Goal: Task Accomplishment & Management: Complete application form

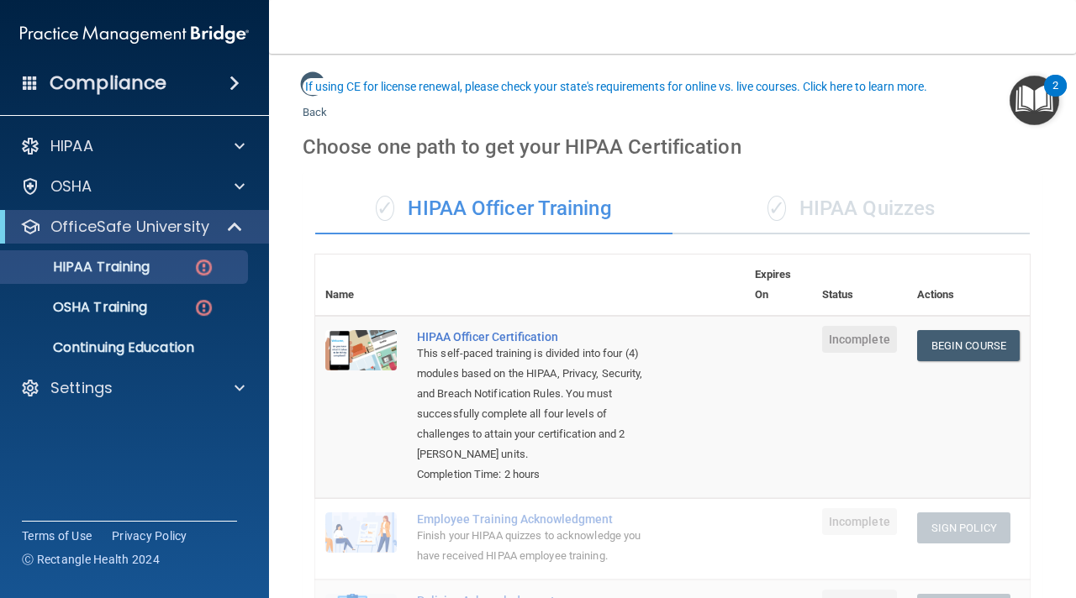
scroll to position [84, 0]
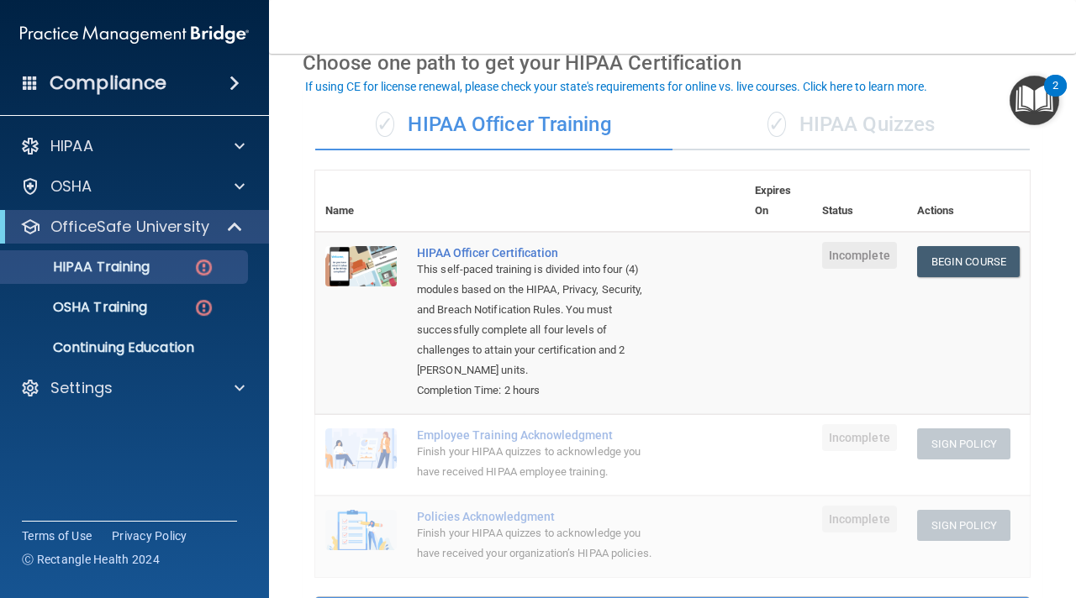
click at [646, 208] on th at bounding box center [576, 201] width 338 height 61
click at [1037, 99] on img "Open Resource Center, 2 new notifications" at bounding box center [1034, 101] width 50 height 50
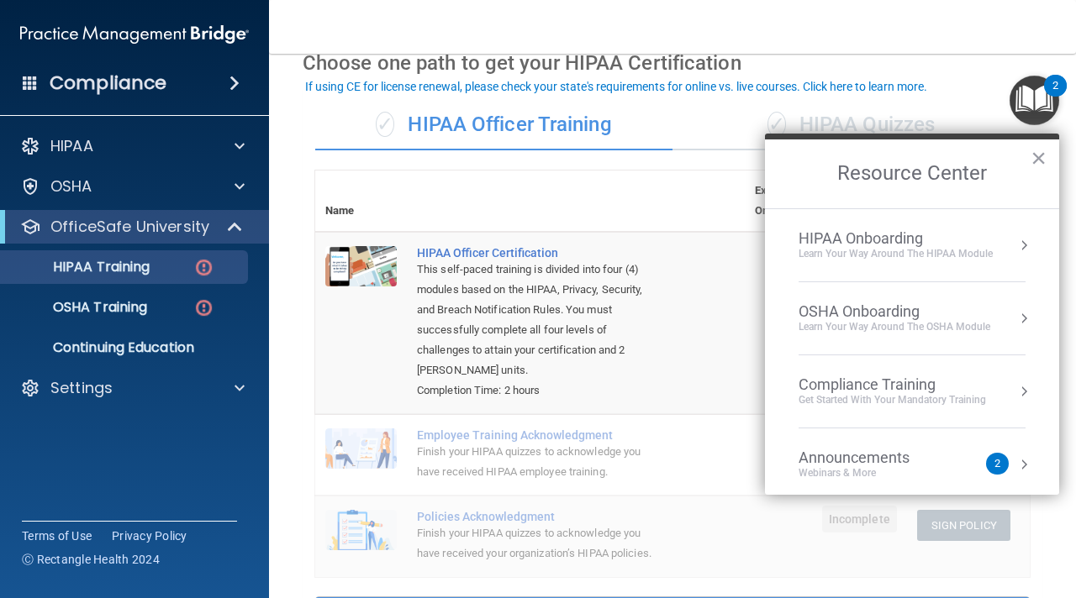
click at [914, 477] on div "Webinars & More" at bounding box center [870, 473] width 145 height 14
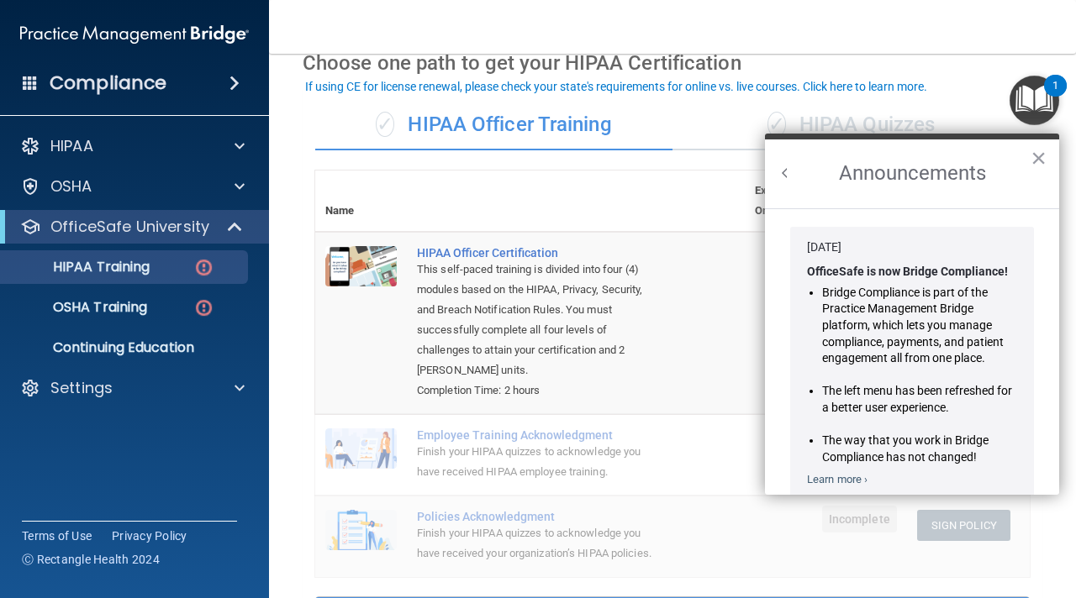
scroll to position [260, 0]
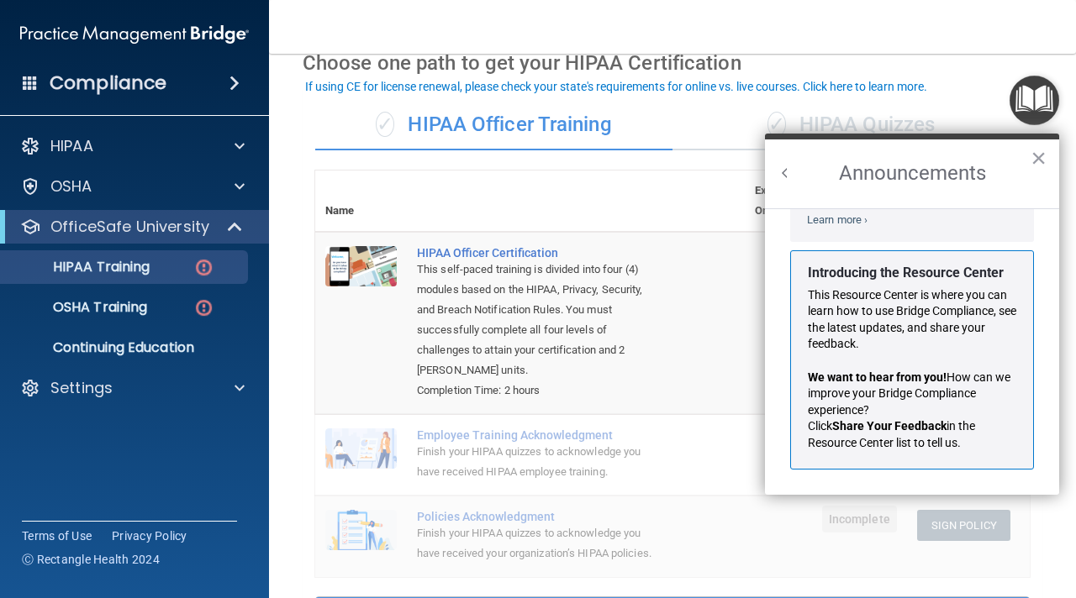
click at [786, 171] on button "Back to Resource Center Home" at bounding box center [785, 173] width 17 height 17
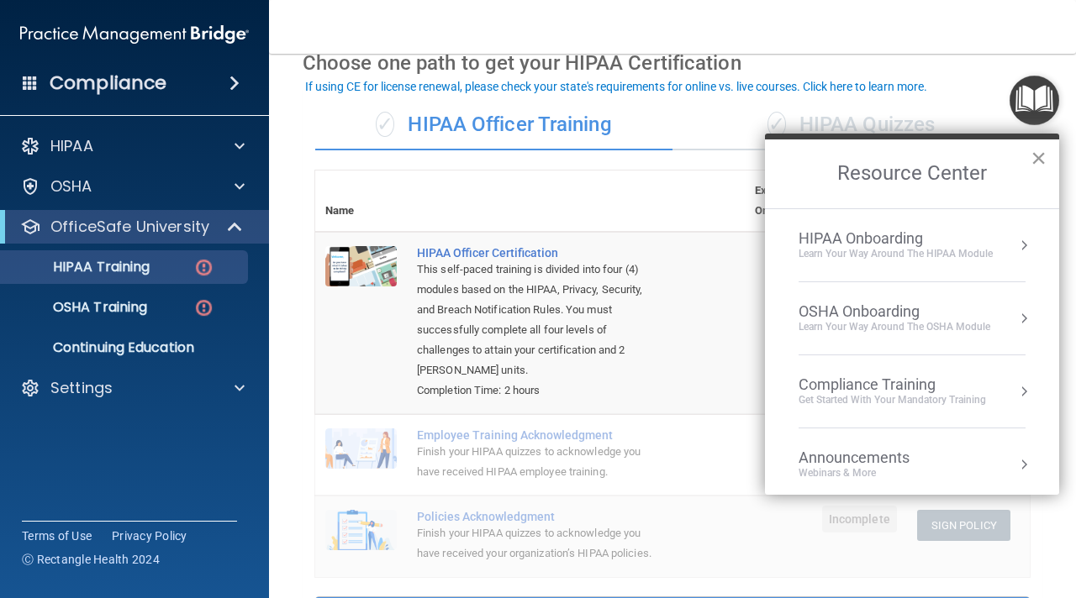
click at [1038, 159] on button "×" at bounding box center [1038, 158] width 16 height 27
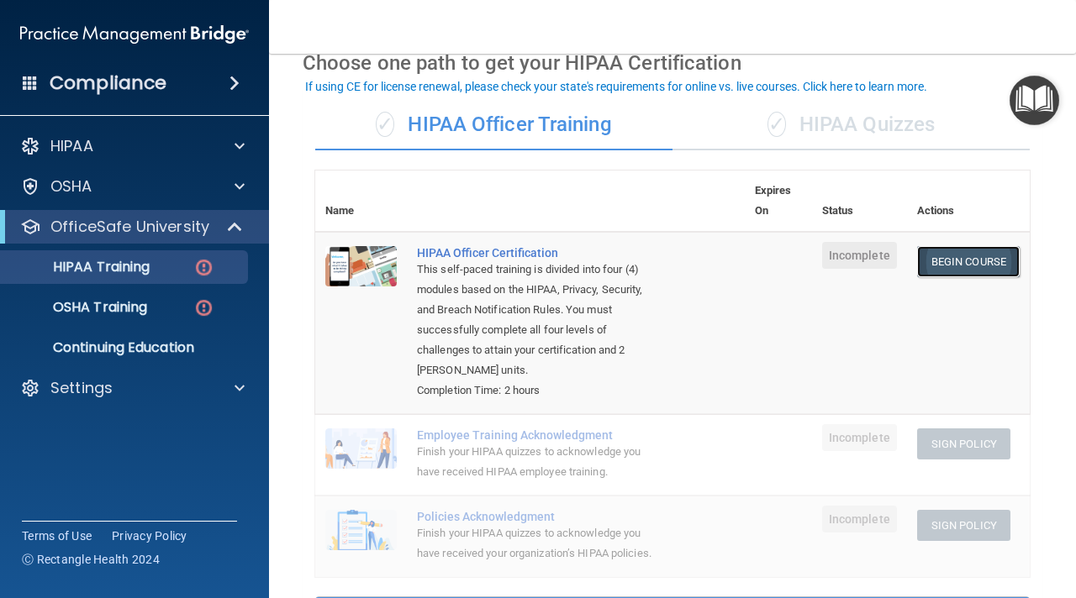
click at [951, 261] on link "Begin Course" at bounding box center [968, 261] width 103 height 31
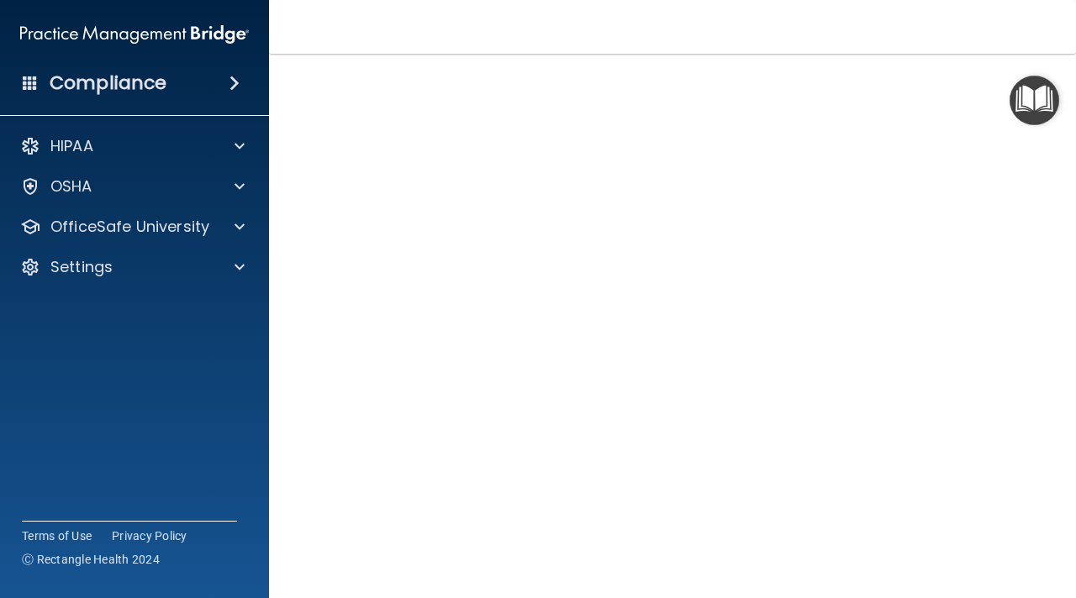
scroll to position [66, 0]
click at [1024, 101] on img "Open Resource Center" at bounding box center [1034, 101] width 50 height 50
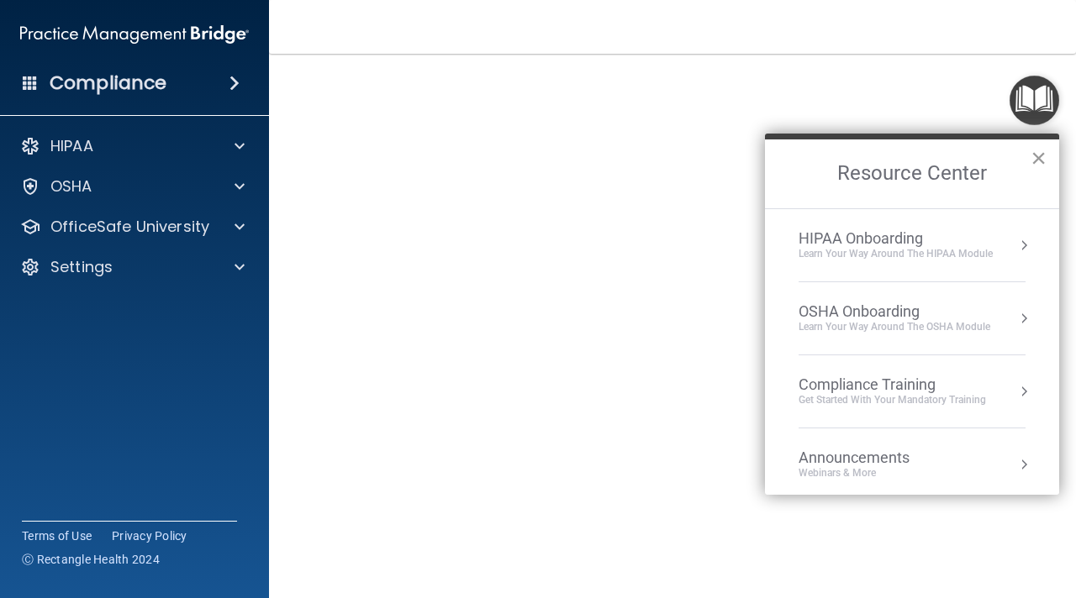
click at [1045, 165] on button "×" at bounding box center [1038, 158] width 16 height 27
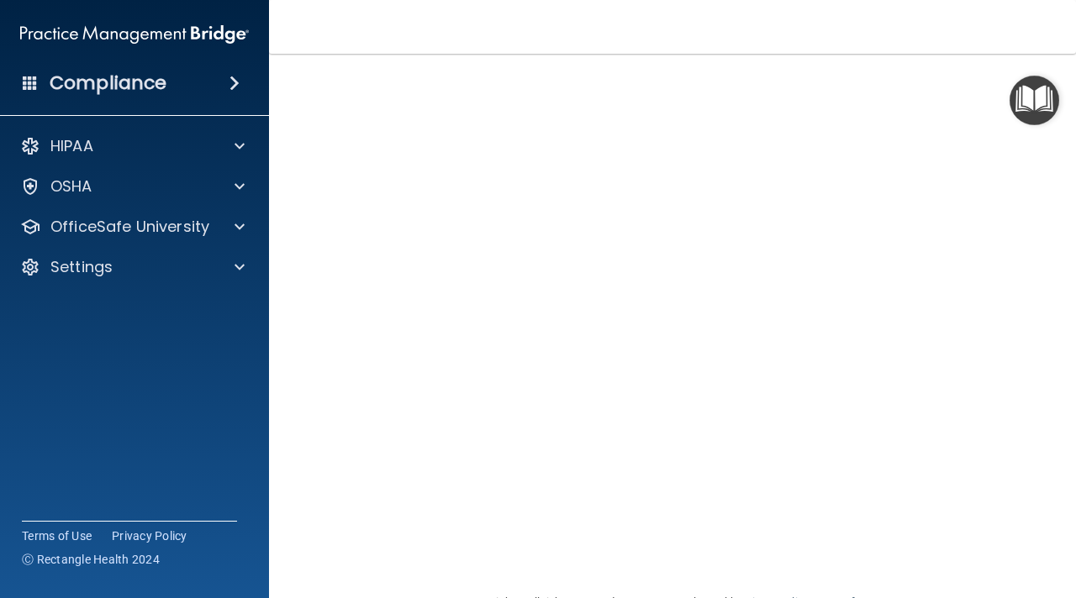
scroll to position [20, 0]
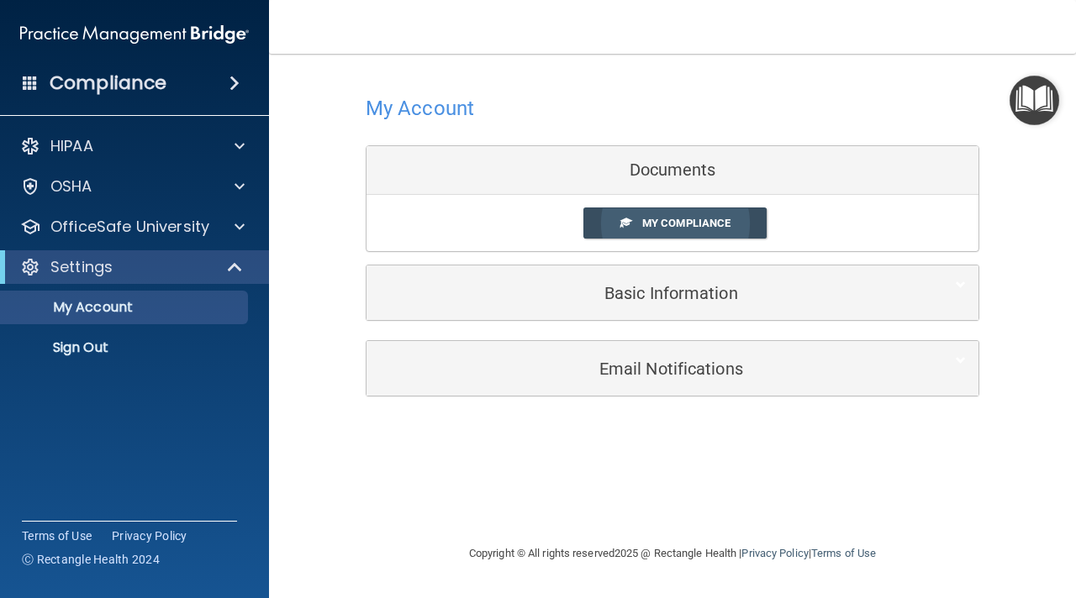
click at [670, 220] on span "My Compliance" at bounding box center [686, 223] width 88 height 13
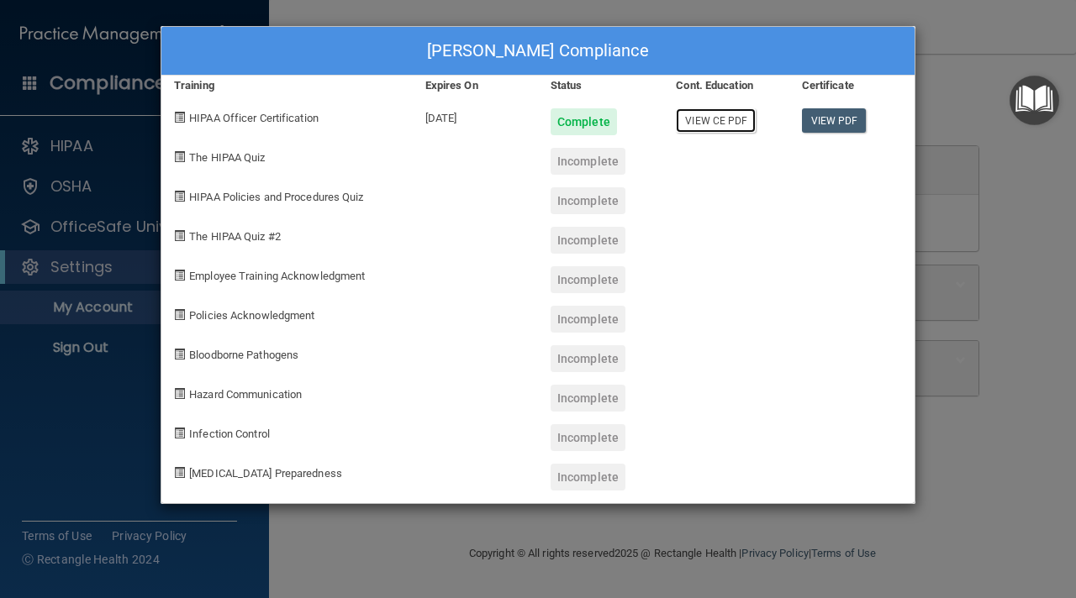
click at [725, 120] on link "View CE PDF" at bounding box center [716, 120] width 80 height 24
click at [840, 116] on link "View PDF" at bounding box center [834, 120] width 65 height 24
click at [508, 556] on div "[PERSON_NAME] Compliance Training Expires On Status Cont. Education Certificate…" at bounding box center [538, 299] width 1076 height 598
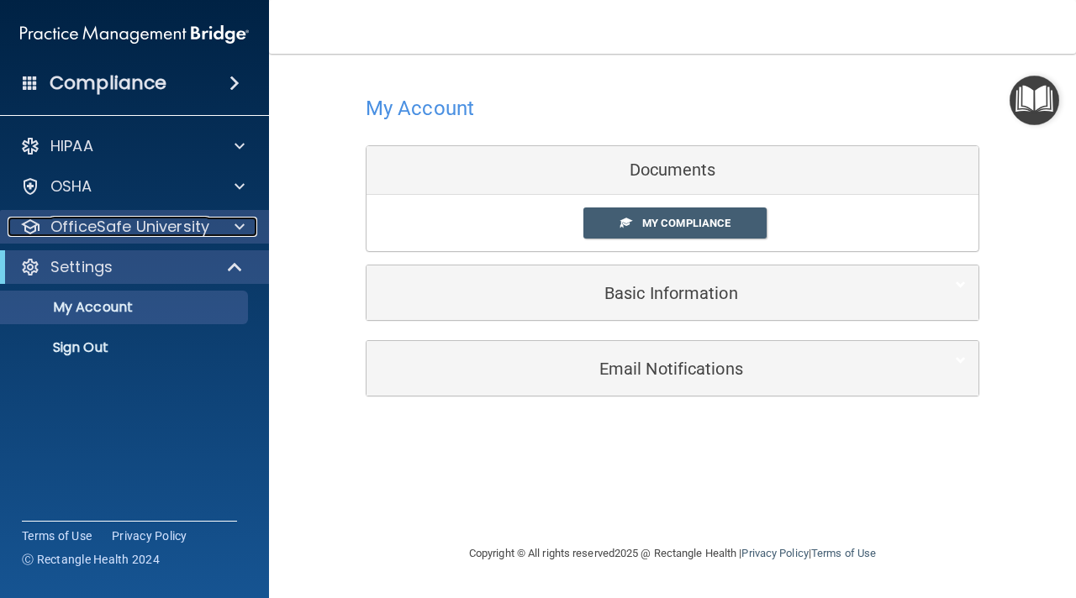
click at [139, 226] on p "OfficeSafe University" at bounding box center [129, 227] width 159 height 20
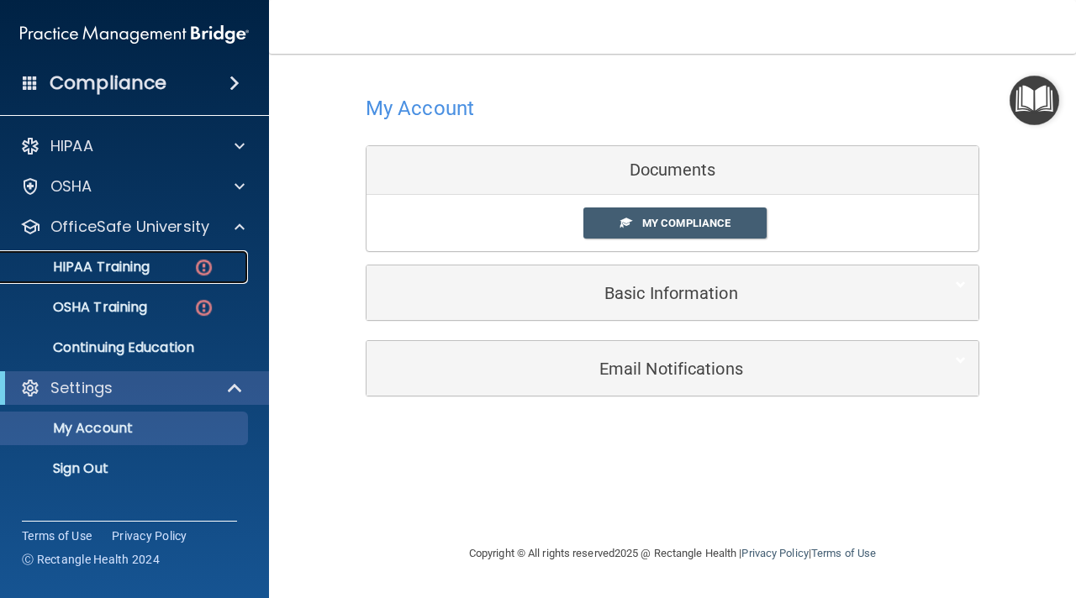
click at [113, 271] on p "HIPAA Training" at bounding box center [80, 267] width 139 height 17
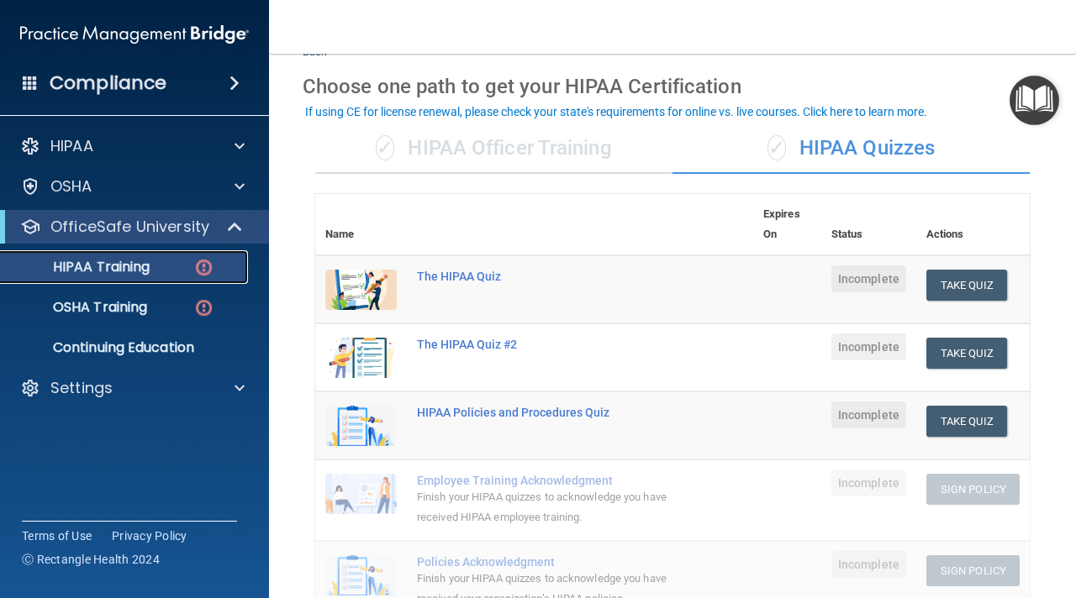
scroll to position [59, 0]
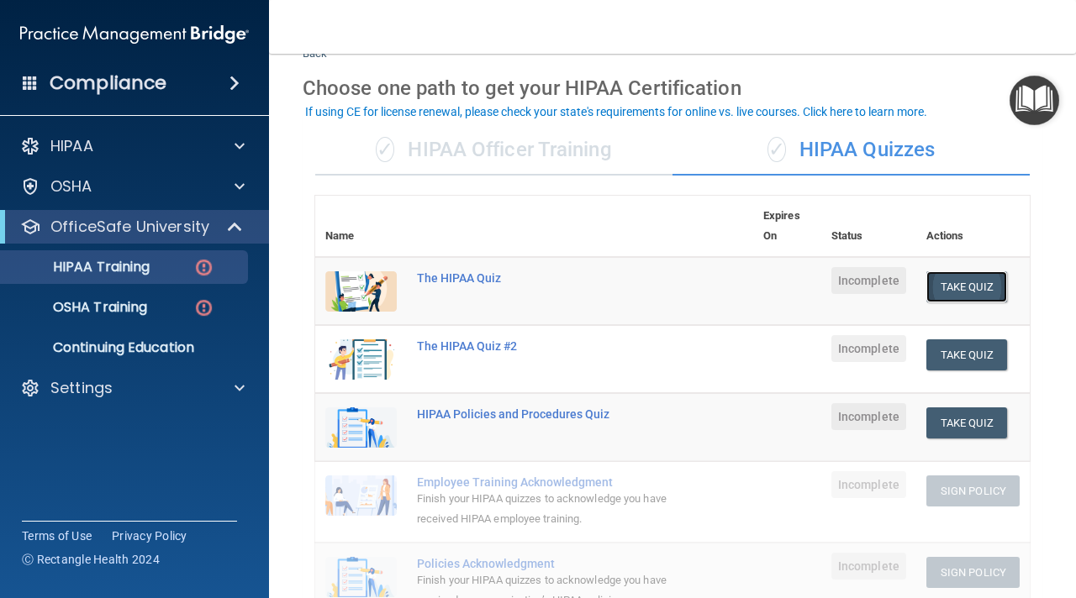
click at [994, 282] on button "Take Quiz" at bounding box center [966, 286] width 81 height 31
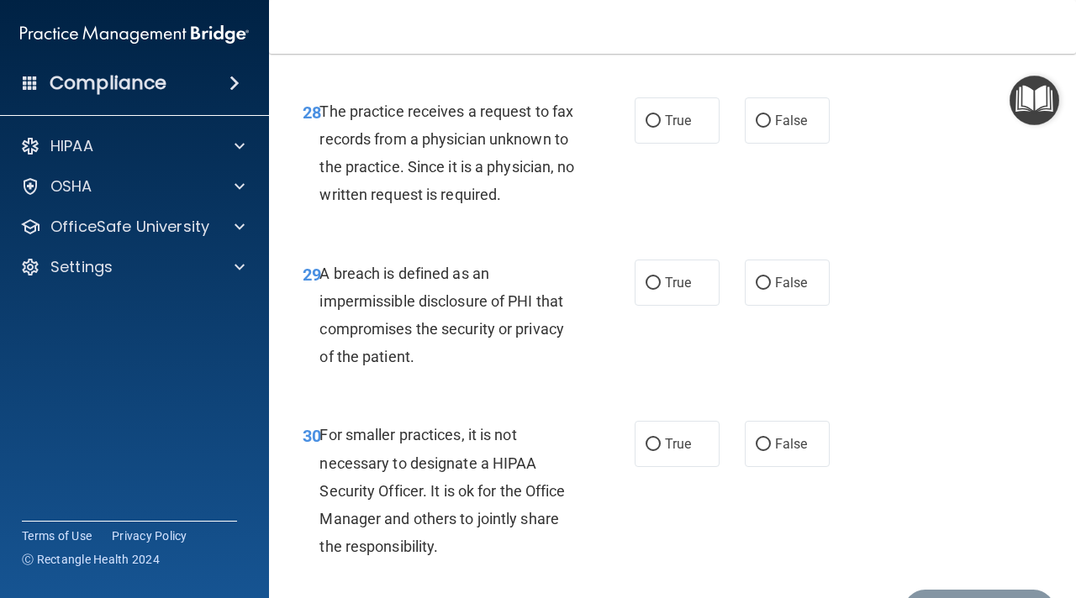
scroll to position [4737, 0]
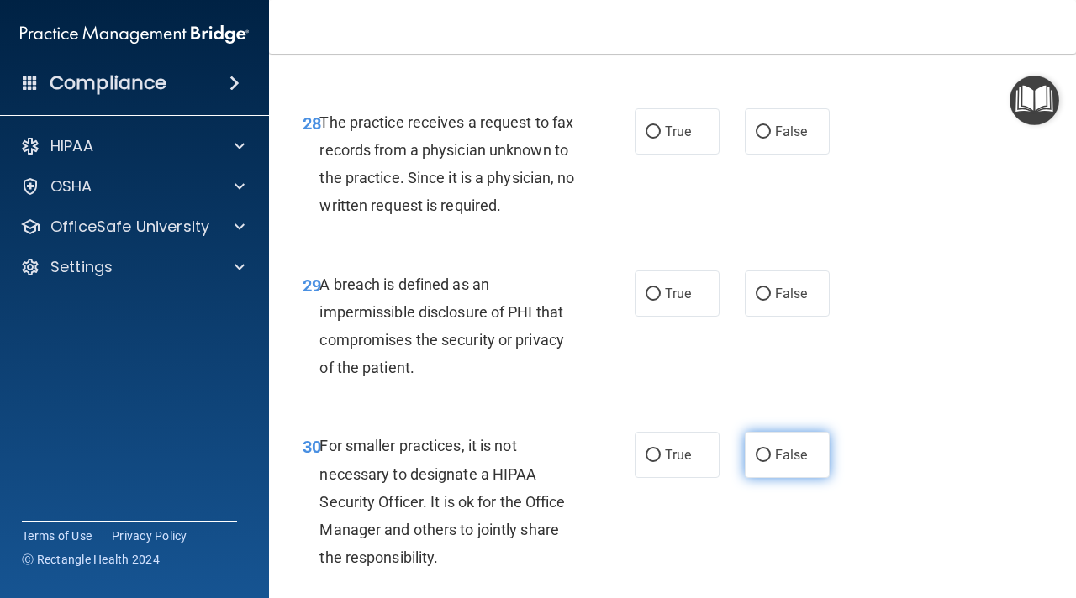
click at [763, 471] on label "False" at bounding box center [787, 455] width 85 height 46
click at [763, 462] on input "False" at bounding box center [763, 456] width 15 height 13
radio input "true"
click at [640, 303] on label "True" at bounding box center [677, 294] width 85 height 46
click at [645, 301] on input "True" at bounding box center [652, 294] width 15 height 13
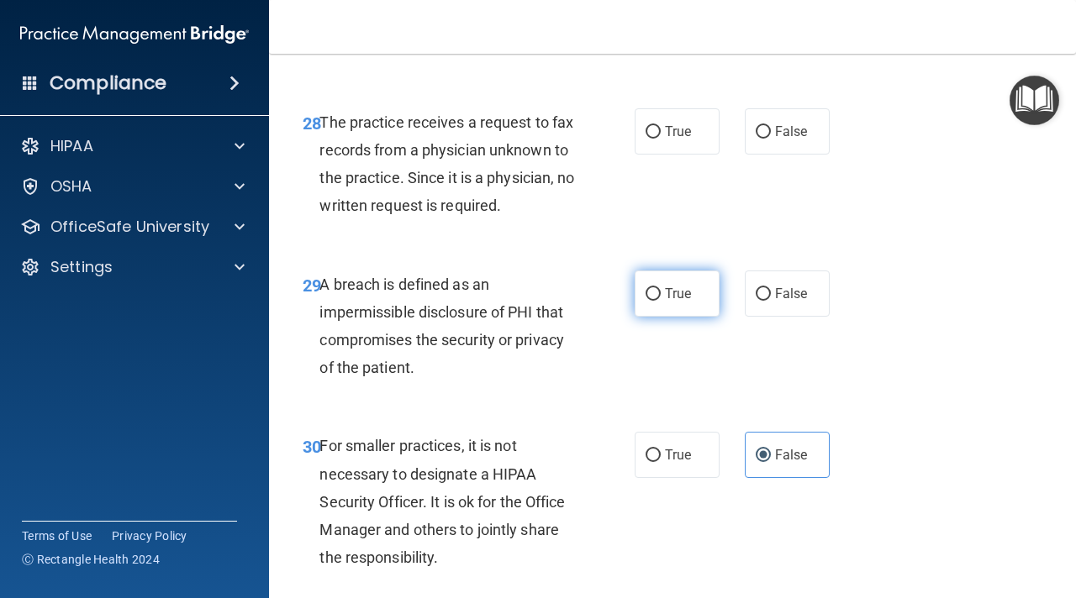
radio input "true"
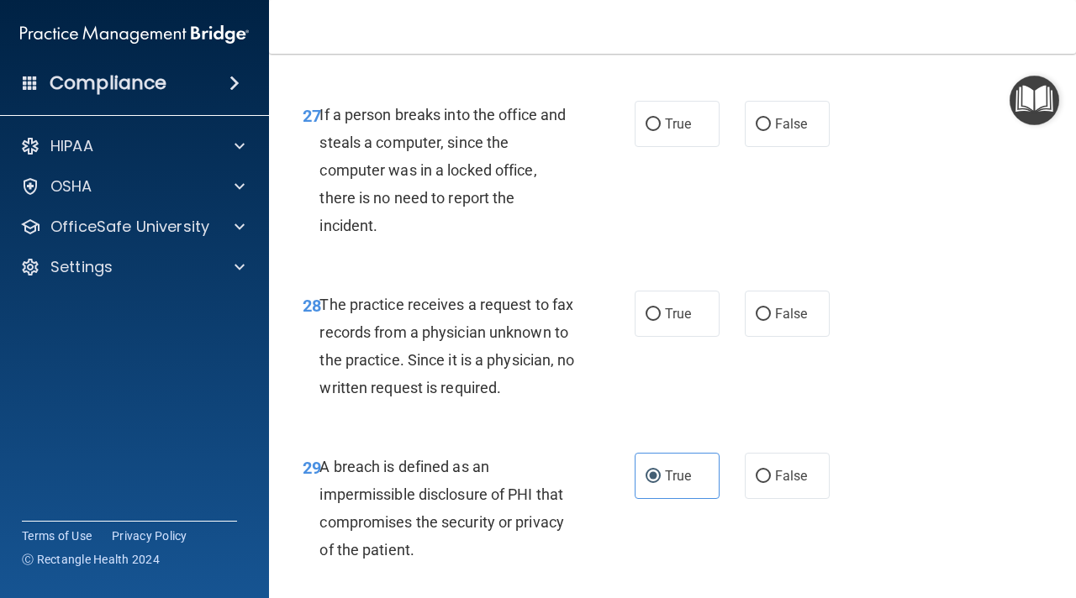
scroll to position [4550, 0]
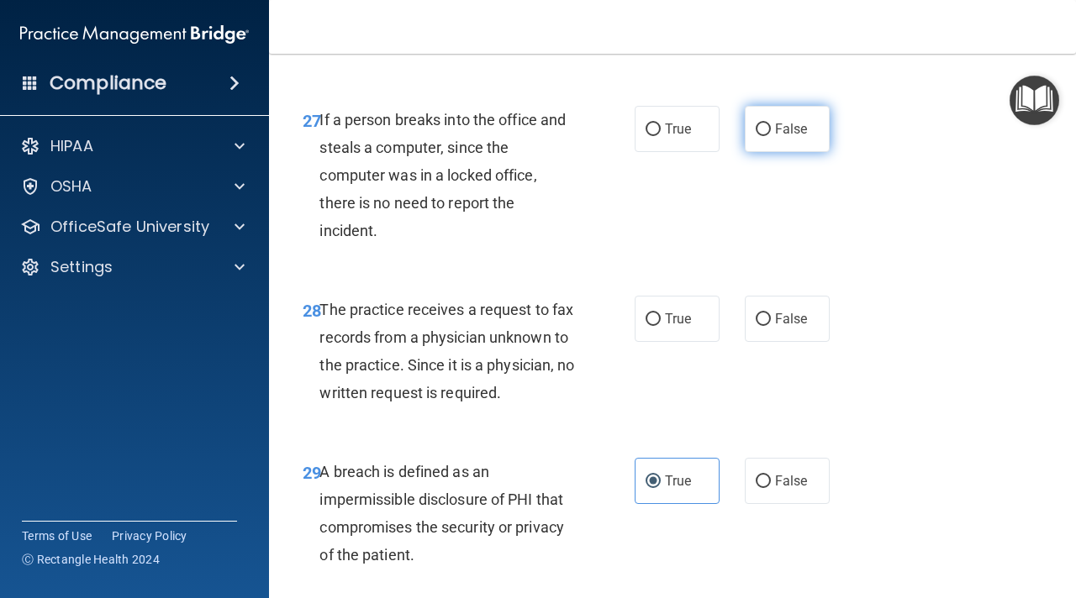
click at [758, 128] on input "False" at bounding box center [763, 130] width 15 height 13
radio input "true"
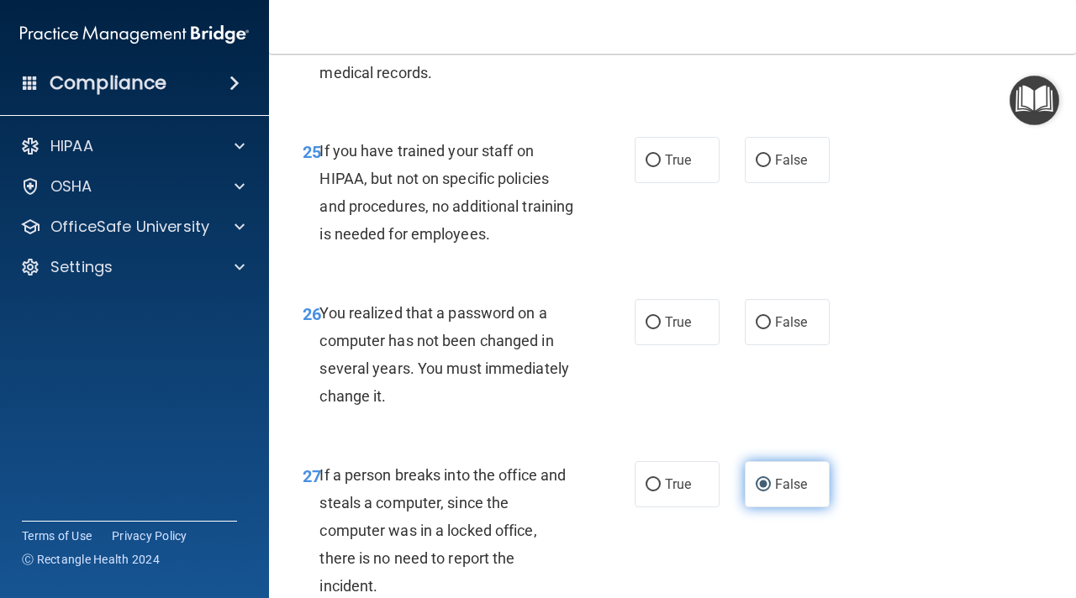
scroll to position [4195, 0]
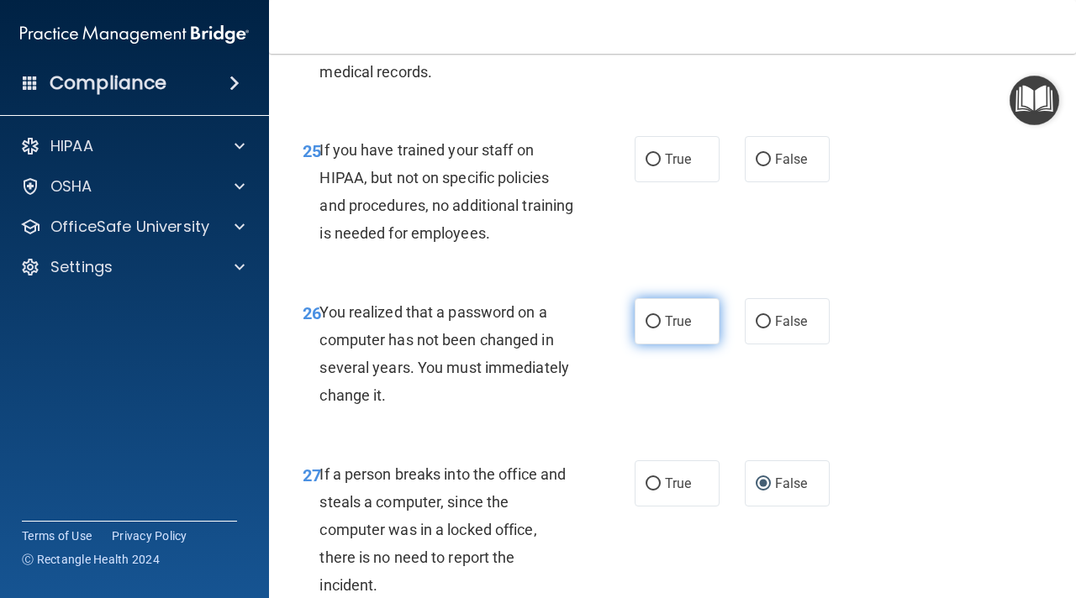
click at [669, 313] on label "True" at bounding box center [677, 321] width 85 height 46
click at [661, 316] on input "True" at bounding box center [652, 322] width 15 height 13
radio input "true"
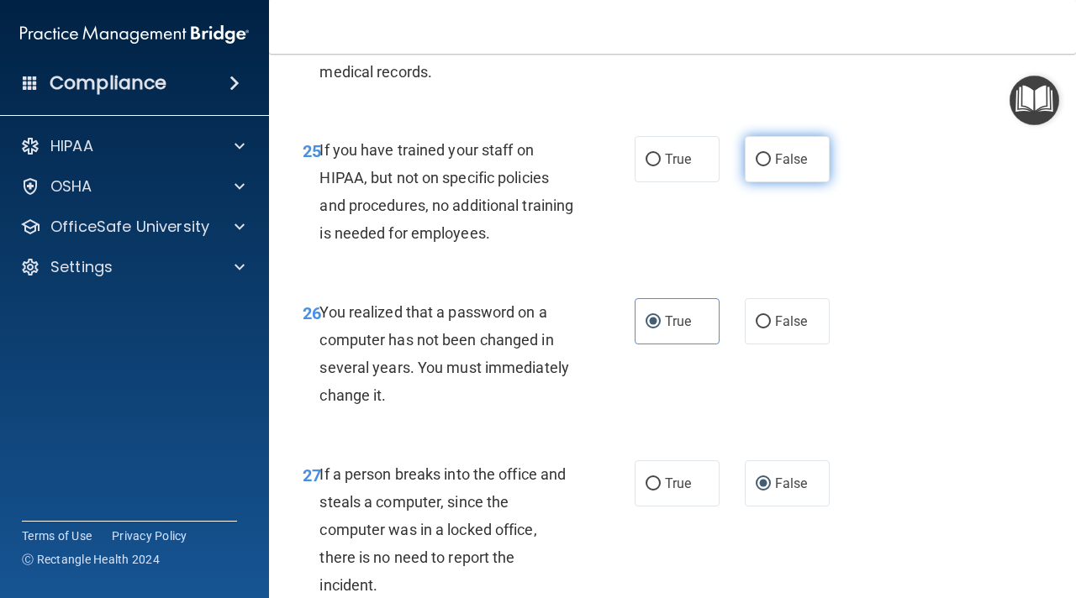
click at [807, 165] on span "False" at bounding box center [791, 159] width 33 height 16
click at [771, 165] on input "False" at bounding box center [763, 160] width 15 height 13
radio input "true"
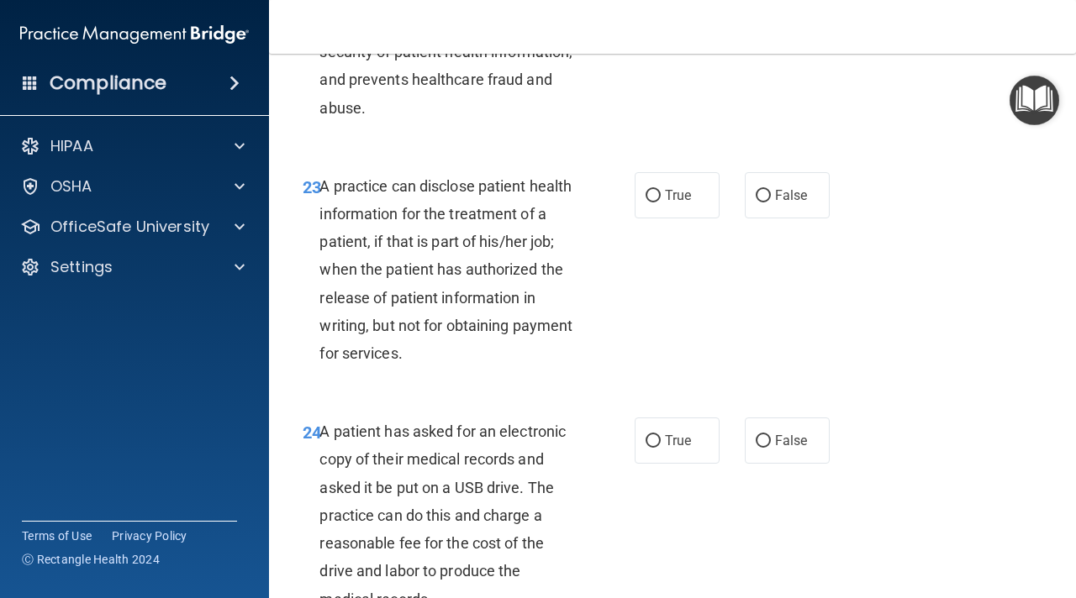
scroll to position [3659, 0]
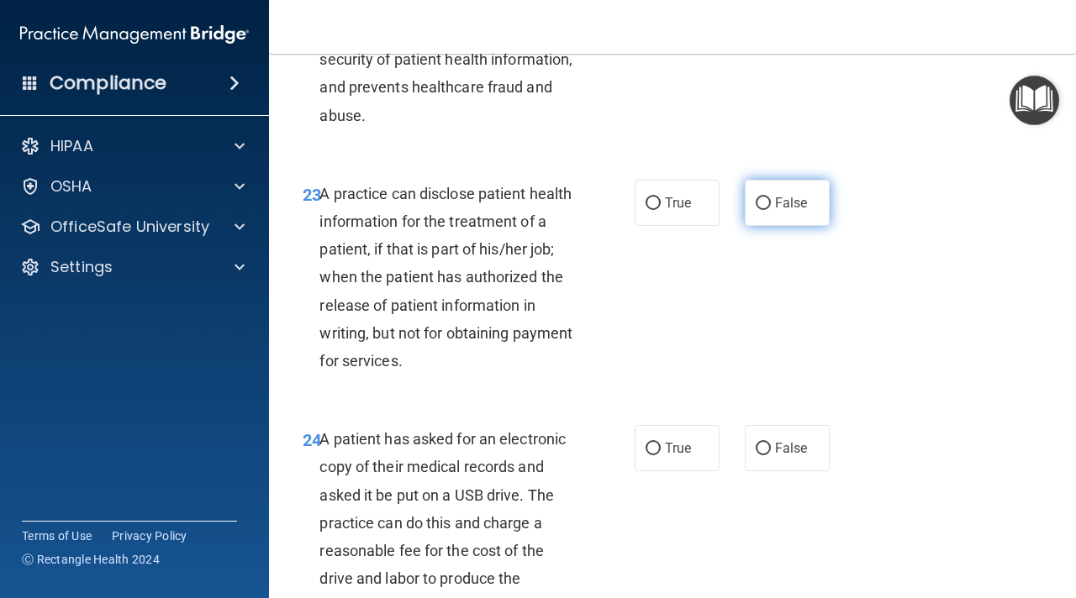
click at [784, 213] on label "False" at bounding box center [787, 203] width 85 height 46
click at [771, 210] on input "False" at bounding box center [763, 204] width 15 height 13
radio input "true"
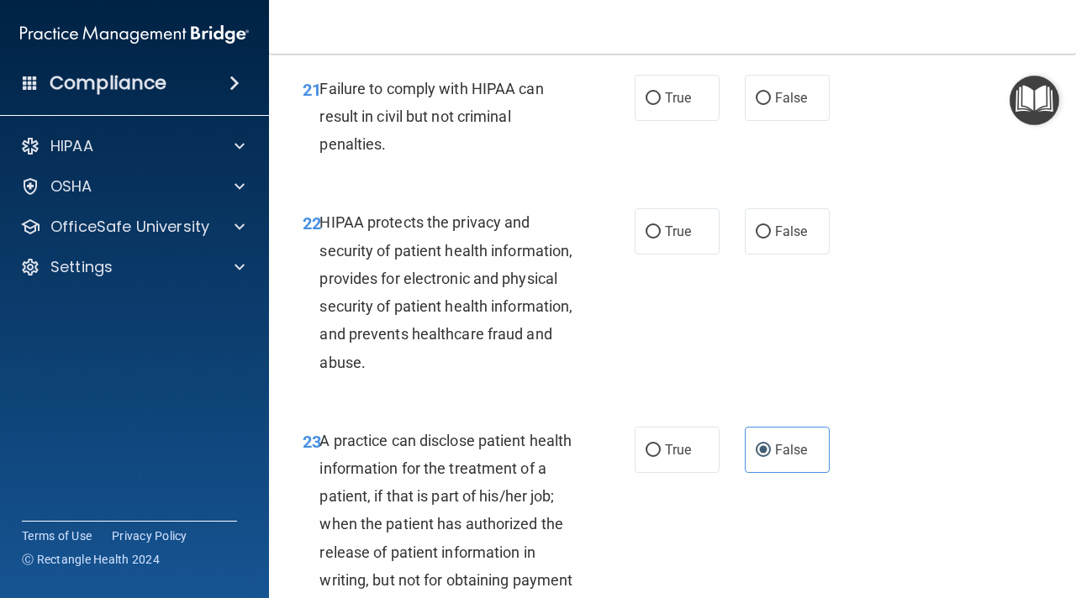
scroll to position [3393, 0]
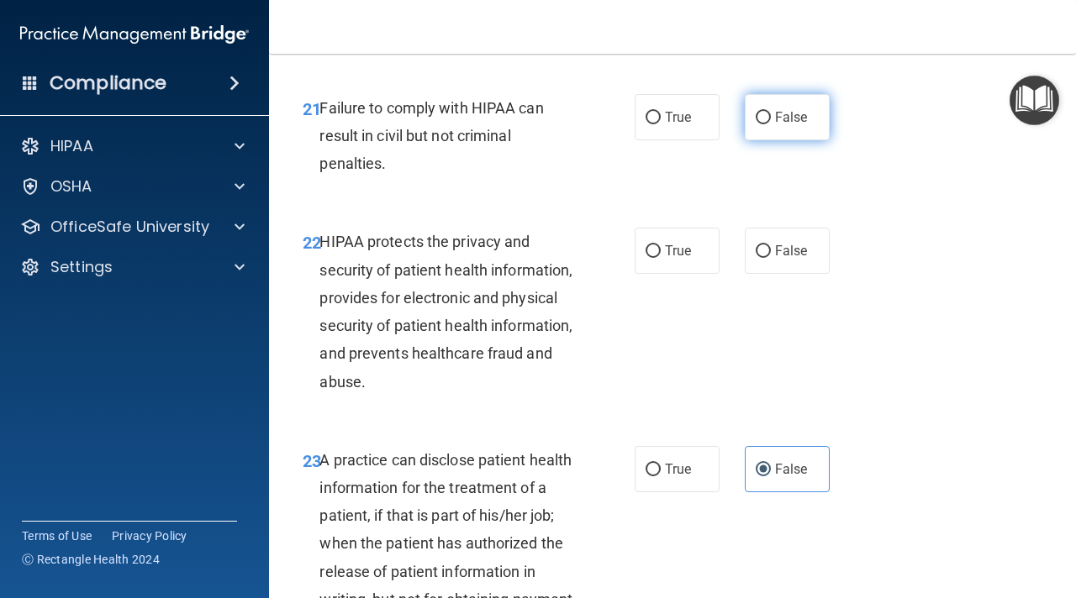
click at [790, 117] on span "False" at bounding box center [791, 117] width 33 height 16
click at [771, 117] on input "False" at bounding box center [763, 118] width 15 height 13
radio input "true"
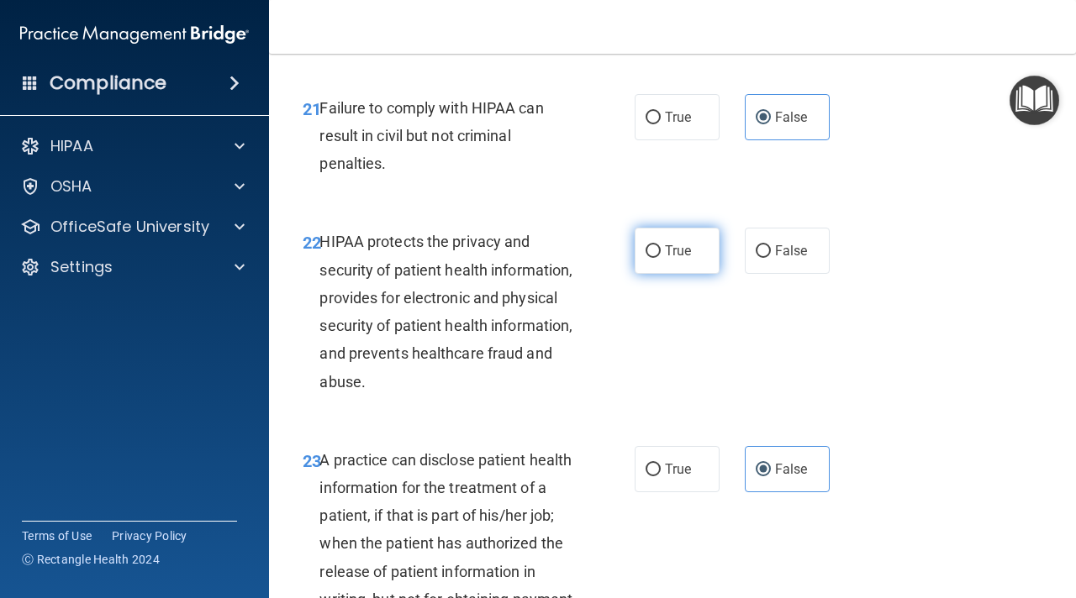
click at [694, 262] on label "True" at bounding box center [677, 251] width 85 height 46
click at [661, 258] on input "True" at bounding box center [652, 251] width 15 height 13
radio input "true"
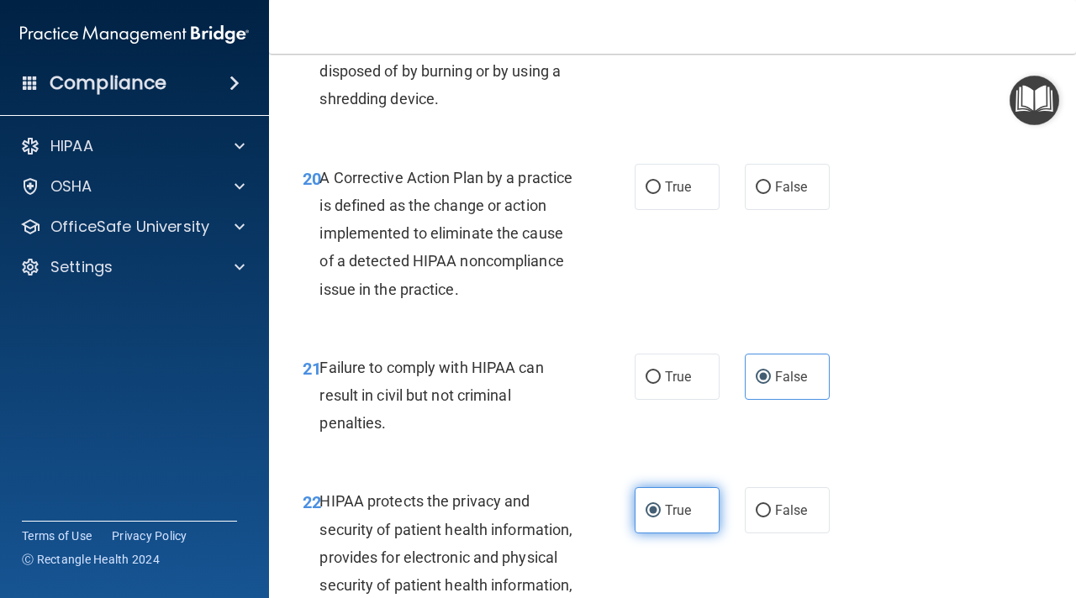
scroll to position [3129, 0]
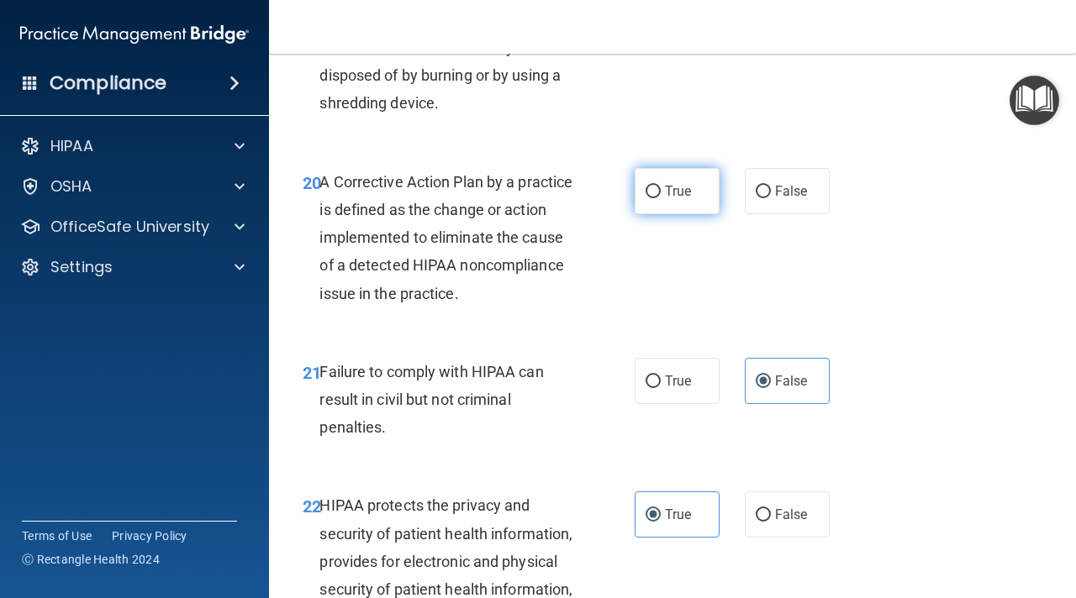
click at [667, 197] on span "True" at bounding box center [678, 191] width 26 height 16
click at [661, 197] on input "True" at bounding box center [652, 192] width 15 height 13
radio input "true"
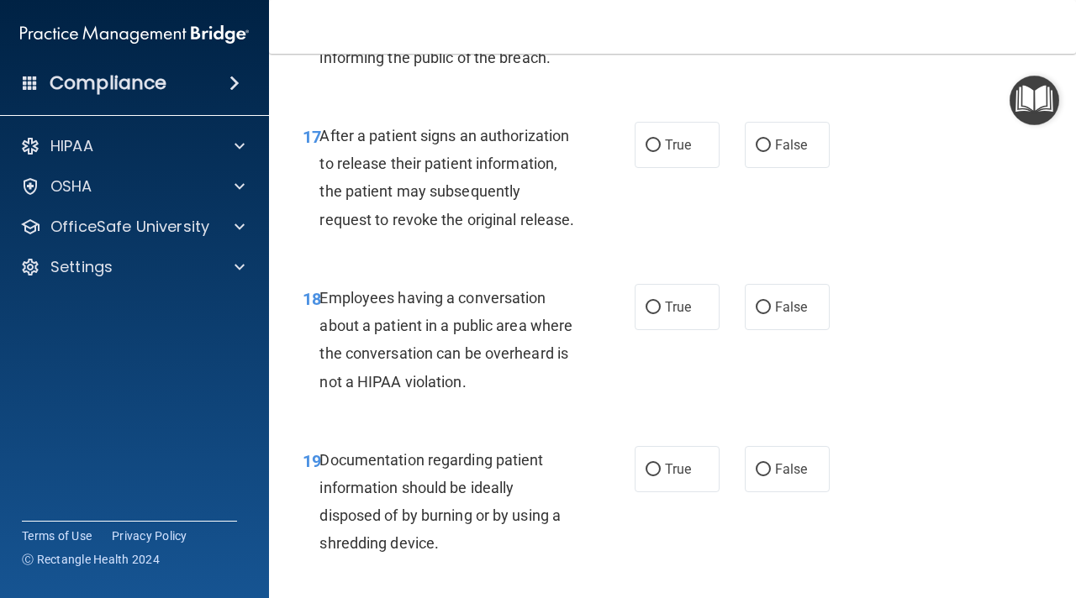
scroll to position [2644, 0]
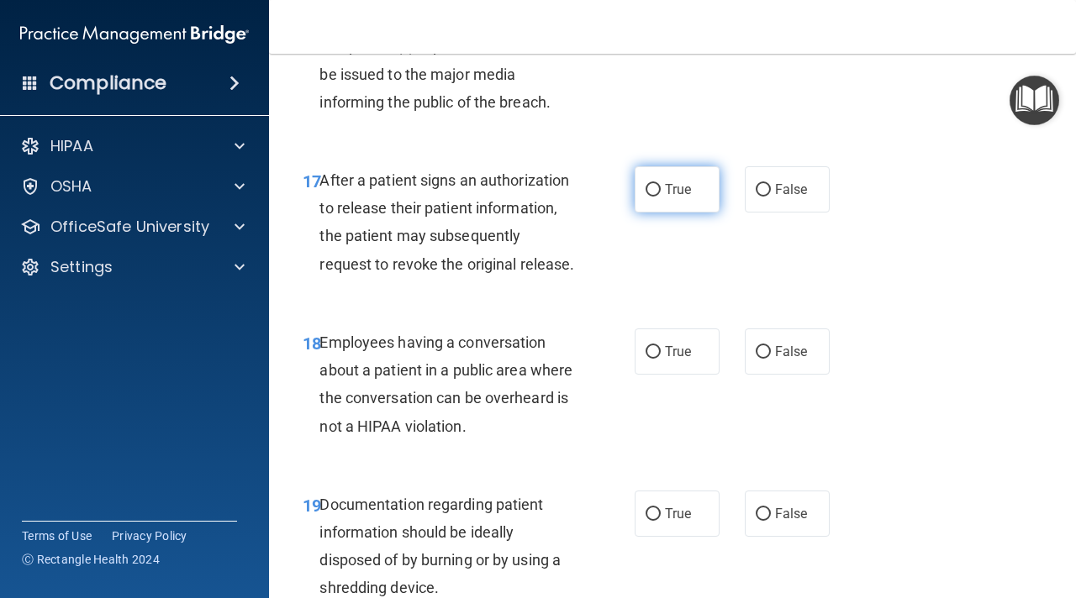
click at [667, 187] on span "True" at bounding box center [678, 190] width 26 height 16
click at [661, 187] on input "True" at bounding box center [652, 190] width 15 height 13
radio input "true"
click at [762, 361] on label "False" at bounding box center [787, 352] width 85 height 46
click at [762, 359] on input "False" at bounding box center [763, 352] width 15 height 13
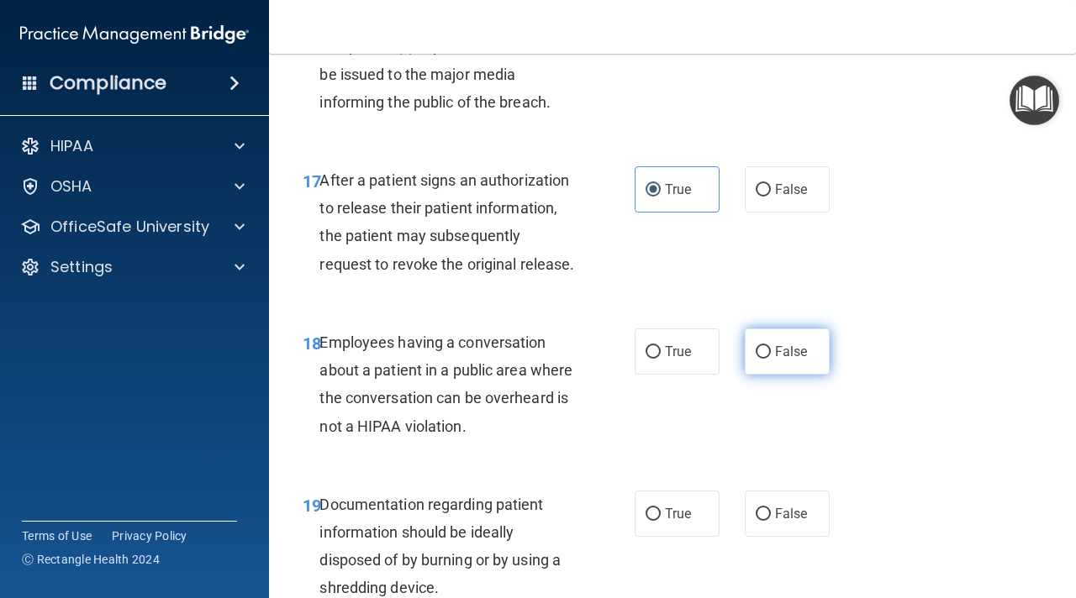
radio input "true"
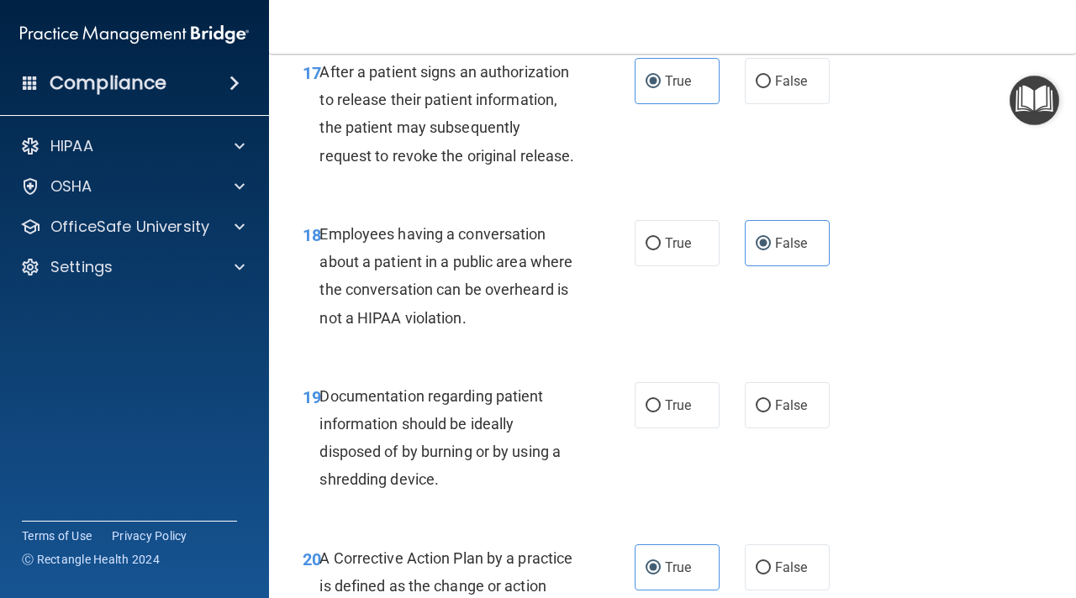
scroll to position [2766, 0]
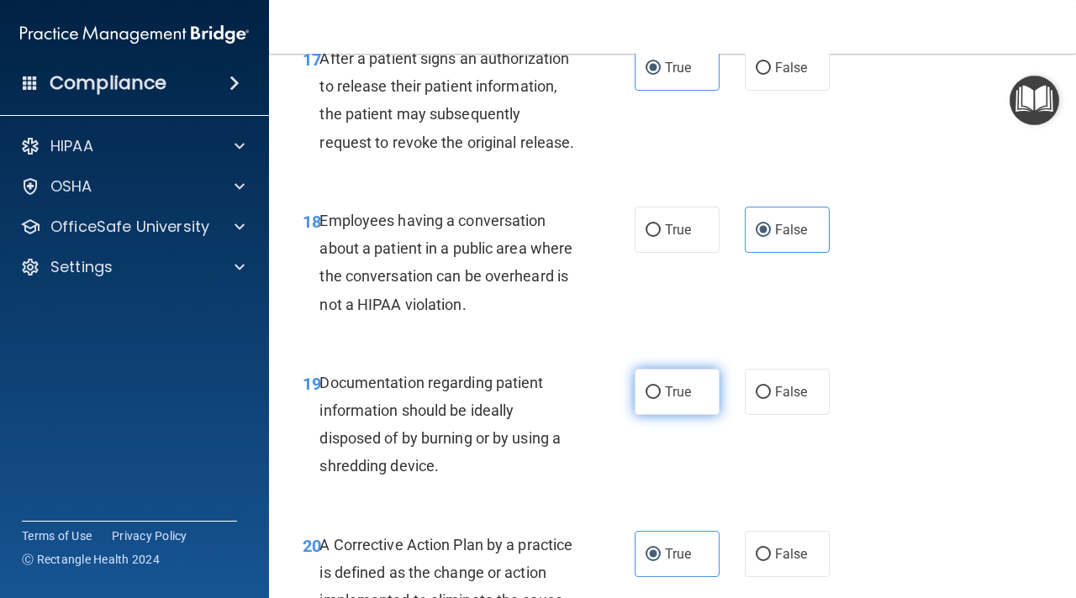
click at [667, 404] on label "True" at bounding box center [677, 392] width 85 height 46
click at [661, 399] on input "True" at bounding box center [652, 393] width 15 height 13
radio input "true"
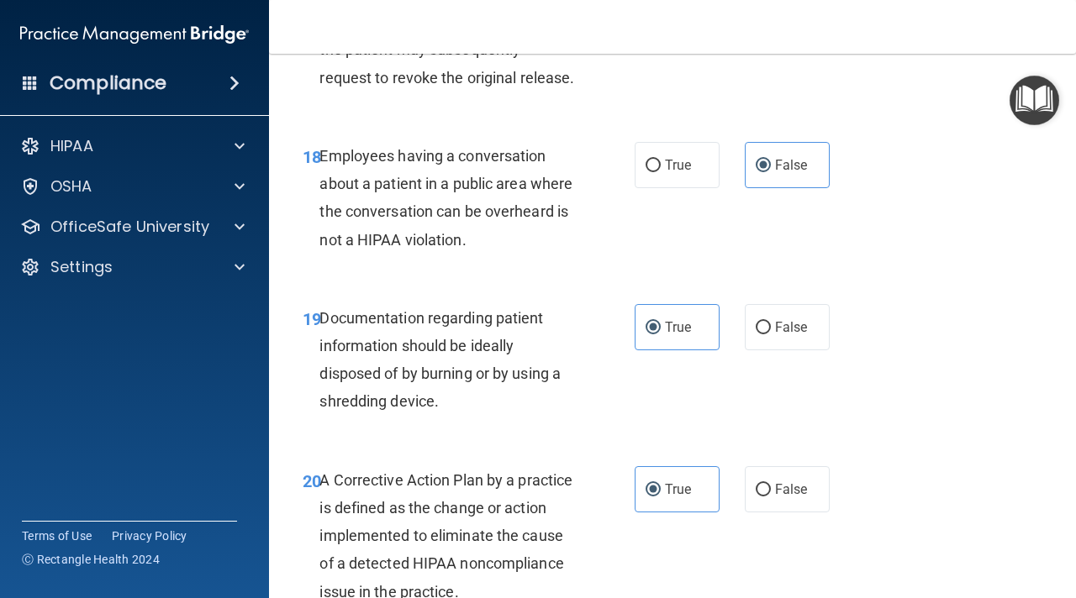
scroll to position [2844, 0]
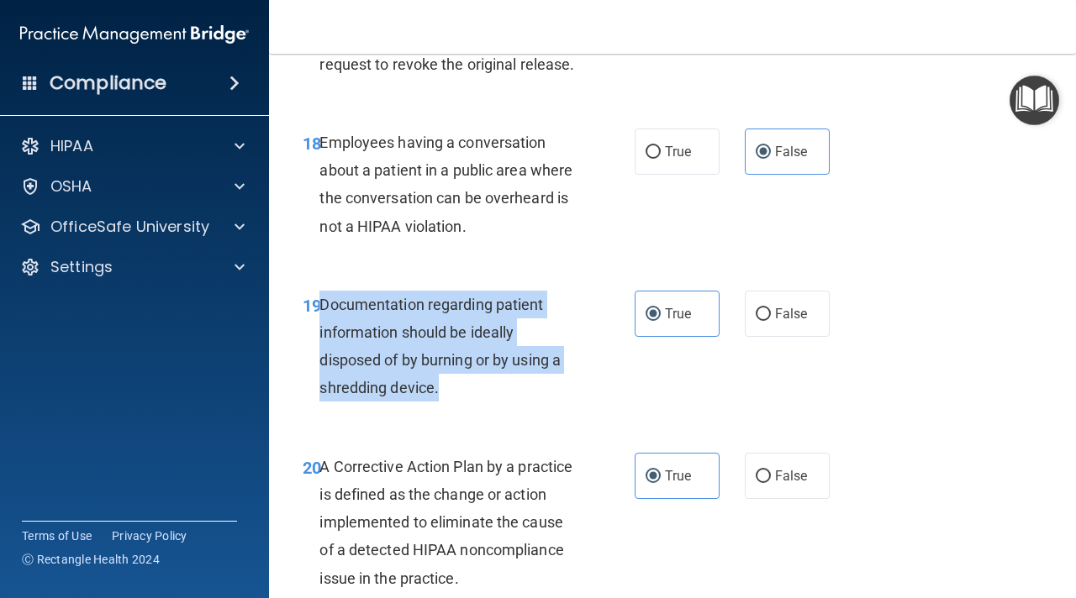
drag, startPoint x: 443, startPoint y: 389, endPoint x: 317, endPoint y: 312, distance: 147.9
click at [317, 312] on div "19 Documentation regarding patient information should be ideally disposed of by…" at bounding box center [468, 351] width 382 height 120
click at [475, 403] on div "19 Documentation regarding patient information should be ideally disposed of by…" at bounding box center [468, 351] width 382 height 120
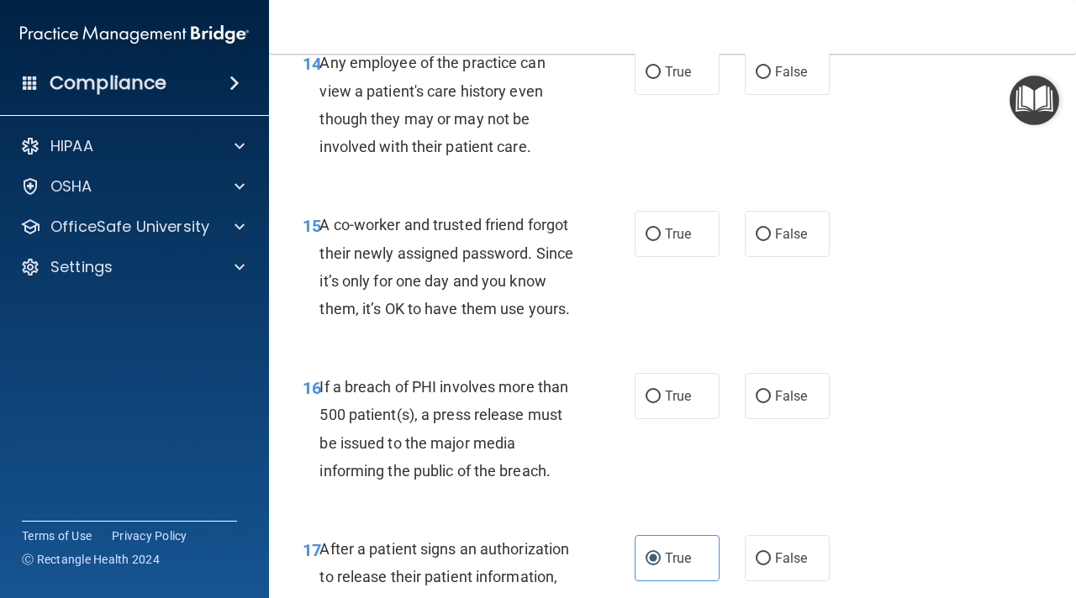
scroll to position [2254, 0]
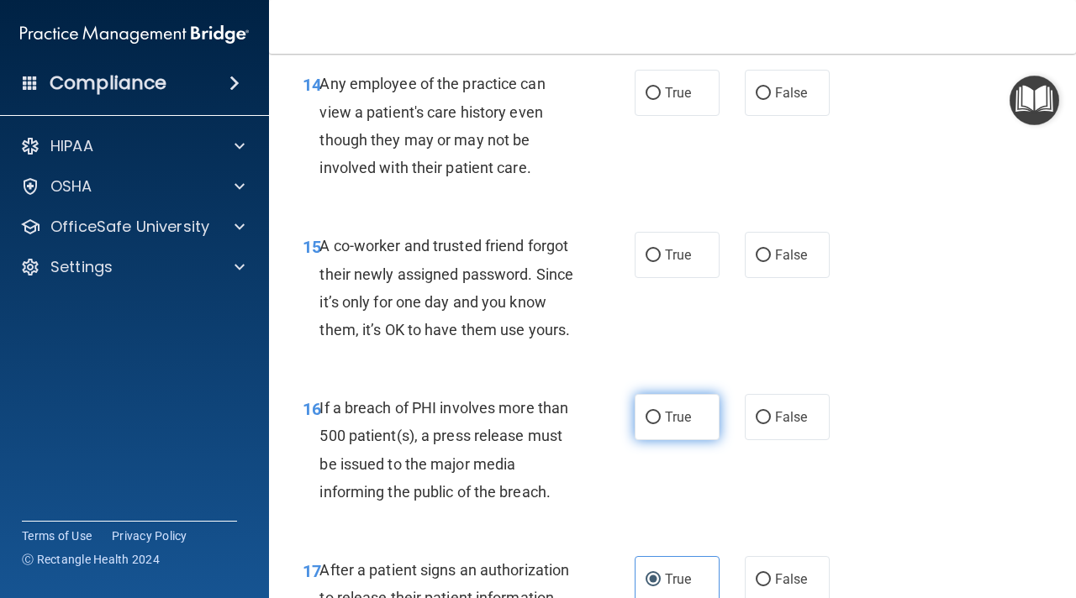
click at [644, 429] on label "True" at bounding box center [677, 417] width 85 height 46
click at [645, 424] on input "True" at bounding box center [652, 418] width 15 height 13
radio input "true"
click at [777, 259] on span "False" at bounding box center [791, 255] width 33 height 16
click at [771, 259] on input "False" at bounding box center [763, 256] width 15 height 13
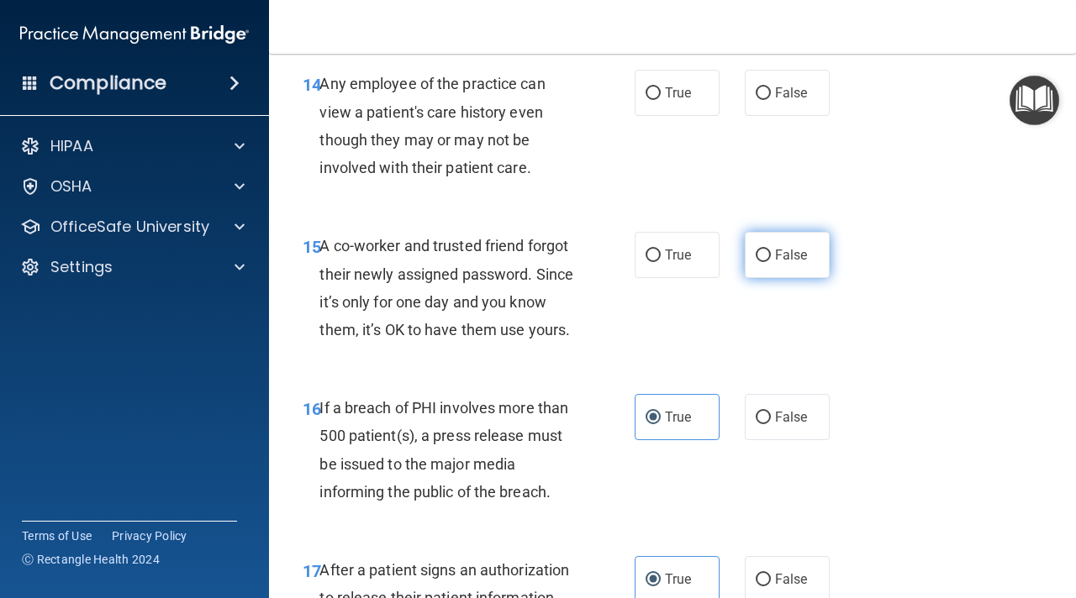
radio input "true"
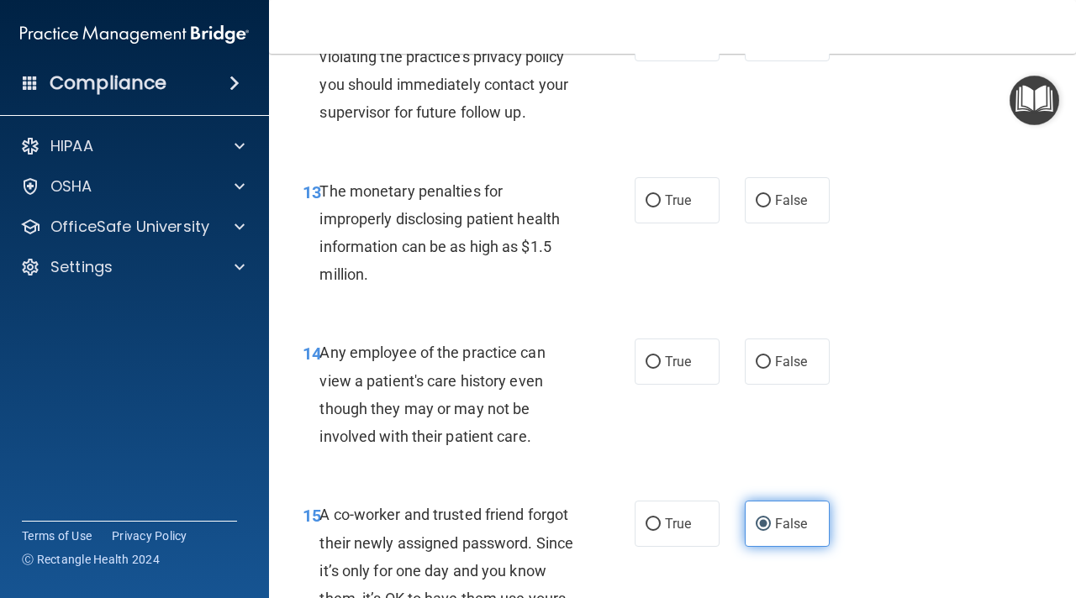
scroll to position [1983, 0]
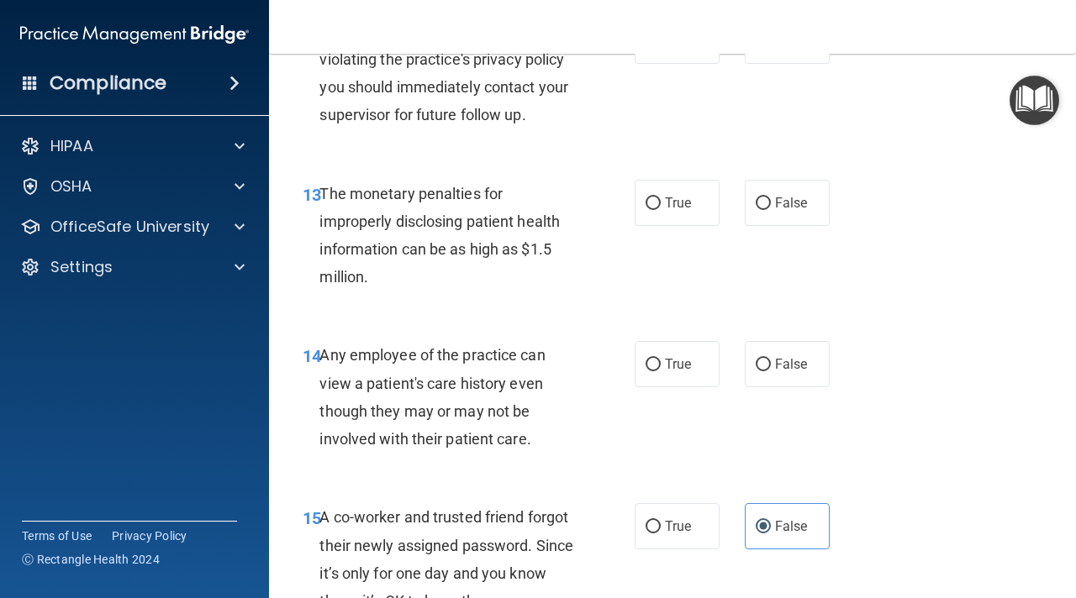
click at [907, 158] on div "12 If you suspect that someone is violating the practice's privacy policy you s…" at bounding box center [672, 78] width 765 height 162
click at [783, 373] on label "False" at bounding box center [787, 364] width 85 height 46
click at [771, 371] on input "False" at bounding box center [763, 365] width 15 height 13
radio input "true"
click at [665, 206] on span "True" at bounding box center [678, 203] width 26 height 16
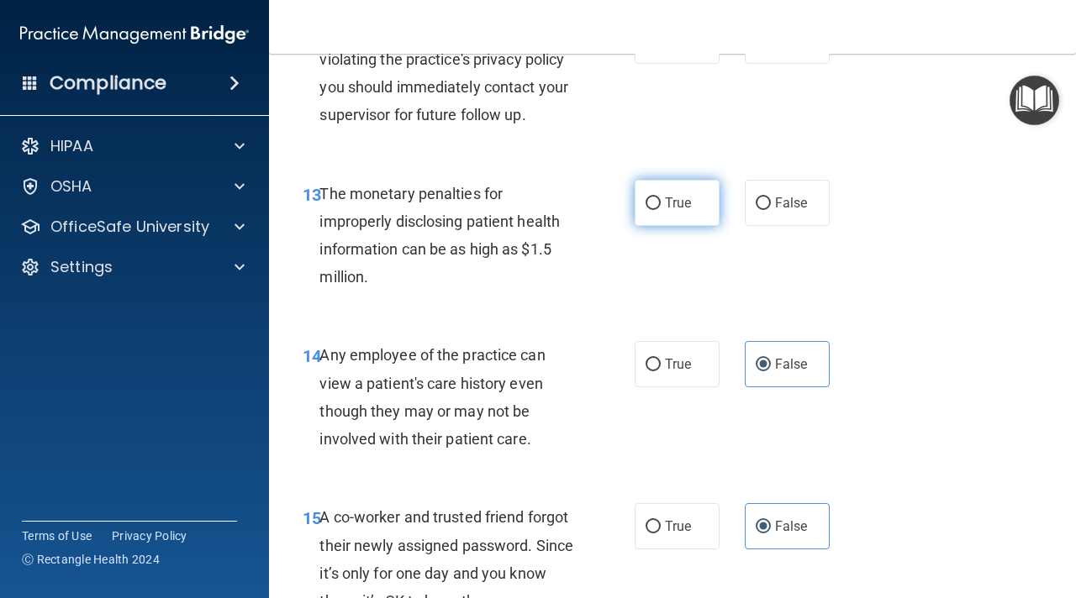
click at [661, 206] on input "True" at bounding box center [652, 204] width 15 height 13
radio input "true"
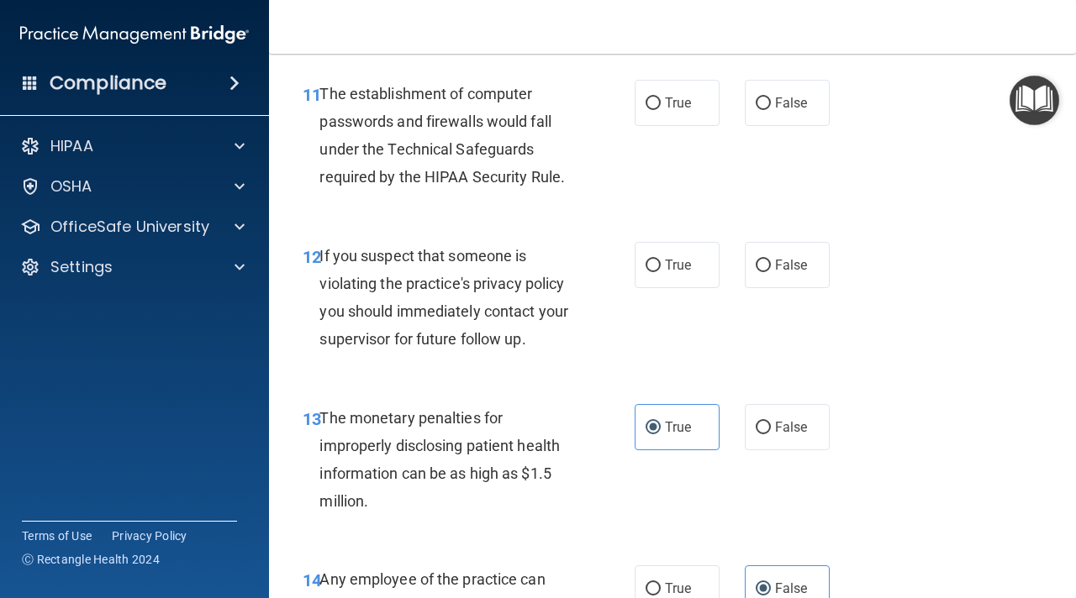
scroll to position [1757, 0]
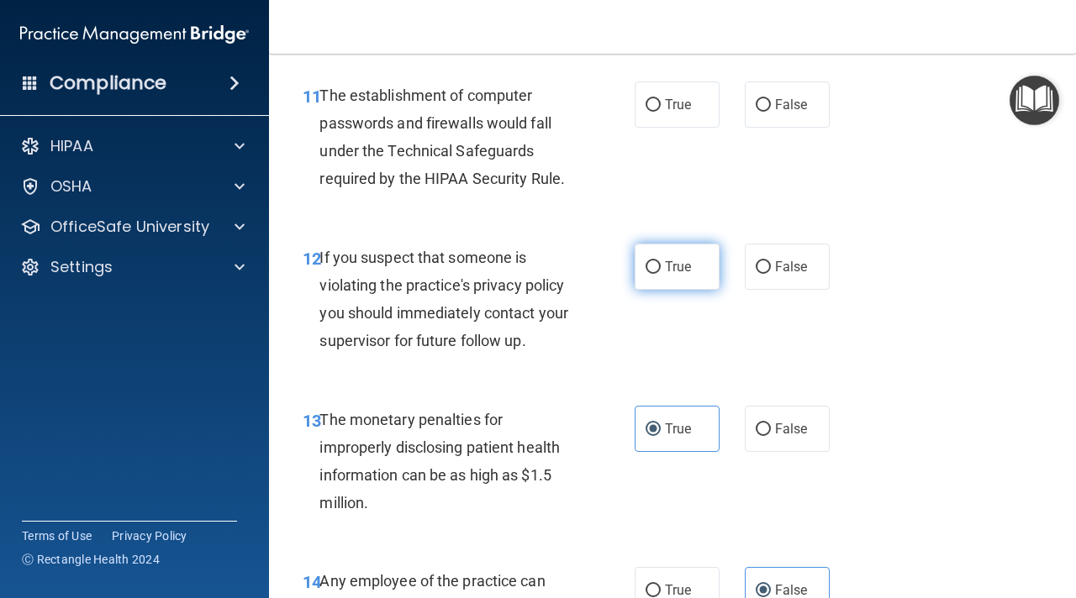
click at [651, 267] on input "True" at bounding box center [652, 267] width 15 height 13
radio input "true"
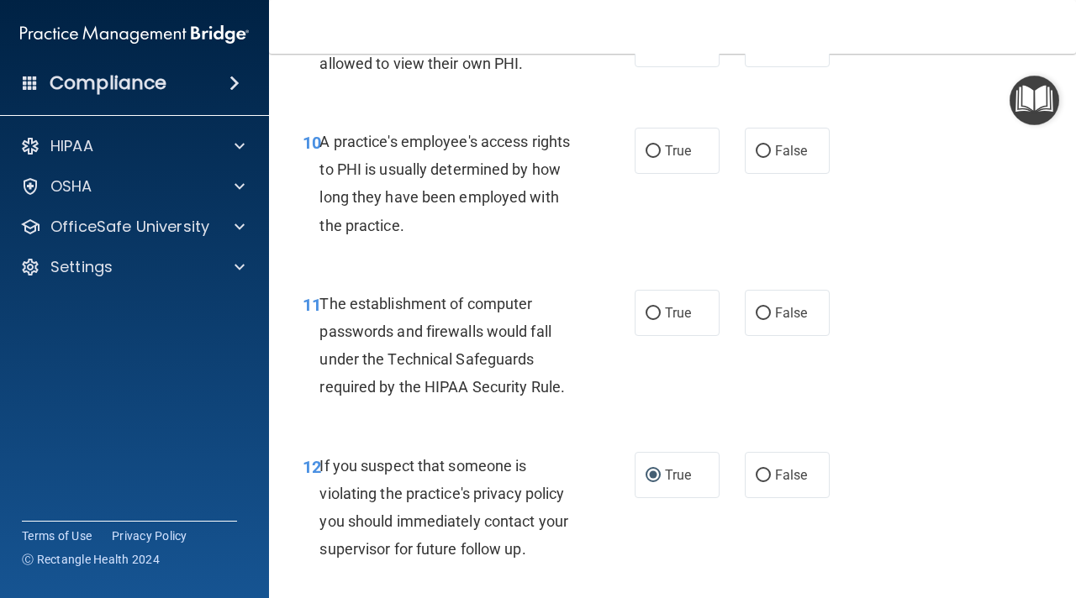
scroll to position [1549, 0]
click at [666, 304] on span "True" at bounding box center [678, 312] width 26 height 16
click at [661, 307] on input "True" at bounding box center [652, 313] width 15 height 13
radio input "true"
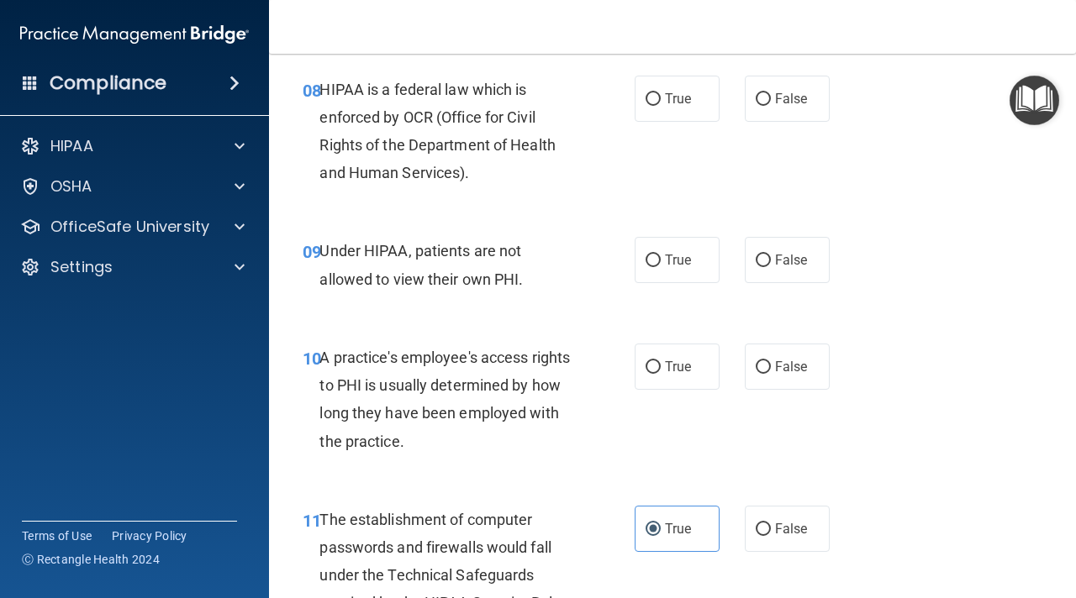
scroll to position [1325, 0]
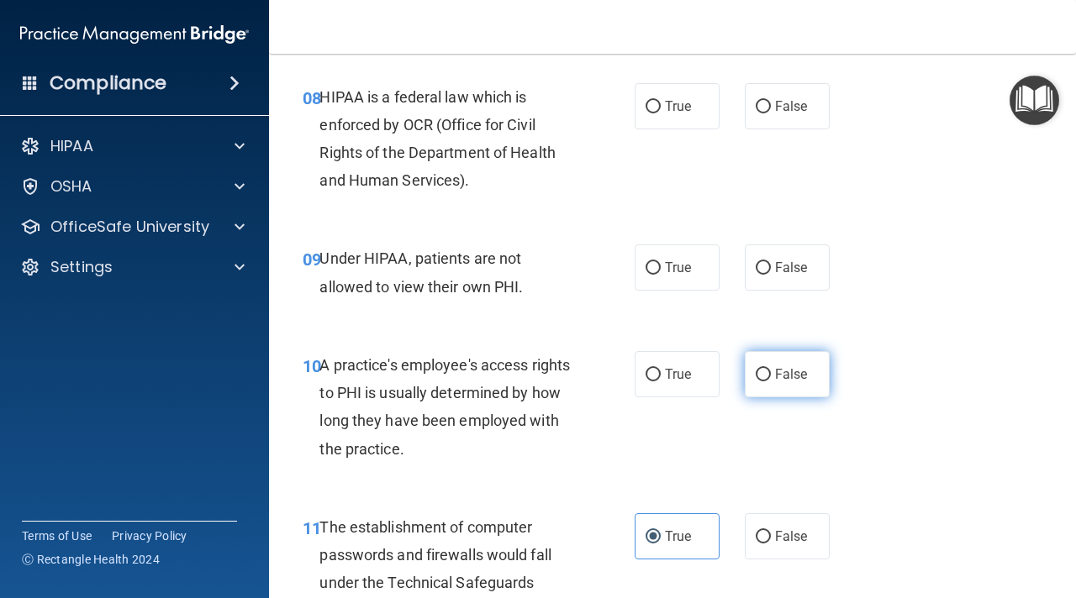
click at [774, 366] on label "False" at bounding box center [787, 374] width 85 height 46
click at [771, 369] on input "False" at bounding box center [763, 375] width 15 height 13
radio input "true"
click at [776, 269] on span "False" at bounding box center [791, 268] width 33 height 16
click at [771, 269] on input "False" at bounding box center [763, 268] width 15 height 13
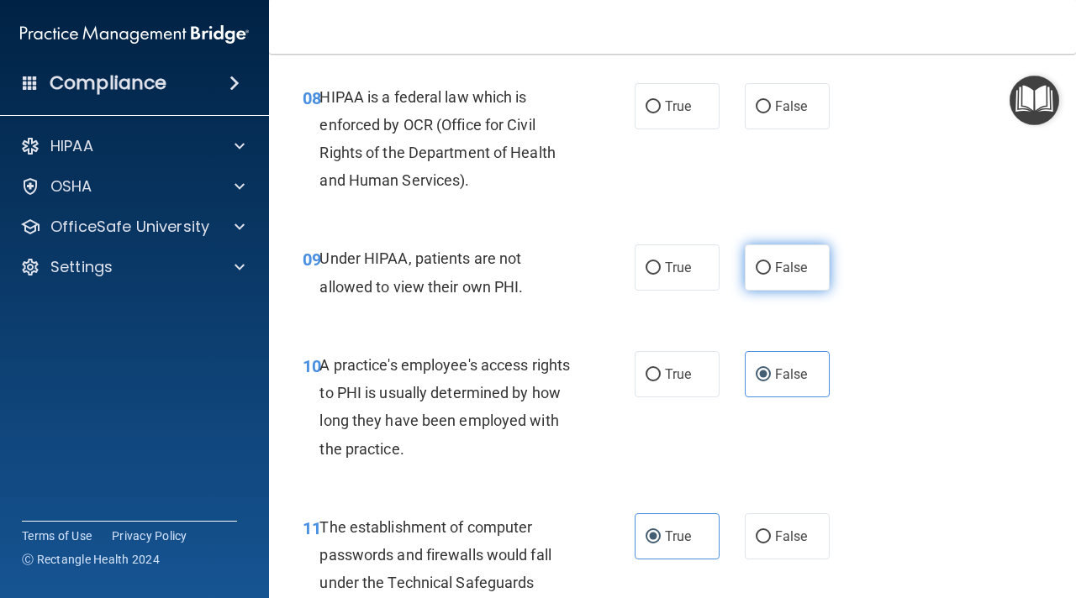
radio input "true"
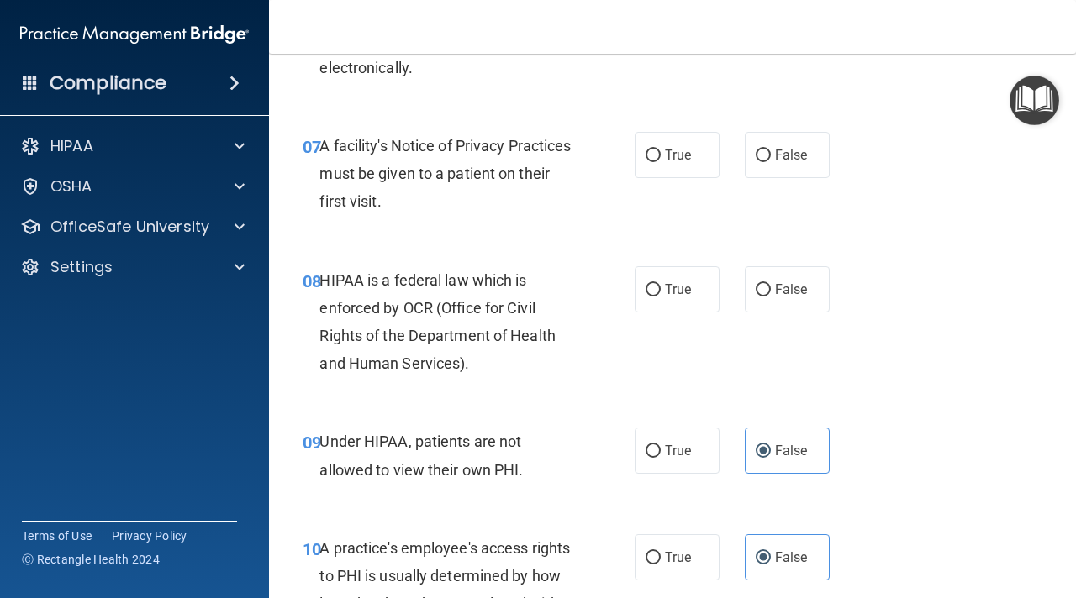
scroll to position [1140, 0]
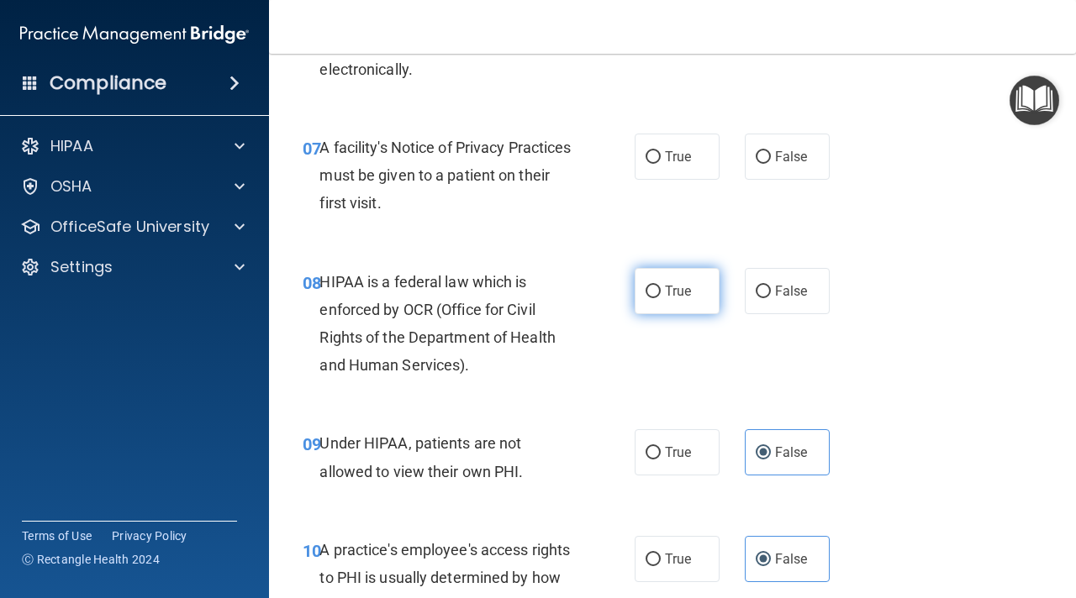
click at [668, 285] on span "True" at bounding box center [678, 291] width 26 height 16
click at [661, 286] on input "True" at bounding box center [652, 292] width 15 height 13
radio input "true"
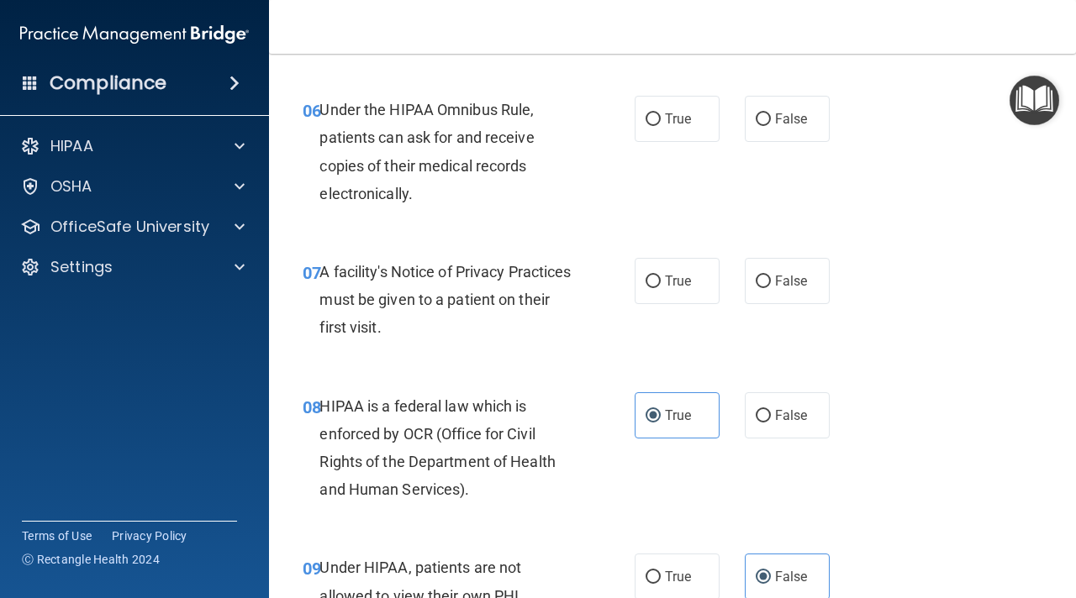
scroll to position [1013, 0]
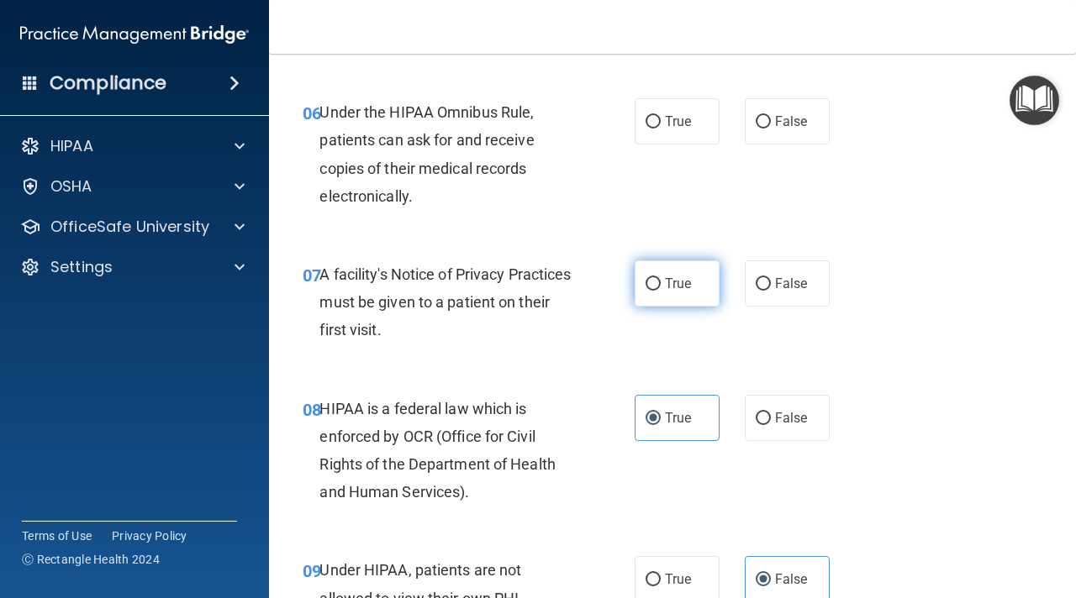
click at [676, 281] on span "True" at bounding box center [678, 284] width 26 height 16
click at [661, 281] on input "True" at bounding box center [652, 284] width 15 height 13
radio input "true"
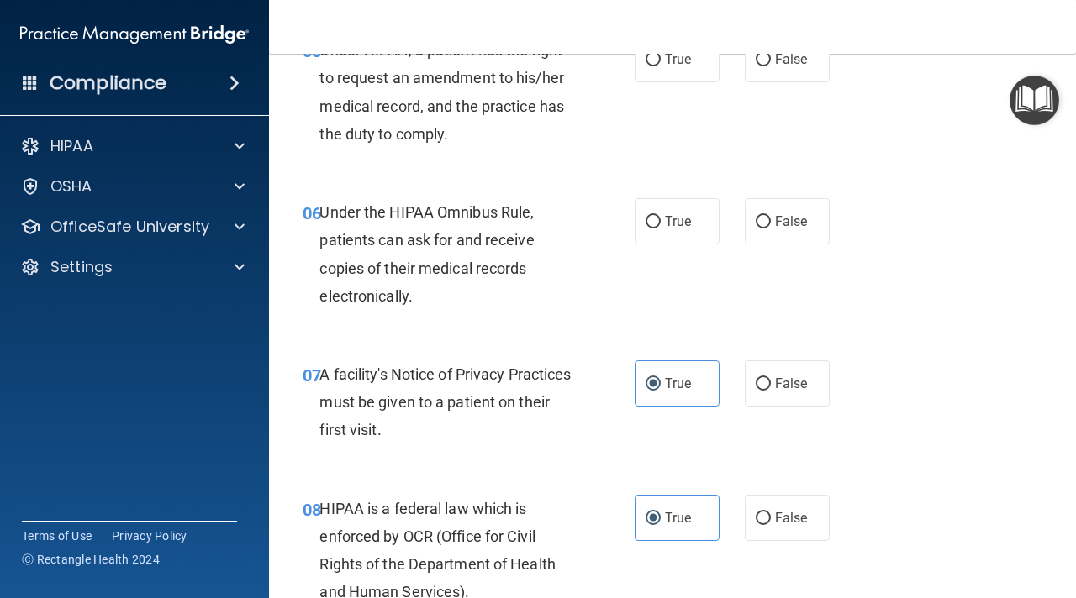
scroll to position [875, 0]
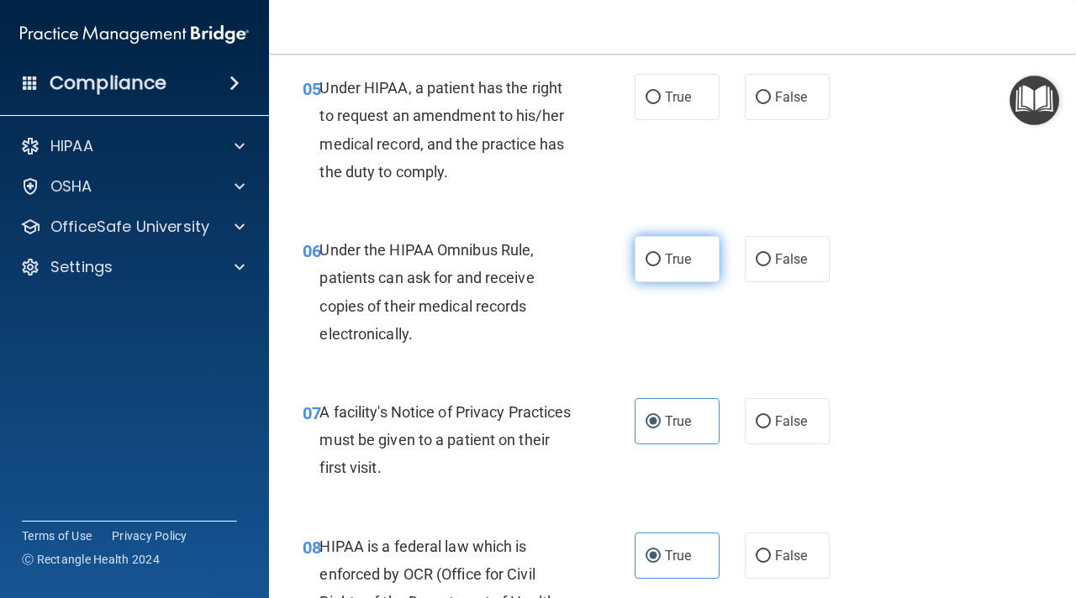
click at [670, 256] on span "True" at bounding box center [678, 259] width 26 height 16
click at [661, 256] on input "True" at bounding box center [652, 260] width 15 height 13
radio input "true"
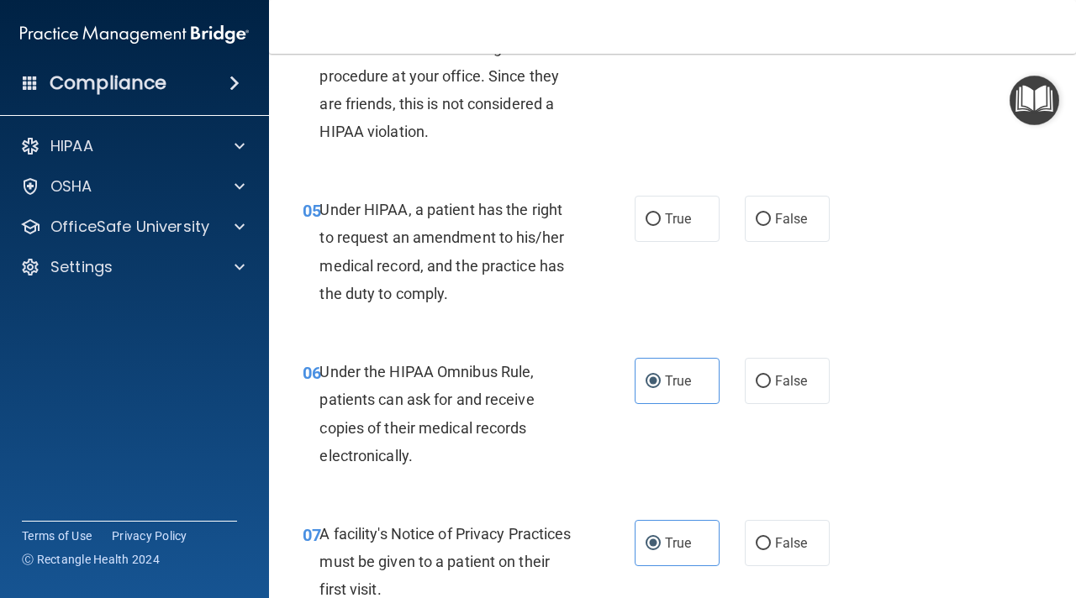
scroll to position [703, 0]
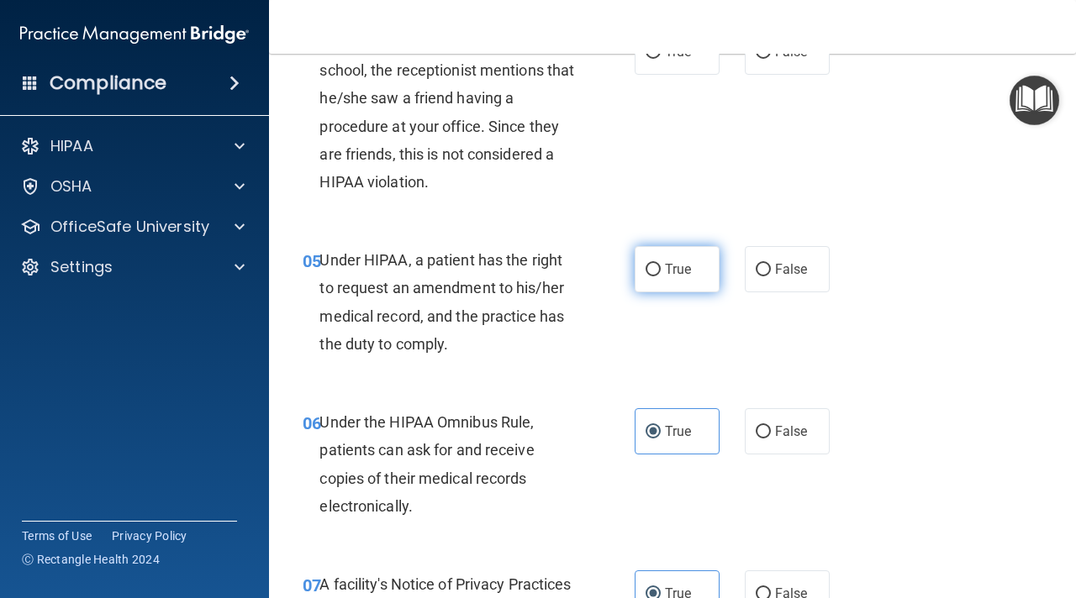
click at [672, 257] on label "True" at bounding box center [677, 269] width 85 height 46
click at [661, 264] on input "True" at bounding box center [652, 270] width 15 height 13
radio input "true"
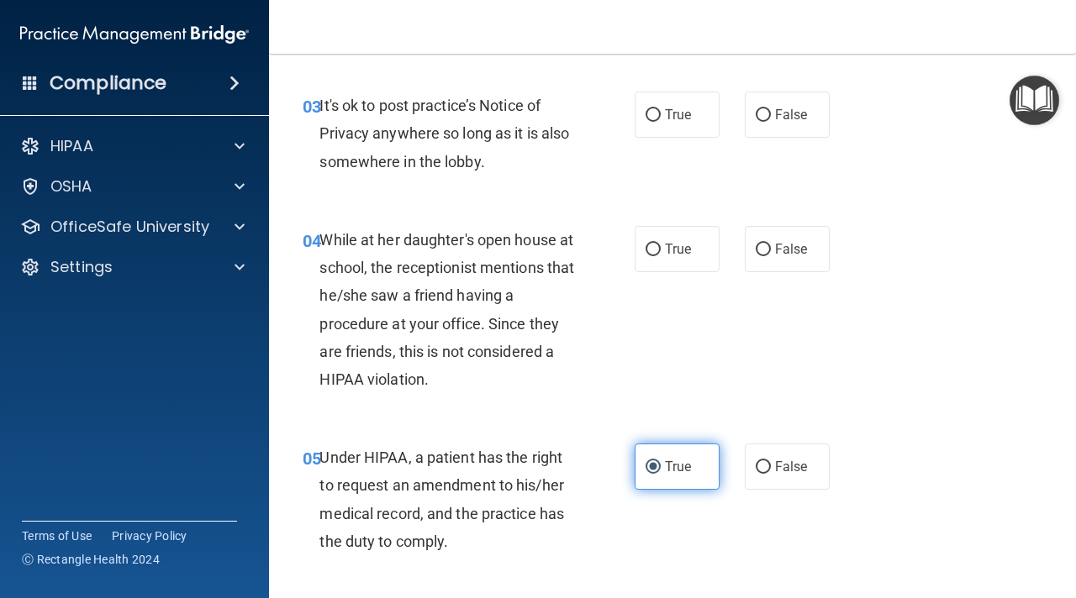
scroll to position [503, 0]
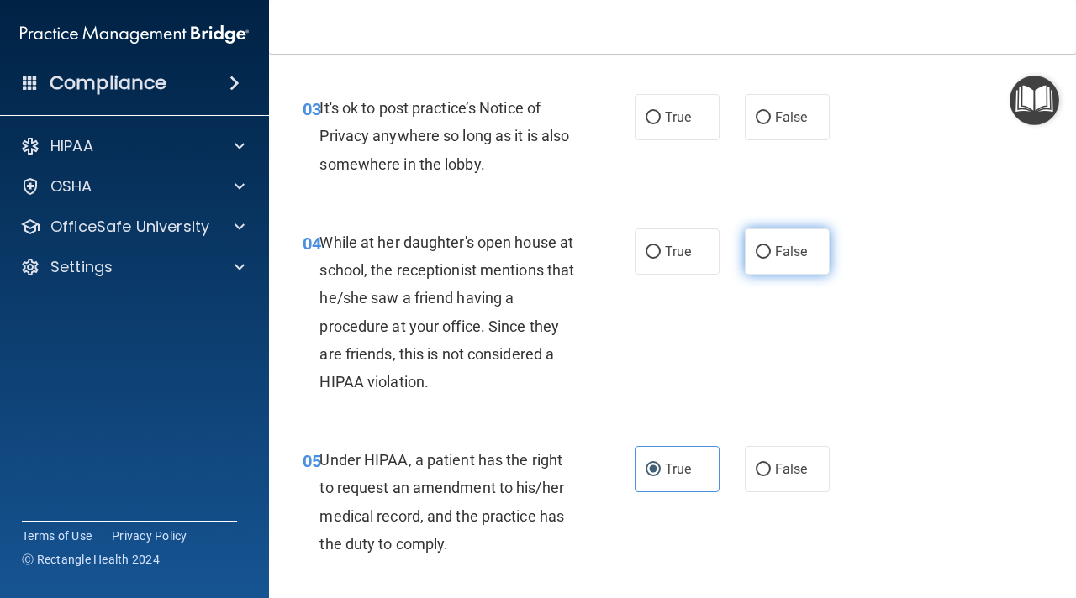
click at [772, 261] on label "False" at bounding box center [787, 252] width 85 height 46
click at [771, 259] on input "False" at bounding box center [763, 252] width 15 height 13
radio input "true"
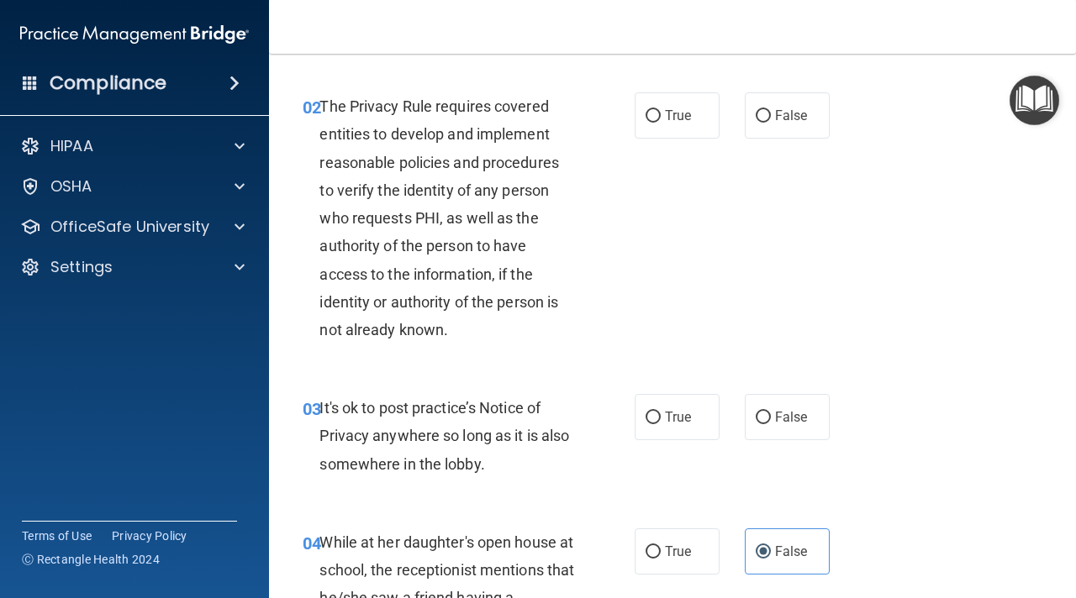
scroll to position [200, 0]
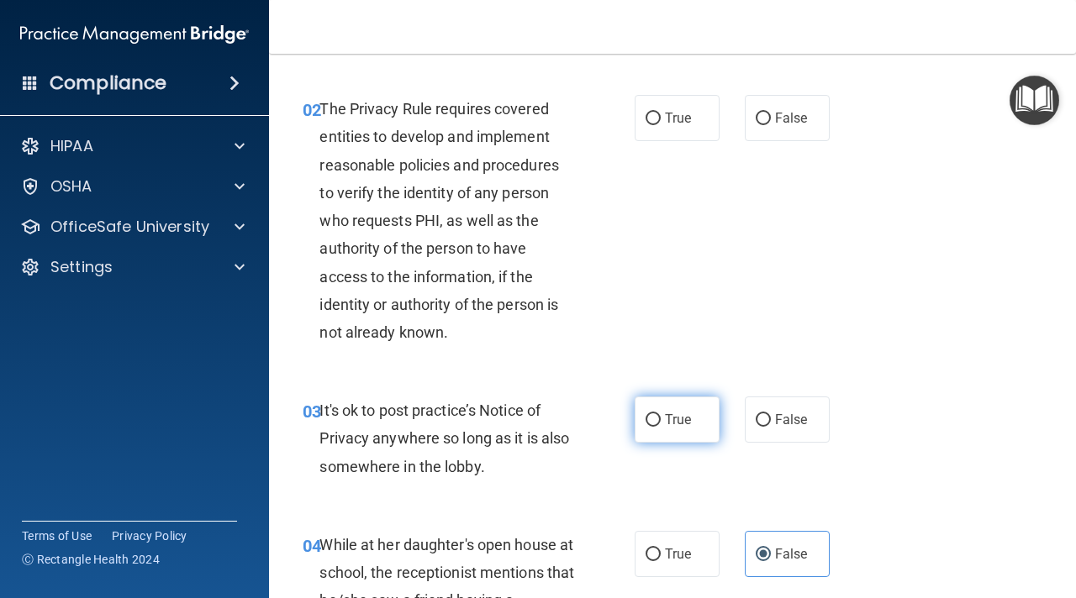
click at [677, 408] on label "True" at bounding box center [677, 420] width 85 height 46
click at [661, 414] on input "True" at bounding box center [652, 420] width 15 height 13
radio input "true"
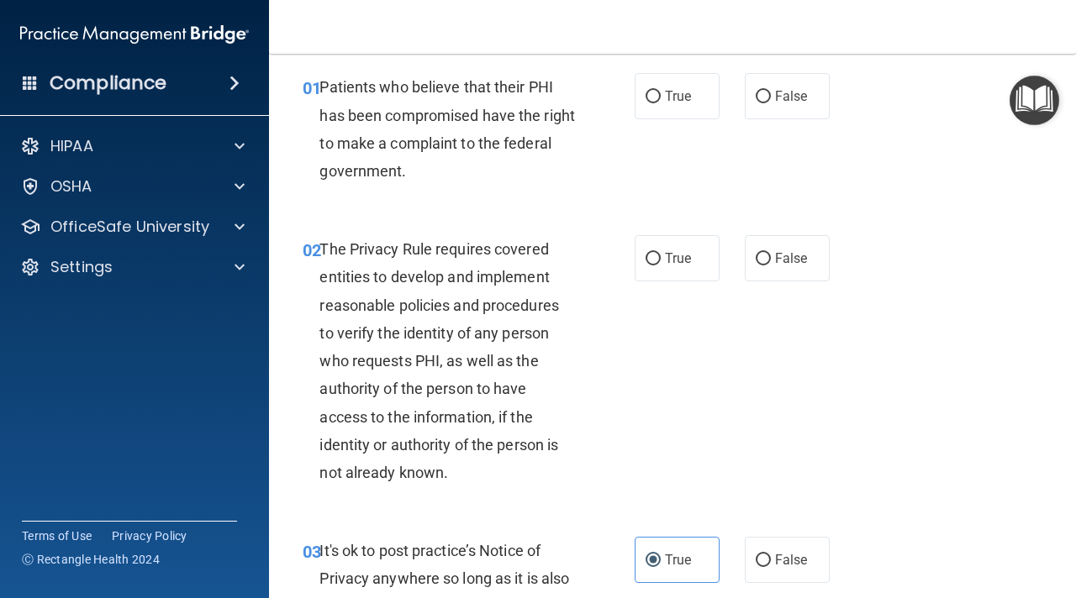
scroll to position [58, 0]
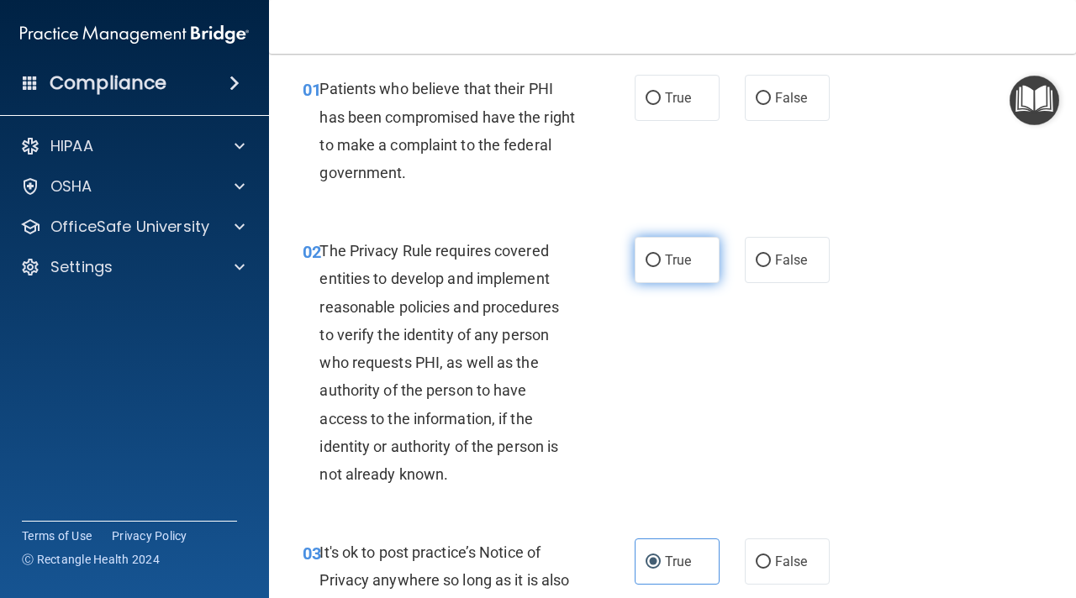
click at [676, 266] on span "True" at bounding box center [678, 260] width 26 height 16
click at [661, 266] on input "True" at bounding box center [652, 261] width 15 height 13
radio input "true"
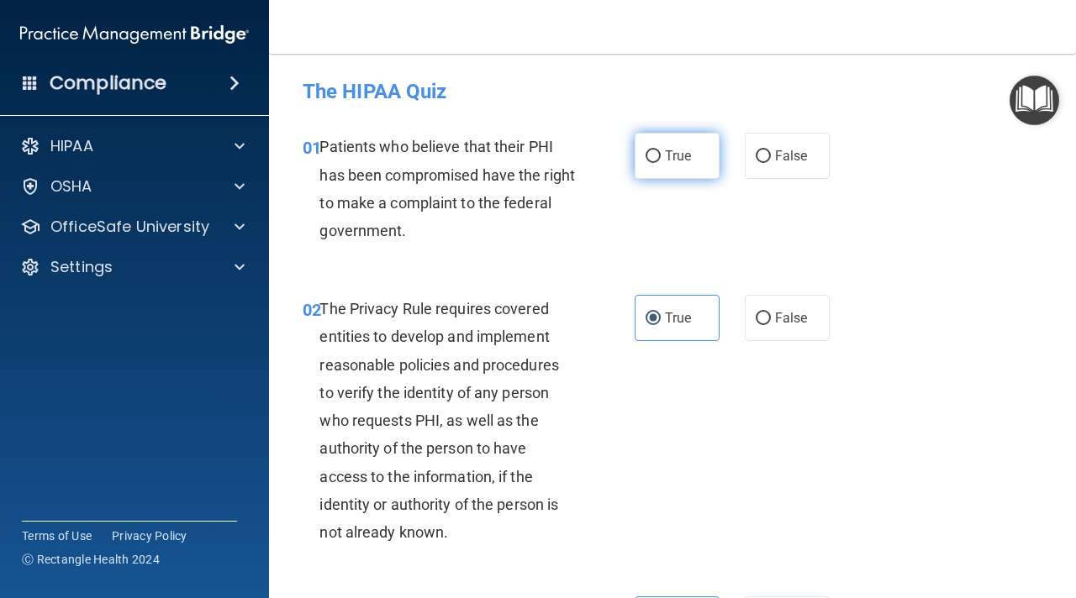
click at [668, 169] on label "True" at bounding box center [677, 156] width 85 height 46
click at [661, 163] on input "True" at bounding box center [652, 156] width 15 height 13
radio input "true"
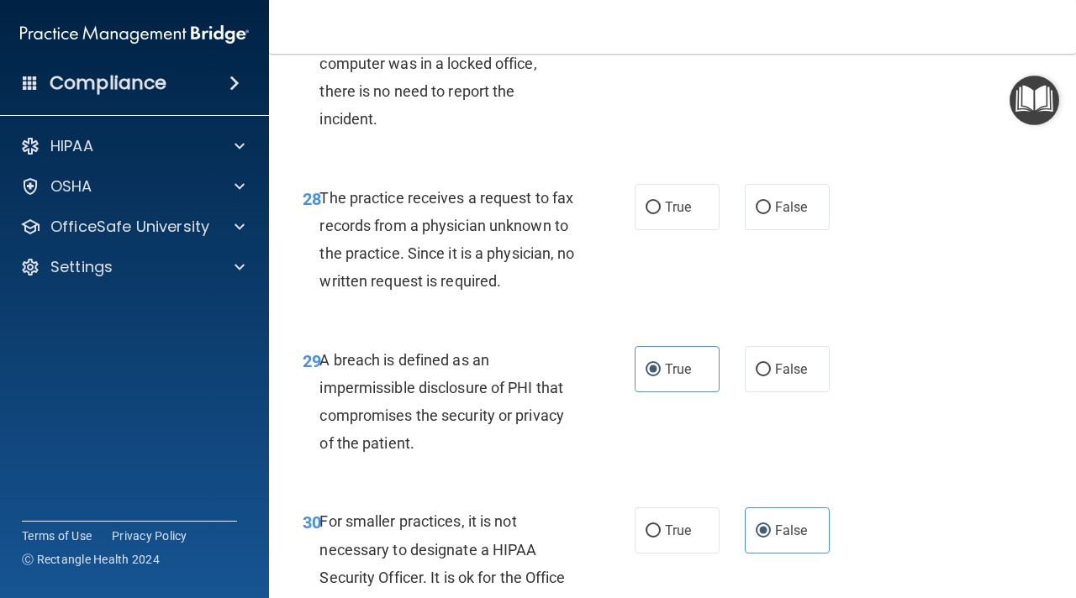
scroll to position [4653, 0]
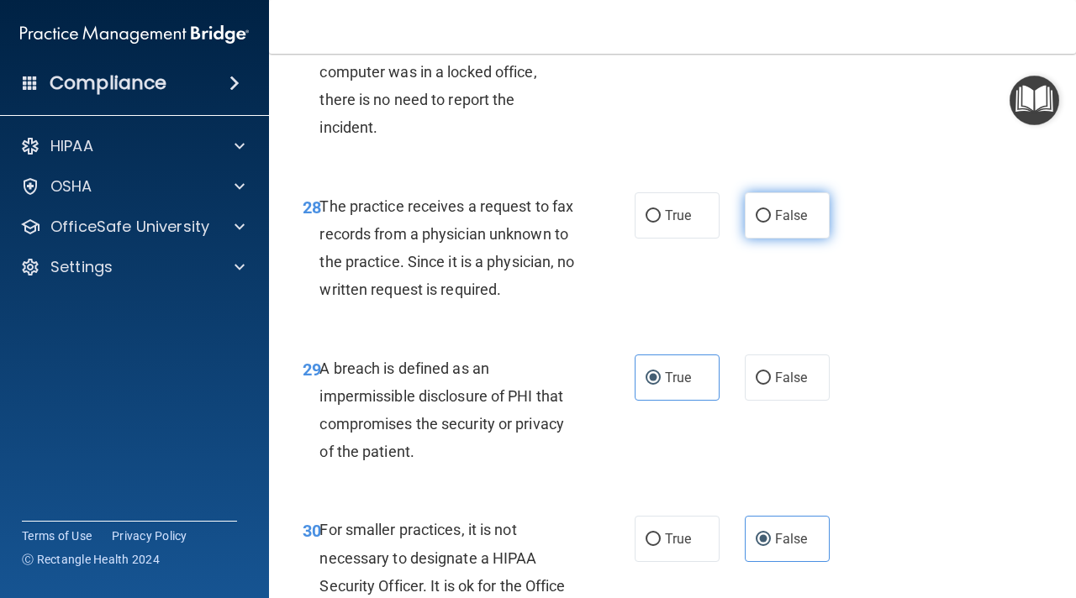
click at [767, 231] on label "False" at bounding box center [787, 215] width 85 height 46
click at [767, 223] on input "False" at bounding box center [763, 216] width 15 height 13
radio input "true"
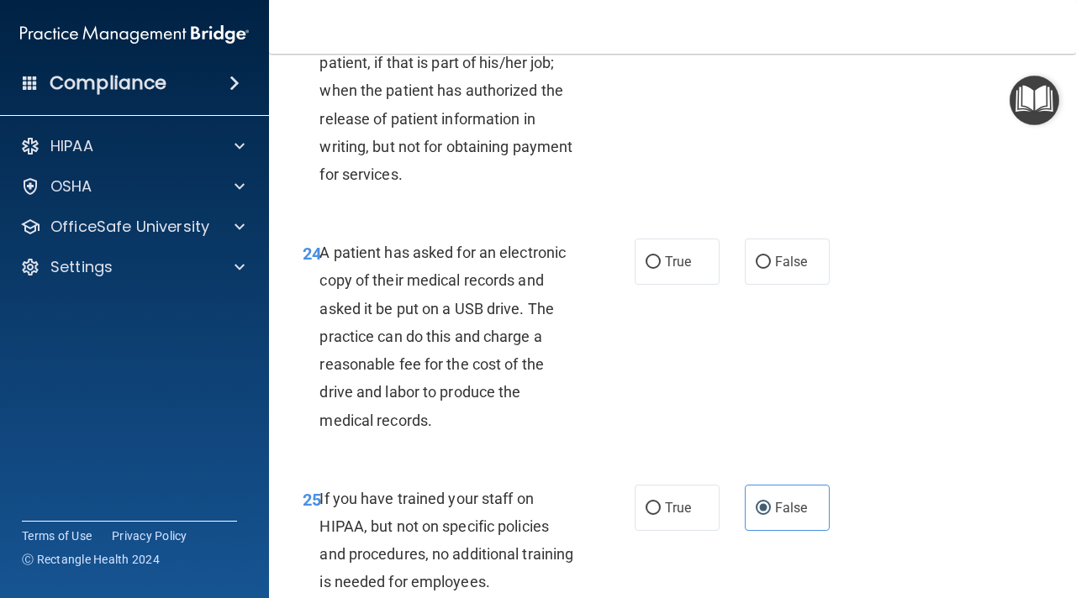
scroll to position [3854, 0]
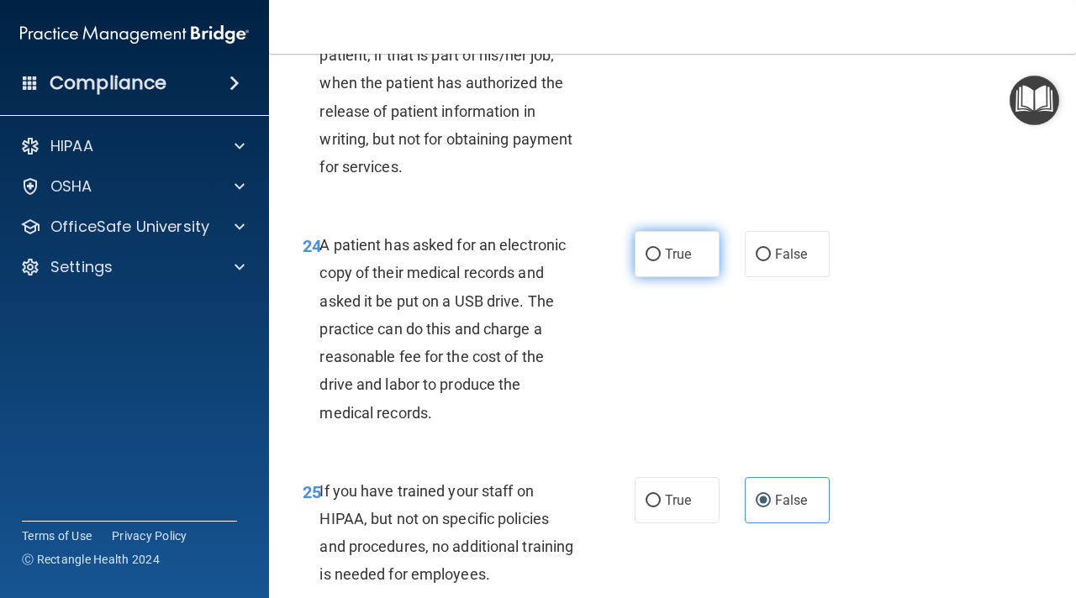
click at [679, 270] on label "True" at bounding box center [677, 254] width 85 height 46
click at [661, 261] on input "True" at bounding box center [652, 255] width 15 height 13
radio input "true"
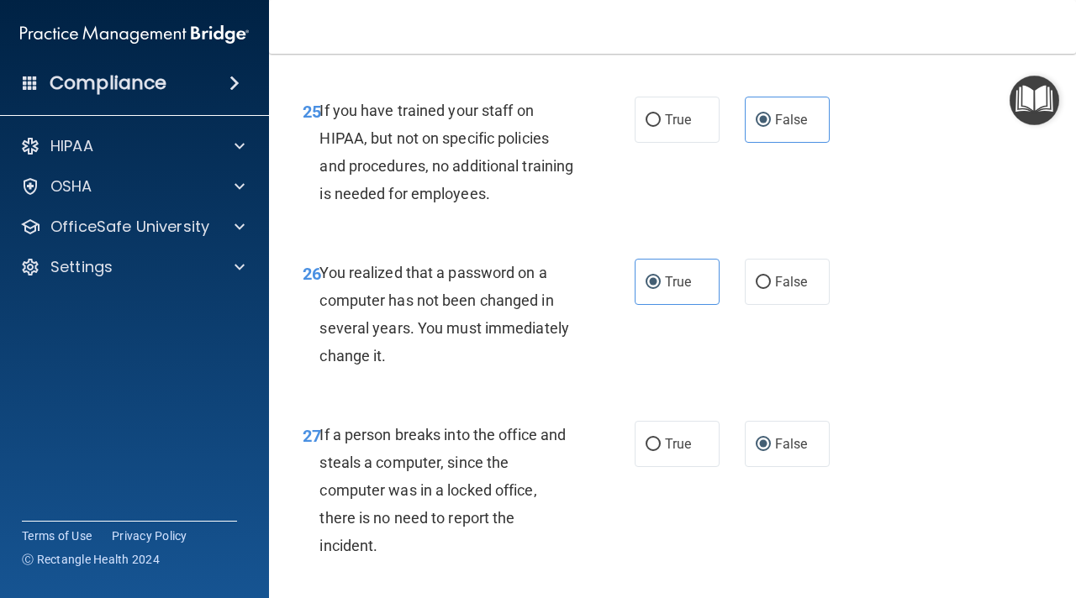
scroll to position [4850, 0]
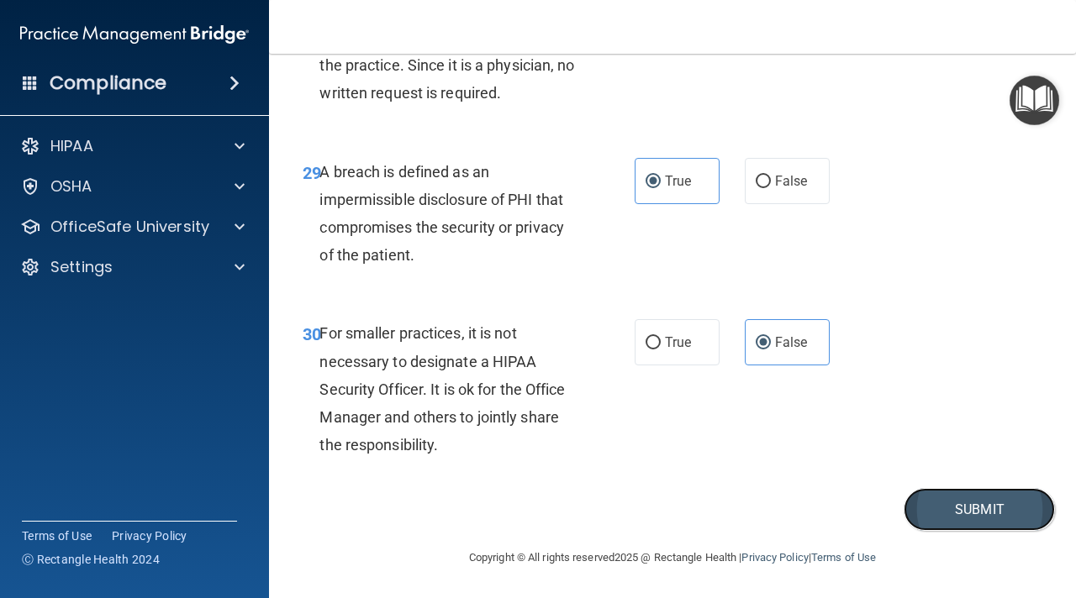
click at [960, 513] on button "Submit" at bounding box center [979, 509] width 151 height 43
click at [984, 511] on button "Submit" at bounding box center [979, 509] width 151 height 43
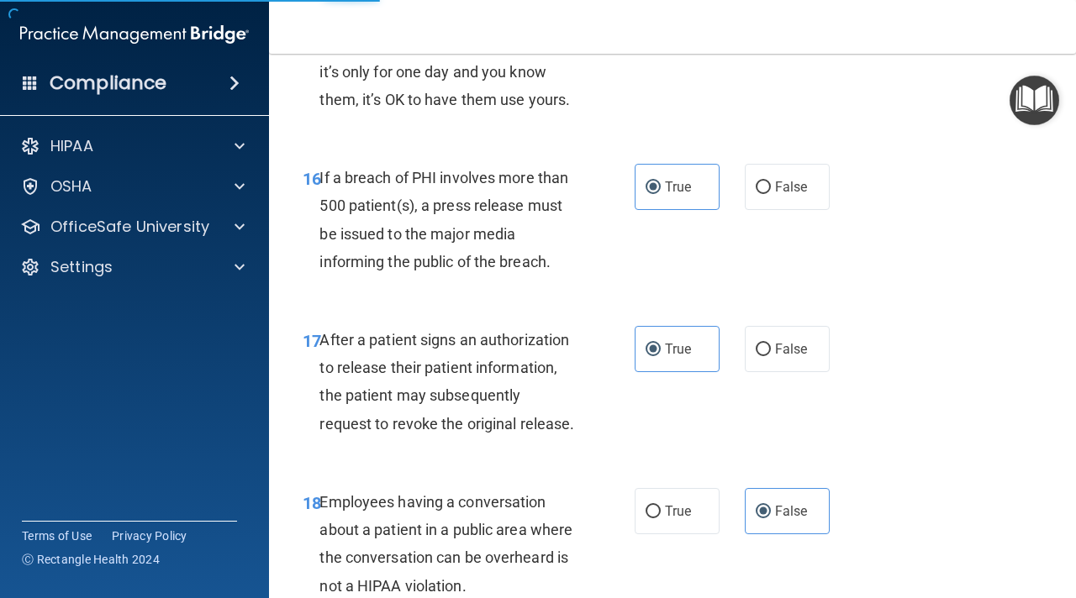
scroll to position [2347, 0]
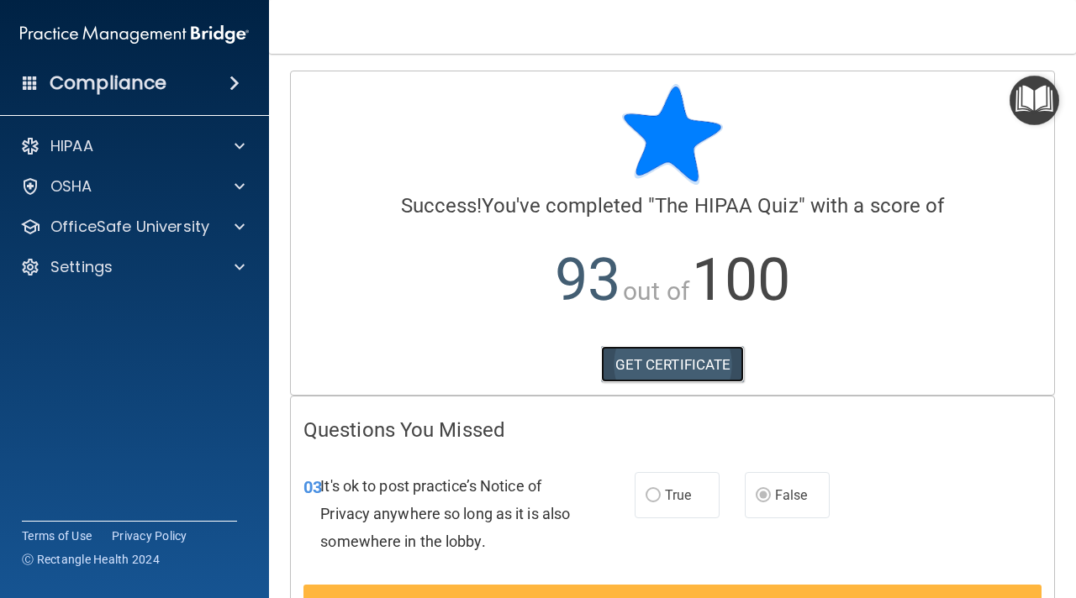
click at [694, 361] on link "GET CERTIFICATE" at bounding box center [673, 364] width 144 height 37
click at [494, 263] on p "93 out of 100" at bounding box center [672, 280] width 738 height 108
click at [340, 113] on div at bounding box center [672, 134] width 738 height 101
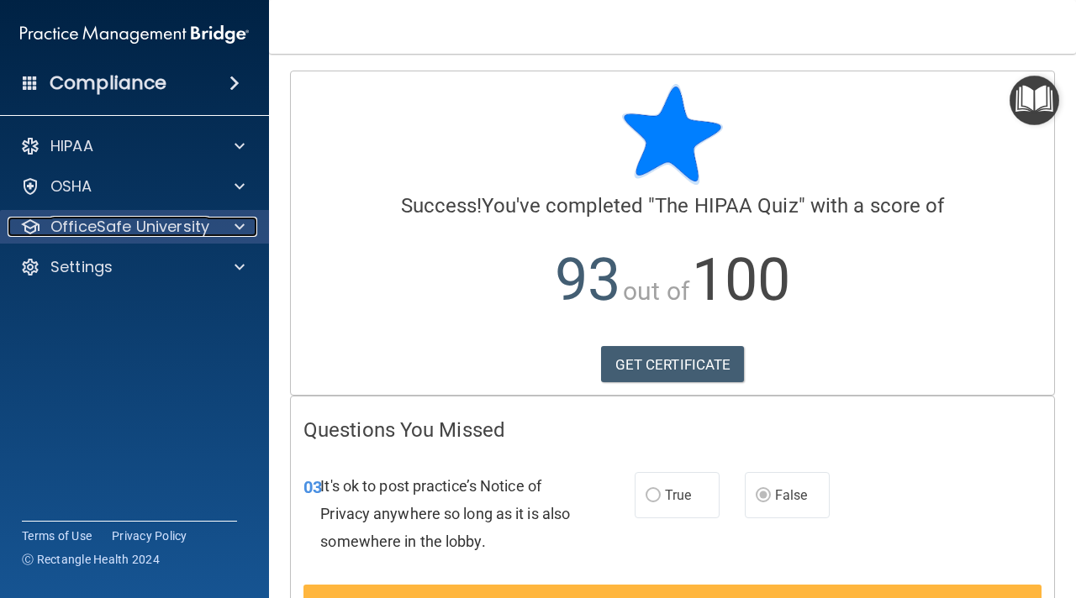
click at [226, 227] on div at bounding box center [237, 227] width 42 height 20
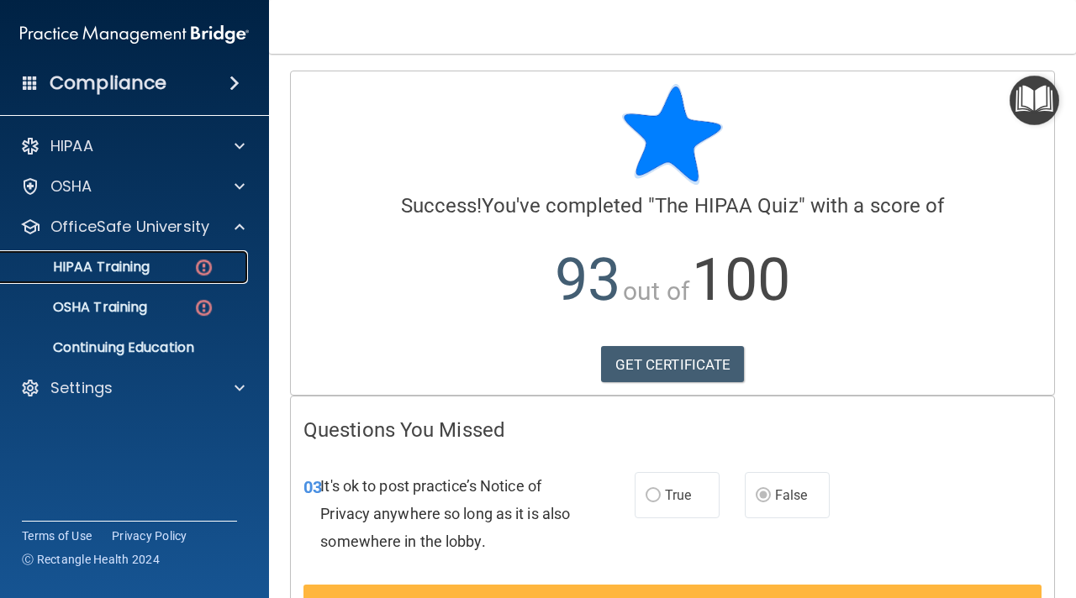
click at [136, 270] on p "HIPAA Training" at bounding box center [80, 267] width 139 height 17
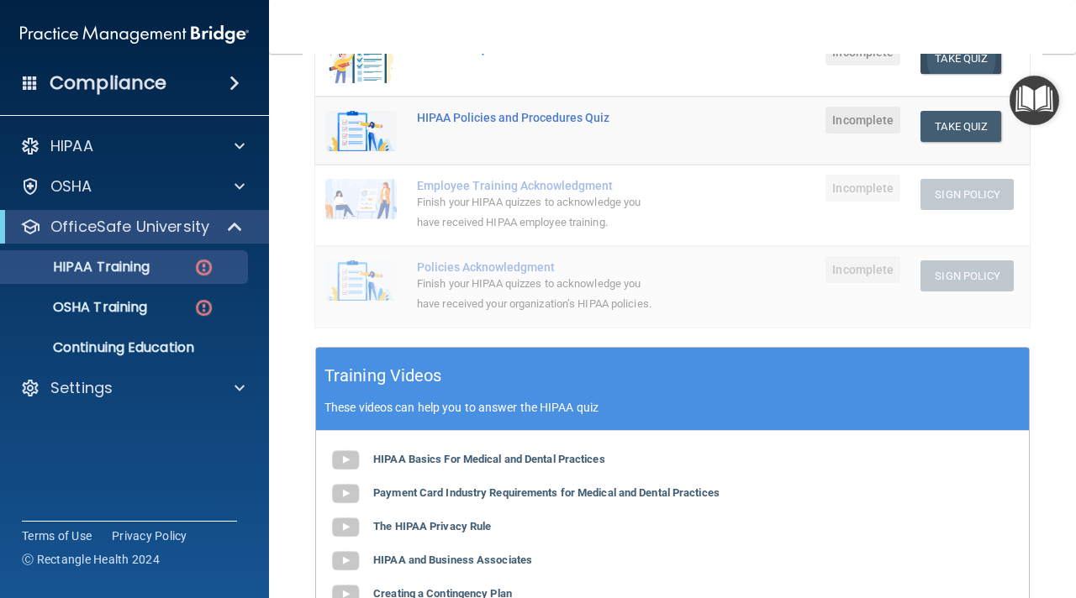
scroll to position [178, 0]
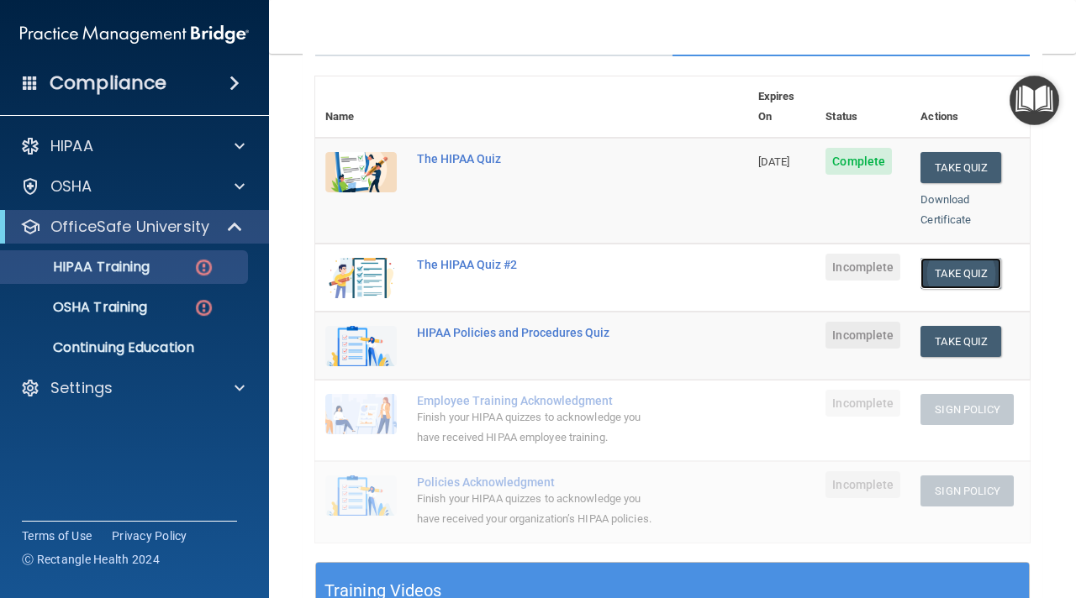
click at [968, 258] on button "Take Quiz" at bounding box center [960, 273] width 81 height 31
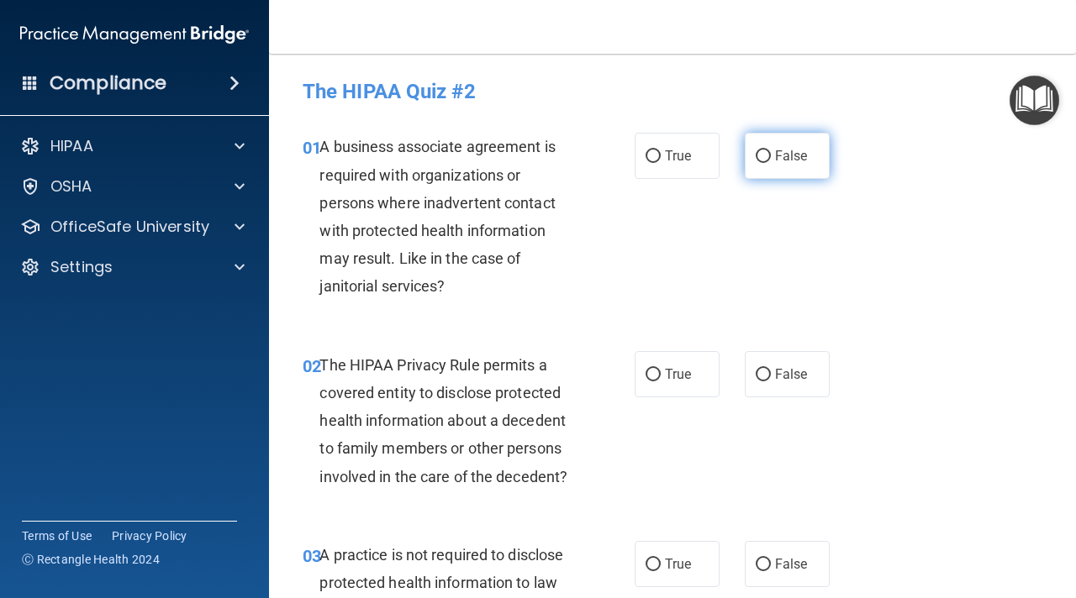
click at [775, 156] on span "False" at bounding box center [791, 156] width 33 height 16
click at [771, 156] on input "False" at bounding box center [763, 156] width 15 height 13
radio input "true"
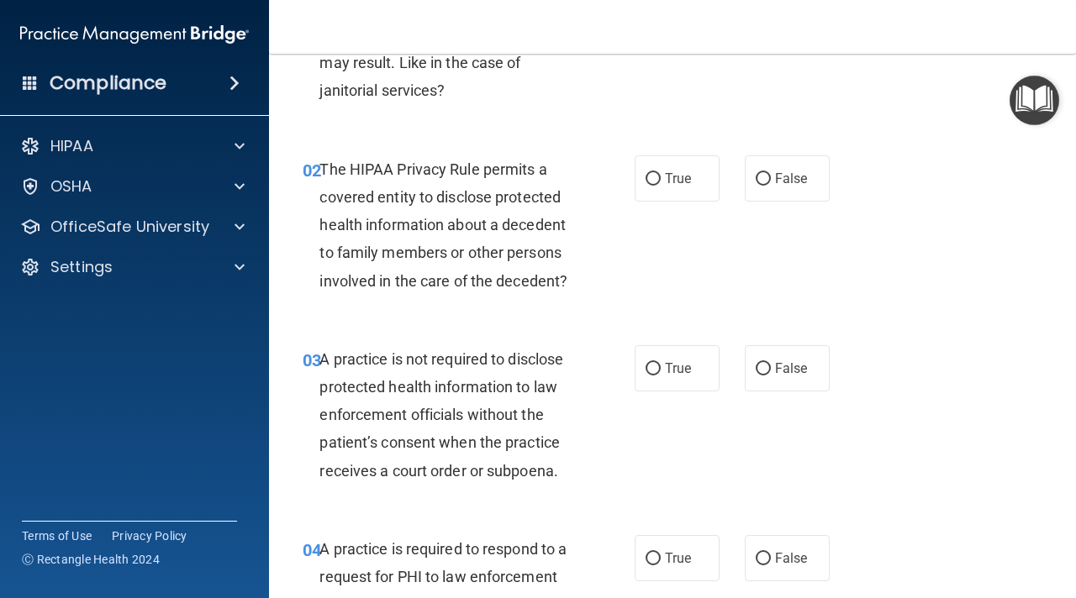
scroll to position [197, 0]
click at [683, 168] on label "True" at bounding box center [677, 178] width 85 height 46
click at [661, 172] on input "True" at bounding box center [652, 178] width 15 height 13
radio input "true"
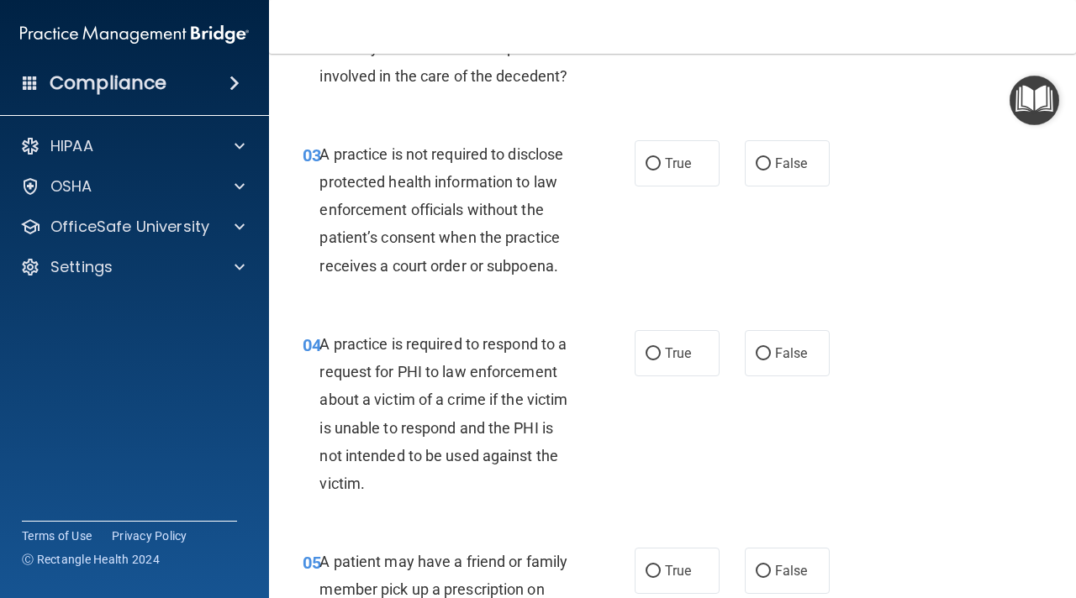
scroll to position [412, 0]
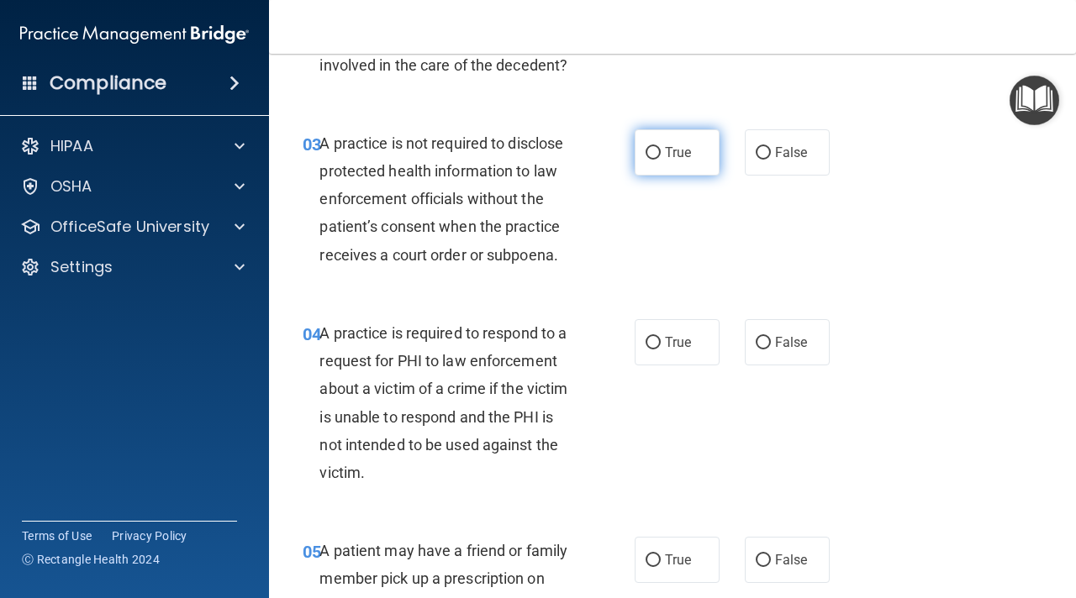
click at [675, 138] on label "True" at bounding box center [677, 152] width 85 height 46
click at [661, 147] on input "True" at bounding box center [652, 153] width 15 height 13
radio input "true"
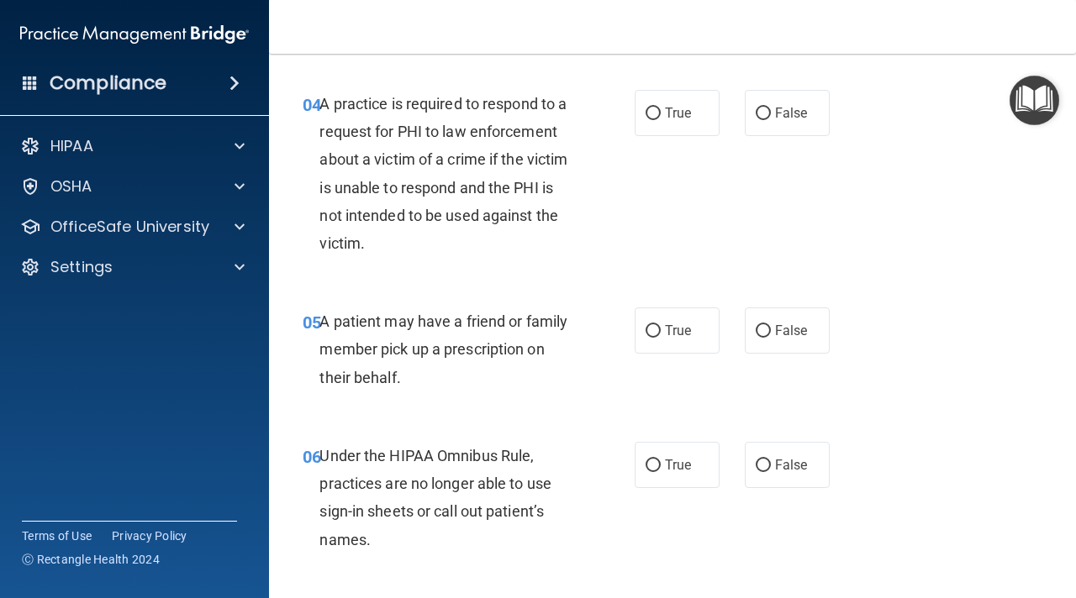
scroll to position [668, 0]
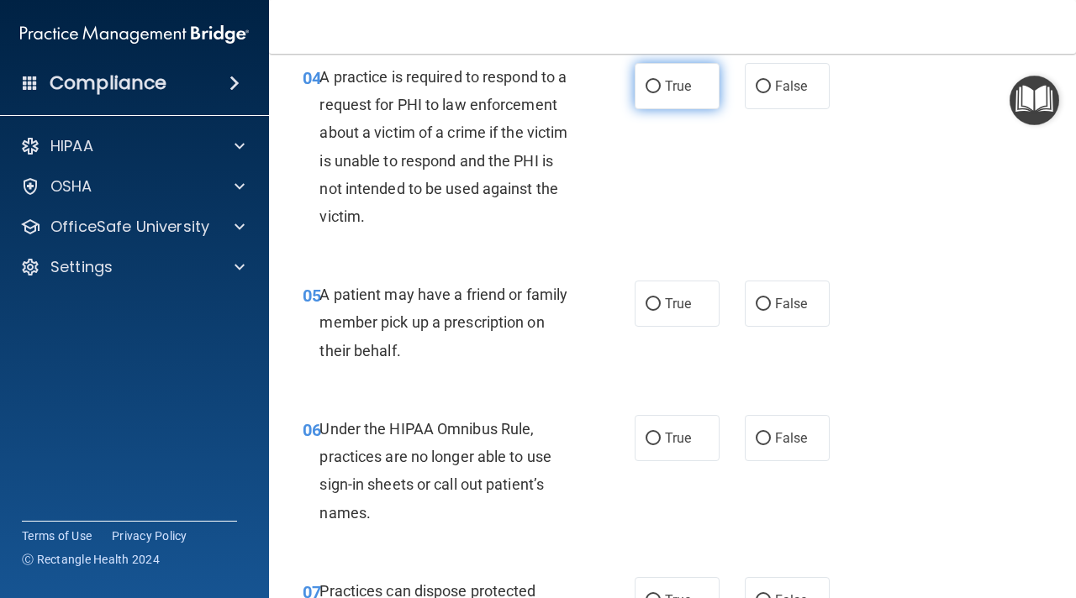
click at [698, 103] on label "True" at bounding box center [677, 86] width 85 height 46
click at [661, 93] on input "True" at bounding box center [652, 87] width 15 height 13
radio input "true"
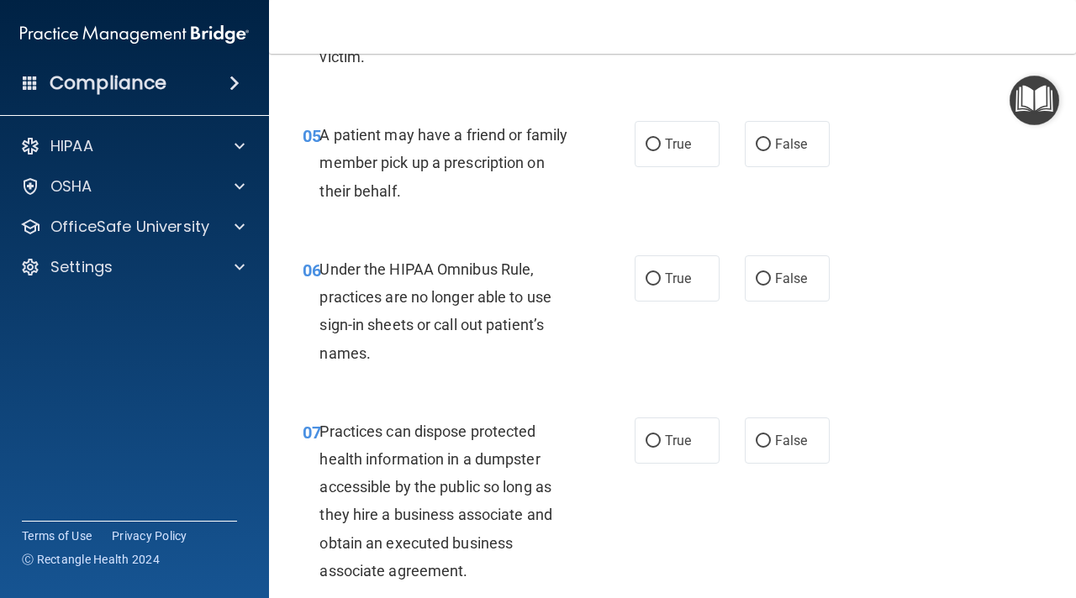
scroll to position [835, 0]
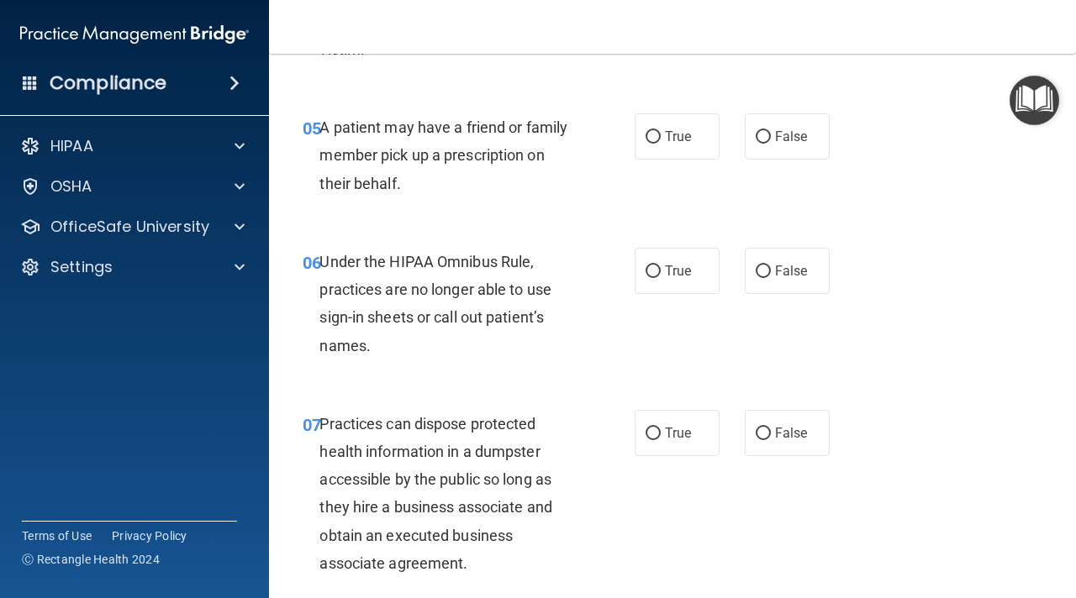
click at [591, 212] on div "05 A patient may have a friend or family member pick up a prescription on their…" at bounding box center [672, 159] width 765 height 134
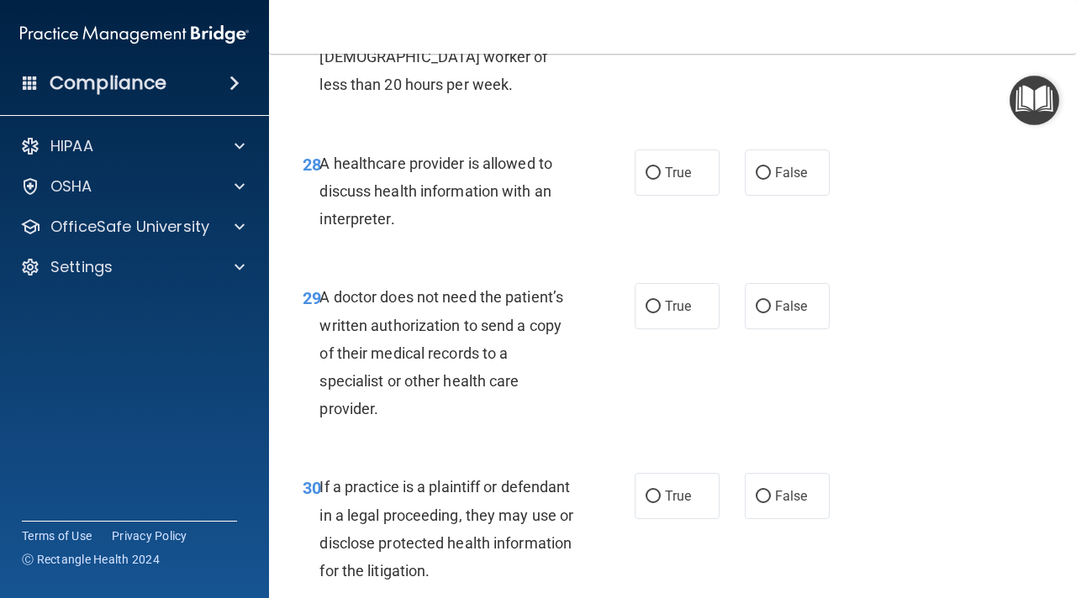
scroll to position [4694, 0]
click at [933, 161] on div "28 A healthcare provider is allowed to discuss health information with an inter…" at bounding box center [672, 197] width 765 height 134
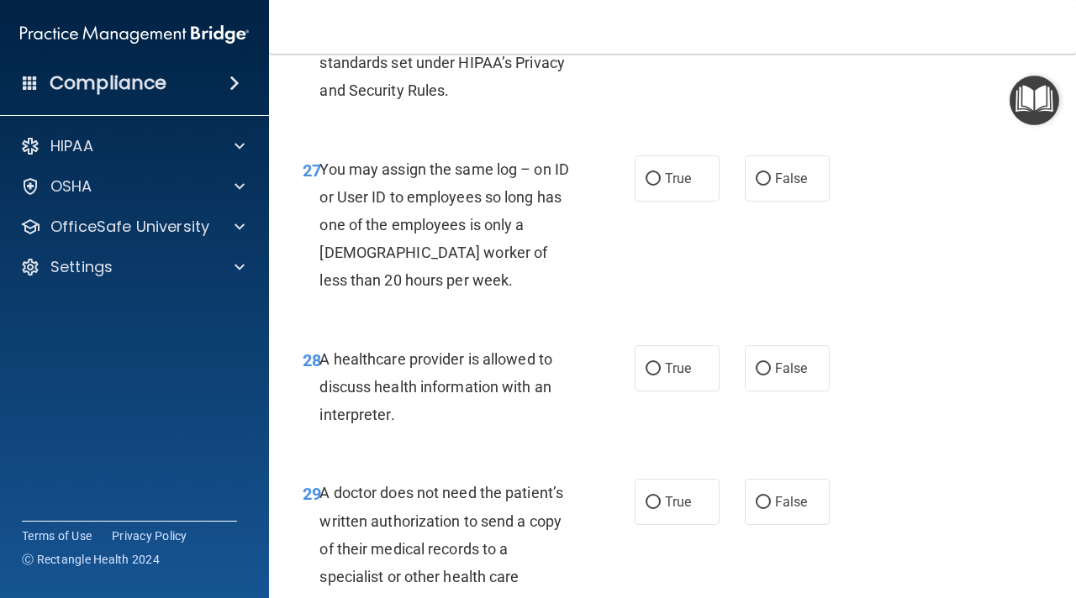
scroll to position [4492, 0]
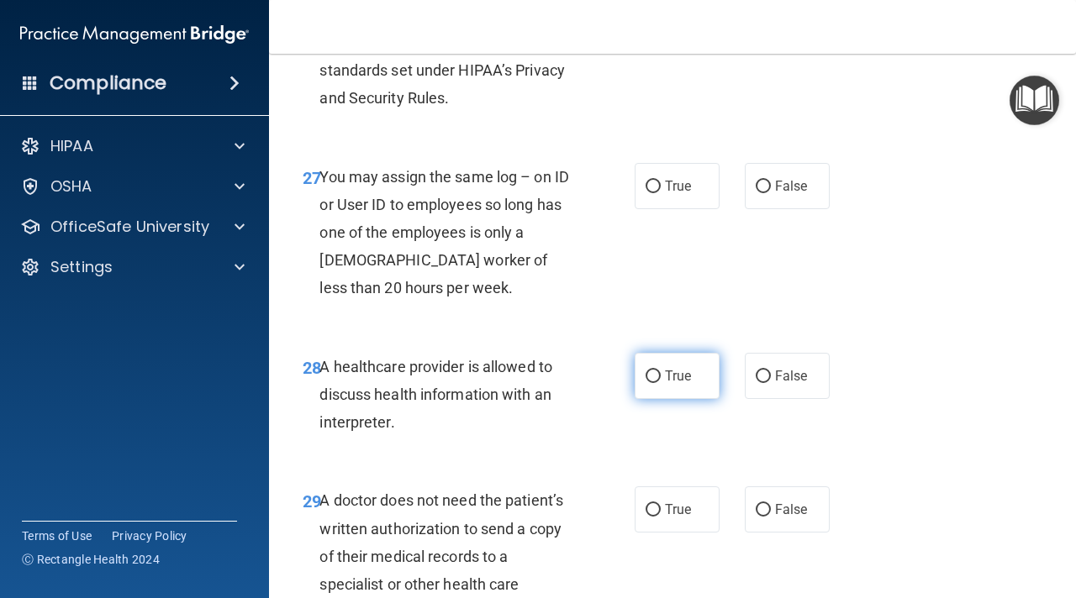
click at [669, 399] on label "True" at bounding box center [677, 376] width 85 height 46
click at [661, 383] on input "True" at bounding box center [652, 377] width 15 height 13
radio input "true"
click at [786, 204] on label "False" at bounding box center [787, 186] width 85 height 46
click at [771, 193] on input "False" at bounding box center [763, 187] width 15 height 13
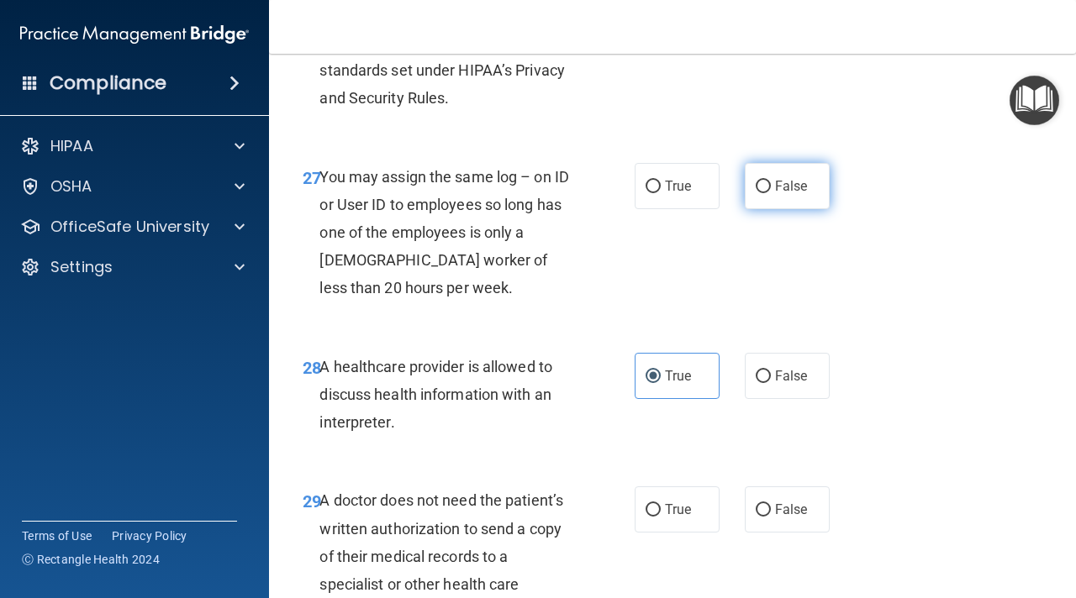
radio input "true"
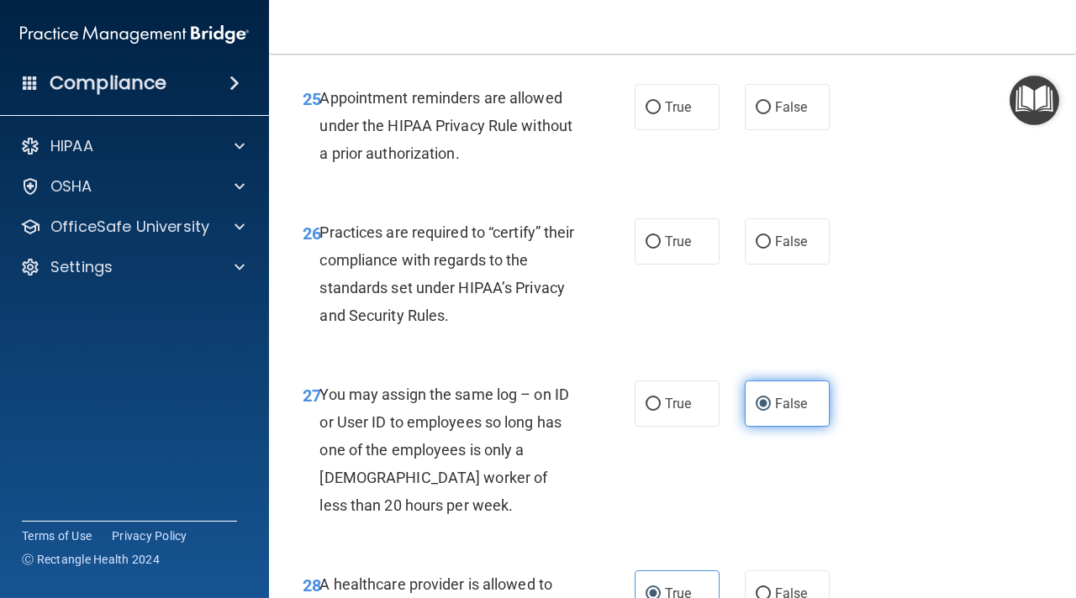
scroll to position [4247, 0]
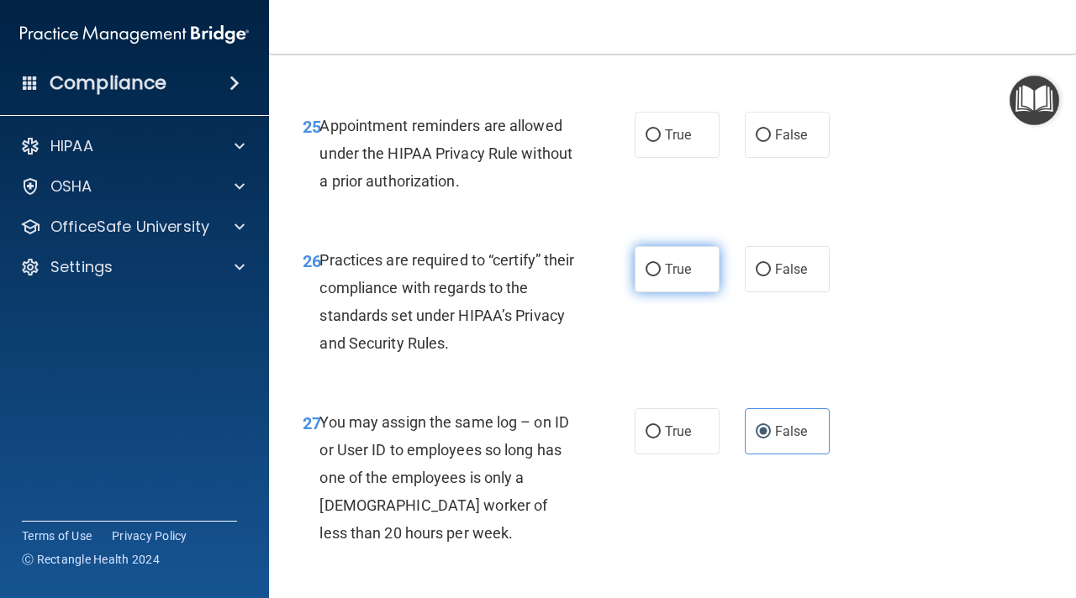
click at [684, 277] on span "True" at bounding box center [678, 269] width 26 height 16
click at [661, 277] on input "True" at bounding box center [652, 270] width 15 height 13
radio input "true"
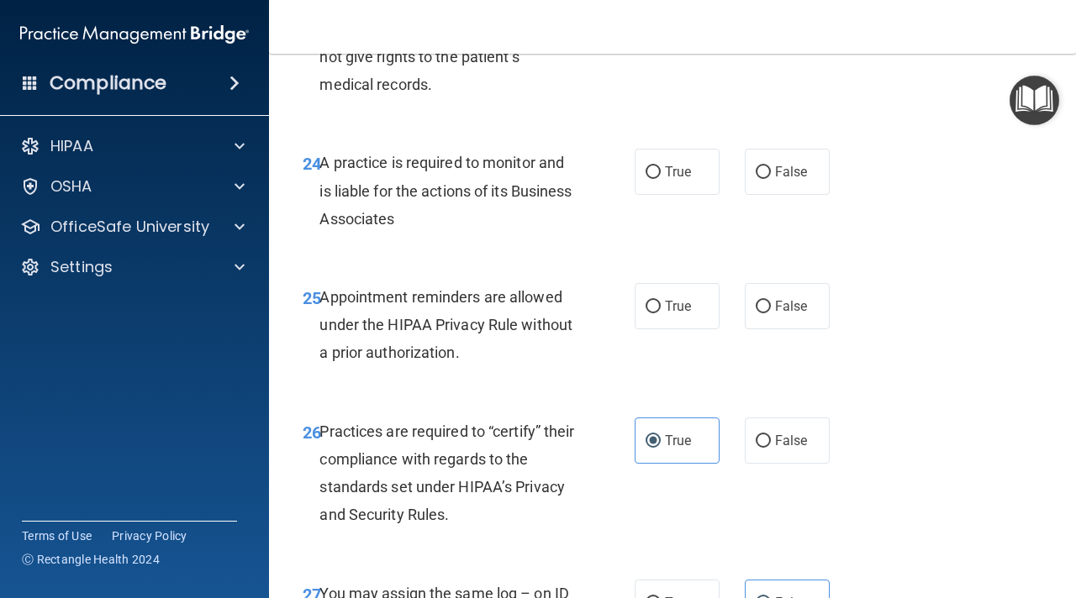
scroll to position [4065, 0]
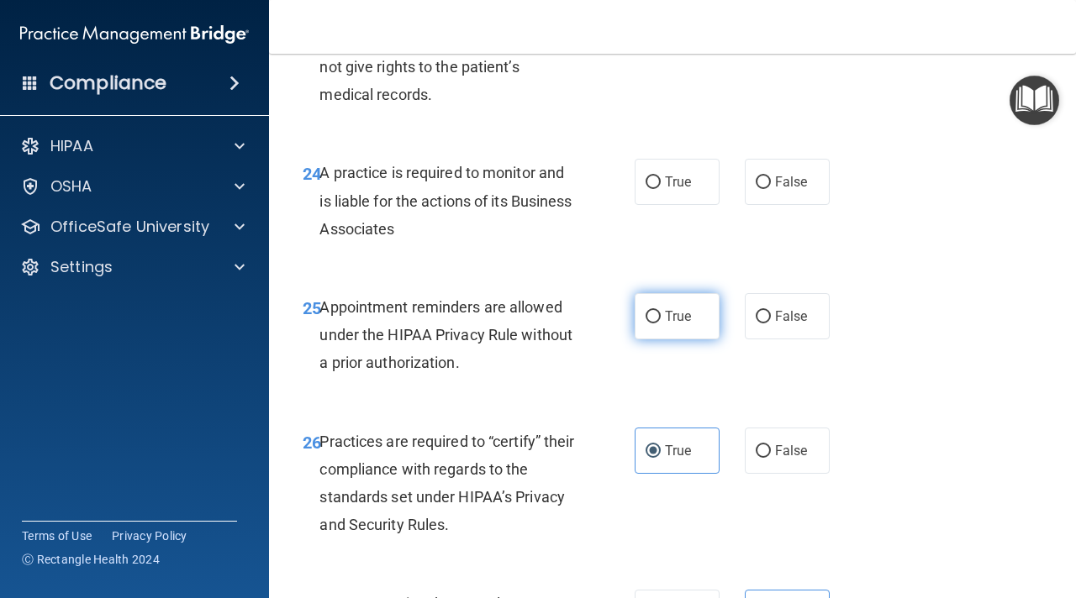
click at [656, 340] on label "True" at bounding box center [677, 316] width 85 height 46
click at [656, 324] on input "True" at bounding box center [652, 317] width 15 height 13
radio input "true"
click at [792, 190] on span "False" at bounding box center [791, 182] width 33 height 16
click at [771, 189] on input "False" at bounding box center [763, 183] width 15 height 13
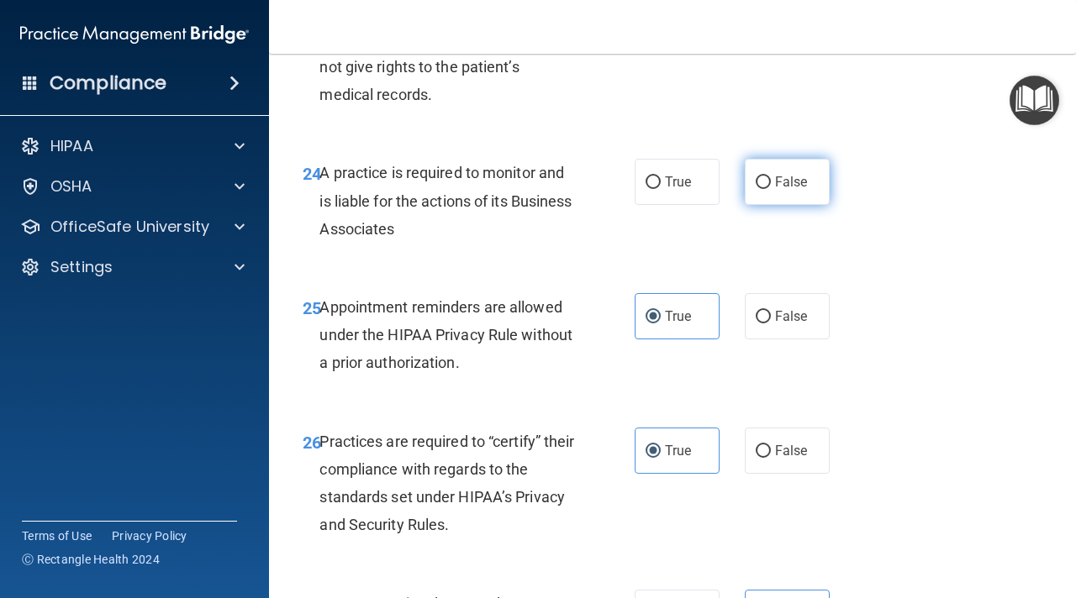
radio input "true"
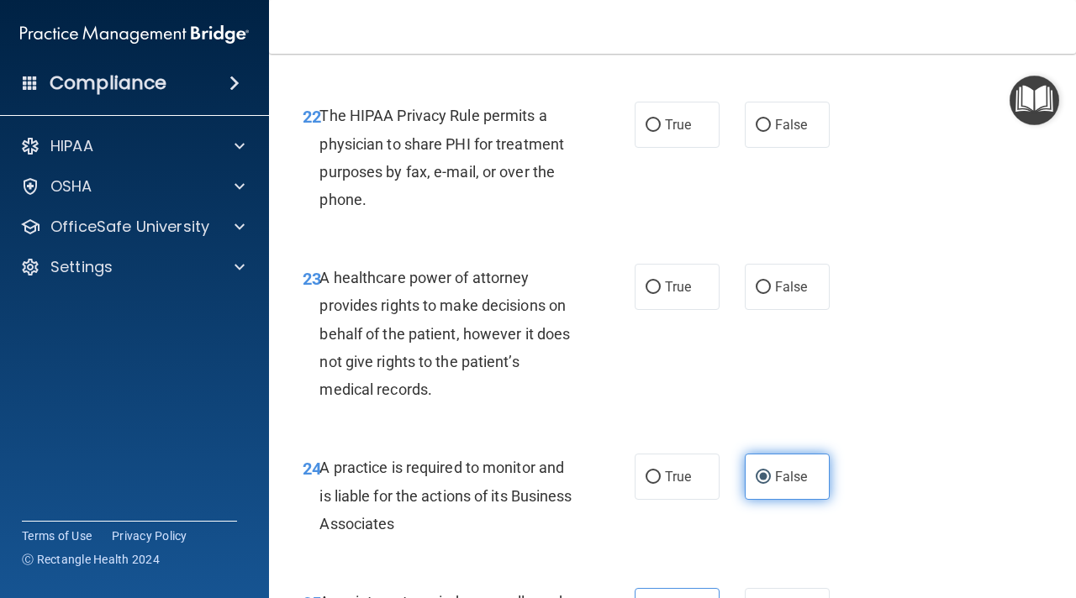
scroll to position [3761, 0]
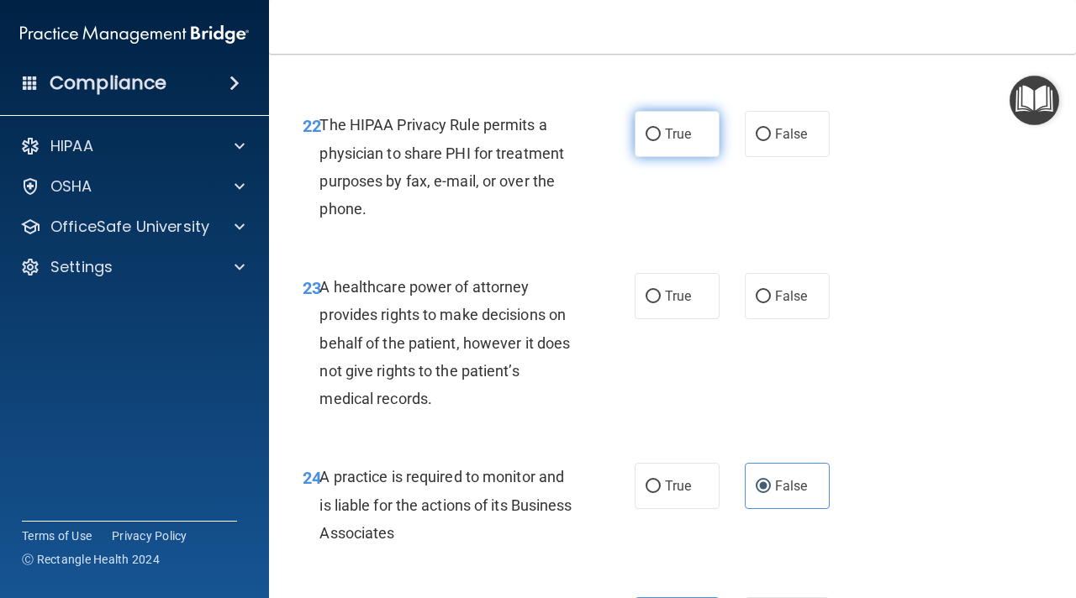
click at [688, 142] on span "True" at bounding box center [678, 134] width 26 height 16
click at [661, 141] on input "True" at bounding box center [652, 135] width 15 height 13
radio input "true"
click at [794, 304] on span "False" at bounding box center [791, 296] width 33 height 16
click at [771, 303] on input "False" at bounding box center [763, 297] width 15 height 13
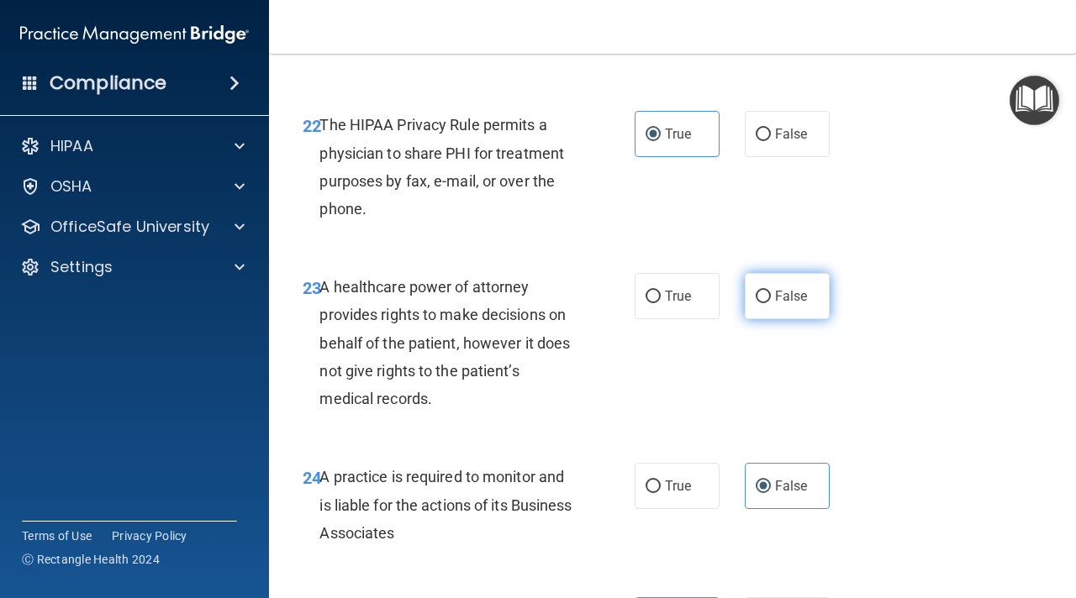
radio input "true"
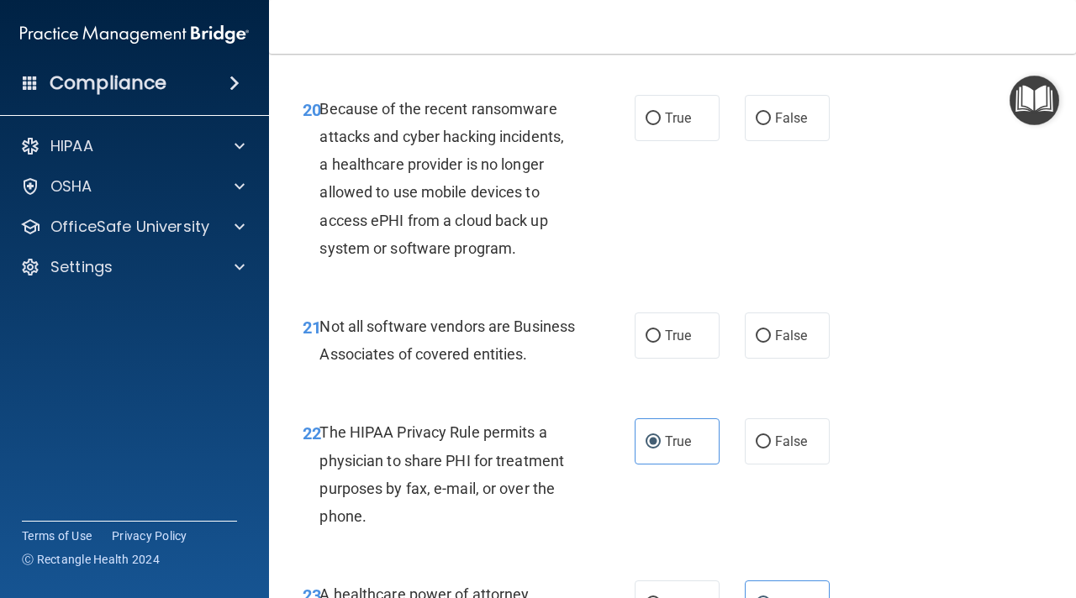
scroll to position [3437, 0]
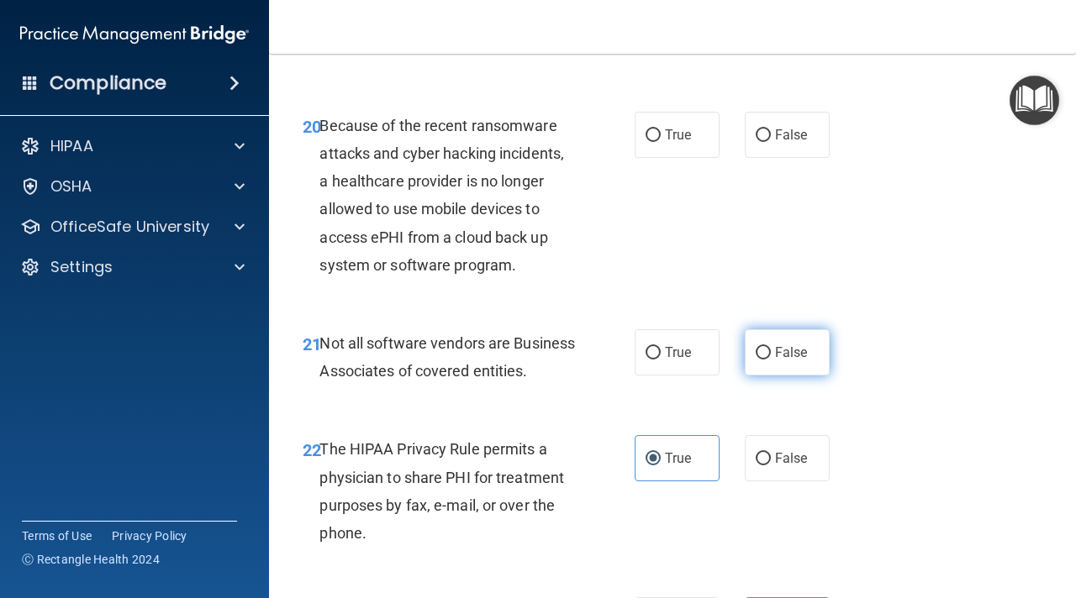
click at [785, 361] on label "False" at bounding box center [787, 352] width 85 height 46
click at [771, 360] on input "False" at bounding box center [763, 353] width 15 height 13
radio input "true"
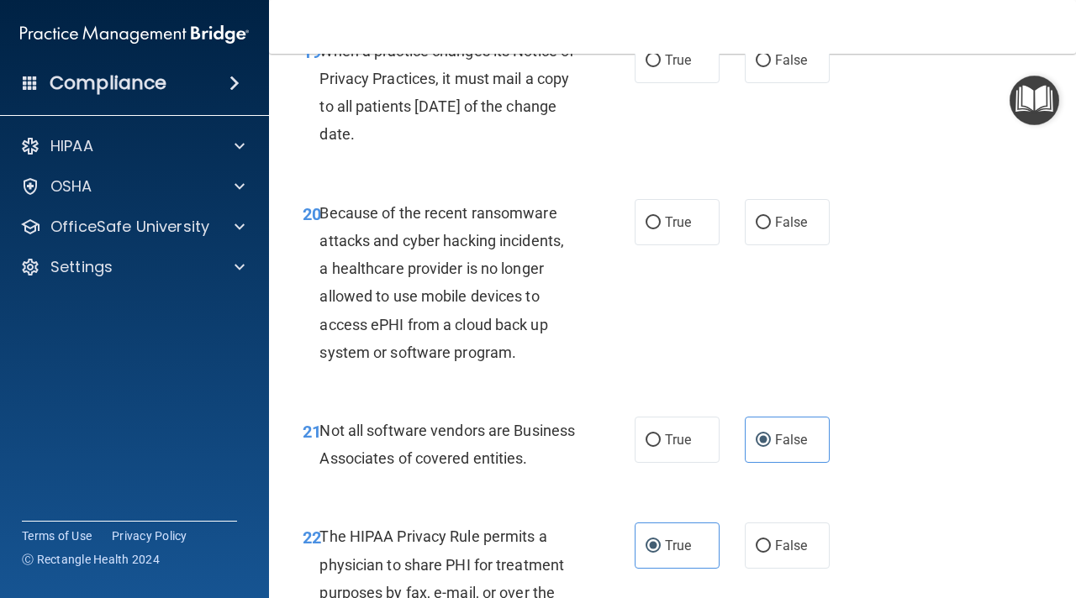
scroll to position [3343, 0]
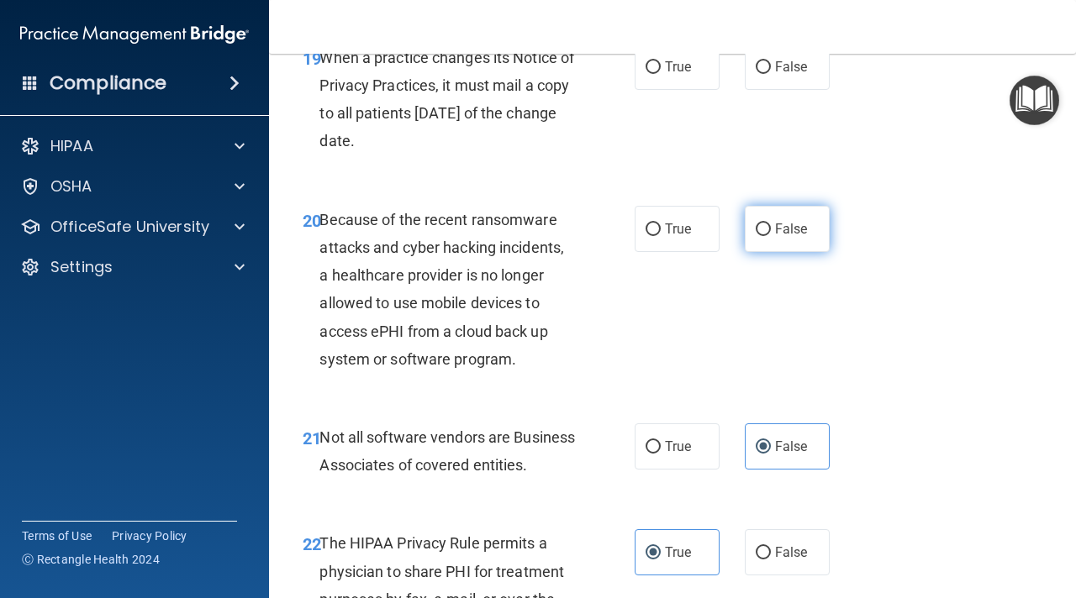
click at [787, 239] on label "False" at bounding box center [787, 229] width 85 height 46
click at [771, 236] on input "False" at bounding box center [763, 230] width 15 height 13
radio input "true"
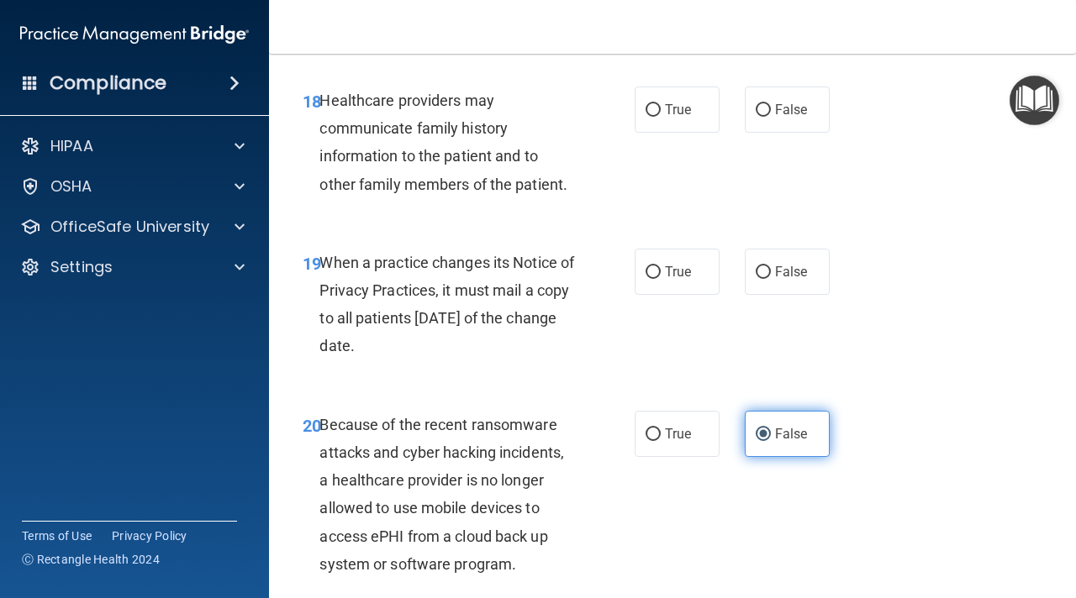
scroll to position [3137, 0]
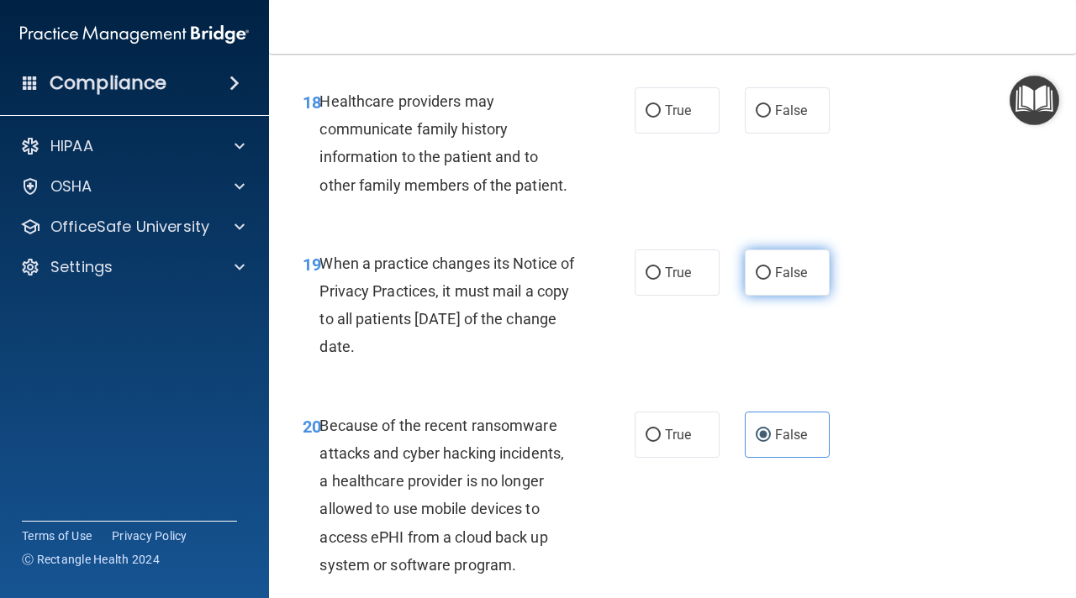
click at [782, 282] on label "False" at bounding box center [787, 273] width 85 height 46
click at [771, 280] on input "False" at bounding box center [763, 273] width 15 height 13
radio input "true"
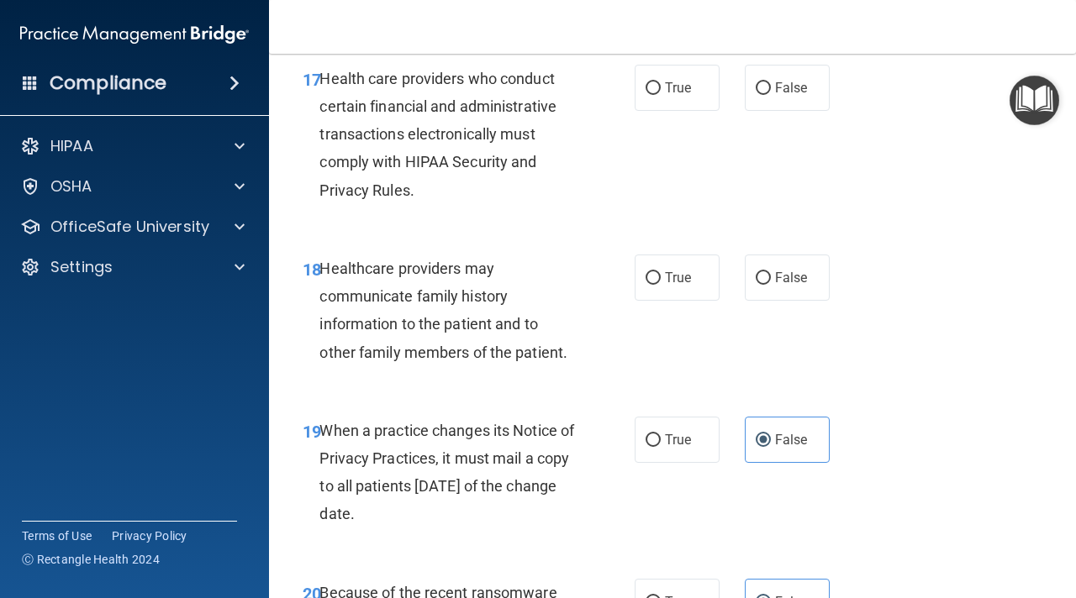
scroll to position [2966, 0]
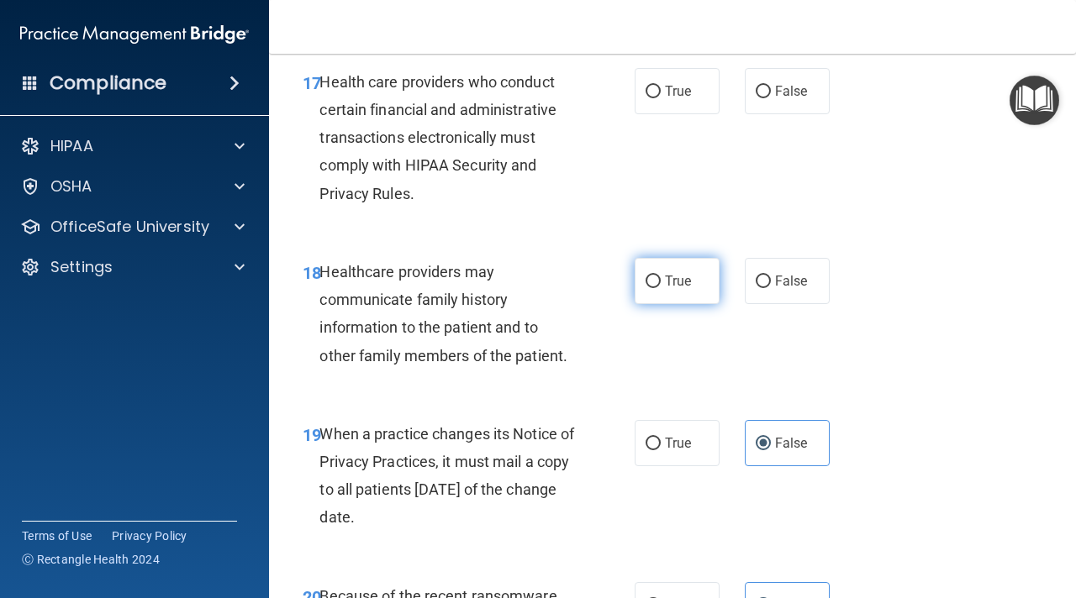
click at [647, 298] on label "True" at bounding box center [677, 281] width 85 height 46
click at [647, 288] on input "True" at bounding box center [652, 282] width 15 height 13
radio input "true"
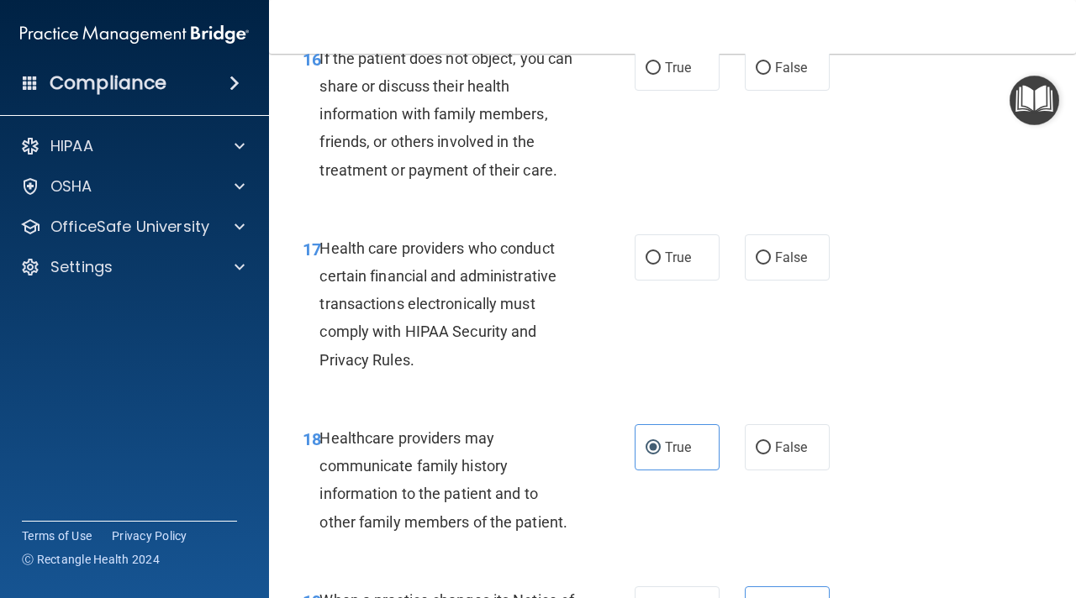
scroll to position [2790, 0]
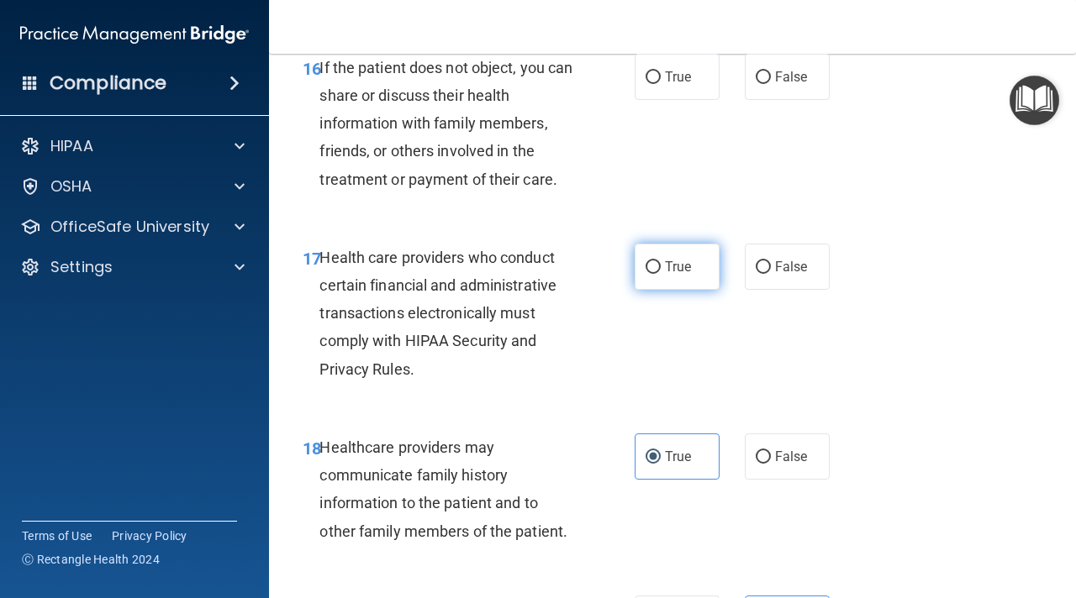
click at [652, 274] on label "True" at bounding box center [677, 267] width 85 height 46
click at [652, 274] on input "True" at bounding box center [652, 267] width 15 height 13
radio input "true"
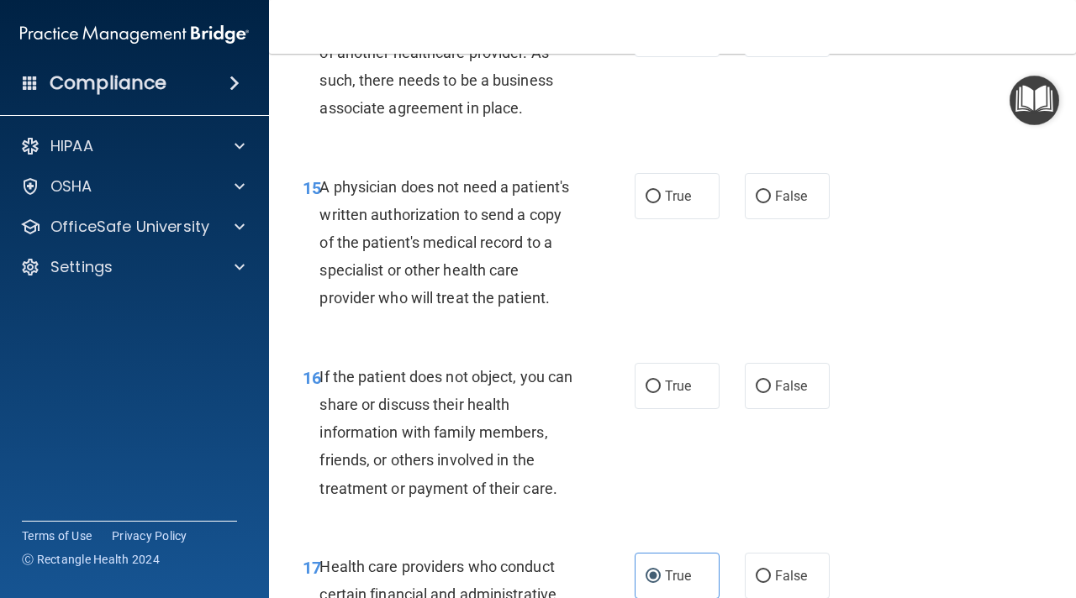
scroll to position [2489, 0]
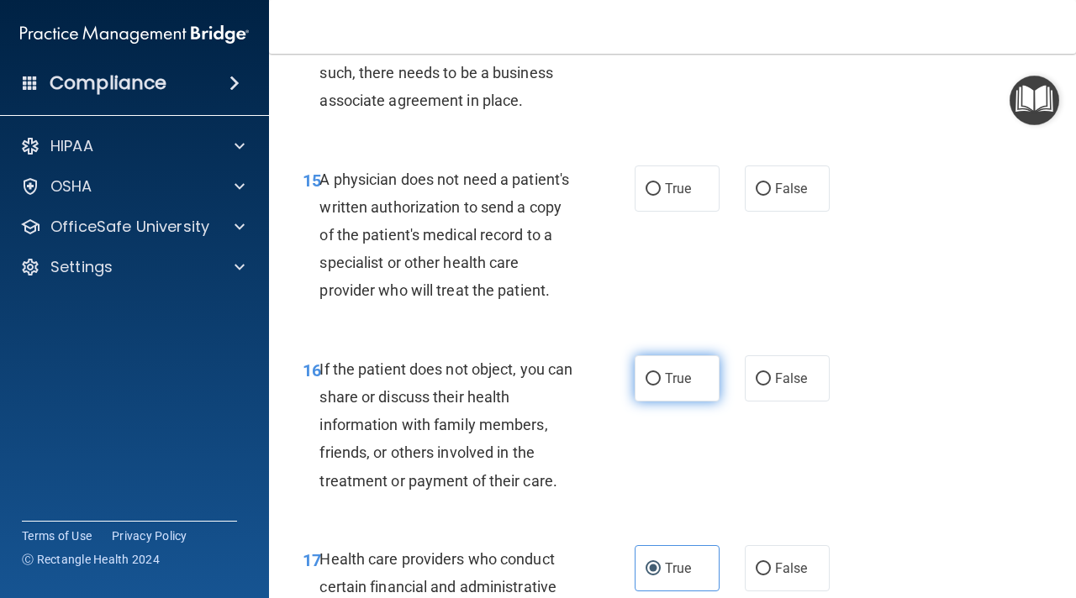
click at [694, 393] on label "True" at bounding box center [677, 379] width 85 height 46
click at [661, 386] on input "True" at bounding box center [652, 379] width 15 height 13
radio input "true"
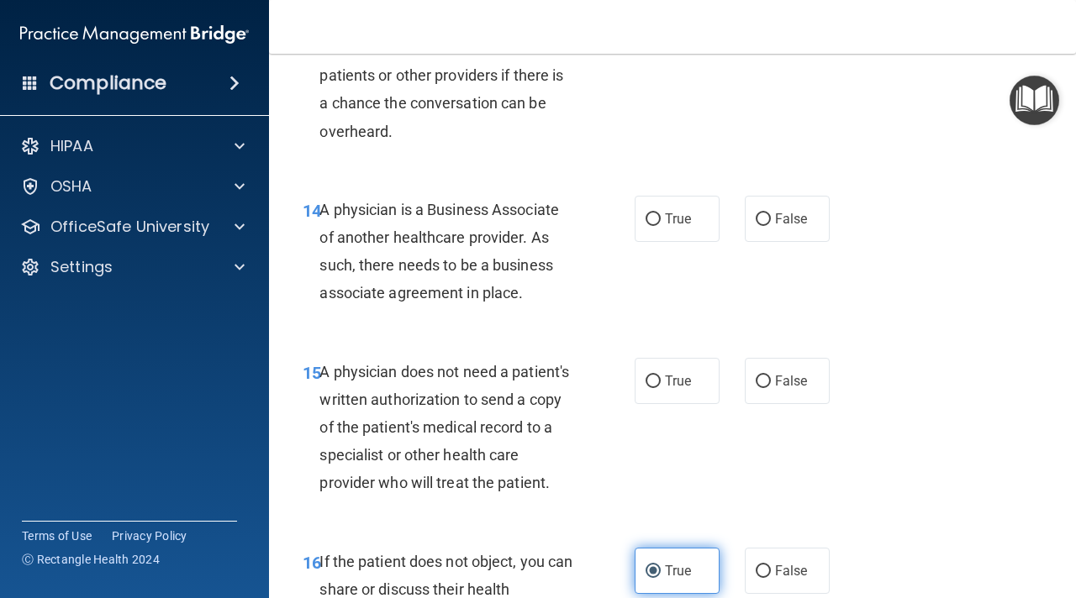
scroll to position [2293, 0]
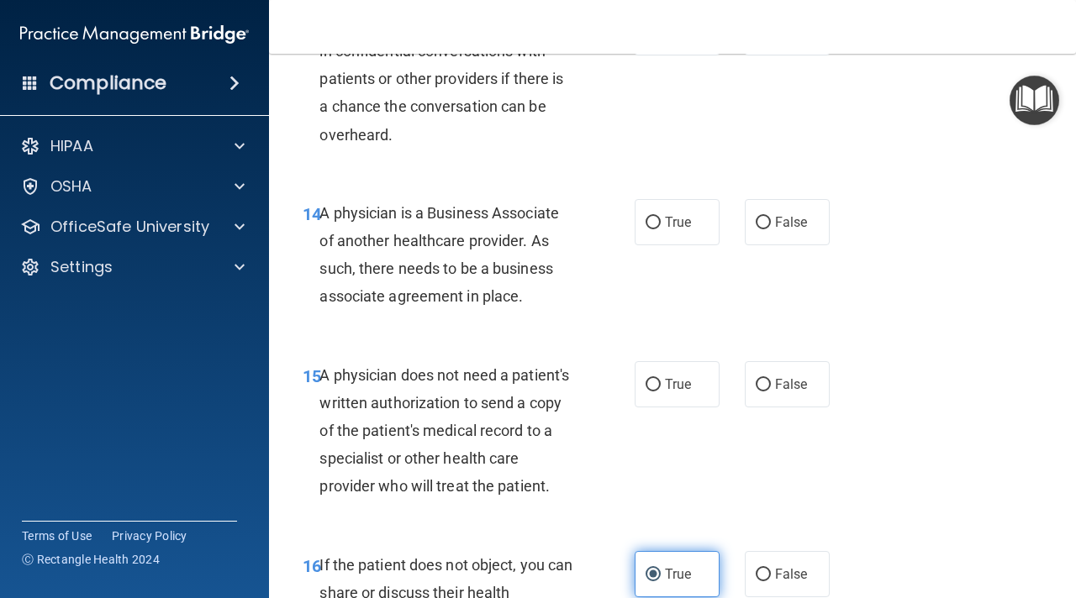
click at [694, 393] on label "True" at bounding box center [677, 384] width 85 height 46
click at [661, 392] on input "True" at bounding box center [652, 385] width 15 height 13
radio input "true"
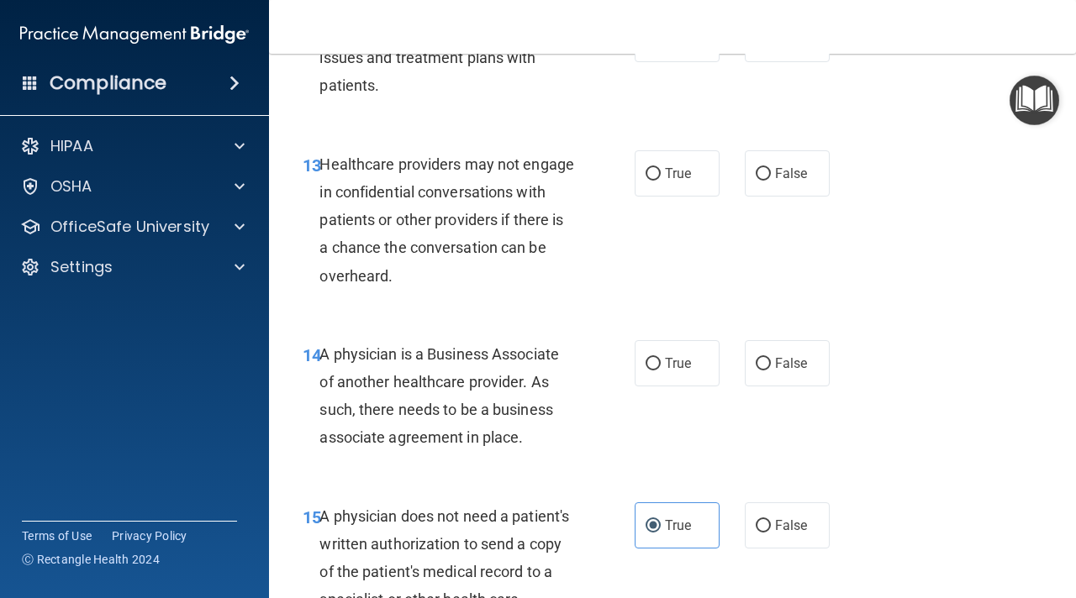
scroll to position [2142, 0]
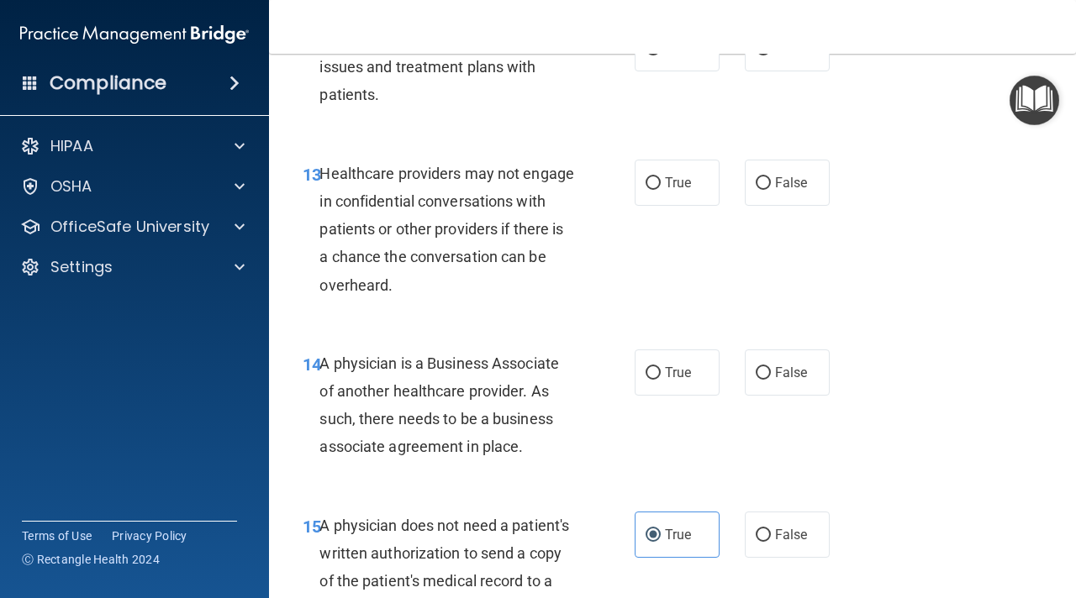
click at [694, 393] on label "True" at bounding box center [677, 373] width 85 height 46
click at [661, 380] on input "True" at bounding box center [652, 373] width 15 height 13
radio input "true"
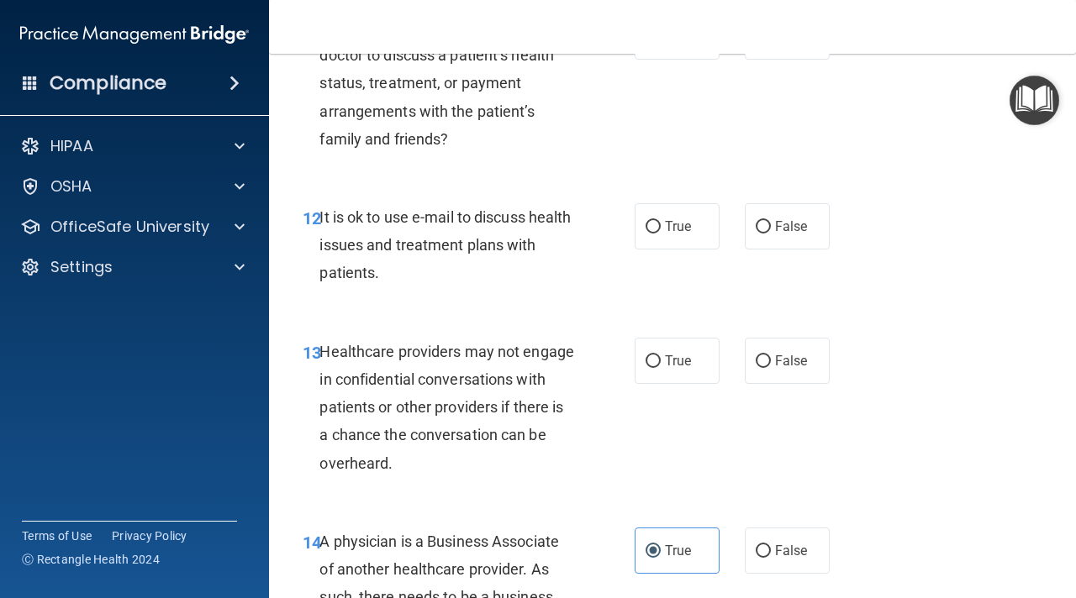
scroll to position [1961, 0]
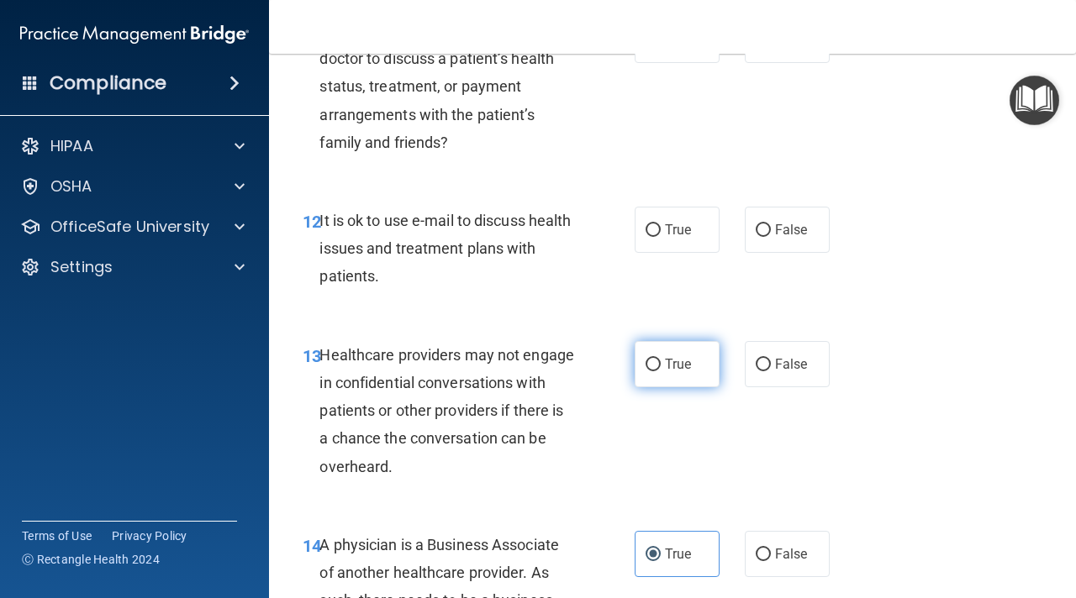
click at [693, 378] on label "True" at bounding box center [677, 364] width 85 height 46
click at [661, 371] on input "True" at bounding box center [652, 365] width 15 height 13
radio input "true"
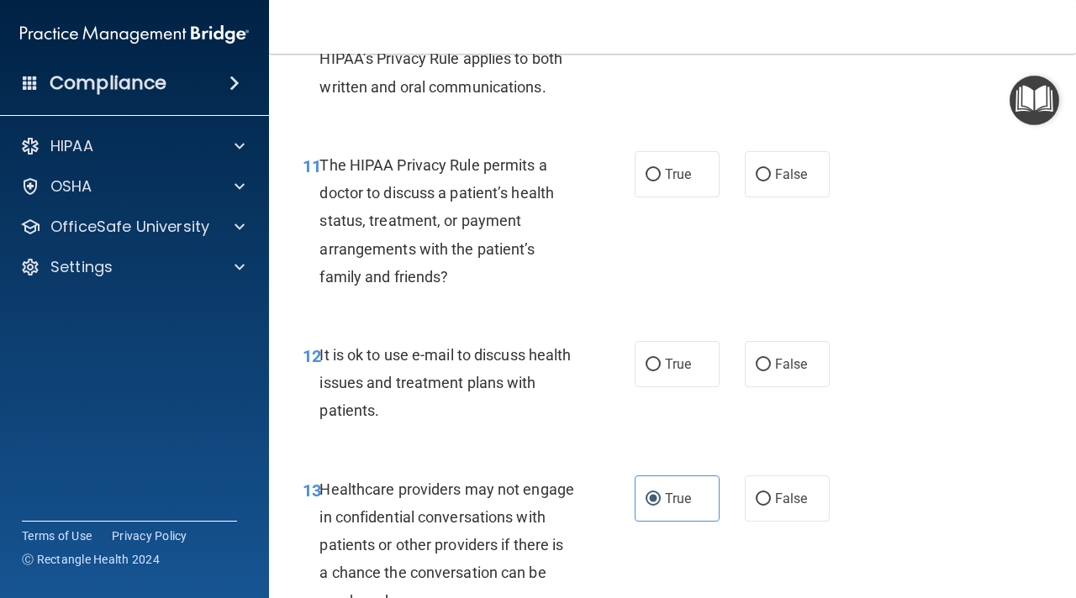
scroll to position [1824, 0]
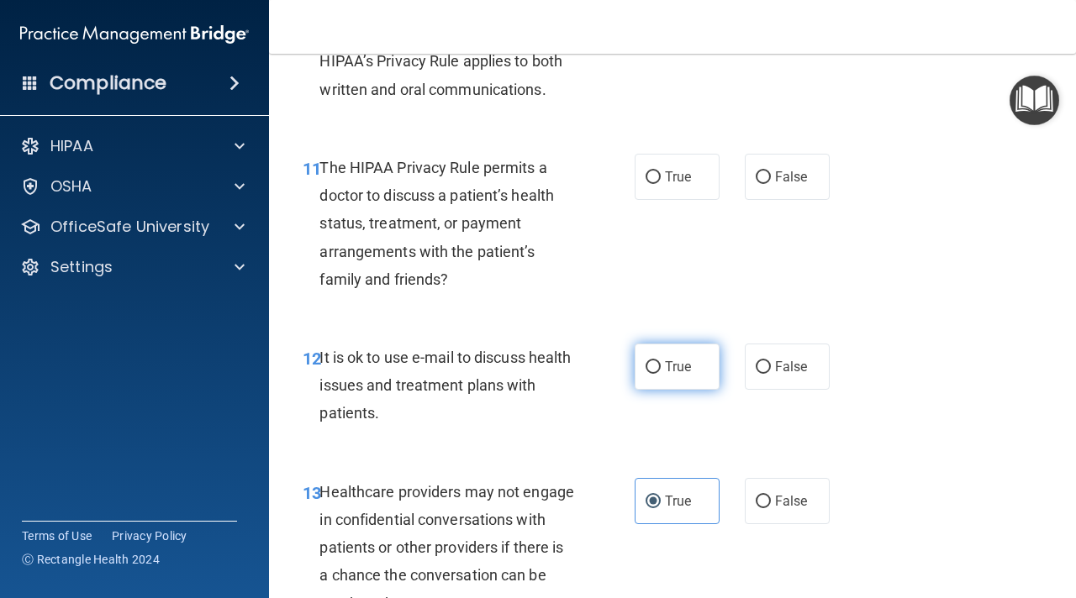
click at [668, 384] on label "True" at bounding box center [677, 367] width 85 height 46
click at [661, 374] on input "True" at bounding box center [652, 367] width 15 height 13
radio input "true"
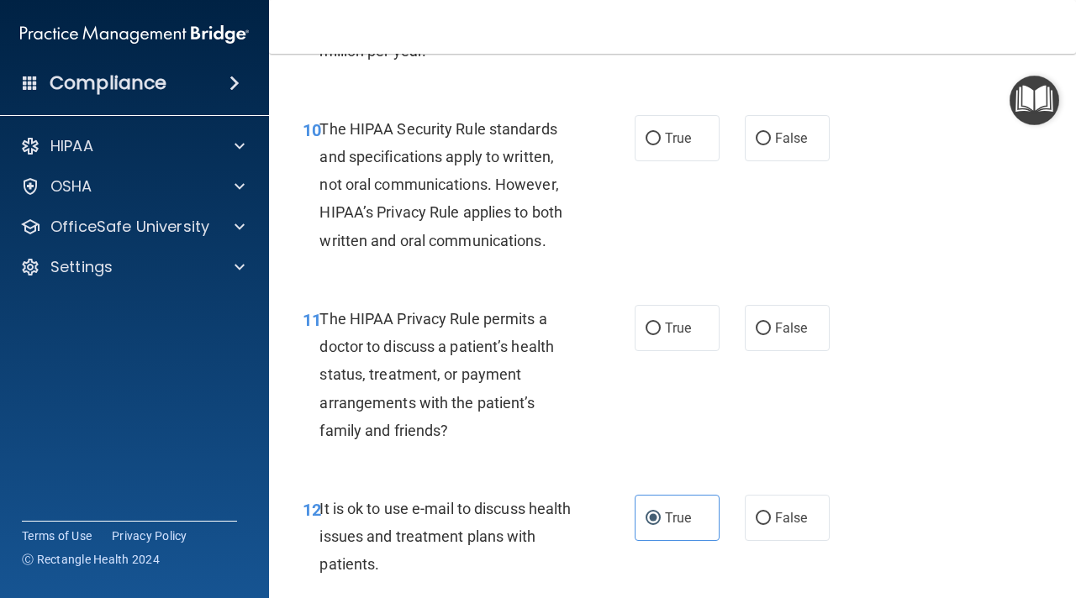
scroll to position [1672, 0]
click at [666, 136] on span "True" at bounding box center [678, 139] width 26 height 16
click at [661, 136] on input "True" at bounding box center [652, 140] width 15 height 13
radio input "true"
click at [767, 347] on label "False" at bounding box center [787, 329] width 85 height 46
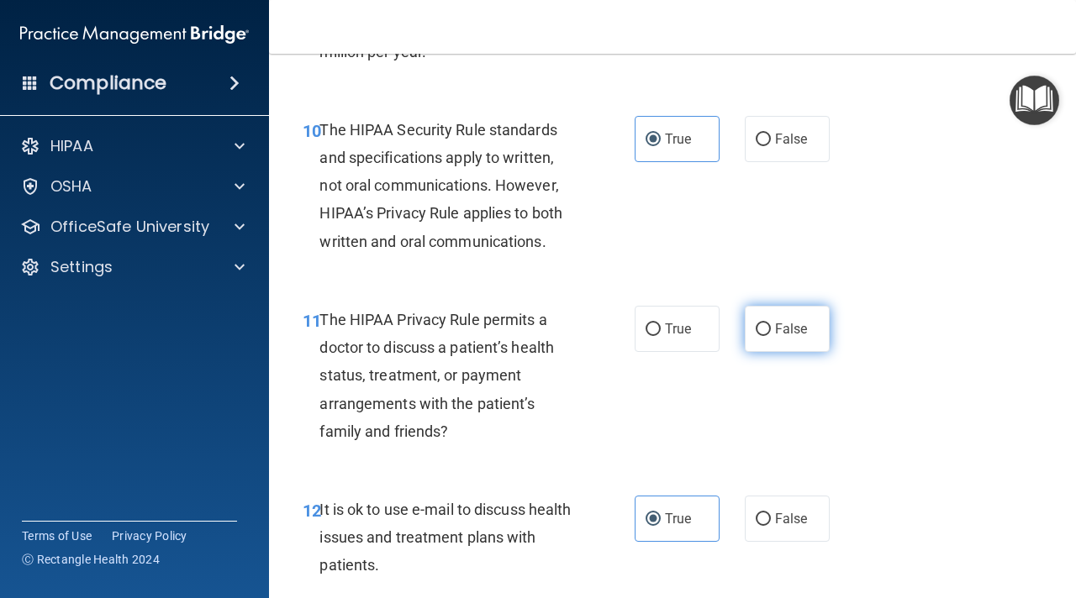
click at [767, 336] on input "False" at bounding box center [763, 330] width 15 height 13
radio input "true"
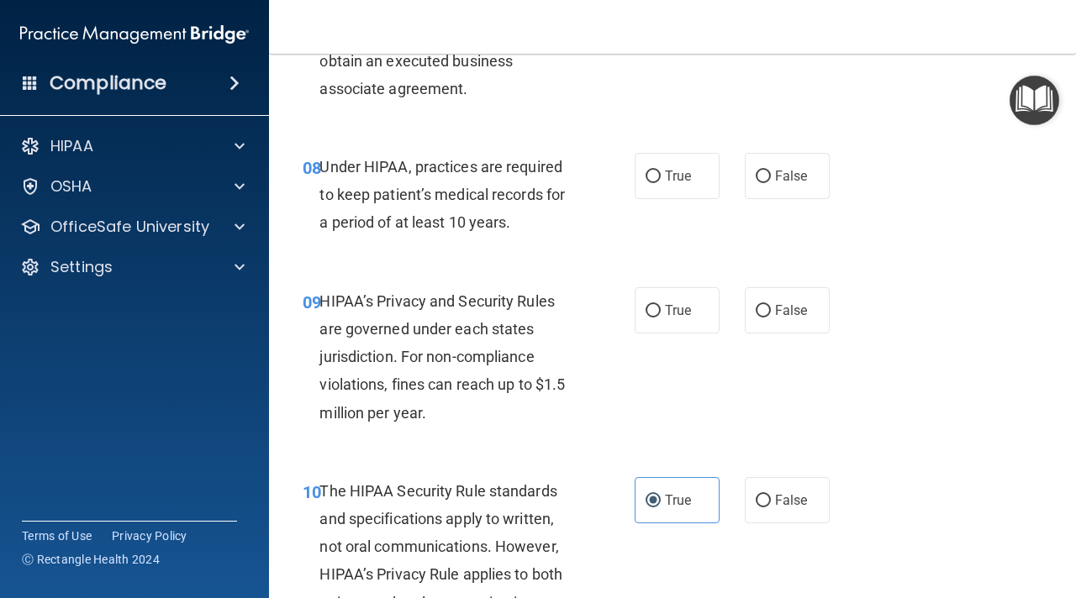
scroll to position [1262, 0]
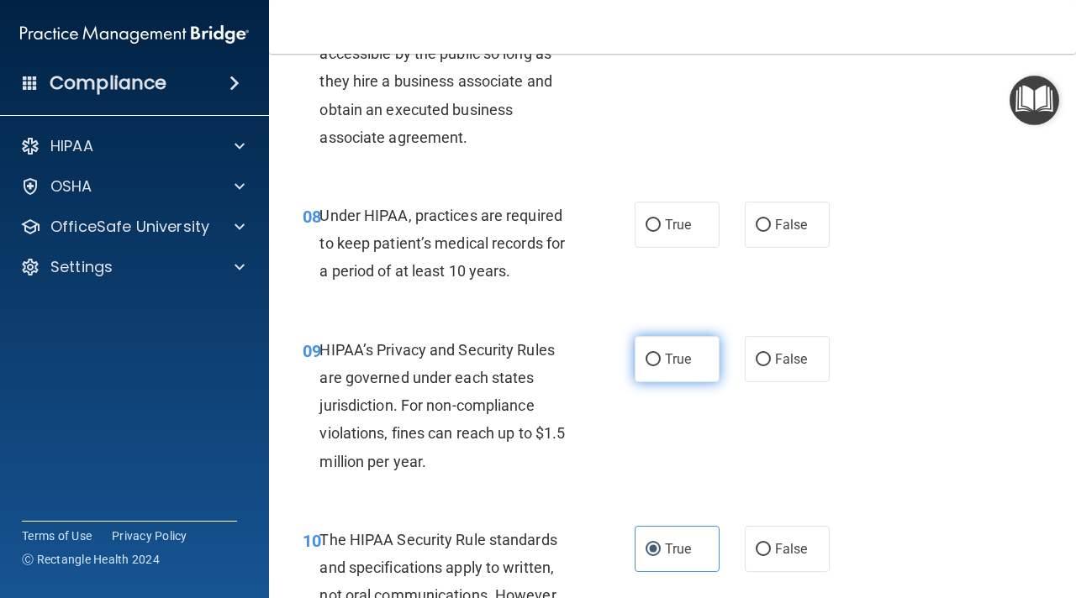
click at [696, 362] on label "True" at bounding box center [677, 359] width 85 height 46
click at [661, 362] on input "True" at bounding box center [652, 360] width 15 height 13
radio input "true"
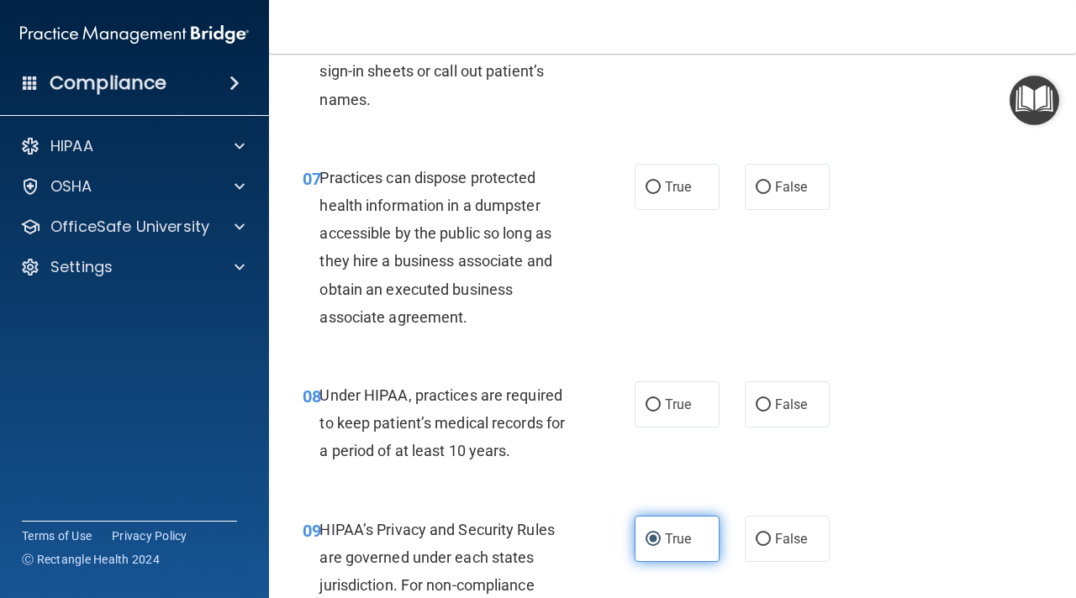
scroll to position [1081, 0]
click at [780, 410] on span "False" at bounding box center [791, 406] width 33 height 16
click at [771, 410] on input "False" at bounding box center [763, 406] width 15 height 13
radio input "true"
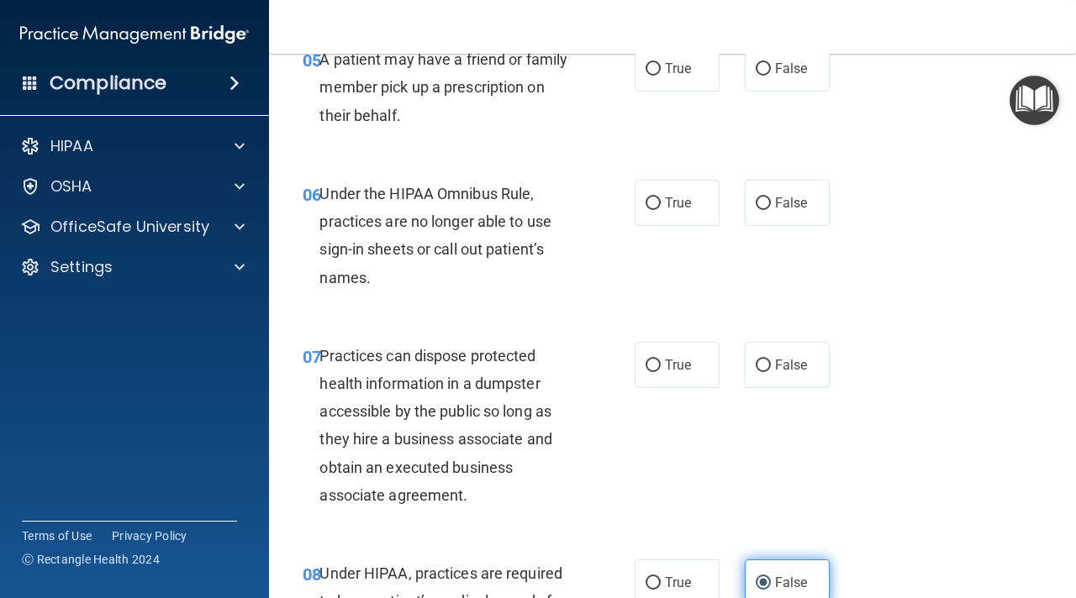
scroll to position [885, 0]
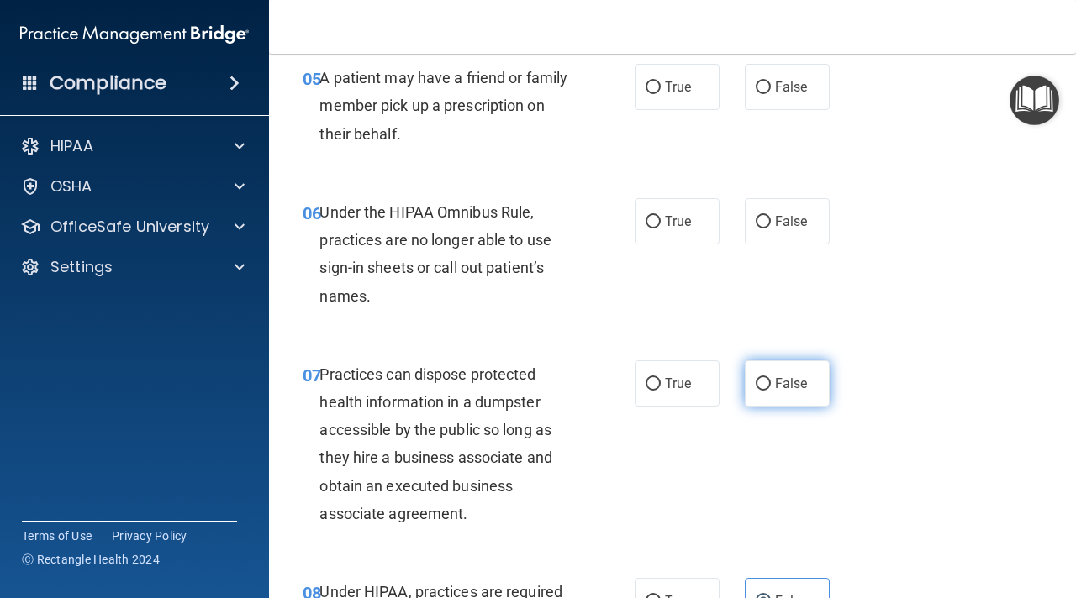
click at [777, 387] on span "False" at bounding box center [791, 384] width 33 height 16
click at [771, 387] on input "False" at bounding box center [763, 384] width 15 height 13
radio input "true"
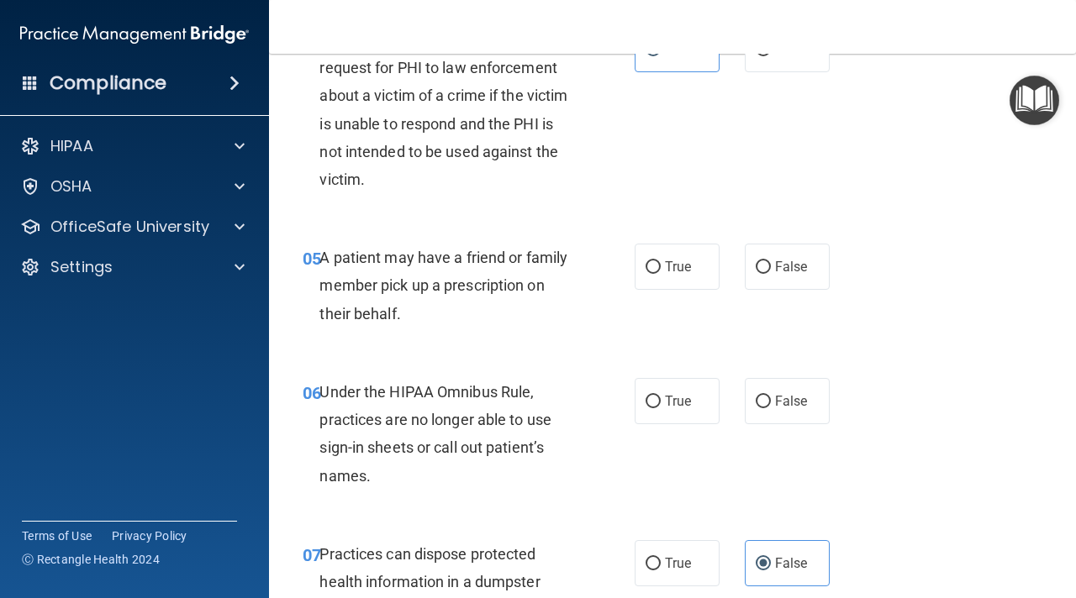
scroll to position [698, 0]
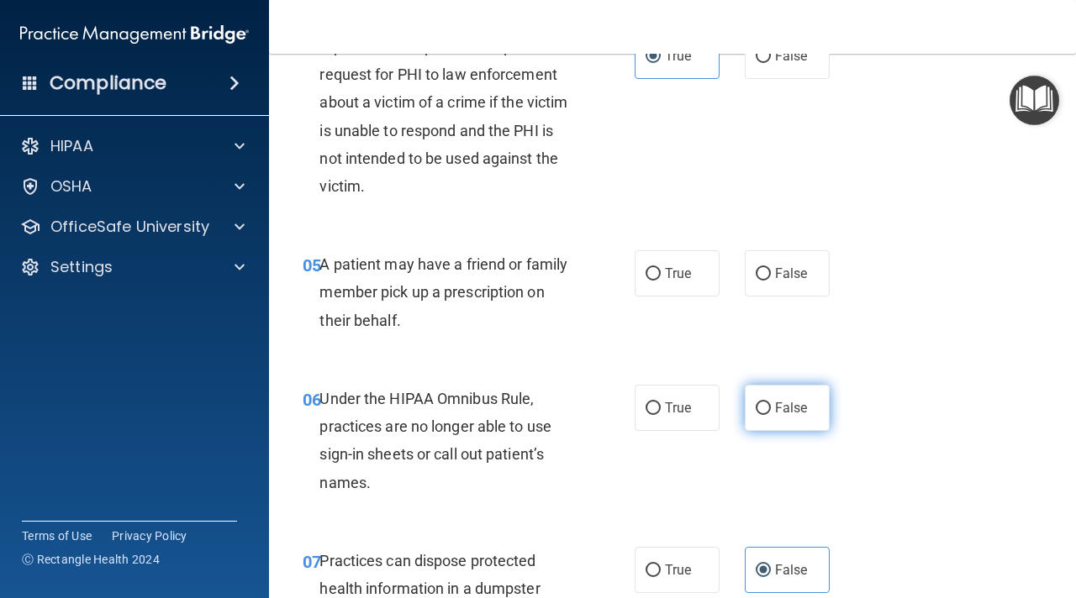
click at [746, 420] on label "False" at bounding box center [787, 408] width 85 height 46
click at [756, 415] on input "False" at bounding box center [763, 409] width 15 height 13
radio input "true"
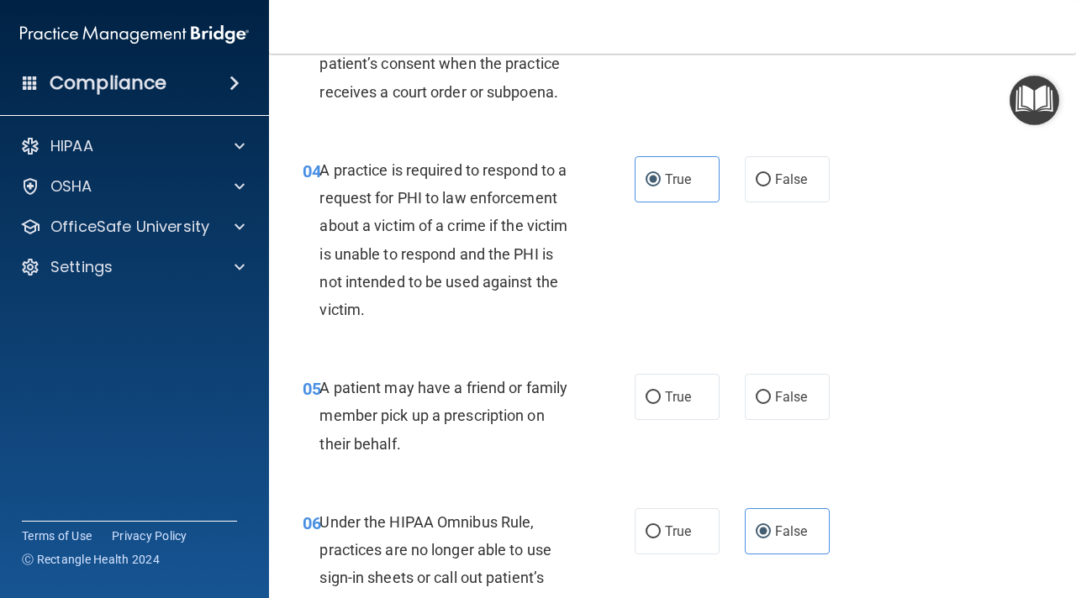
scroll to position [552, 0]
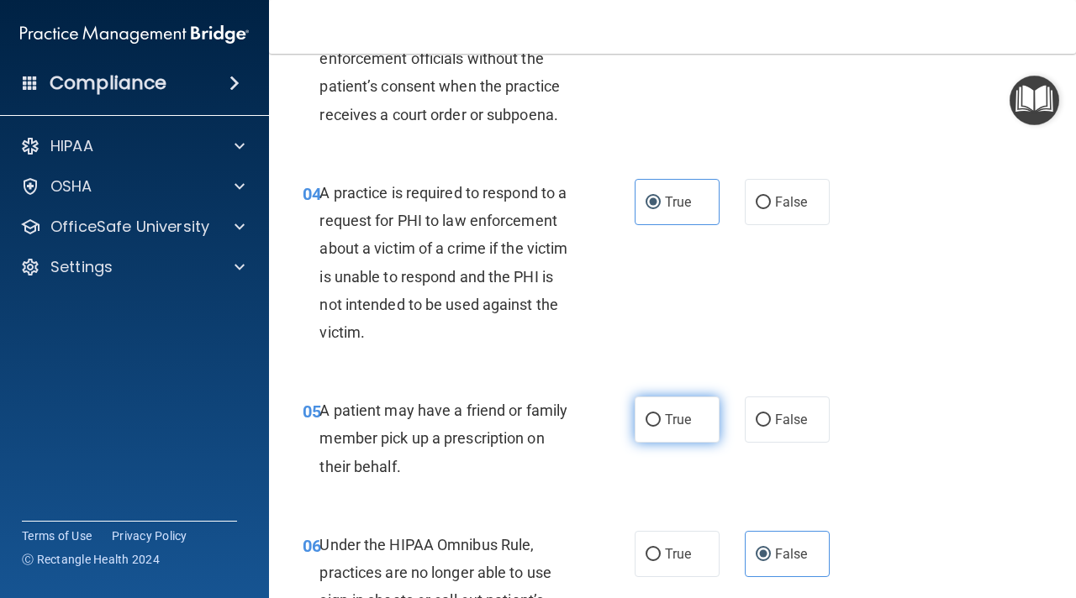
click at [668, 405] on label "True" at bounding box center [677, 420] width 85 height 46
click at [661, 414] on input "True" at bounding box center [652, 420] width 15 height 13
radio input "true"
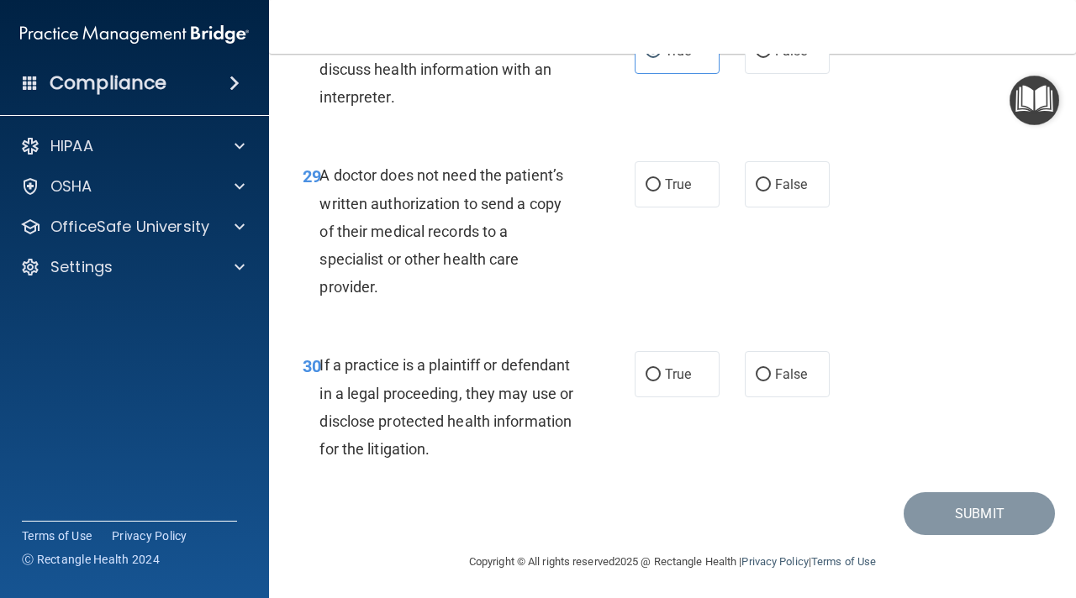
scroll to position [4822, 0]
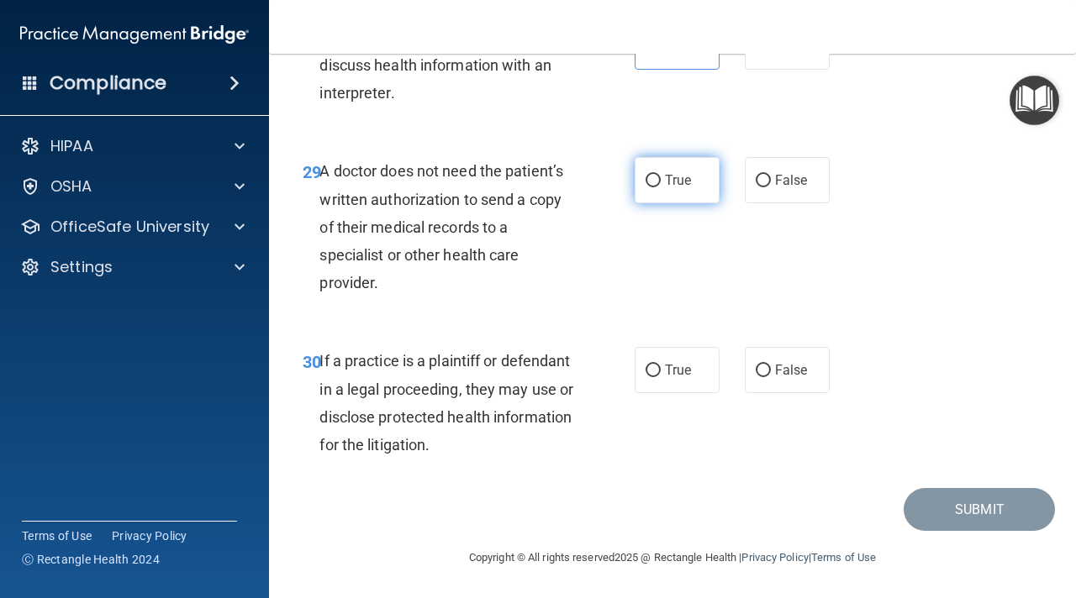
click at [657, 197] on label "True" at bounding box center [677, 180] width 85 height 46
click at [657, 187] on input "True" at bounding box center [652, 181] width 15 height 13
radio input "true"
click at [791, 393] on label "False" at bounding box center [787, 370] width 85 height 46
click at [771, 377] on input "False" at bounding box center [763, 371] width 15 height 13
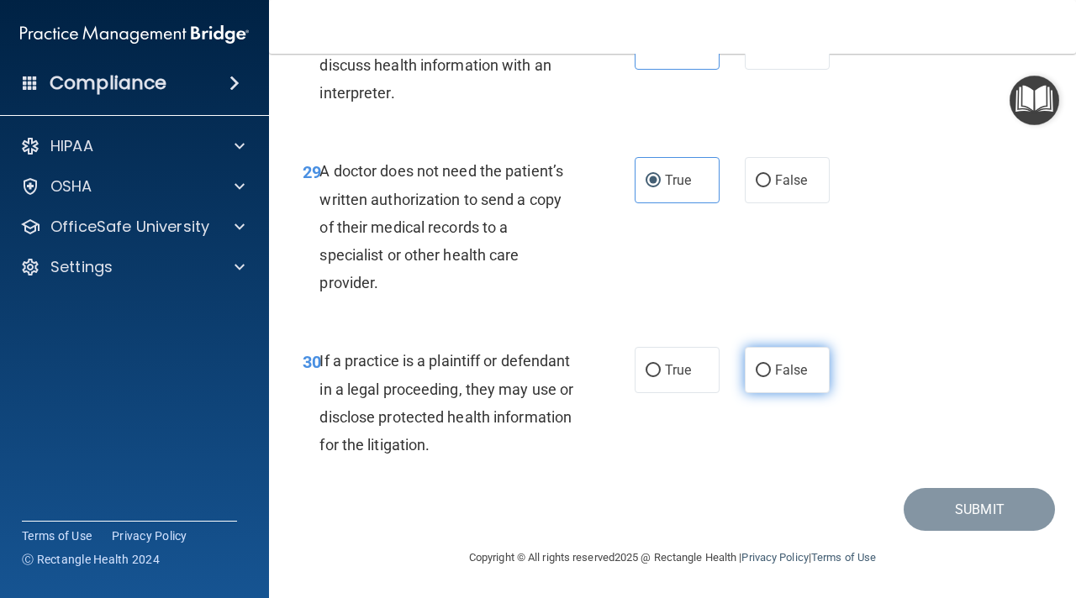
radio input "true"
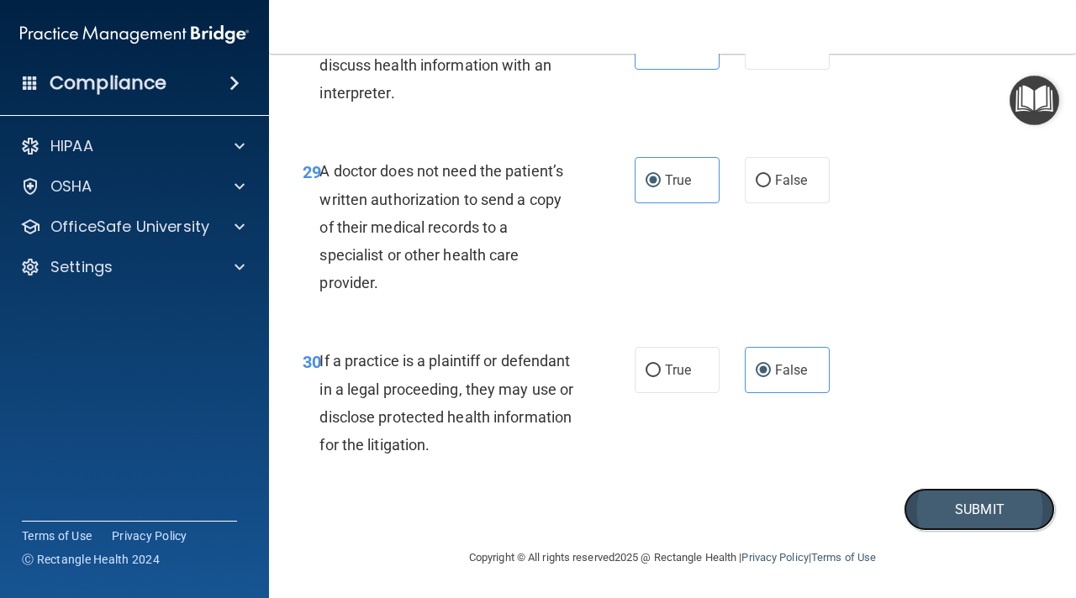
click at [965, 531] on button "Submit" at bounding box center [979, 509] width 151 height 43
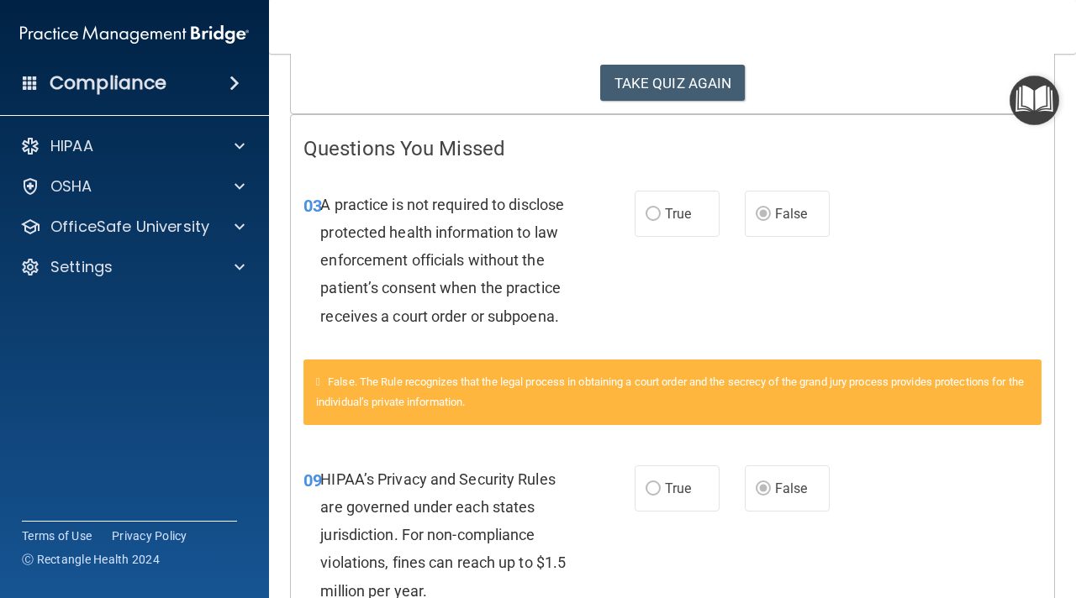
scroll to position [280, 0]
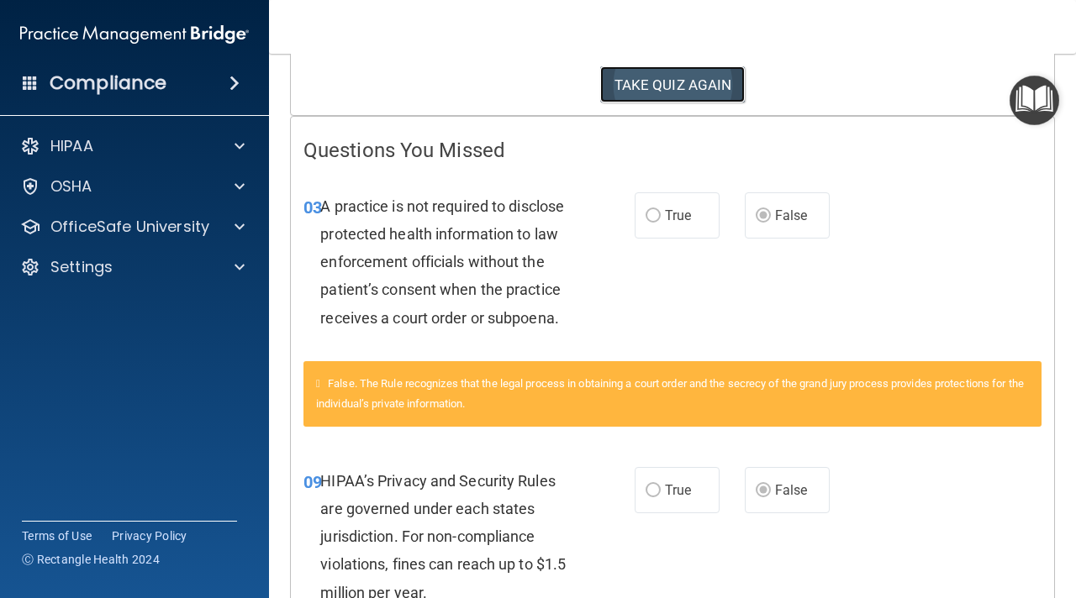
click at [696, 93] on button "TAKE QUIZ AGAIN" at bounding box center [672, 84] width 145 height 37
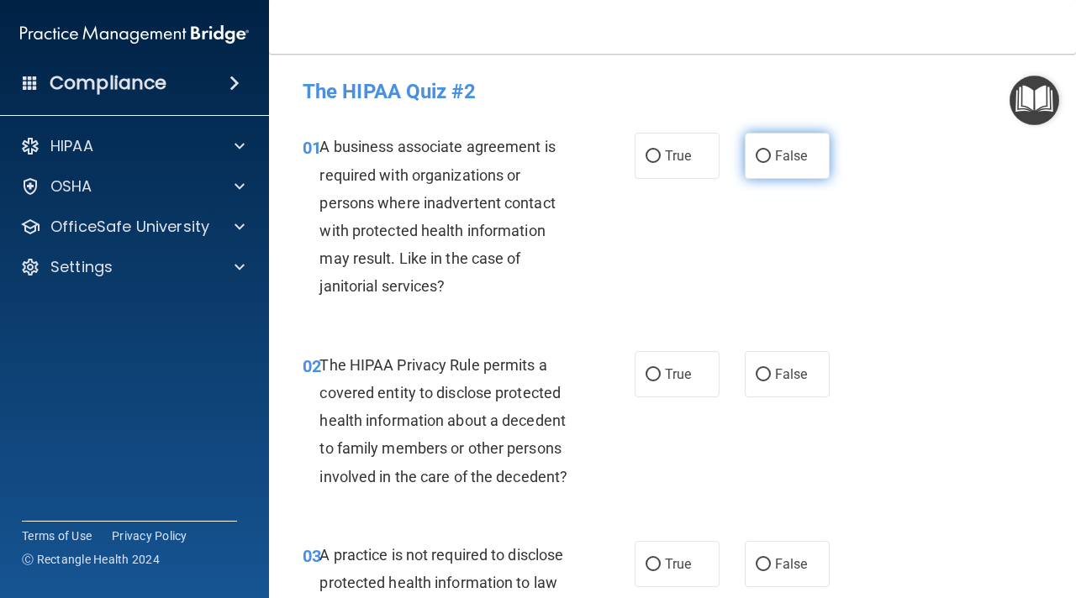
click at [790, 164] on span "False" at bounding box center [791, 156] width 33 height 16
click at [771, 163] on input "False" at bounding box center [763, 156] width 15 height 13
radio input "true"
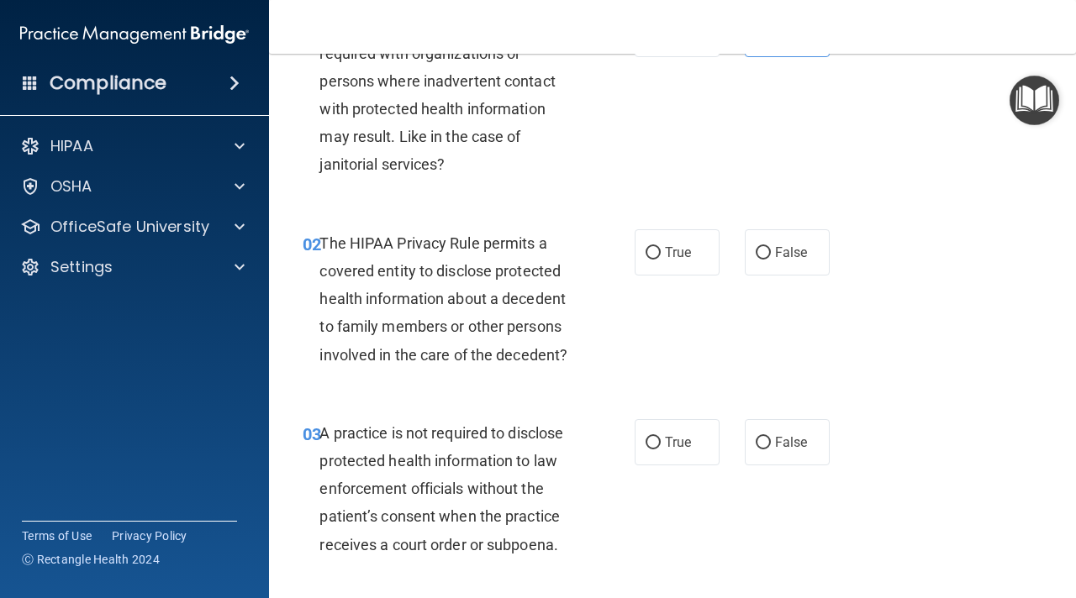
scroll to position [136, 0]
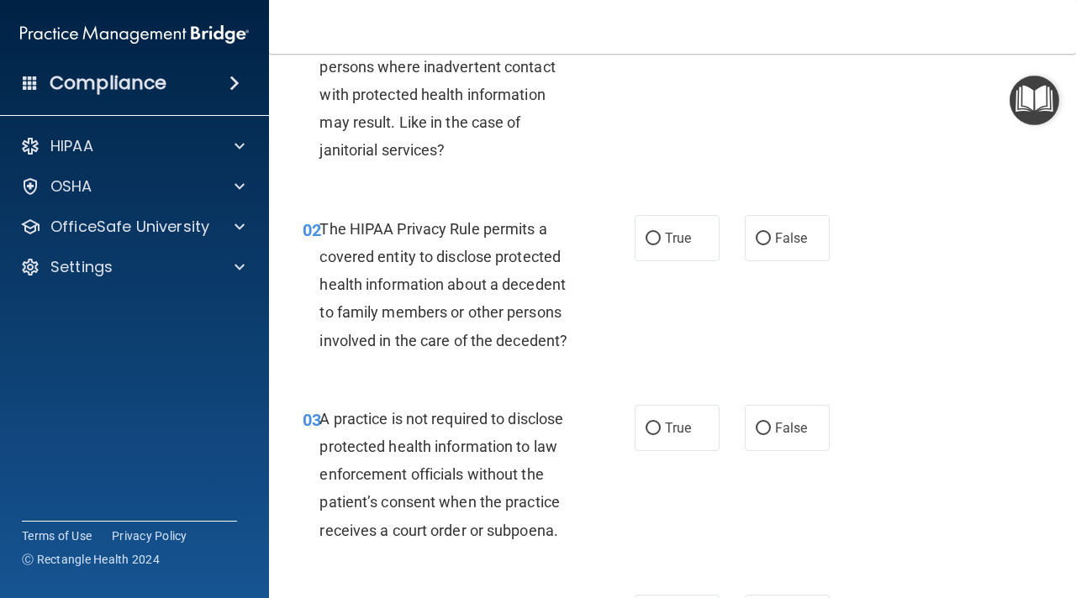
click at [531, 287] on span "The HIPAA Privacy Rule permits a covered entity to disclose protected health in…" at bounding box center [443, 284] width 248 height 129
click at [514, 331] on span "The HIPAA Privacy Rule permits a covered entity to disclose protected health in…" at bounding box center [443, 284] width 248 height 129
click at [667, 229] on label "True" at bounding box center [677, 238] width 85 height 46
click at [661, 233] on input "True" at bounding box center [652, 239] width 15 height 13
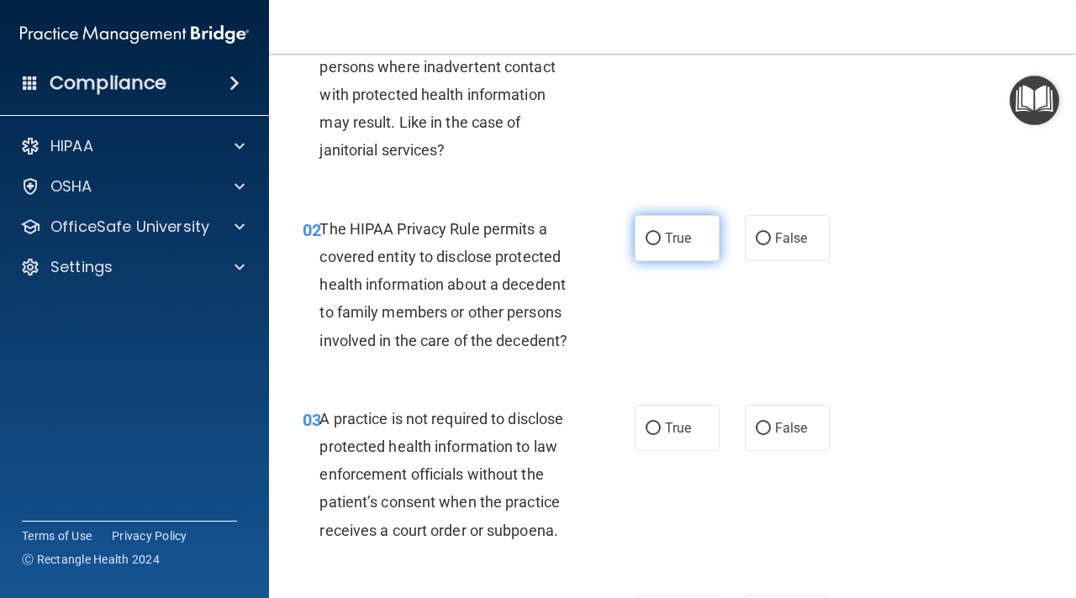
radio input "true"
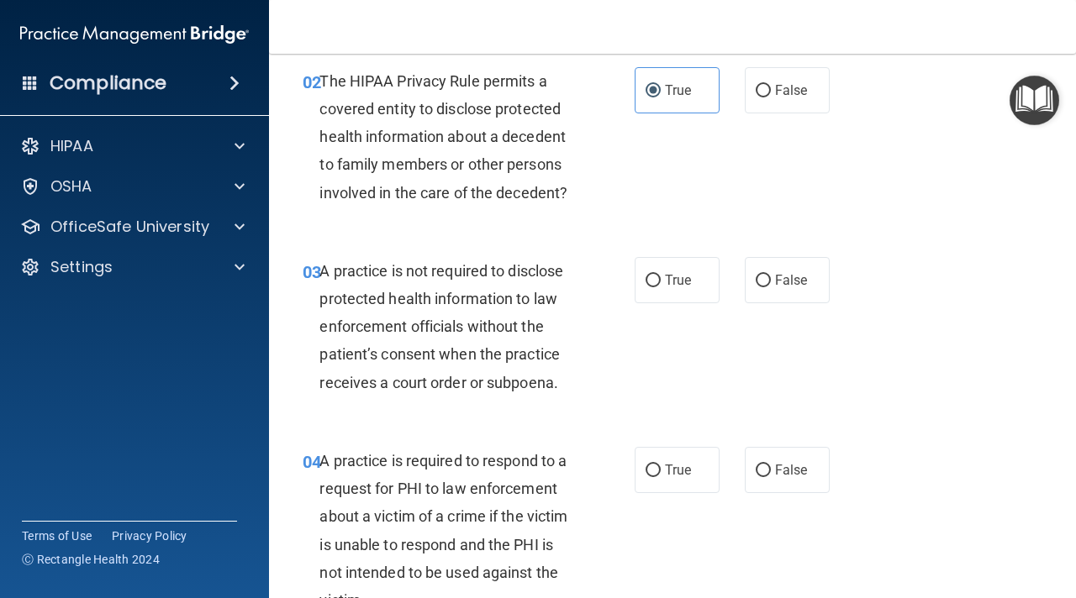
scroll to position [289, 0]
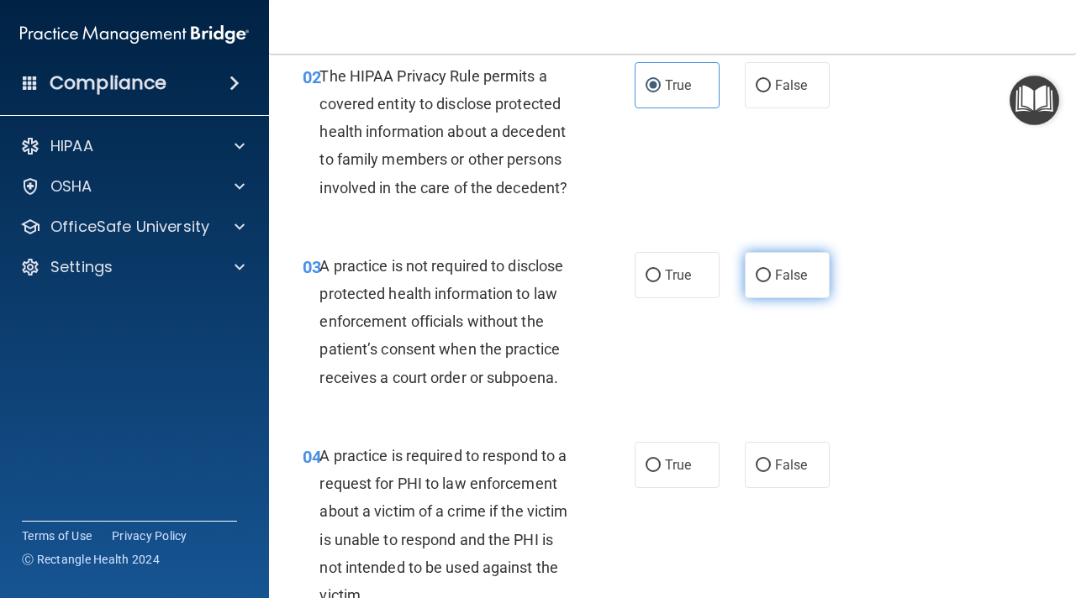
click at [777, 276] on span "False" at bounding box center [791, 275] width 33 height 16
click at [771, 276] on input "False" at bounding box center [763, 276] width 15 height 13
radio input "true"
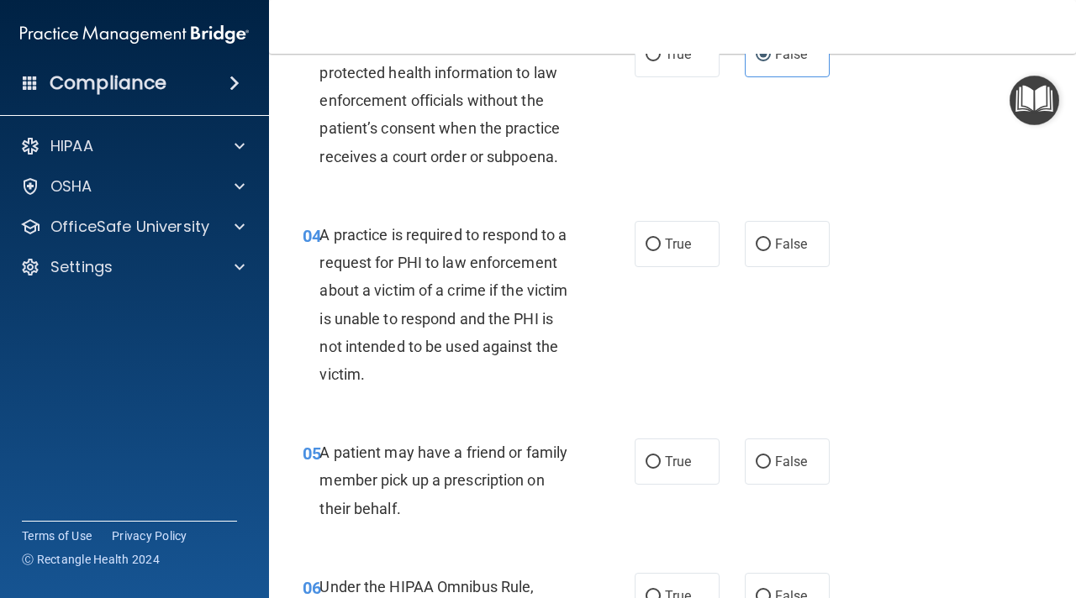
scroll to position [514, 0]
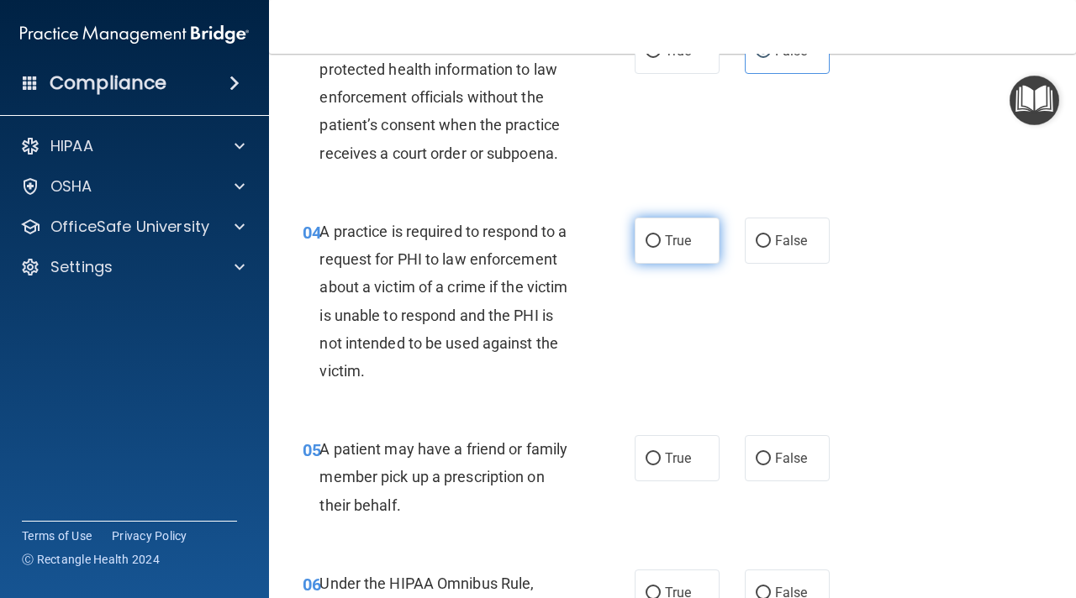
click at [690, 229] on label "True" at bounding box center [677, 241] width 85 height 46
click at [661, 235] on input "True" at bounding box center [652, 241] width 15 height 13
radio input "true"
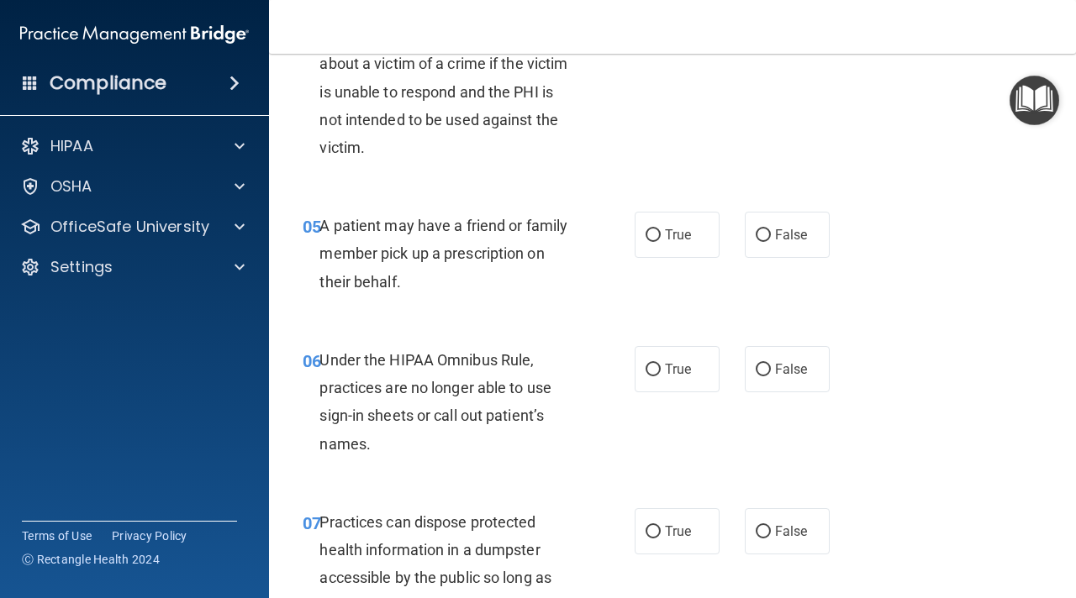
scroll to position [746, 0]
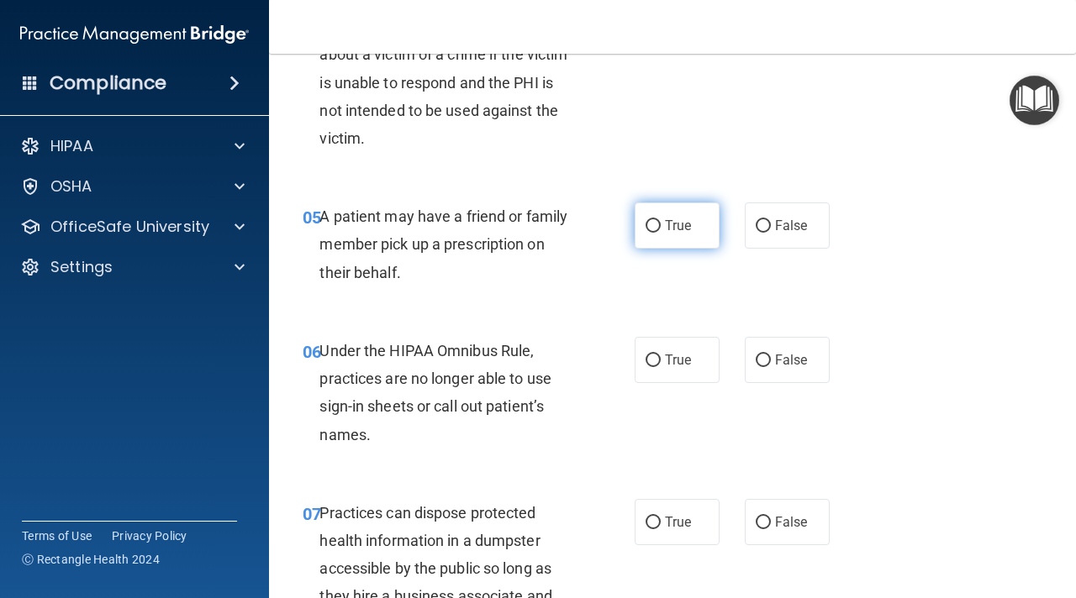
click at [672, 233] on span "True" at bounding box center [678, 226] width 26 height 16
click at [661, 233] on input "True" at bounding box center [652, 226] width 15 height 13
radio input "true"
click at [760, 363] on input "False" at bounding box center [763, 361] width 15 height 13
radio input "true"
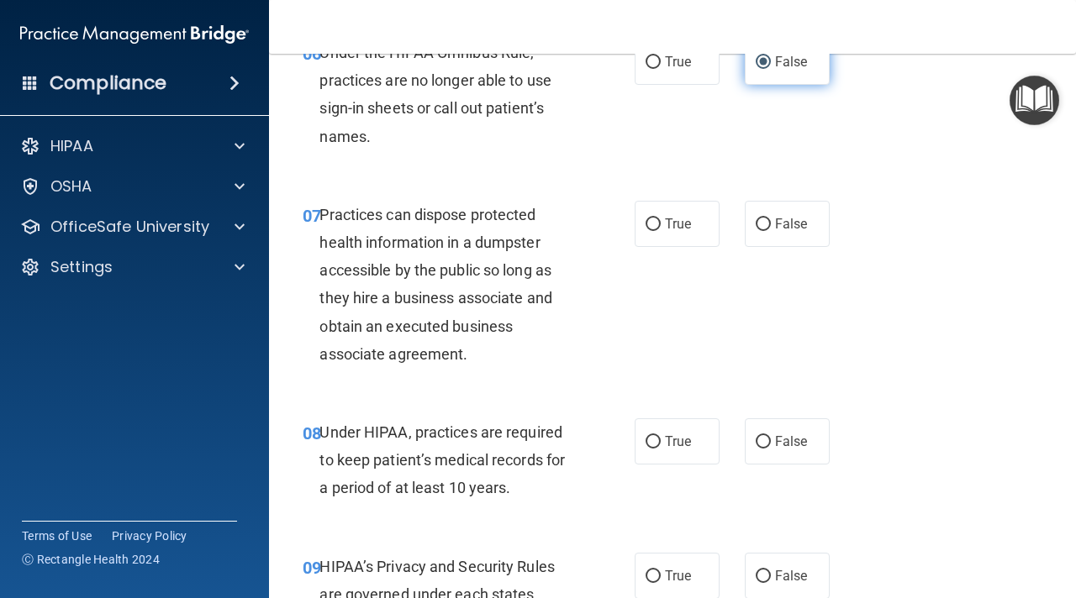
scroll to position [1048, 0]
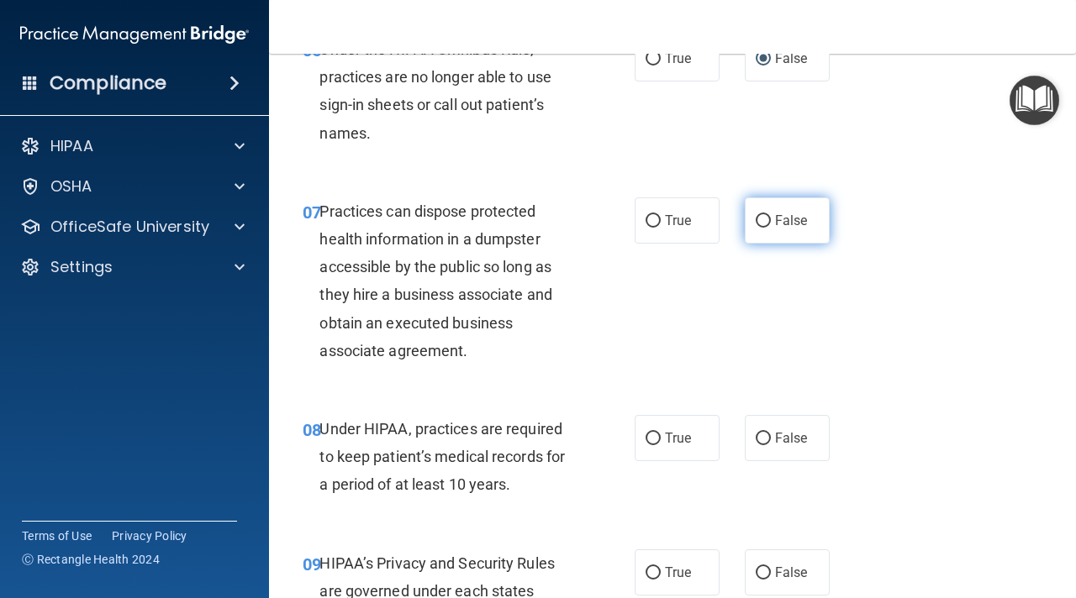
click at [801, 227] on span "False" at bounding box center [791, 221] width 33 height 16
click at [771, 227] on input "False" at bounding box center [763, 221] width 15 height 13
radio input "true"
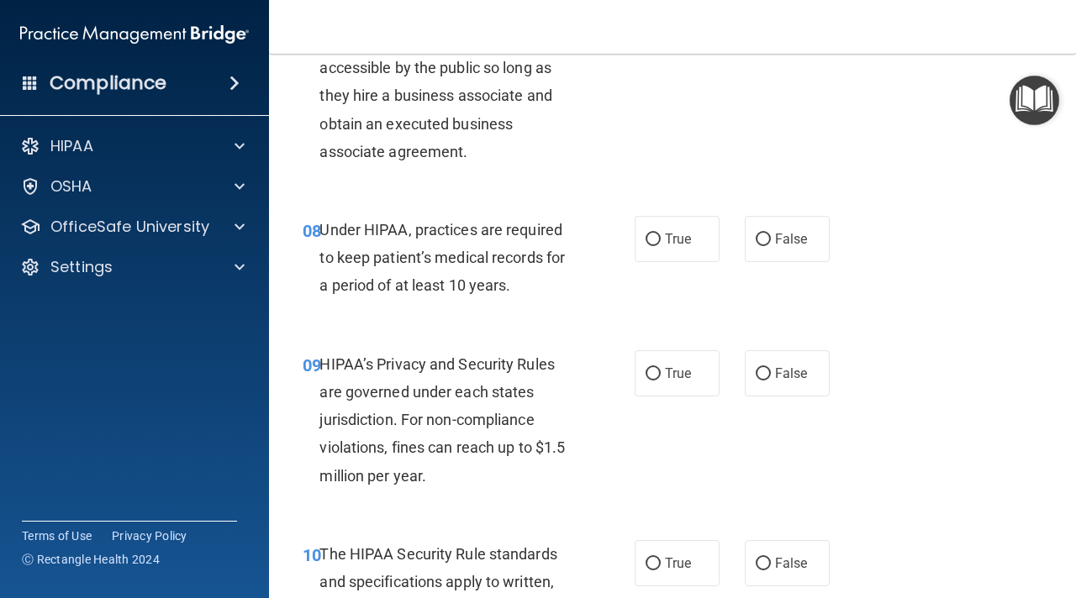
scroll to position [1250, 0]
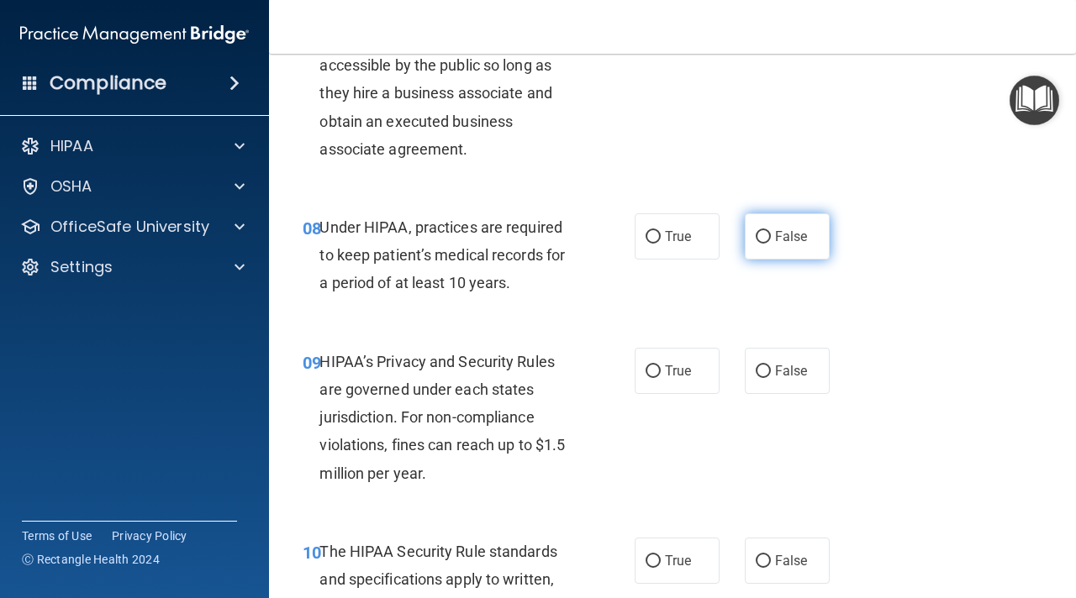
click at [785, 257] on label "False" at bounding box center [787, 236] width 85 height 46
click at [771, 244] on input "False" at bounding box center [763, 237] width 15 height 13
radio input "true"
click at [762, 371] on input "False" at bounding box center [763, 372] width 15 height 13
radio input "true"
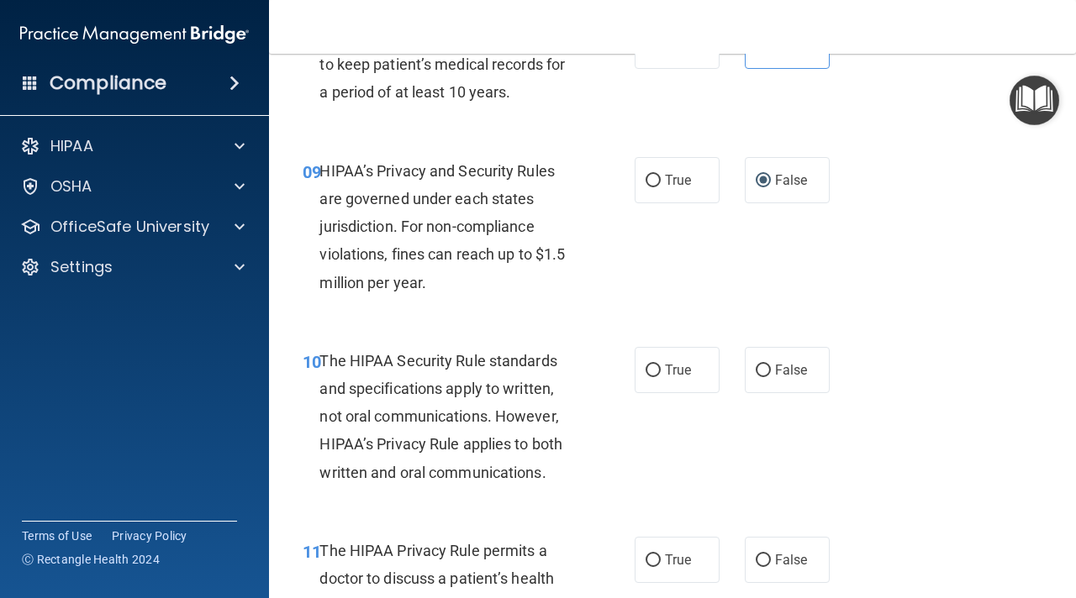
scroll to position [1444, 0]
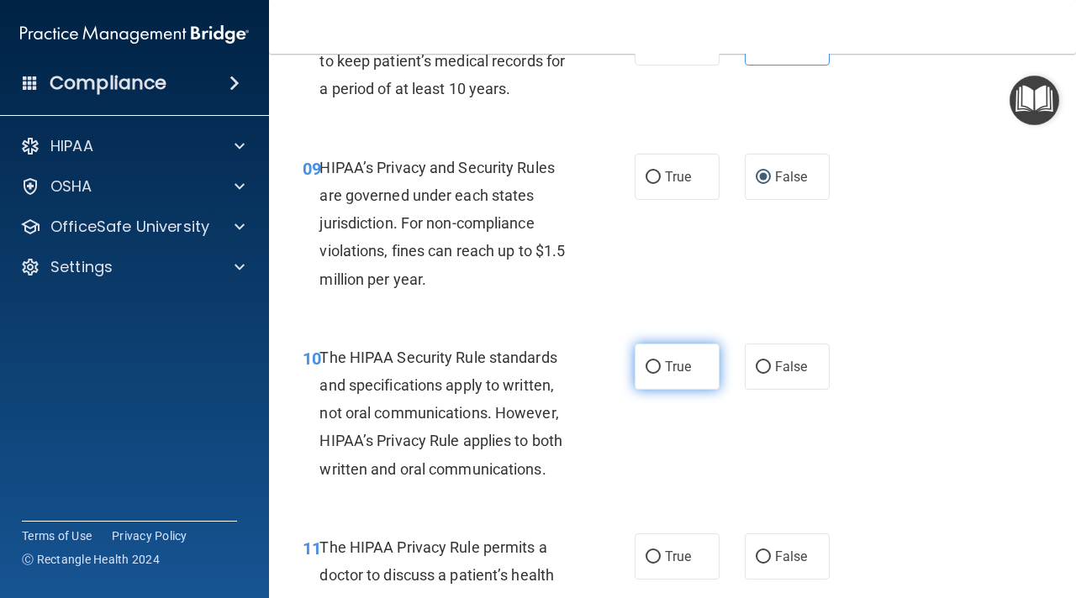
click at [687, 356] on label "True" at bounding box center [677, 367] width 85 height 46
click at [661, 361] on input "True" at bounding box center [652, 367] width 15 height 13
radio input "true"
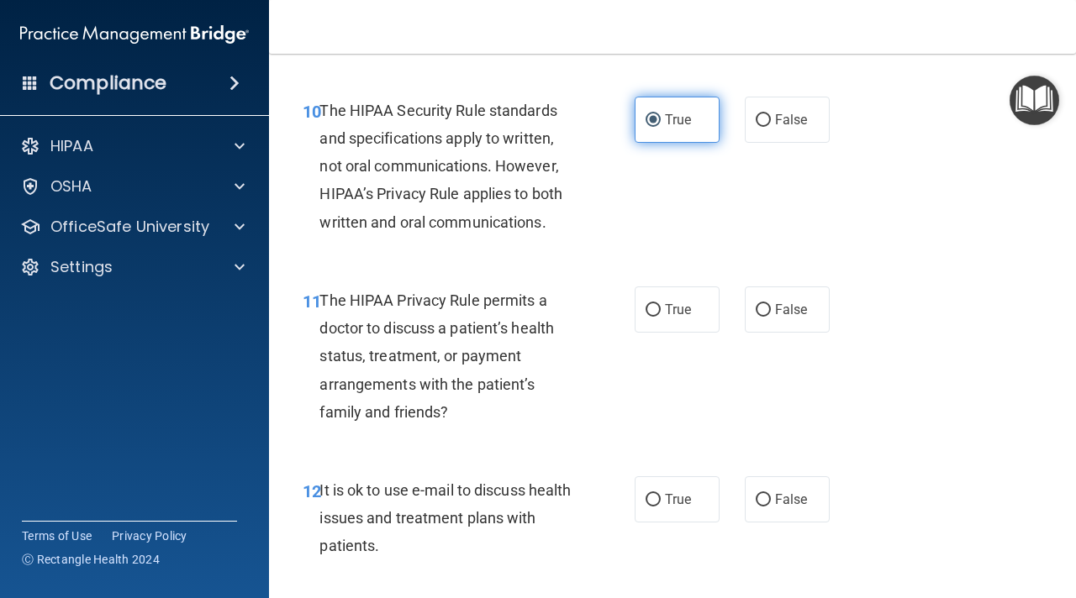
scroll to position [1699, 0]
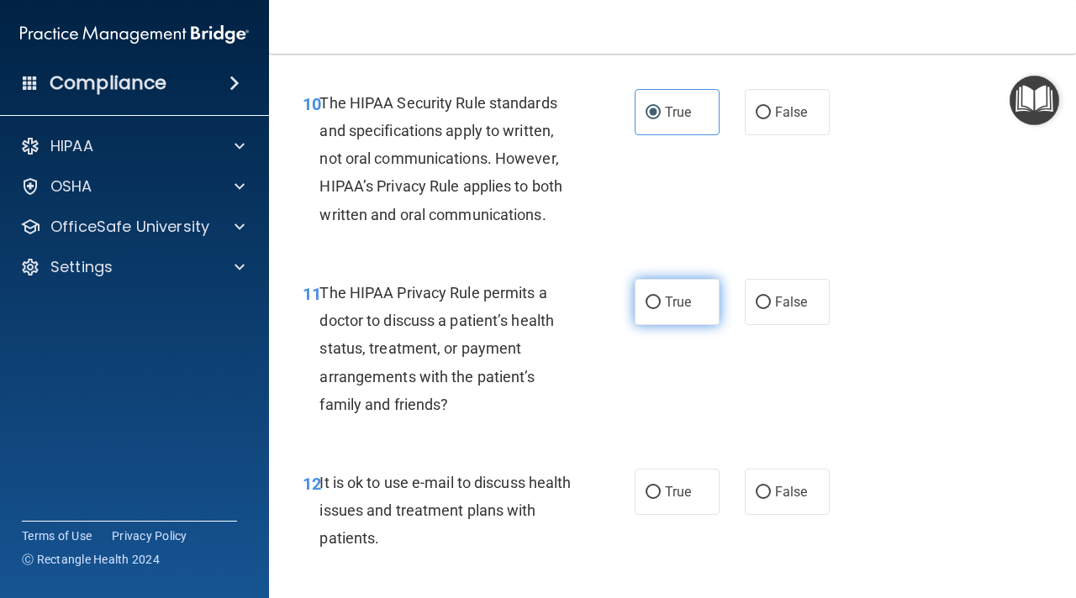
click at [677, 289] on label "True" at bounding box center [677, 302] width 85 height 46
click at [661, 297] on input "True" at bounding box center [652, 303] width 15 height 13
radio input "true"
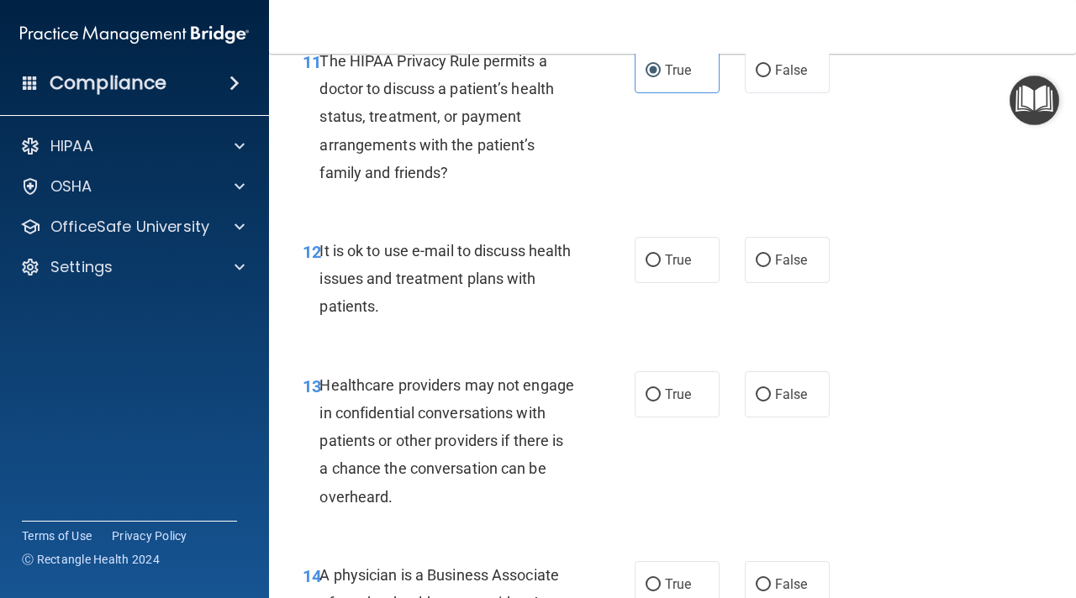
scroll to position [1936, 0]
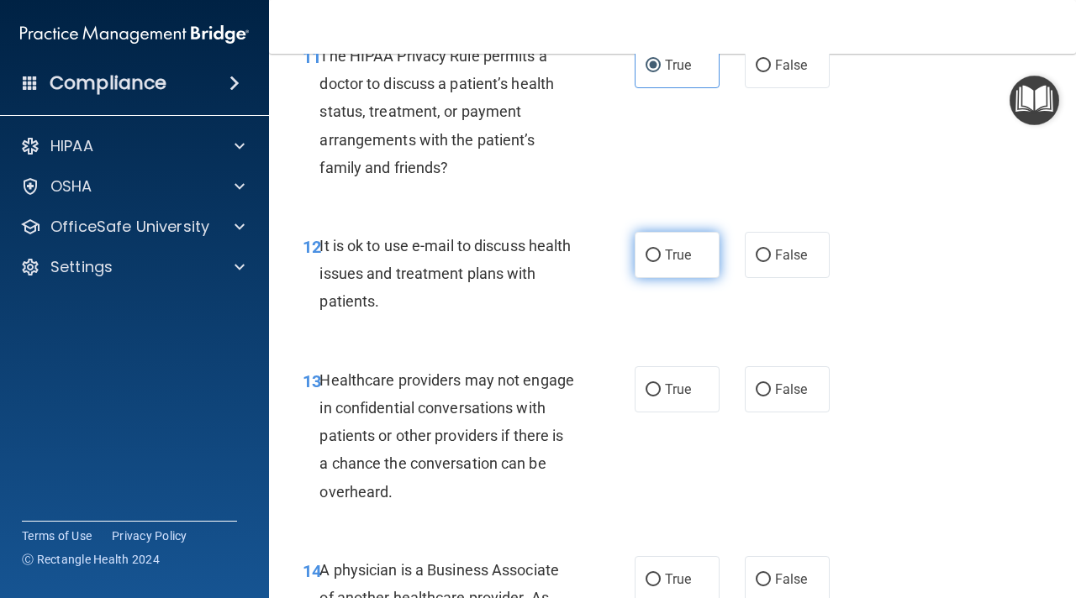
click at [688, 258] on span "True" at bounding box center [678, 255] width 26 height 16
click at [661, 258] on input "True" at bounding box center [652, 256] width 15 height 13
radio input "true"
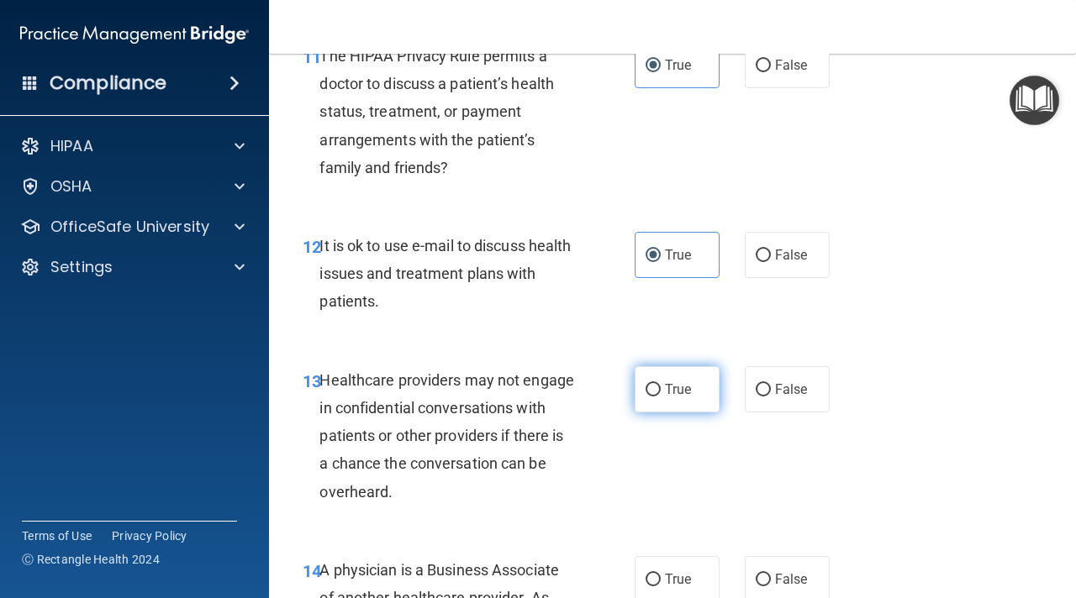
click at [688, 387] on span "True" at bounding box center [678, 390] width 26 height 16
click at [661, 387] on input "True" at bounding box center [652, 390] width 15 height 13
radio input "true"
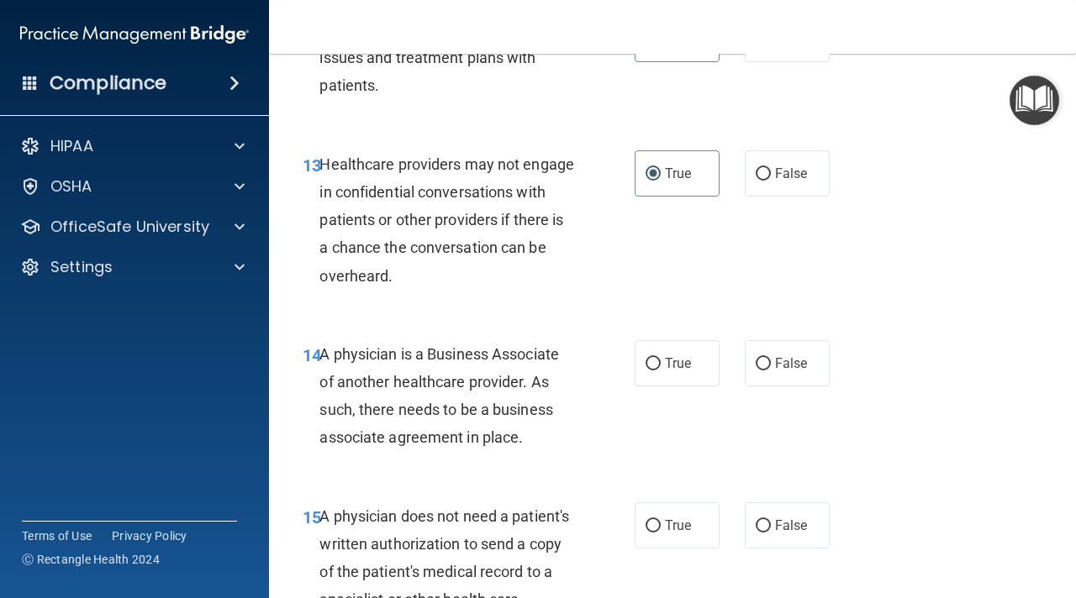
scroll to position [2202, 0]
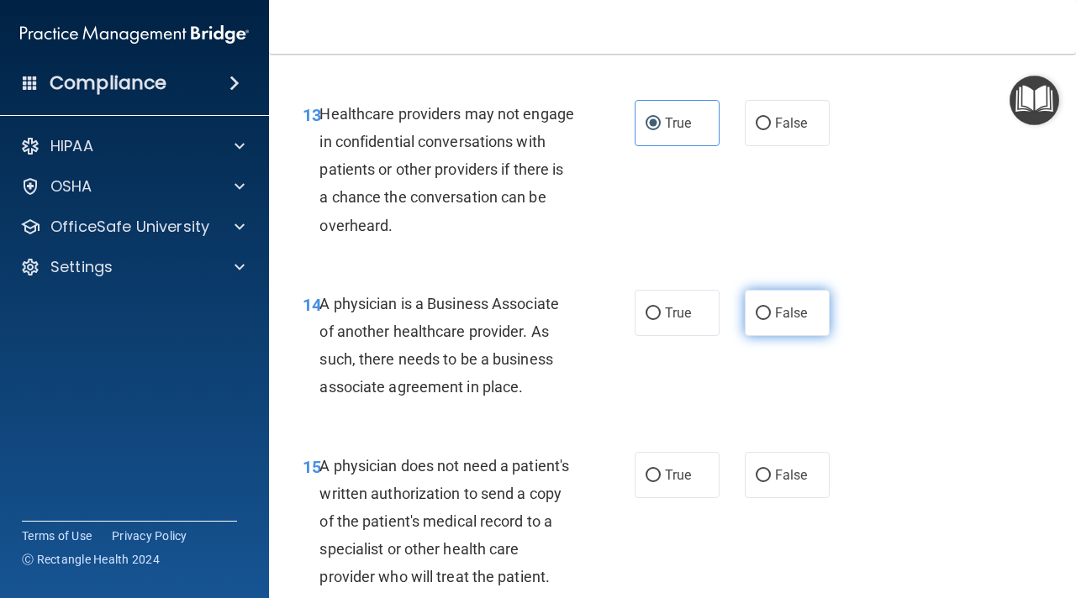
click at [776, 327] on label "False" at bounding box center [787, 313] width 85 height 46
click at [771, 320] on input "False" at bounding box center [763, 314] width 15 height 13
radio input "true"
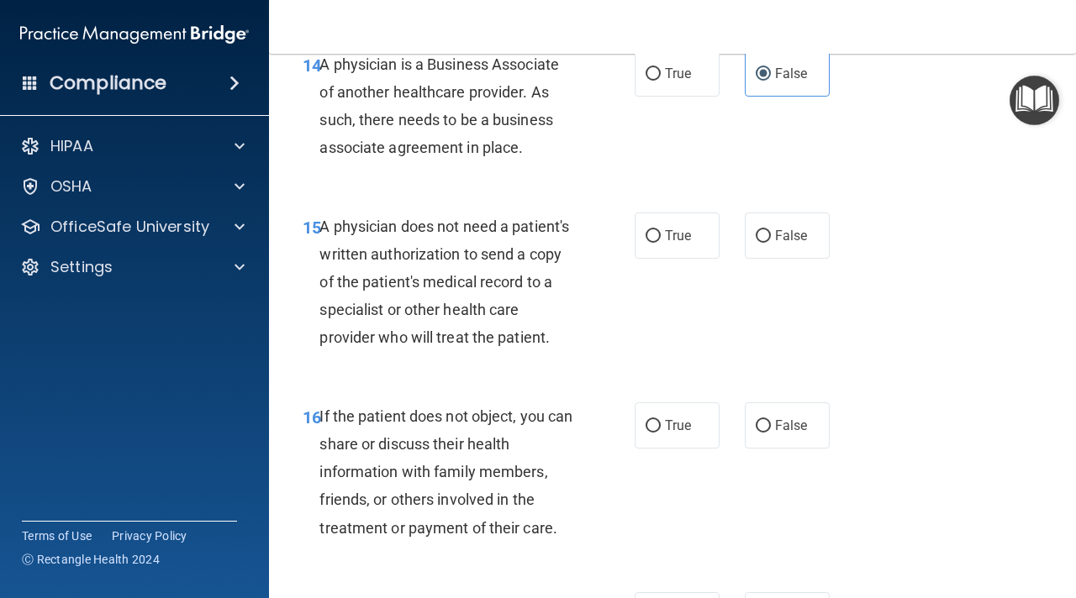
scroll to position [2457, 0]
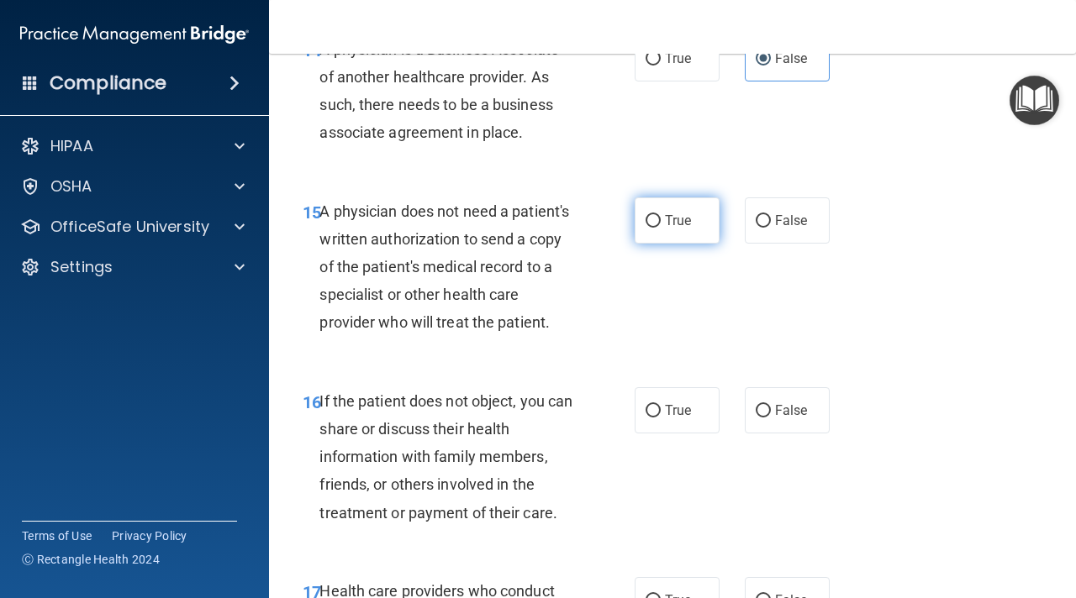
click at [673, 222] on span "True" at bounding box center [678, 221] width 26 height 16
click at [661, 222] on input "True" at bounding box center [652, 221] width 15 height 13
radio input "true"
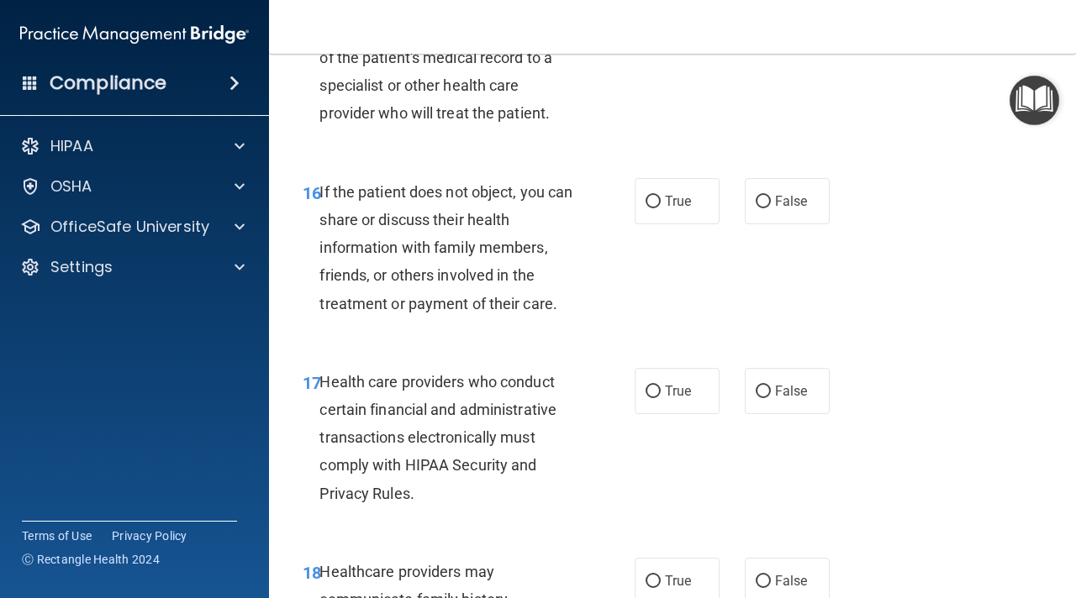
scroll to position [2669, 0]
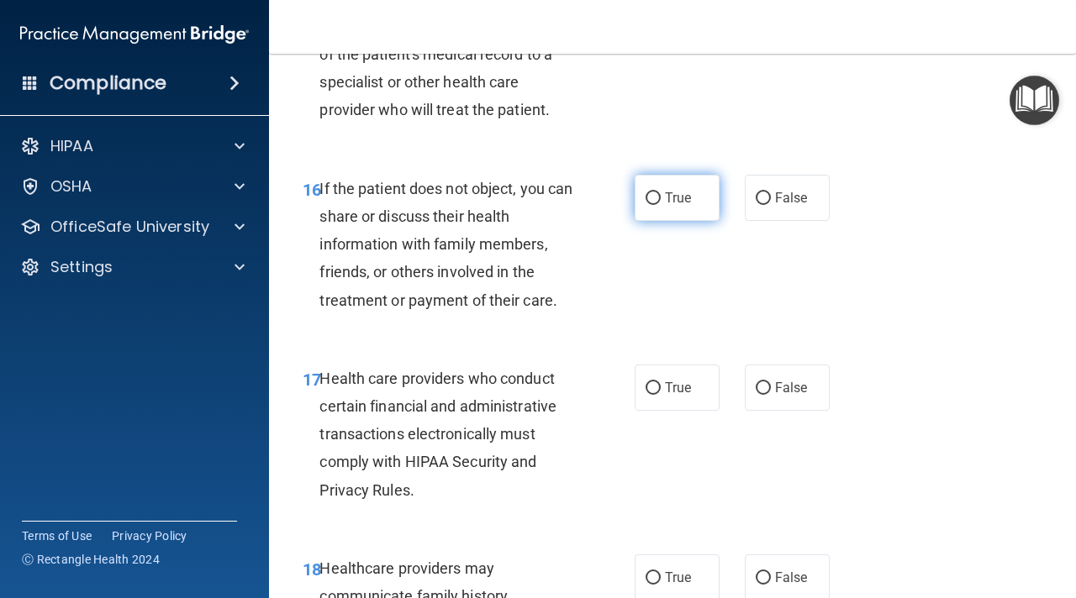
click at [697, 203] on label "True" at bounding box center [677, 198] width 85 height 46
click at [661, 203] on input "True" at bounding box center [652, 198] width 15 height 13
radio input "true"
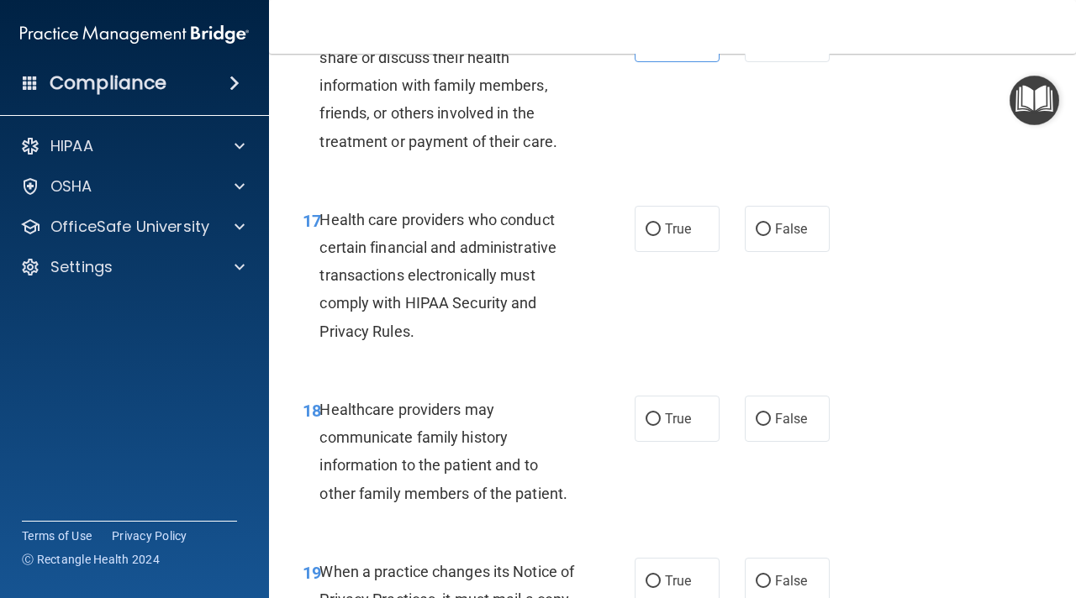
scroll to position [2829, 0]
click at [667, 237] on label "True" at bounding box center [677, 228] width 85 height 46
click at [661, 235] on input "True" at bounding box center [652, 229] width 15 height 13
radio input "true"
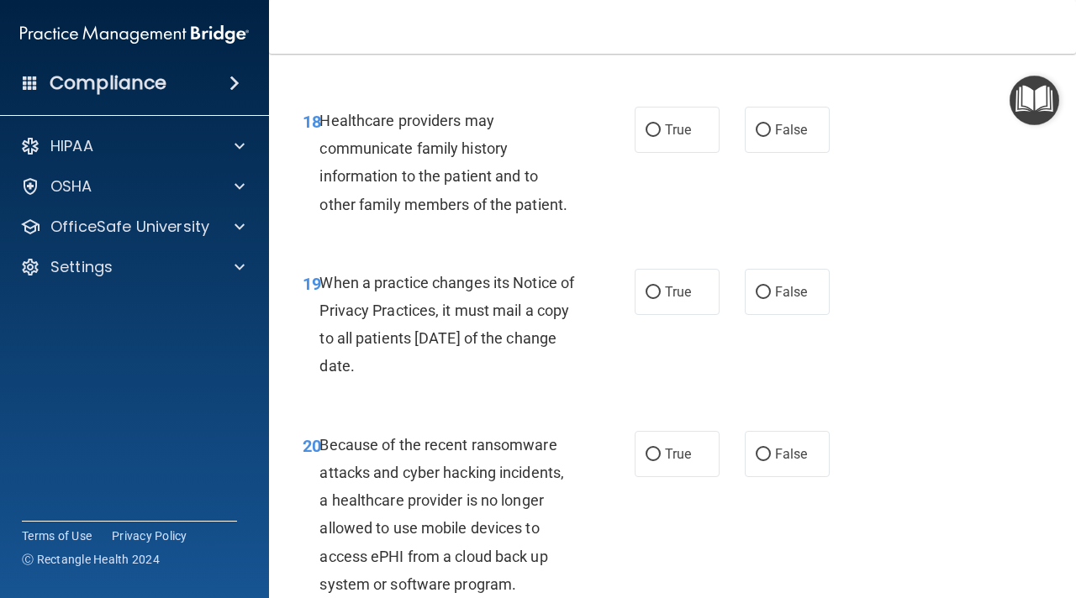
scroll to position [3144, 0]
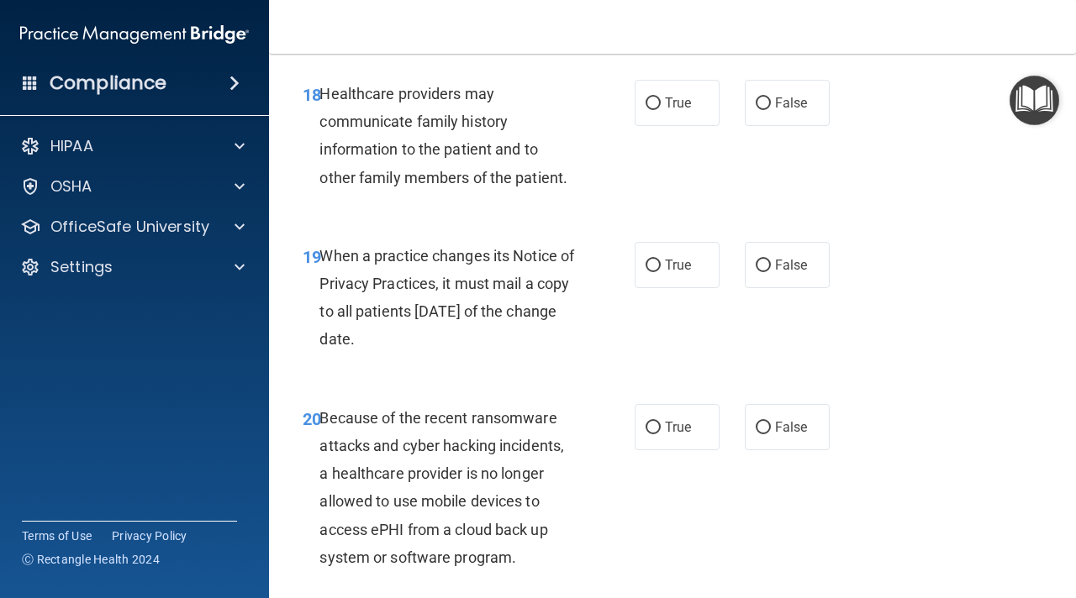
click at [592, 113] on div "18 Healthcare providers may communicate family history information to the patie…" at bounding box center [468, 140] width 382 height 120
click at [770, 275] on label "False" at bounding box center [787, 265] width 85 height 46
click at [770, 272] on input "False" at bounding box center [763, 266] width 15 height 13
radio input "true"
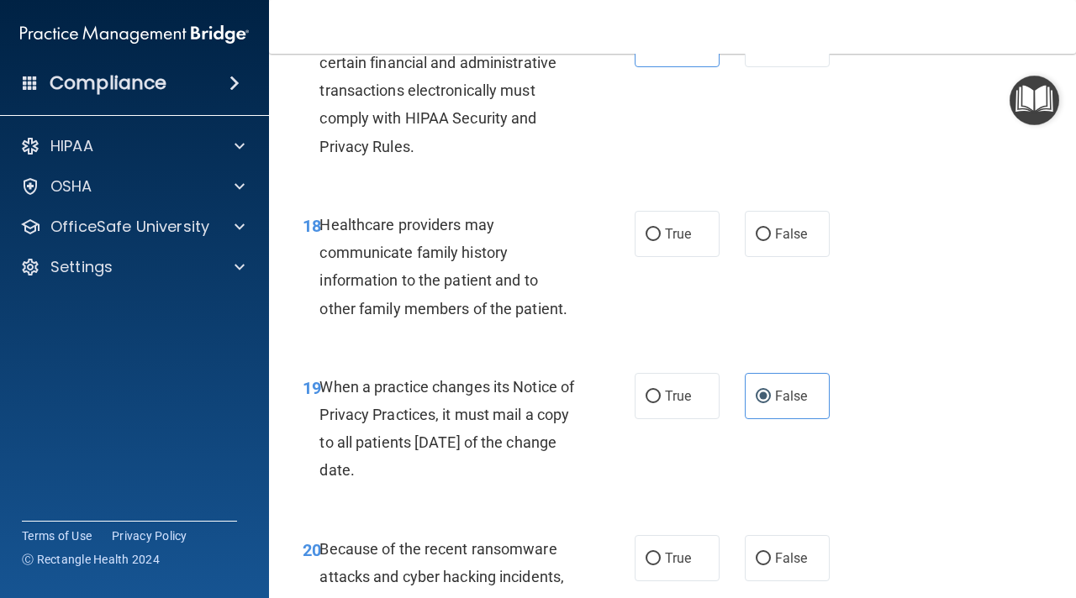
scroll to position [3011, 0]
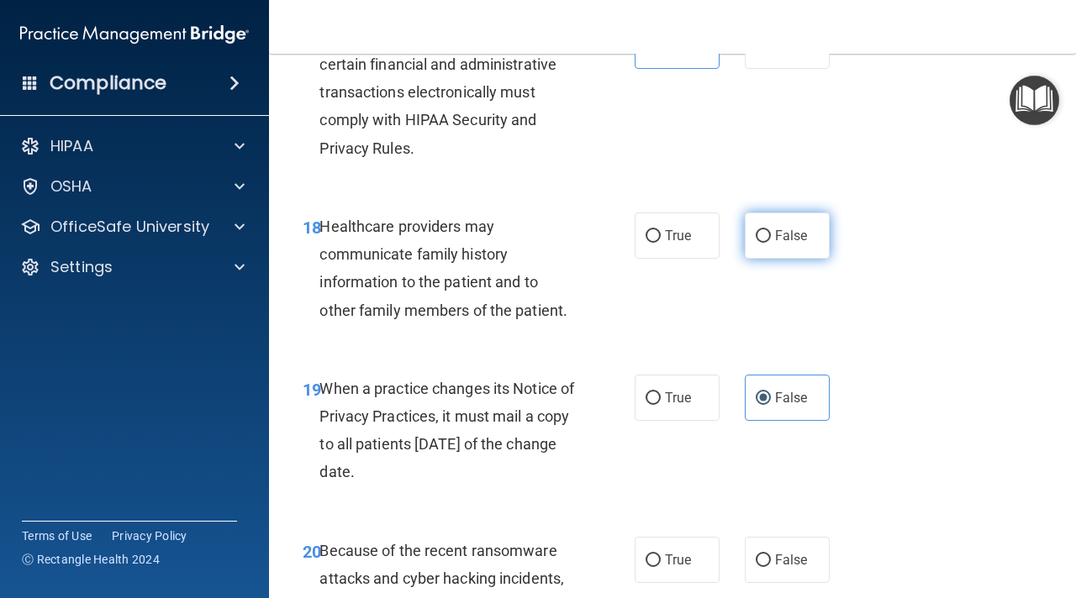
click at [806, 241] on span "False" at bounding box center [791, 236] width 33 height 16
click at [771, 241] on input "False" at bounding box center [763, 236] width 15 height 13
radio input "true"
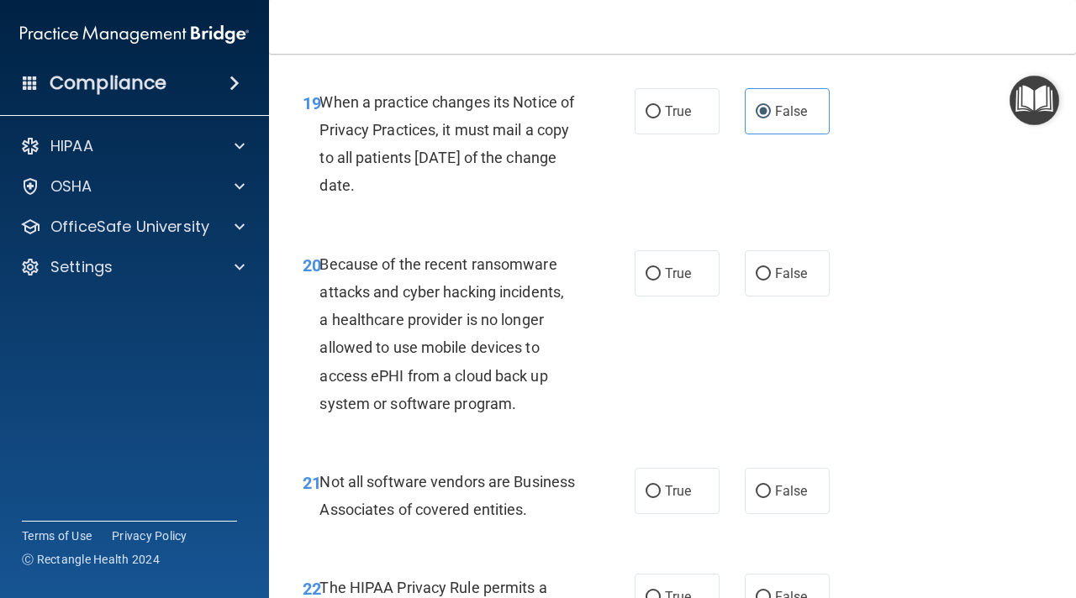
scroll to position [3344, 0]
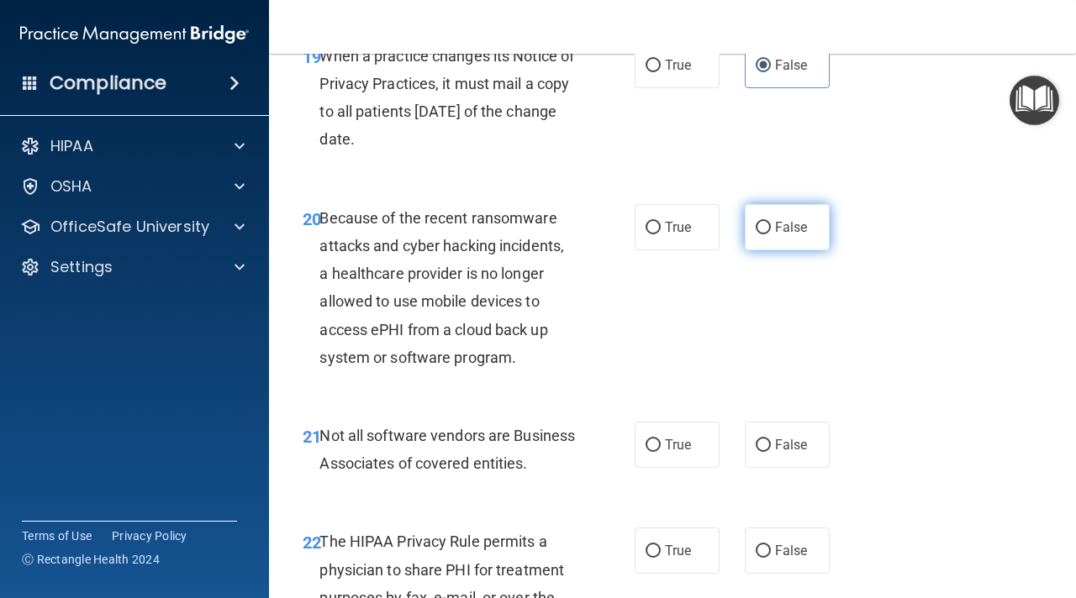
click at [783, 218] on label "False" at bounding box center [787, 227] width 85 height 46
click at [771, 222] on input "False" at bounding box center [763, 228] width 15 height 13
radio input "true"
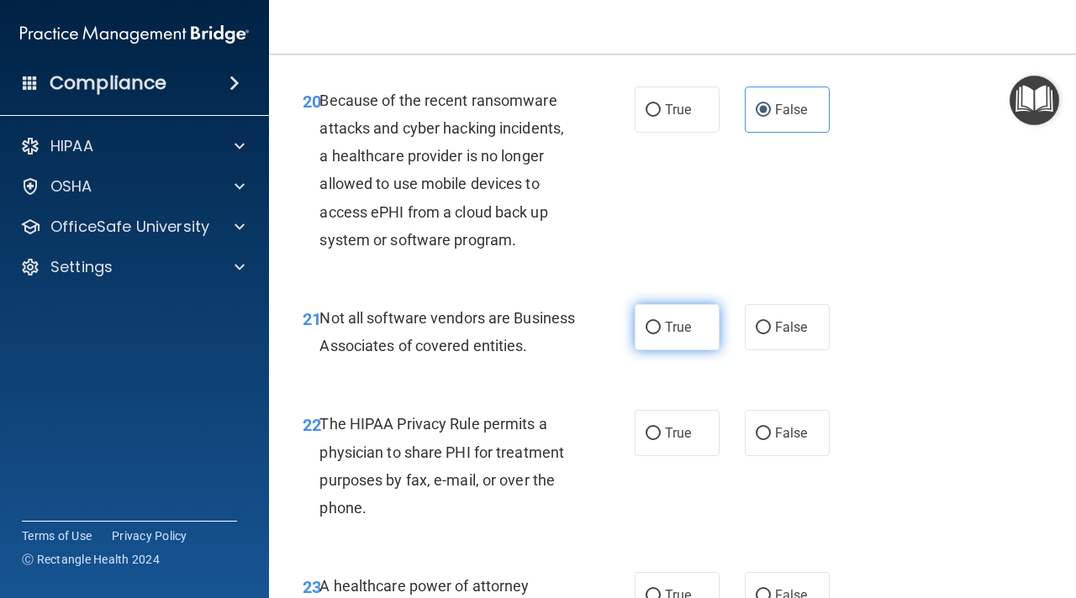
scroll to position [3475, 0]
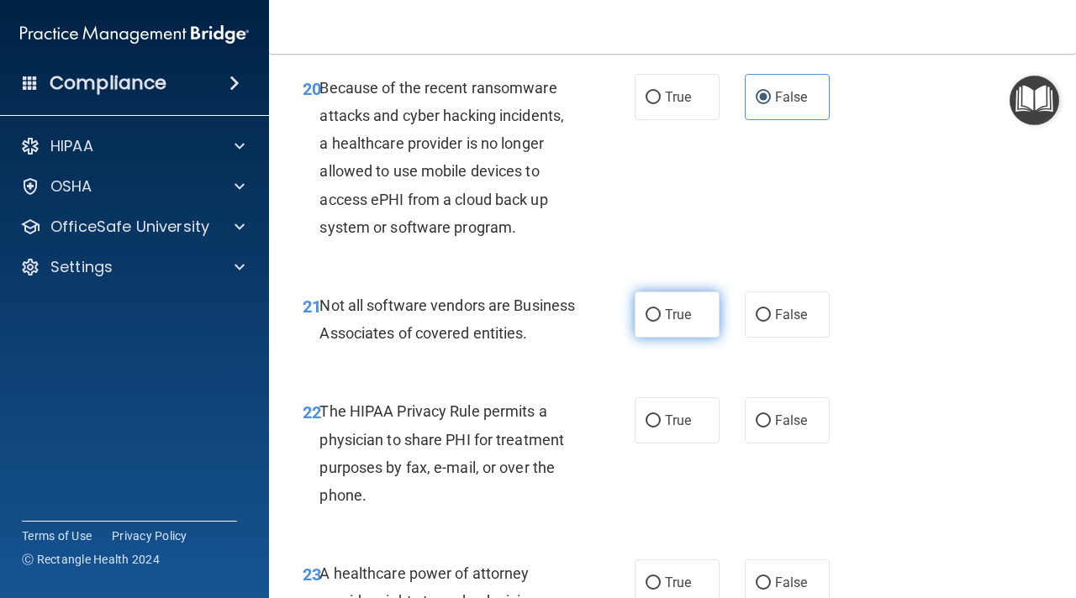
click at [689, 319] on span "True" at bounding box center [678, 315] width 26 height 16
click at [661, 319] on input "True" at bounding box center [652, 315] width 15 height 13
radio input "true"
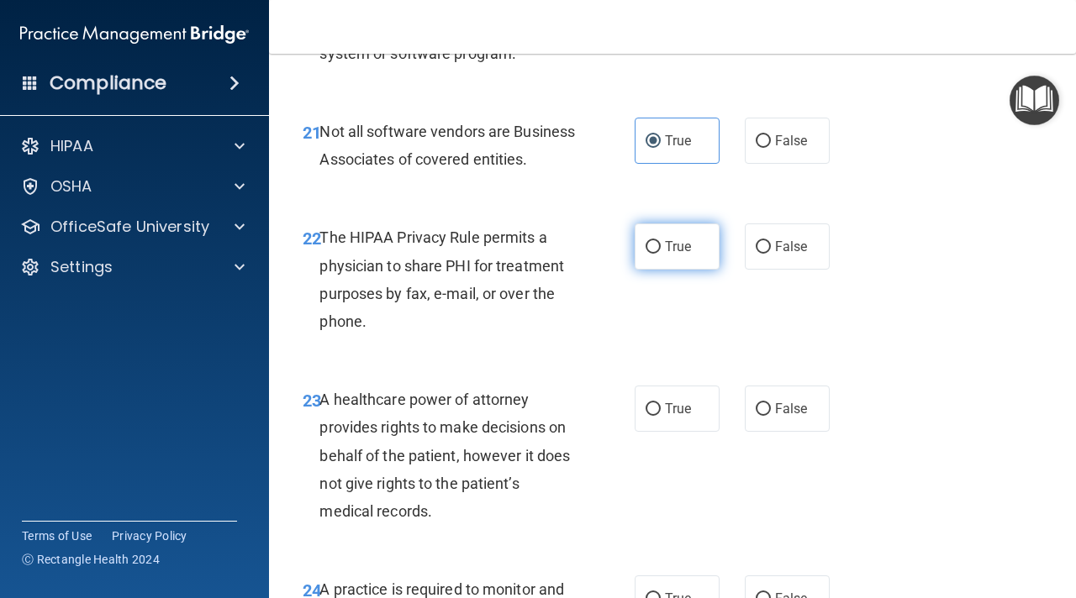
scroll to position [3687, 0]
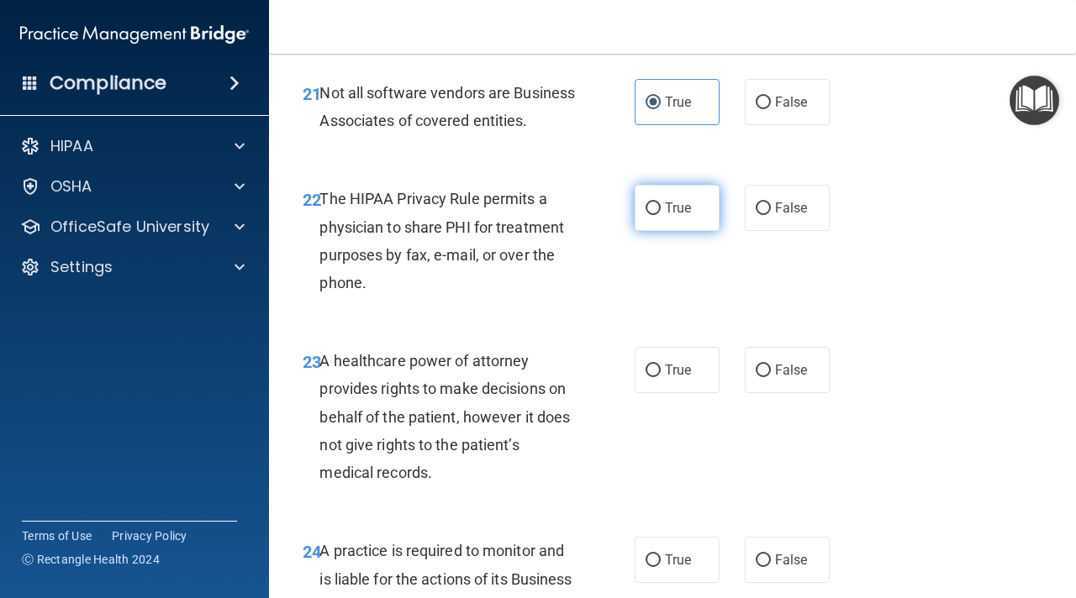
click at [658, 231] on label "True" at bounding box center [677, 208] width 85 height 46
click at [658, 215] on input "True" at bounding box center [652, 209] width 15 height 13
radio input "true"
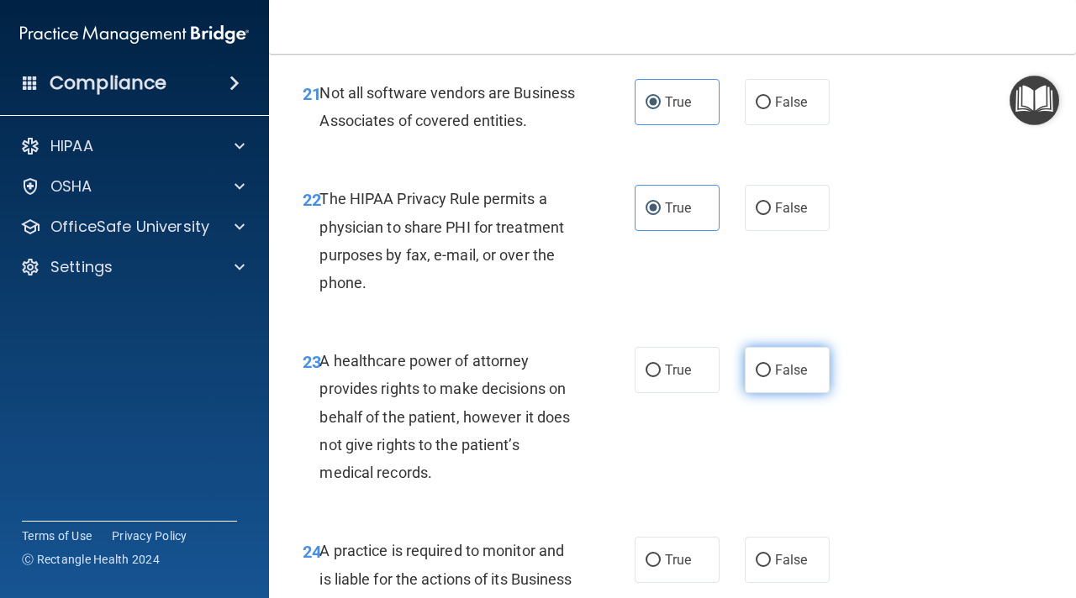
click at [782, 393] on label "False" at bounding box center [787, 370] width 85 height 46
click at [771, 377] on input "False" at bounding box center [763, 371] width 15 height 13
radio input "true"
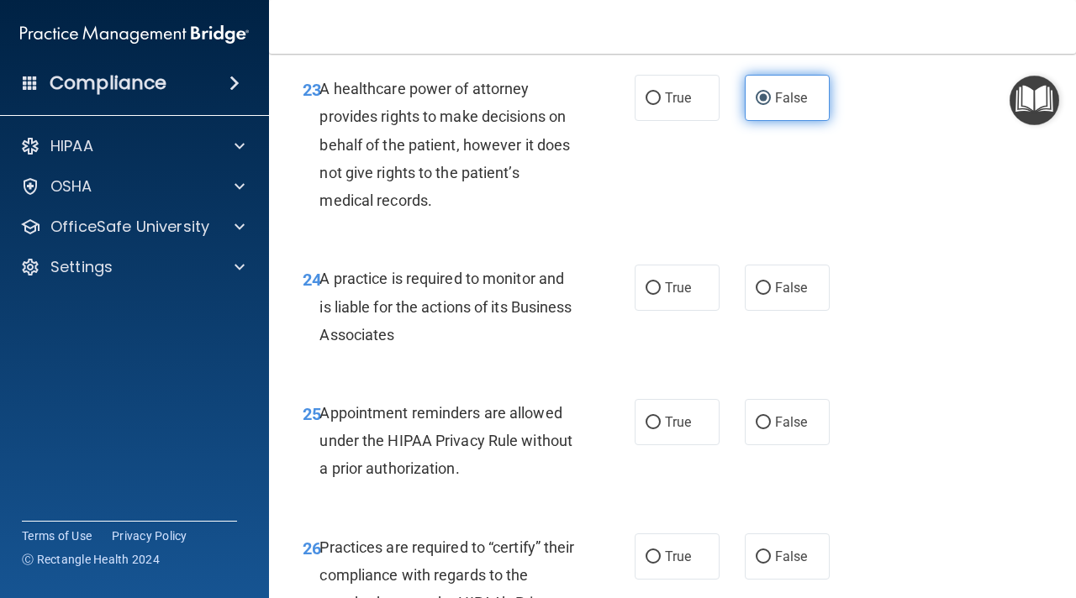
scroll to position [3960, 0]
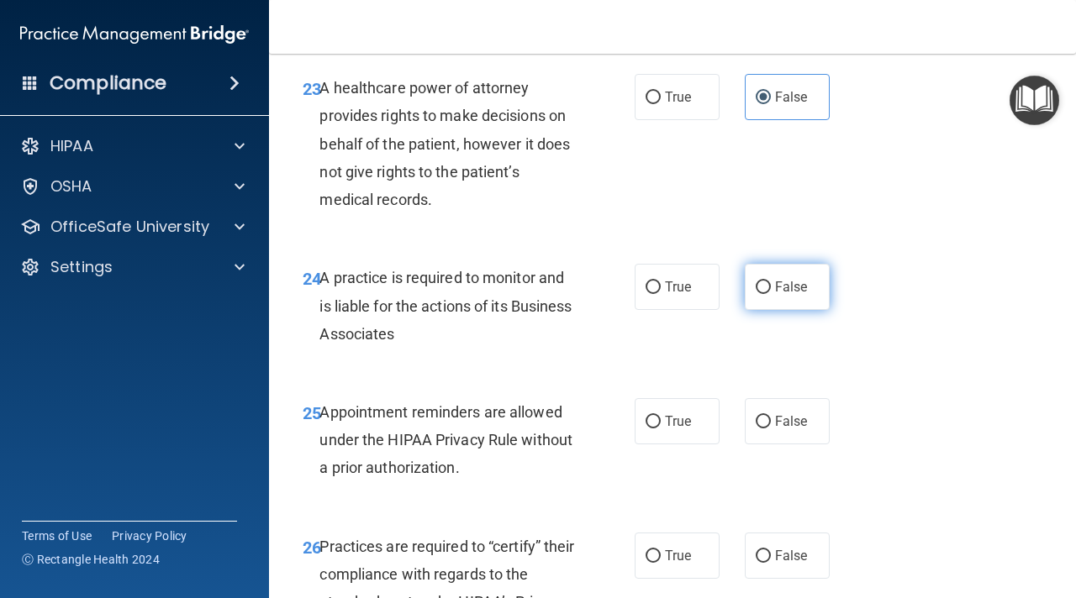
click at [800, 295] on span "False" at bounding box center [791, 287] width 33 height 16
click at [771, 294] on input "False" at bounding box center [763, 288] width 15 height 13
radio input "true"
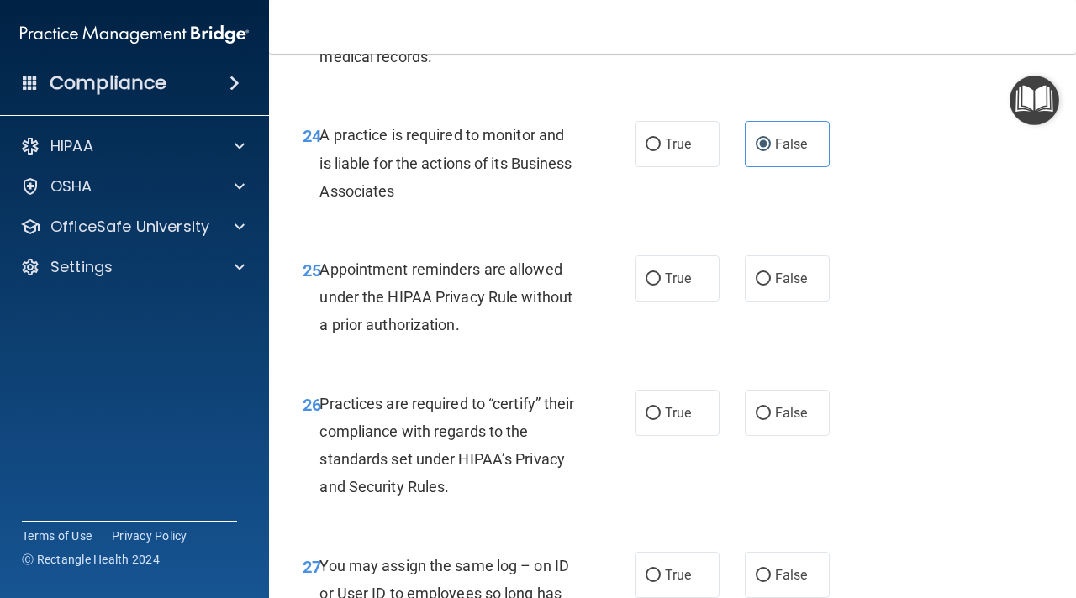
scroll to position [4107, 0]
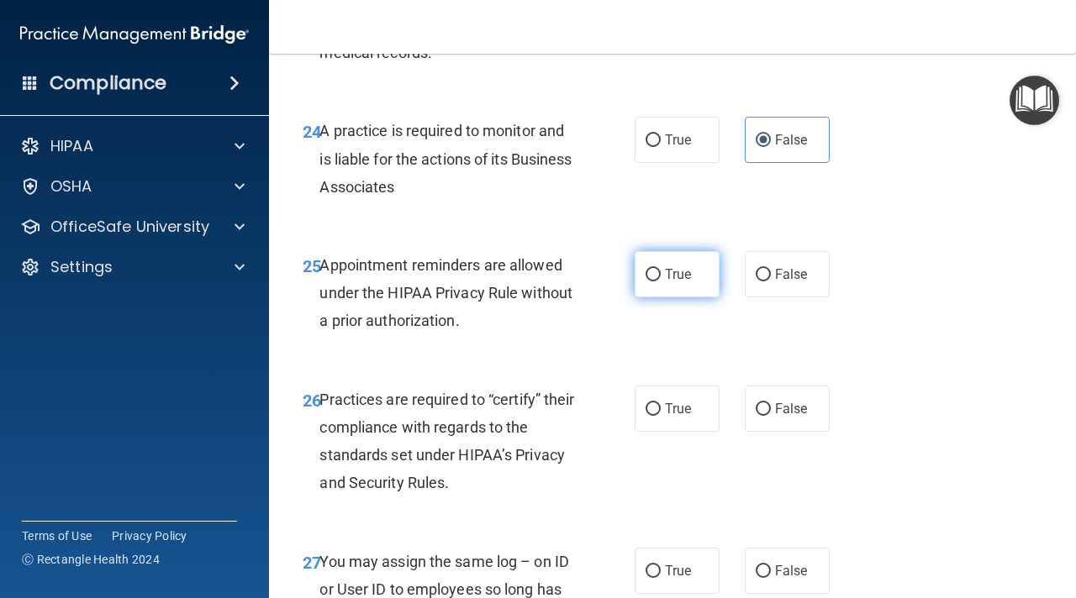
click at [691, 282] on span "True" at bounding box center [678, 274] width 26 height 16
click at [661, 282] on input "True" at bounding box center [652, 275] width 15 height 13
radio input "true"
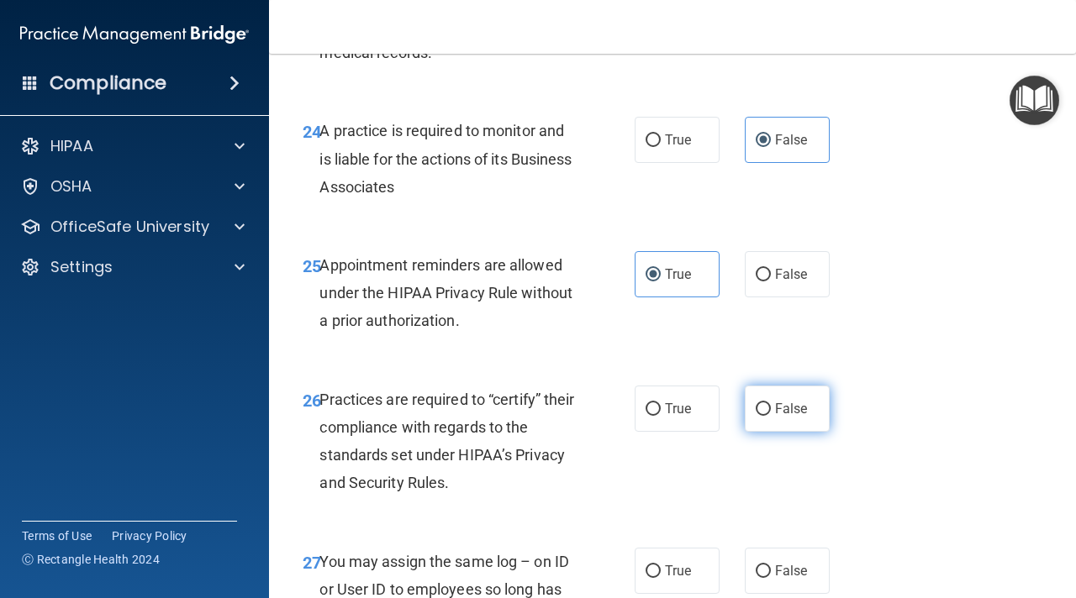
click at [794, 432] on label "False" at bounding box center [787, 409] width 85 height 46
click at [771, 416] on input "False" at bounding box center [763, 409] width 15 height 13
radio input "true"
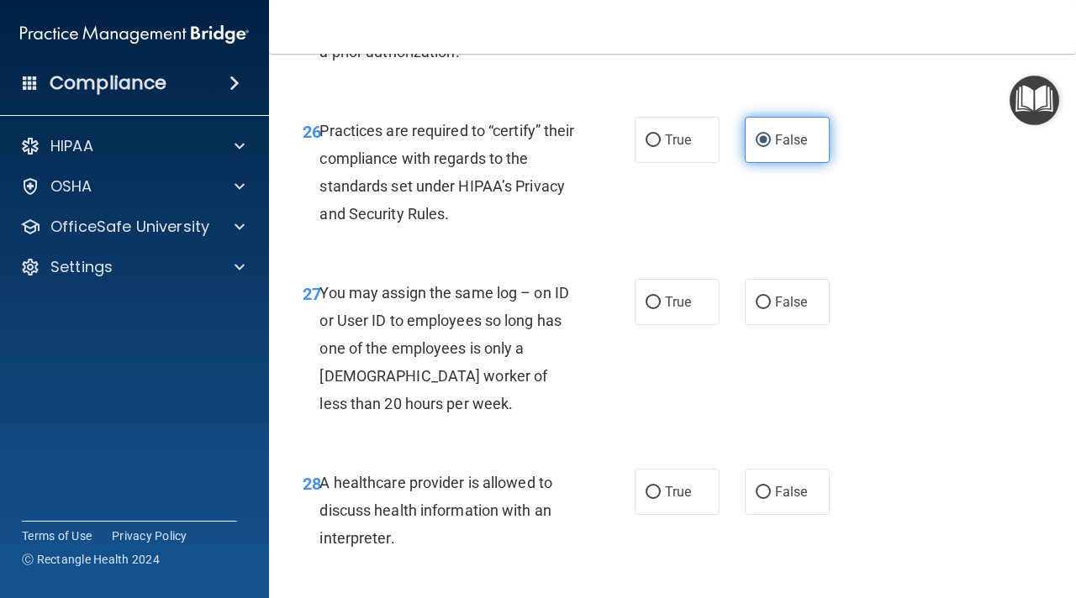
scroll to position [4377, 0]
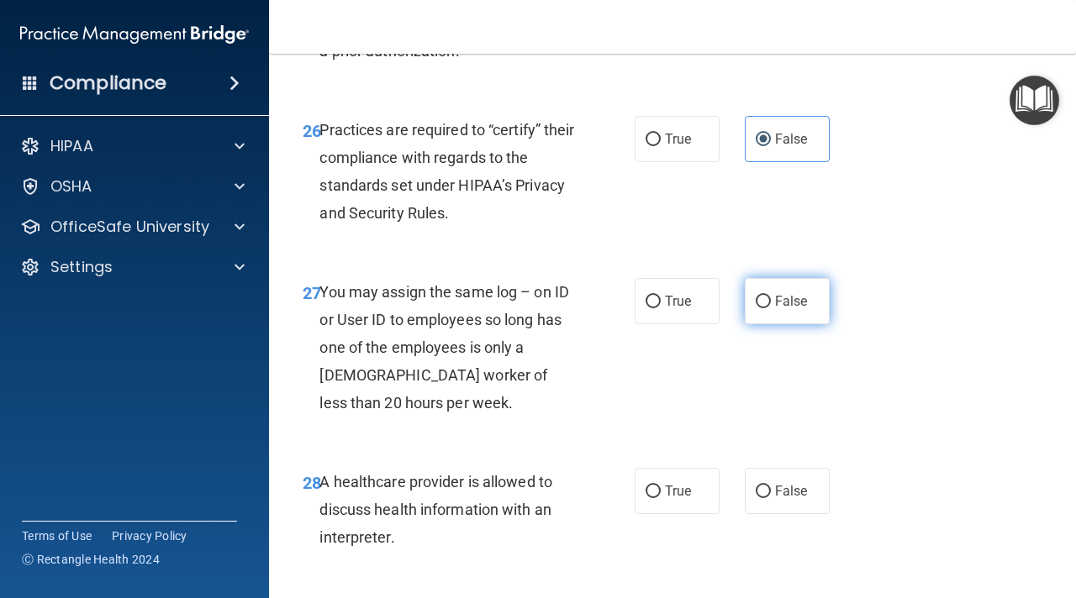
click at [783, 324] on label "False" at bounding box center [787, 301] width 85 height 46
click at [771, 308] on input "False" at bounding box center [763, 302] width 15 height 13
radio input "true"
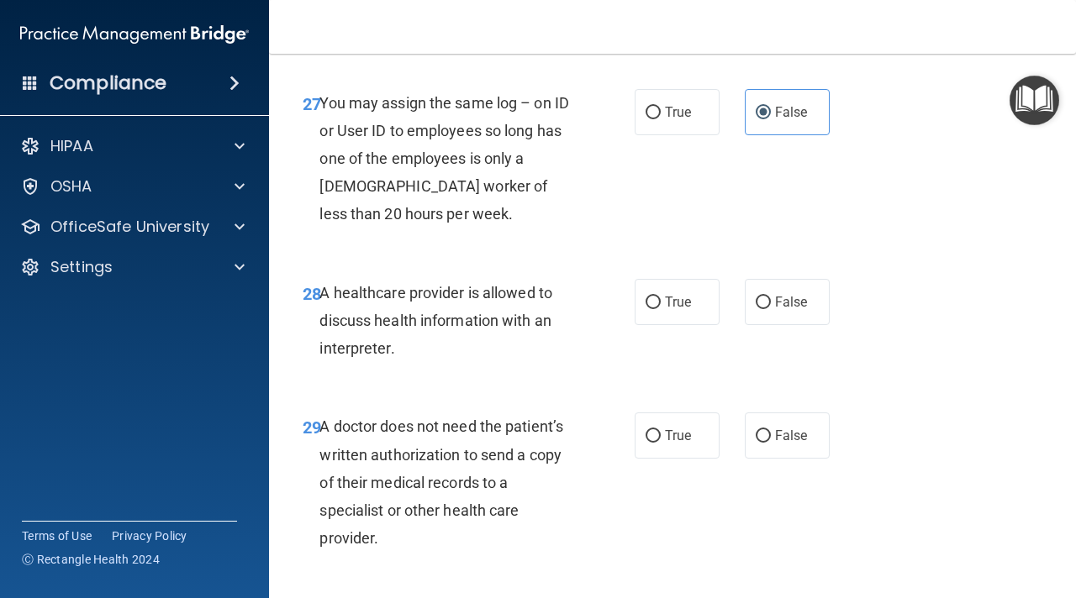
scroll to position [4566, 0]
click at [693, 326] on label "True" at bounding box center [677, 303] width 85 height 46
click at [661, 310] on input "True" at bounding box center [652, 304] width 15 height 13
radio input "true"
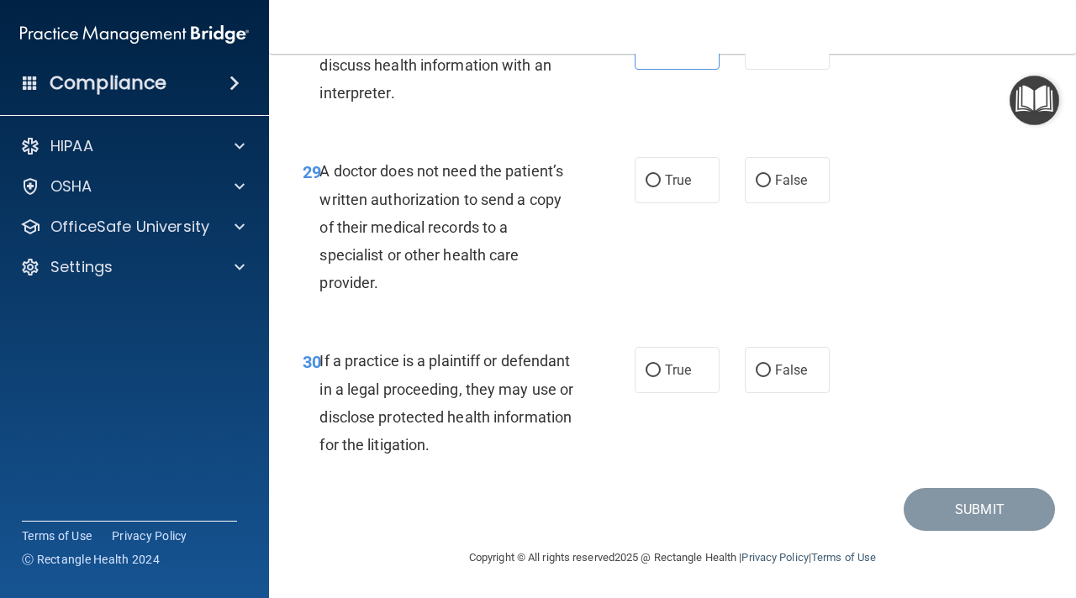
scroll to position [4850, 0]
click at [667, 183] on span "True" at bounding box center [678, 180] width 26 height 16
click at [661, 183] on input "True" at bounding box center [652, 181] width 15 height 13
radio input "true"
click at [647, 371] on input "True" at bounding box center [652, 371] width 15 height 13
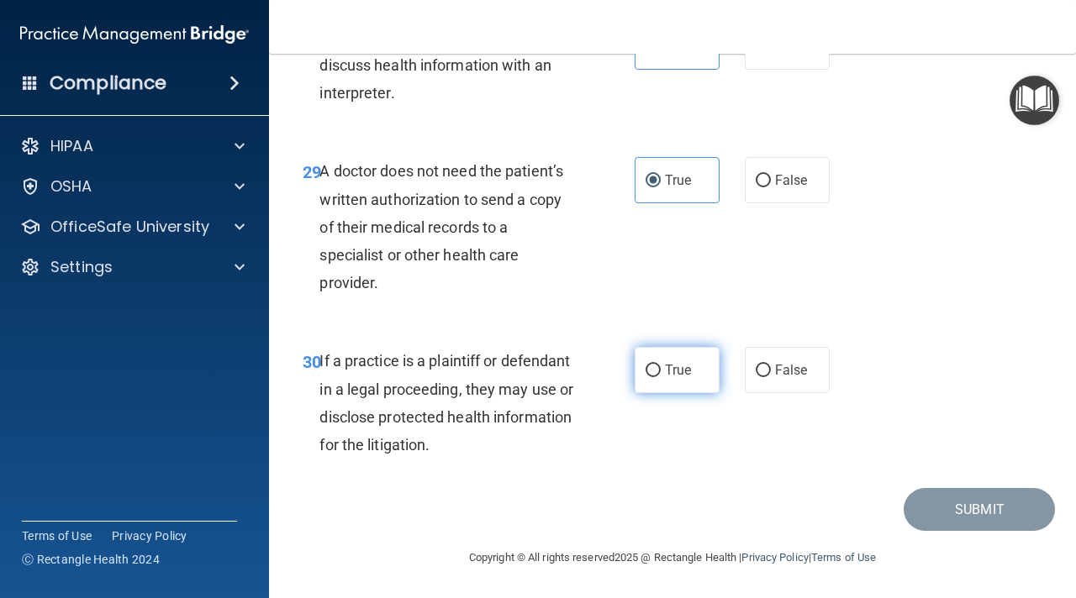
radio input "true"
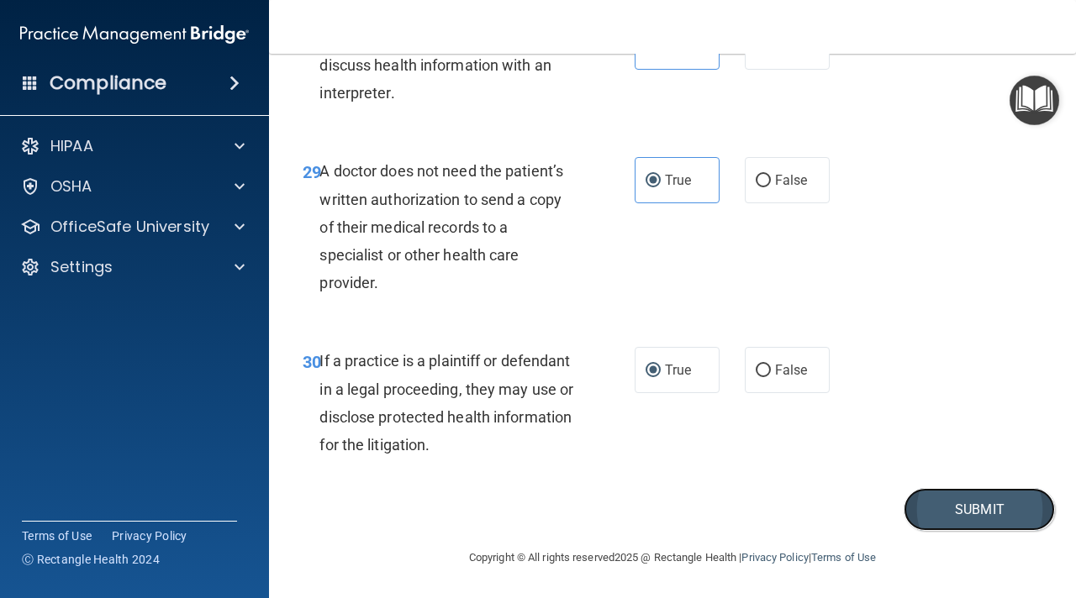
click at [933, 506] on button "Submit" at bounding box center [979, 509] width 151 height 43
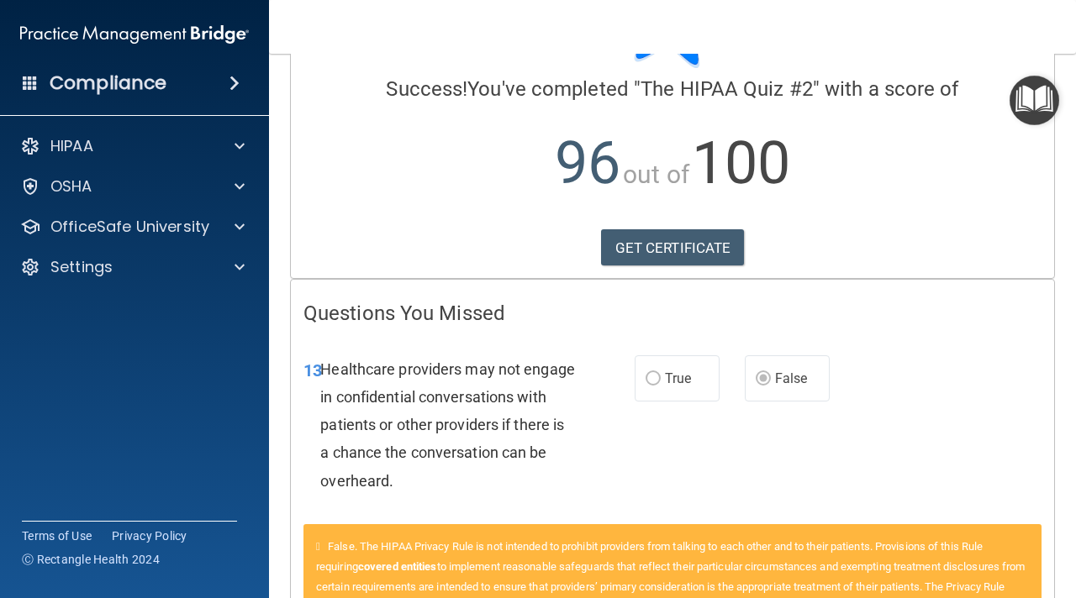
scroll to position [108, 0]
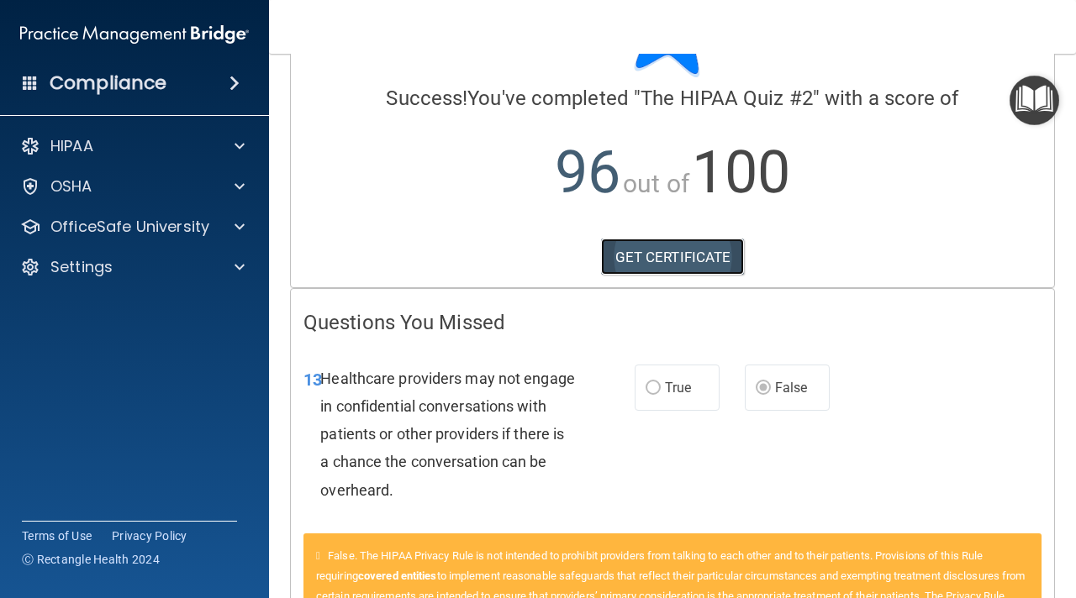
click at [670, 261] on link "GET CERTIFICATE" at bounding box center [673, 257] width 144 height 37
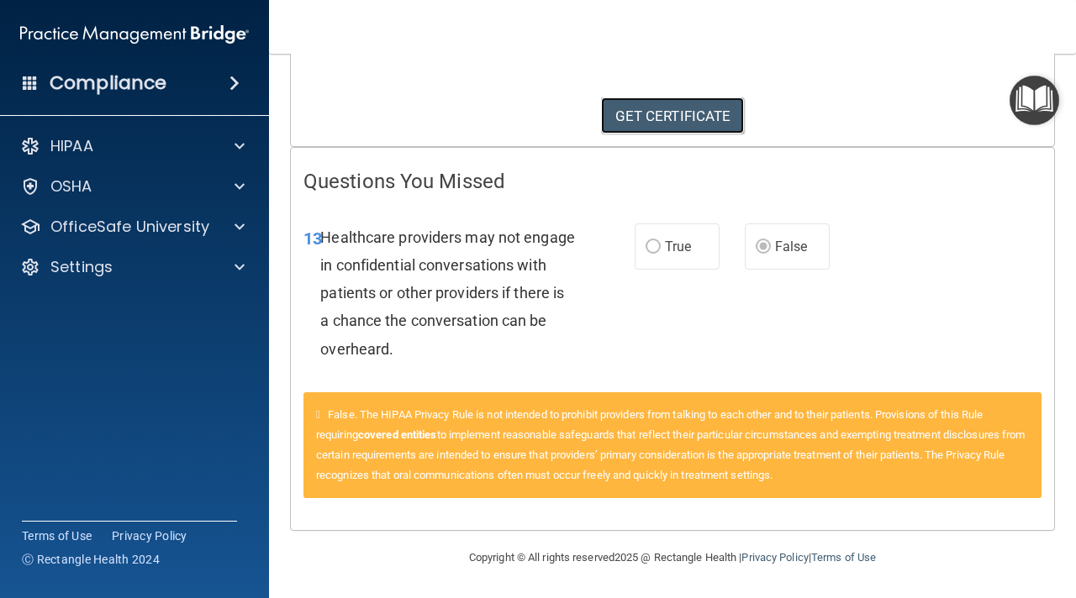
scroll to position [0, 0]
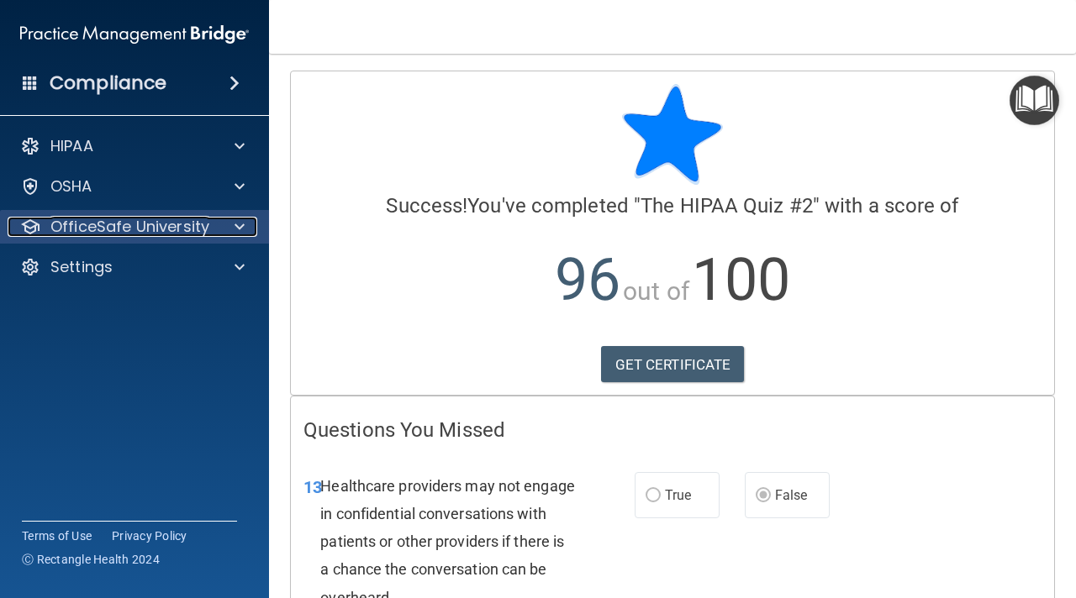
click at [182, 232] on p "OfficeSafe University" at bounding box center [129, 227] width 159 height 20
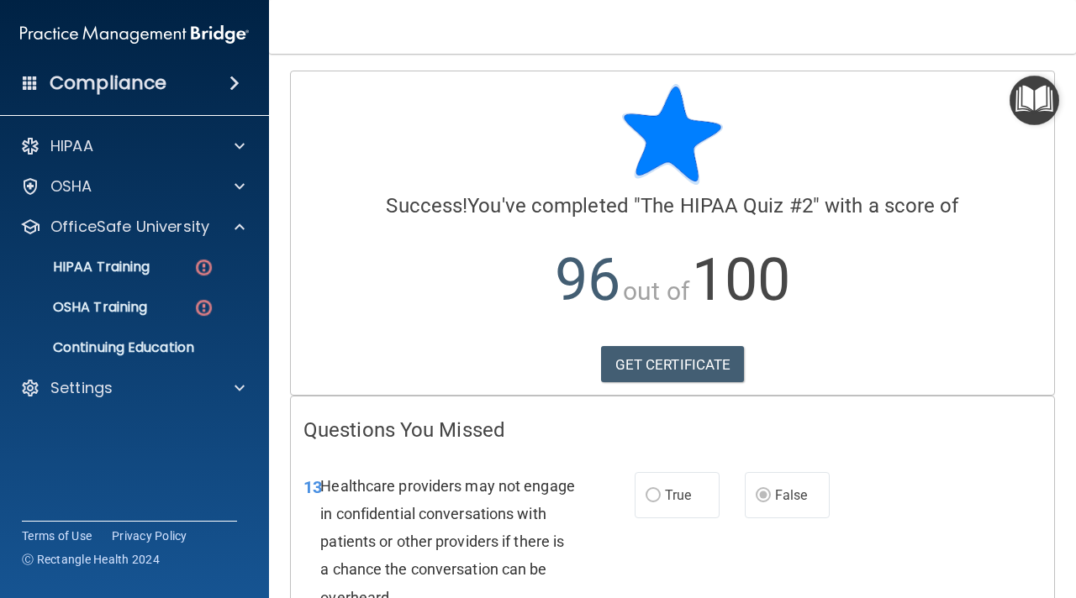
click at [505, 129] on div at bounding box center [672, 134] width 738 height 101
click at [155, 278] on link "HIPAA Training" at bounding box center [115, 267] width 265 height 34
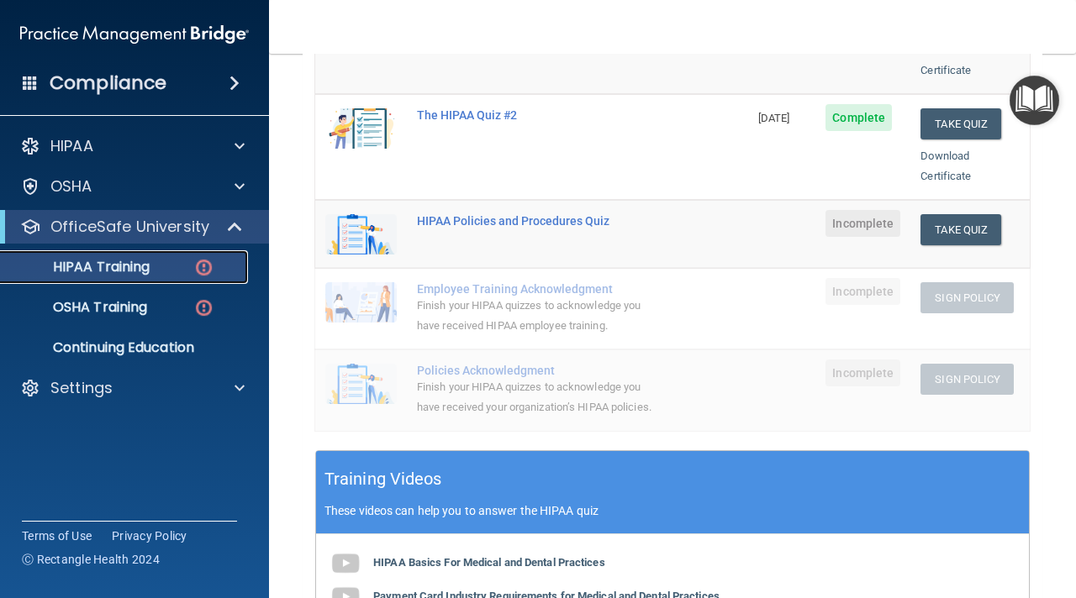
scroll to position [330, 0]
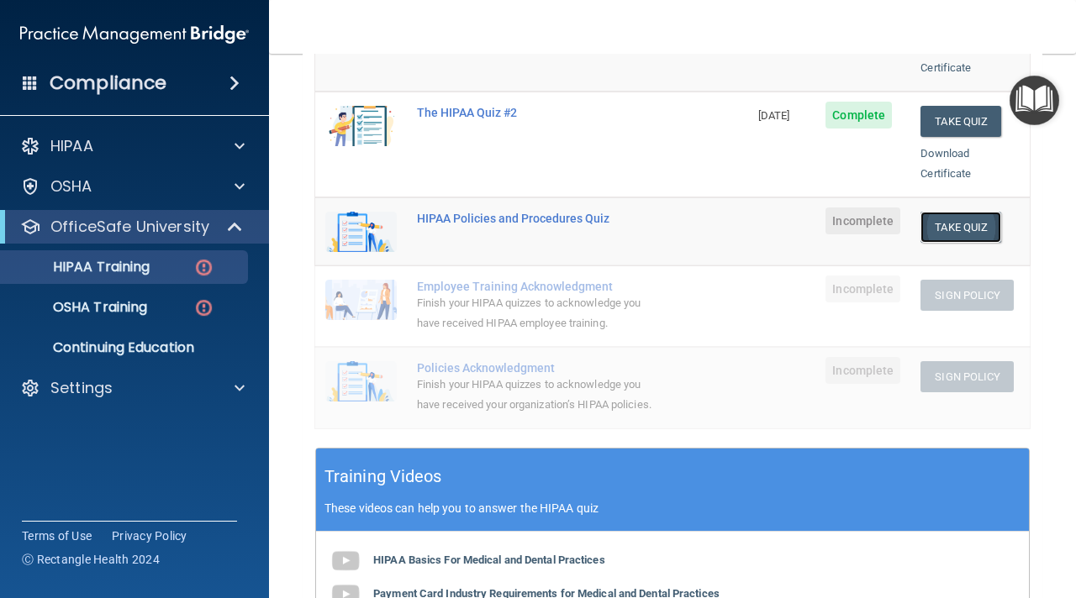
click at [960, 214] on button "Take Quiz" at bounding box center [960, 227] width 81 height 31
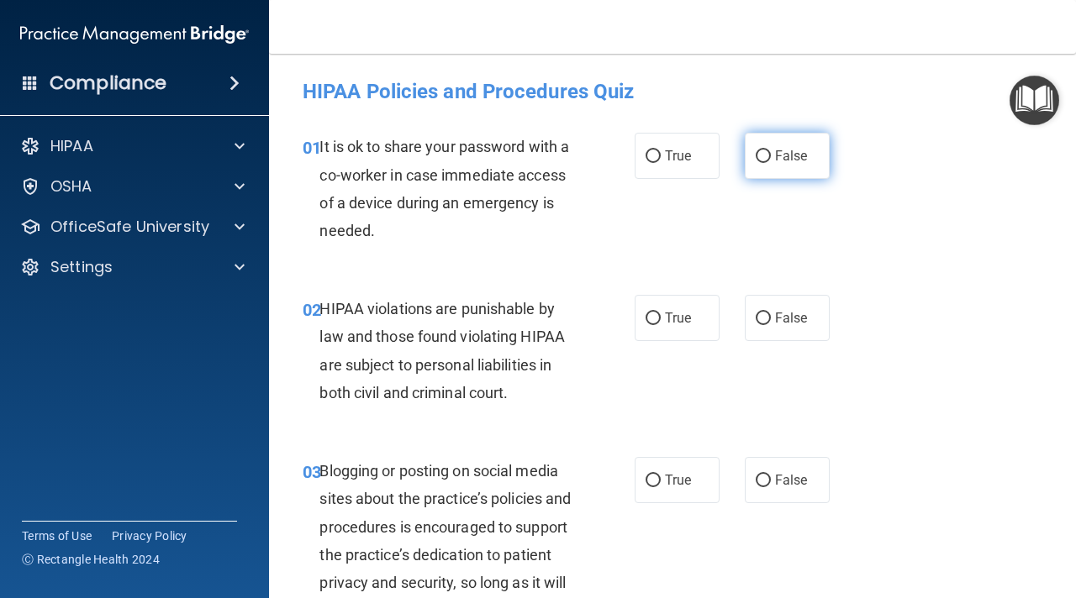
click at [781, 143] on label "False" at bounding box center [787, 156] width 85 height 46
click at [771, 150] on input "False" at bounding box center [763, 156] width 15 height 13
radio input "true"
click at [682, 322] on span "True" at bounding box center [678, 318] width 26 height 16
click at [661, 322] on input "True" at bounding box center [652, 319] width 15 height 13
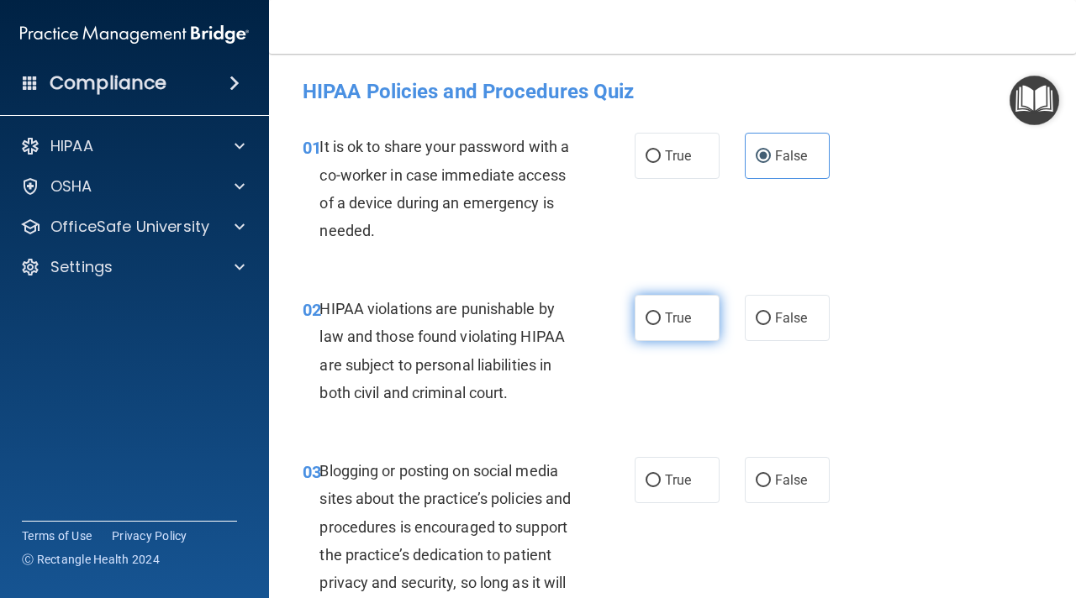
radio input "true"
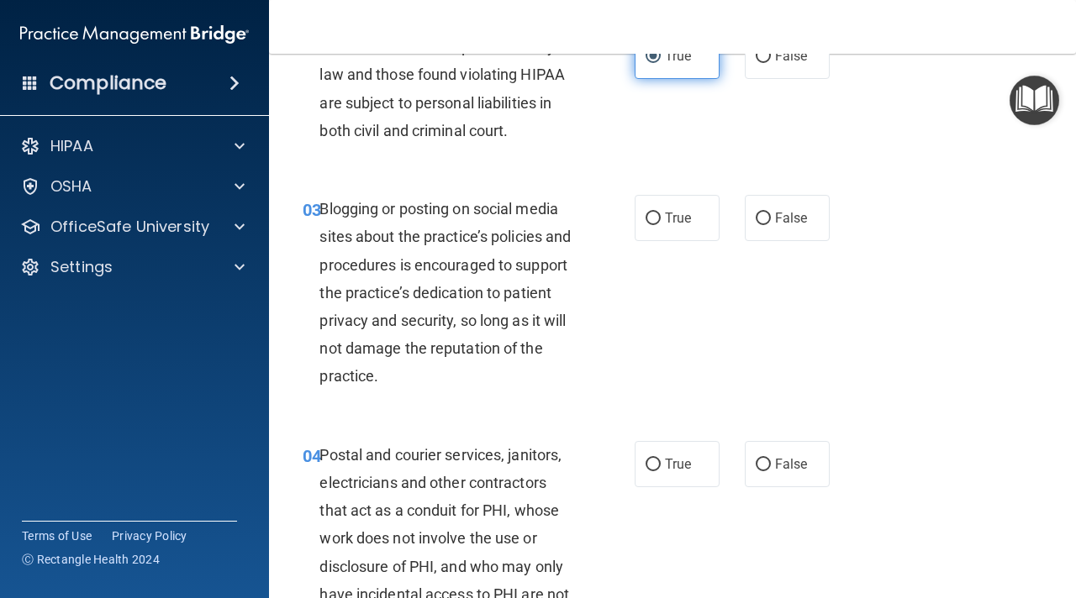
scroll to position [268, 0]
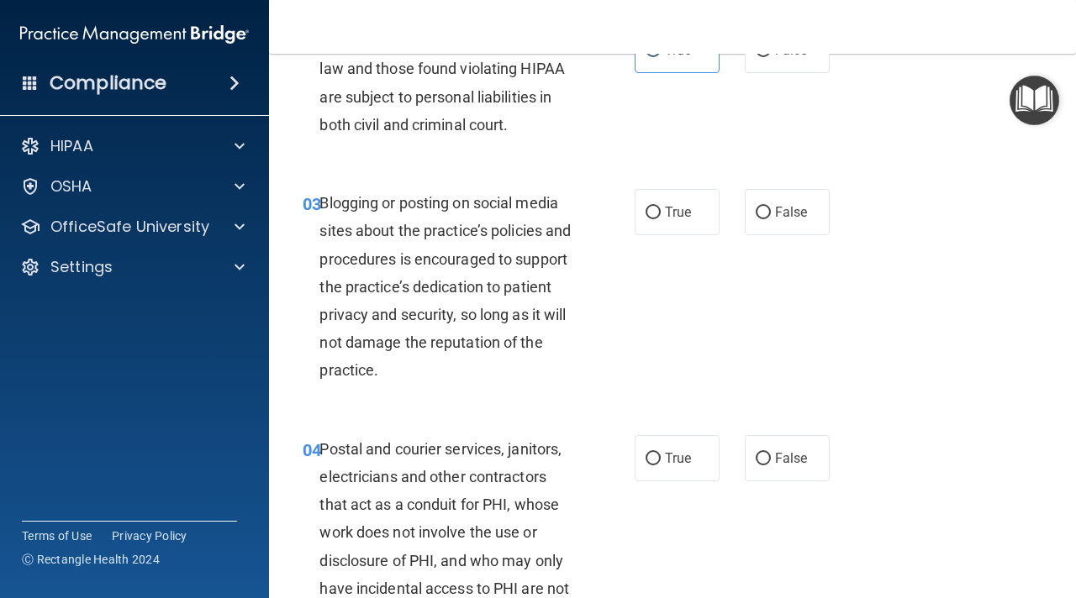
click at [634, 147] on div "02 HIPAA violations are punishable by law and those found violating HIPAA are s…" at bounding box center [672, 87] width 765 height 162
click at [594, 166] on div "02 HIPAA violations are punishable by law and those found violating HIPAA are s…" at bounding box center [672, 87] width 765 height 162
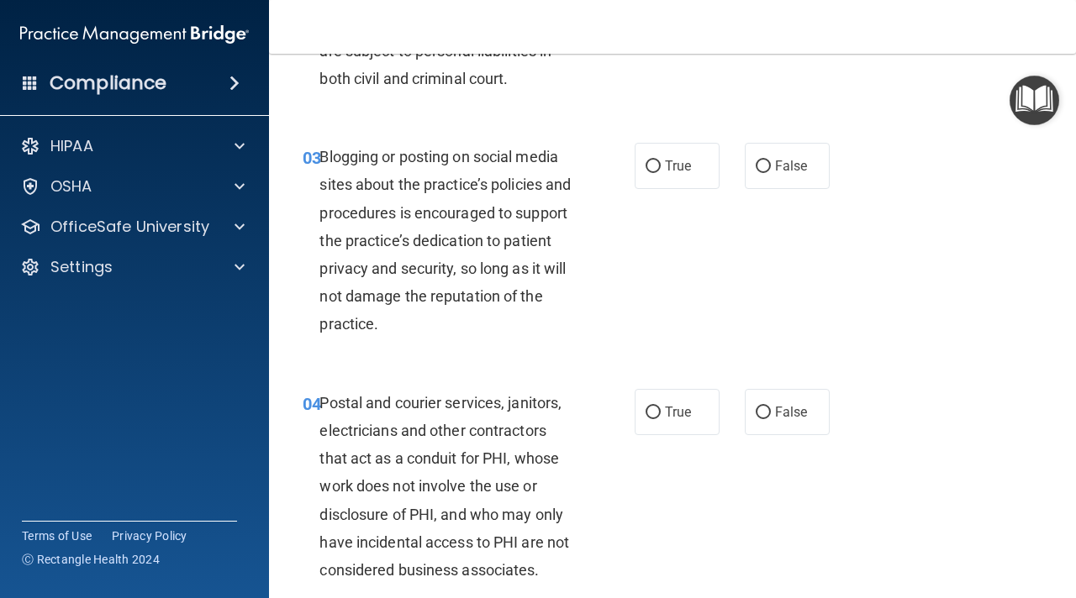
scroll to position [277, 0]
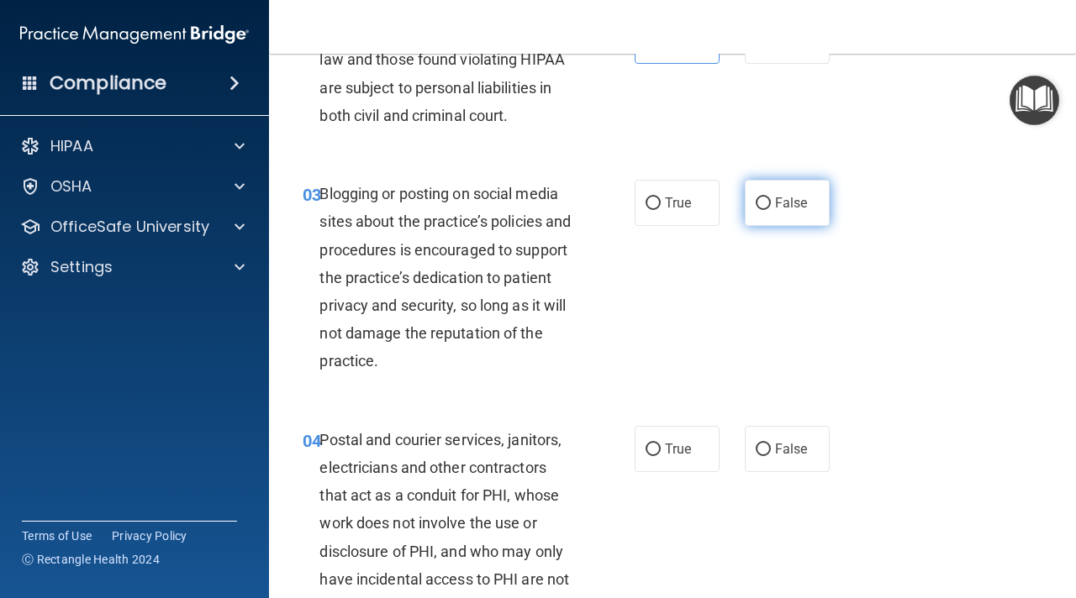
click at [788, 202] on span "False" at bounding box center [791, 203] width 33 height 16
click at [771, 202] on input "False" at bounding box center [763, 204] width 15 height 13
radio input "true"
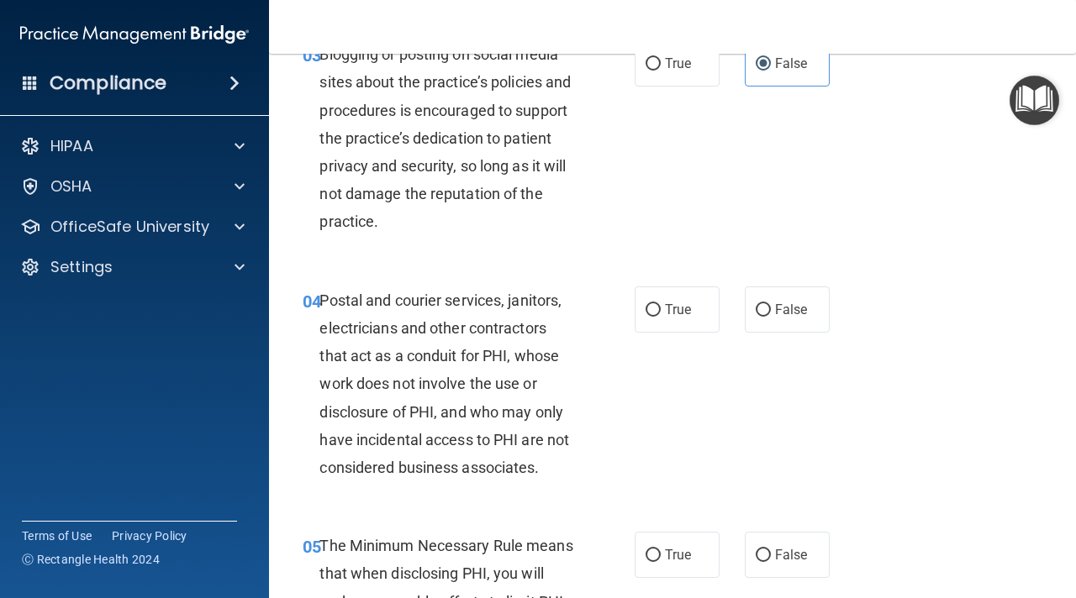
scroll to position [488, 0]
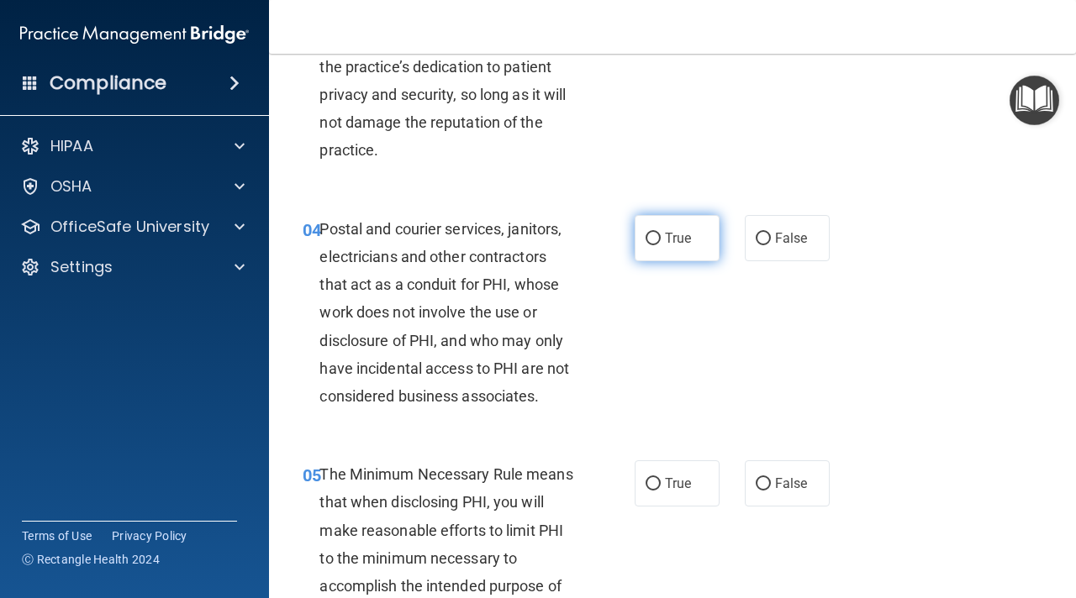
click at [695, 240] on label "True" at bounding box center [677, 238] width 85 height 46
click at [661, 240] on input "True" at bounding box center [652, 239] width 15 height 13
radio input "true"
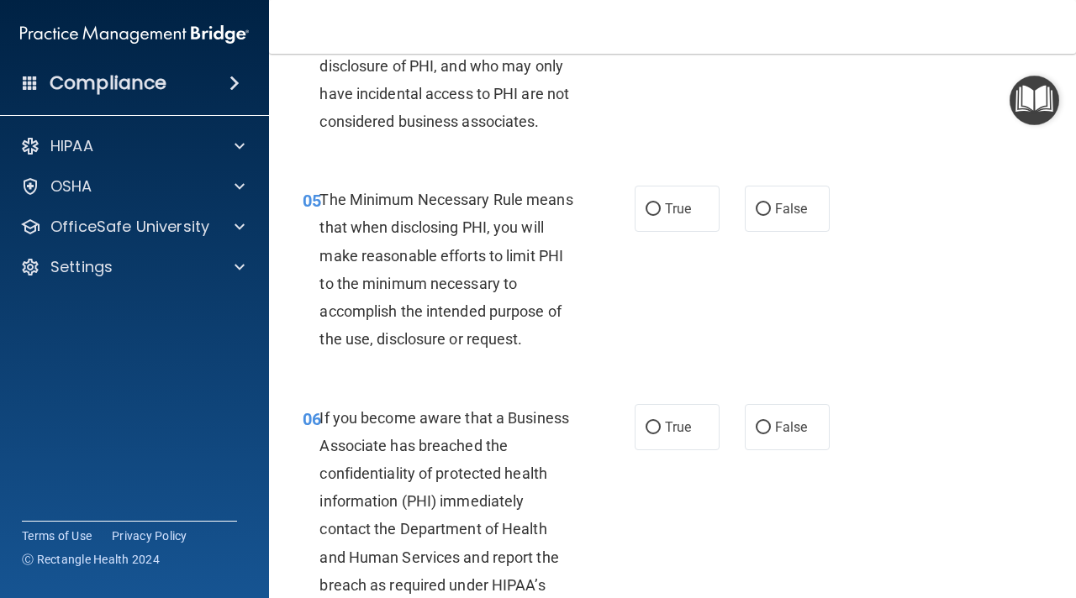
scroll to position [764, 0]
click at [678, 208] on span "True" at bounding box center [678, 208] width 26 height 16
click at [661, 208] on input "True" at bounding box center [652, 209] width 15 height 13
radio input "true"
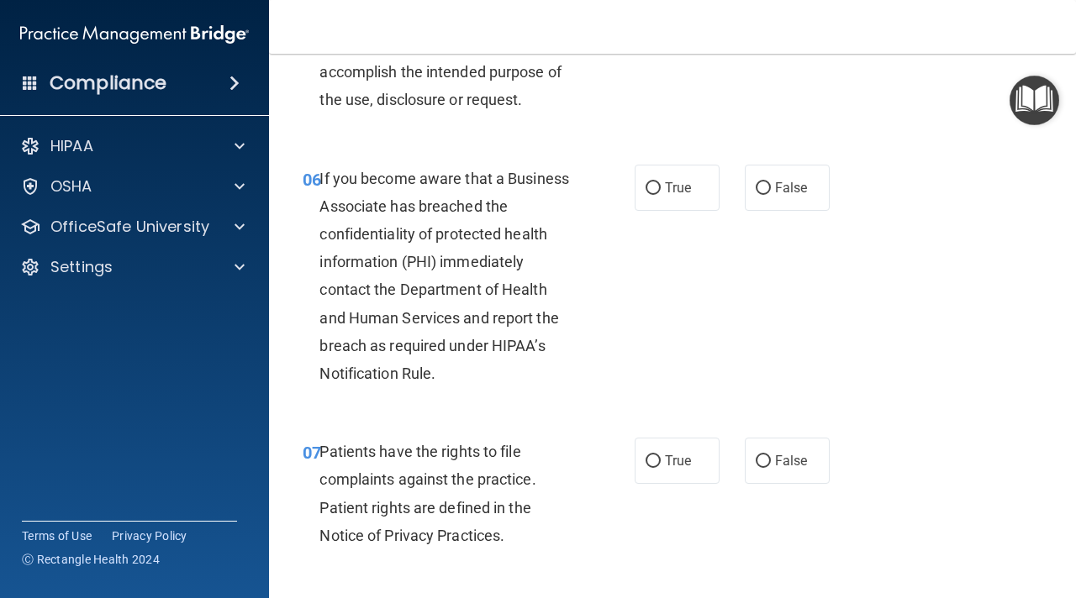
scroll to position [1004, 0]
click at [675, 182] on span "True" at bounding box center [678, 187] width 26 height 16
click at [661, 182] on input "True" at bounding box center [652, 188] width 15 height 13
radio input "true"
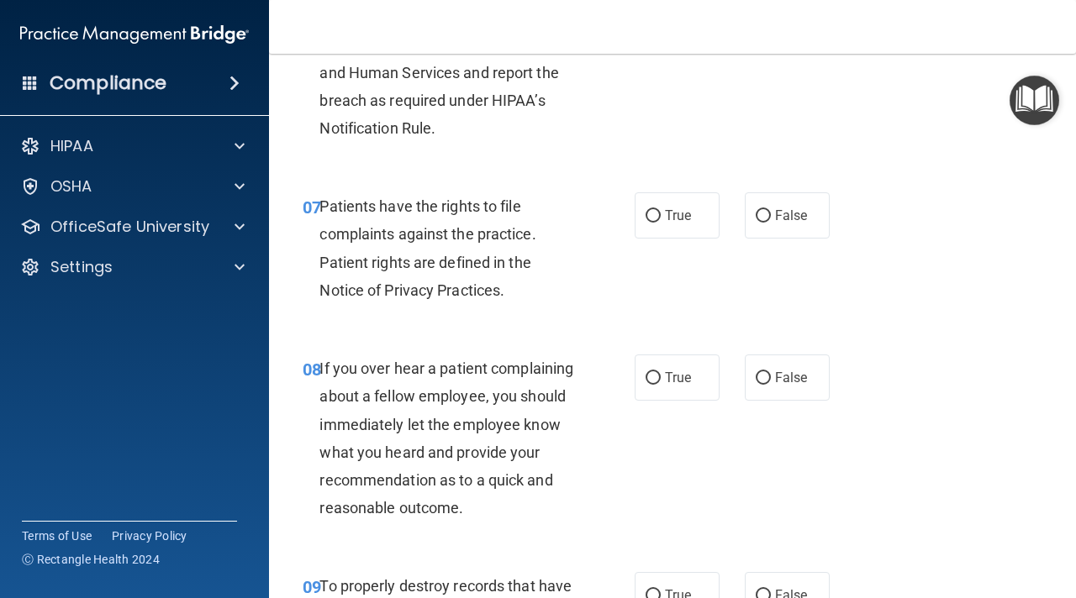
scroll to position [1251, 0]
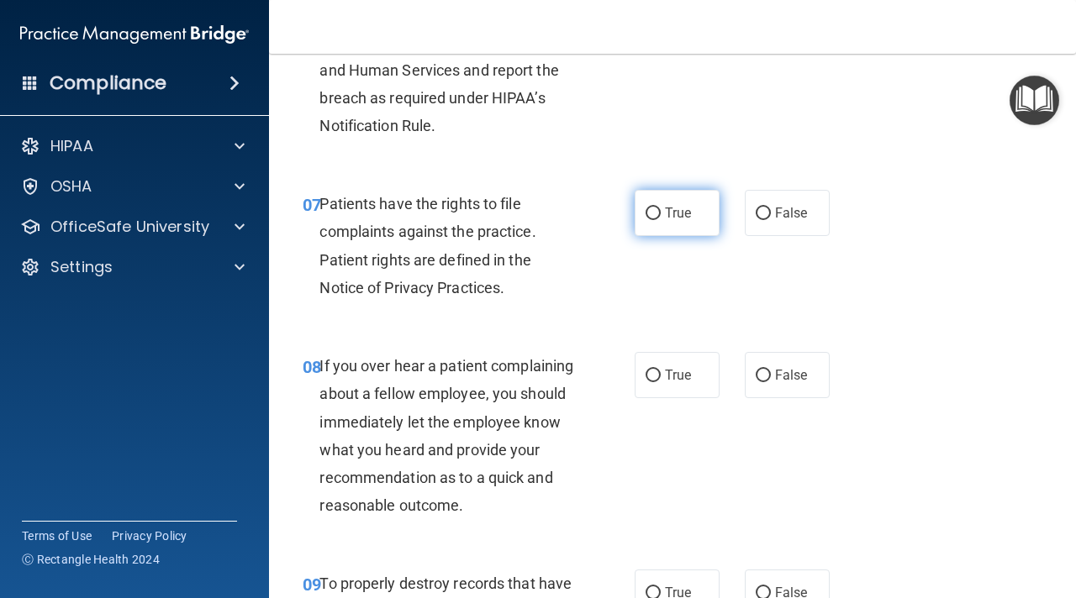
click at [666, 207] on span "True" at bounding box center [678, 213] width 26 height 16
click at [661, 208] on input "True" at bounding box center [652, 214] width 15 height 13
radio input "true"
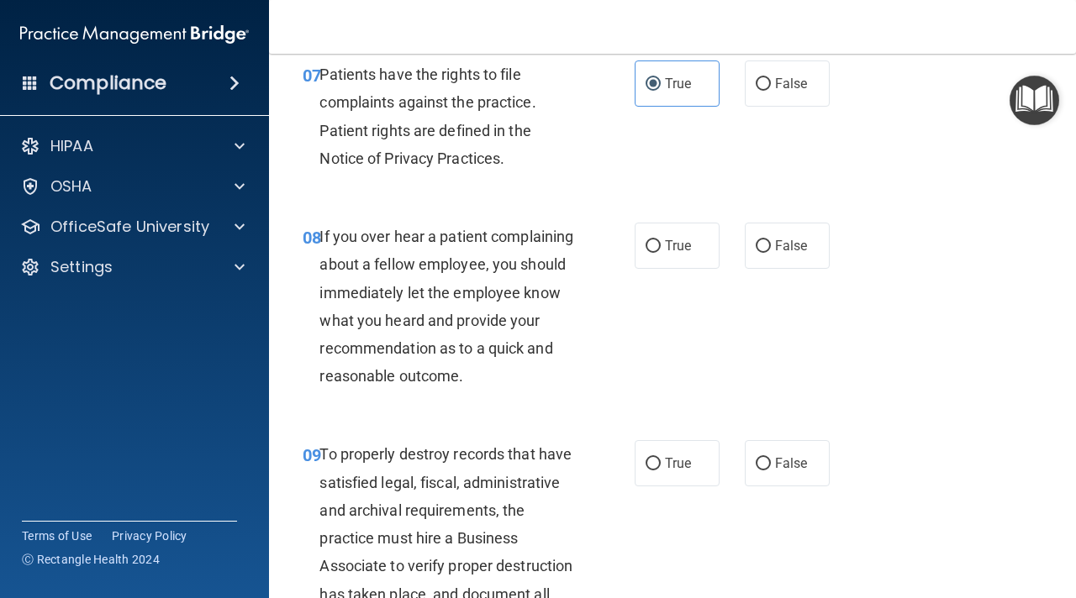
scroll to position [1383, 0]
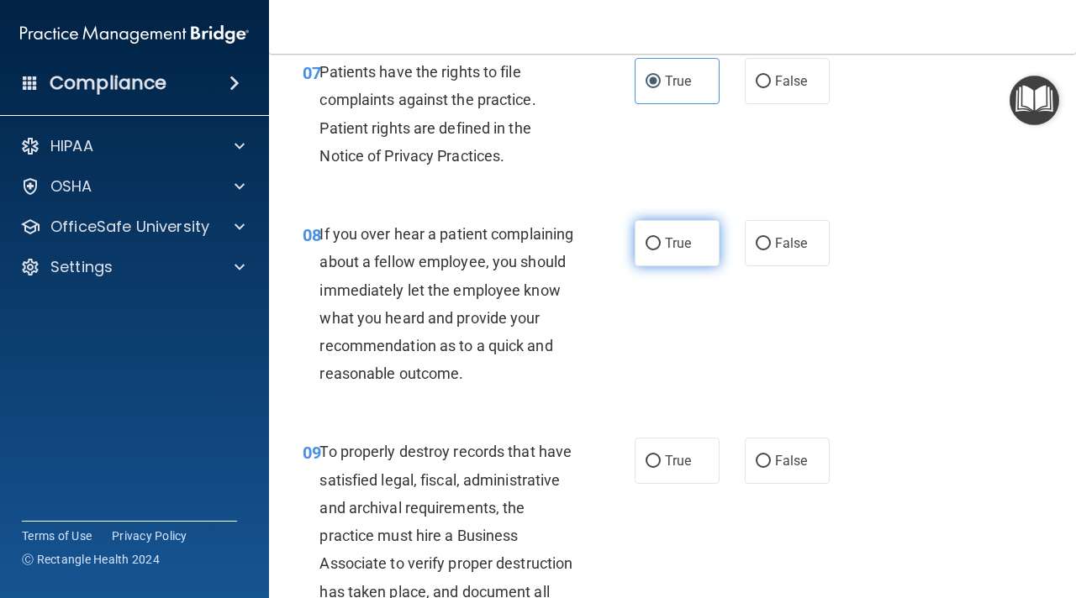
click at [681, 245] on span "True" at bounding box center [678, 243] width 26 height 16
click at [661, 245] on input "True" at bounding box center [652, 244] width 15 height 13
radio input "true"
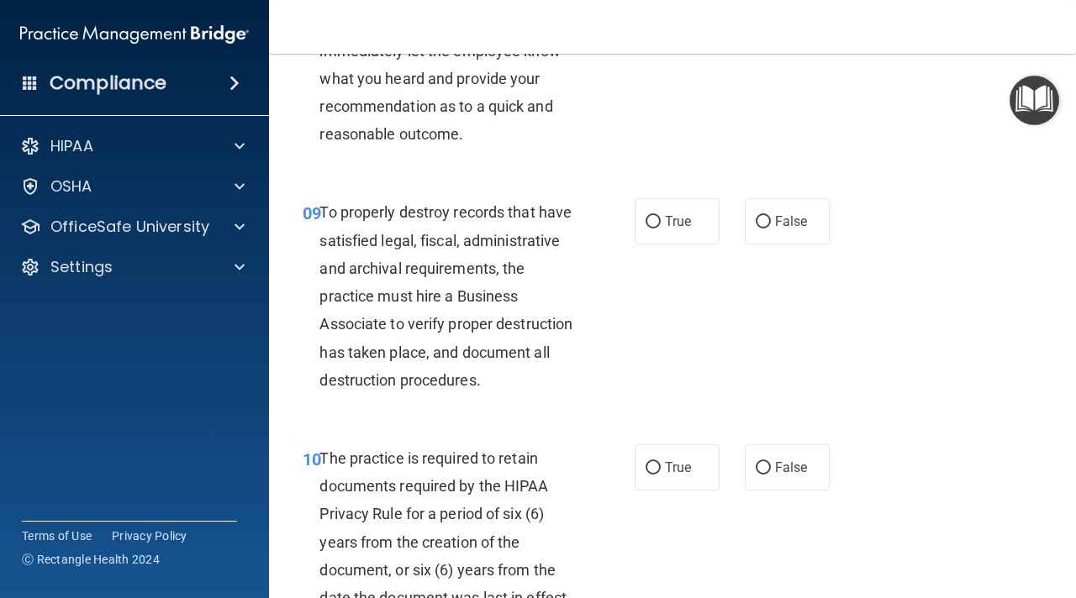
scroll to position [1623, 0]
click at [776, 216] on span "False" at bounding box center [791, 221] width 33 height 16
click at [771, 216] on input "False" at bounding box center [763, 221] width 15 height 13
radio input "true"
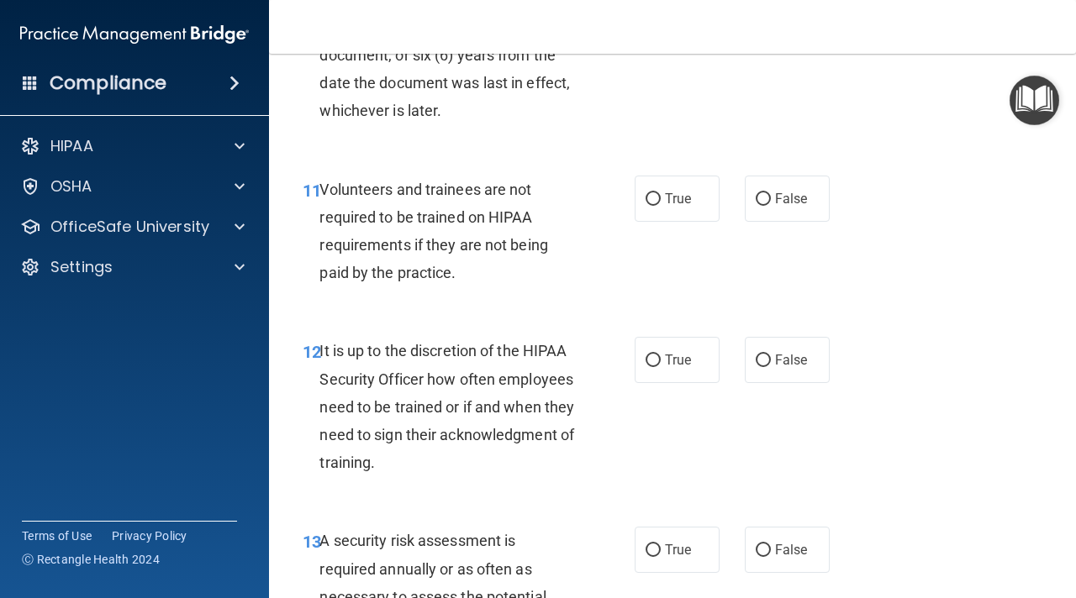
scroll to position [2138, 0]
click at [799, 186] on label "False" at bounding box center [787, 198] width 85 height 46
click at [771, 192] on input "False" at bounding box center [763, 198] width 15 height 13
radio input "true"
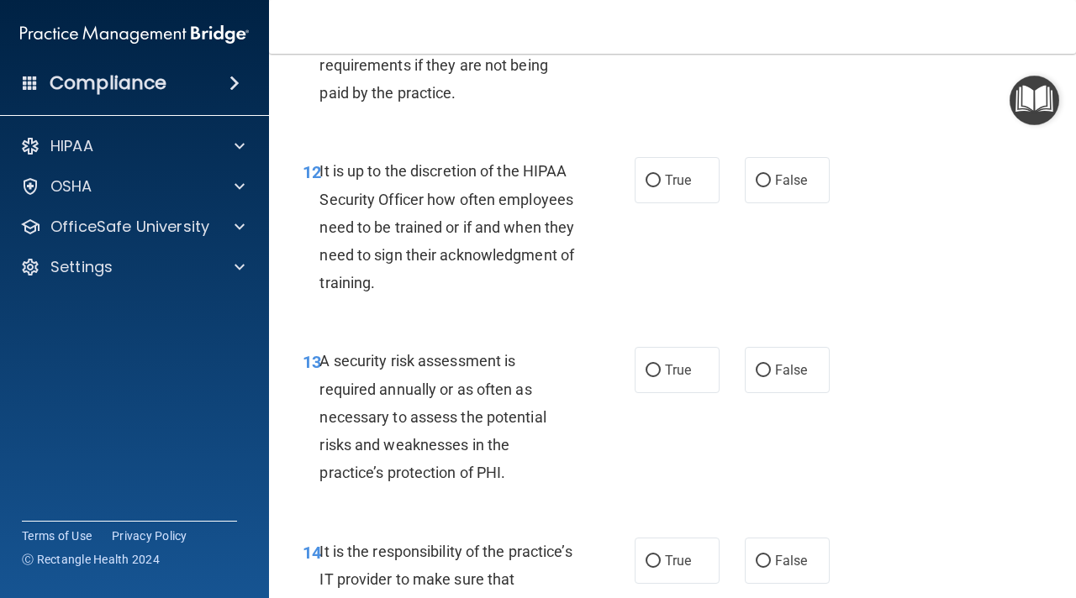
scroll to position [2320, 0]
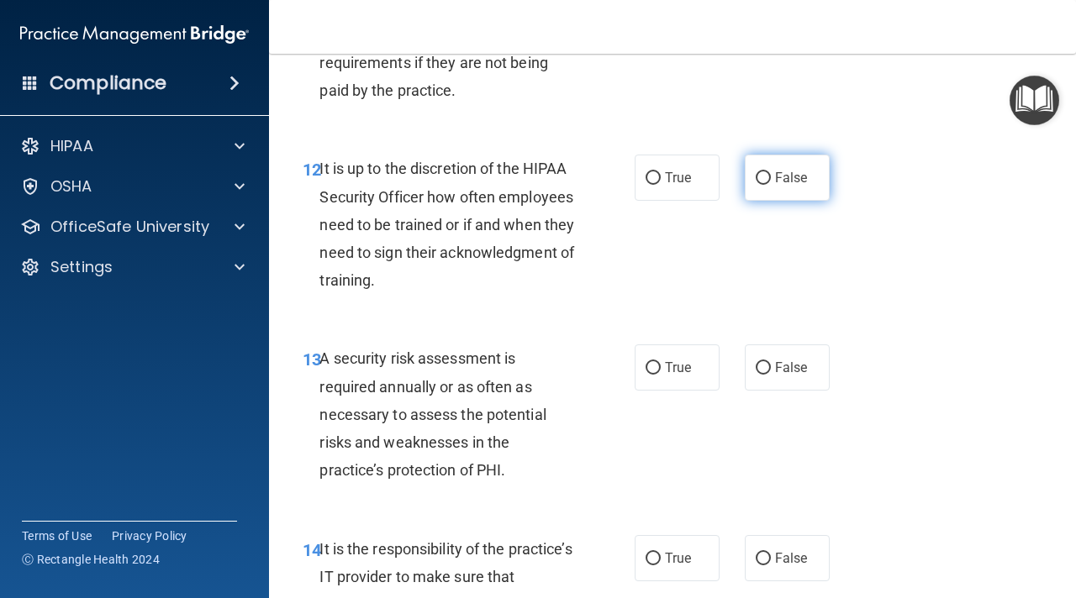
click at [767, 177] on input "False" at bounding box center [763, 178] width 15 height 13
radio input "true"
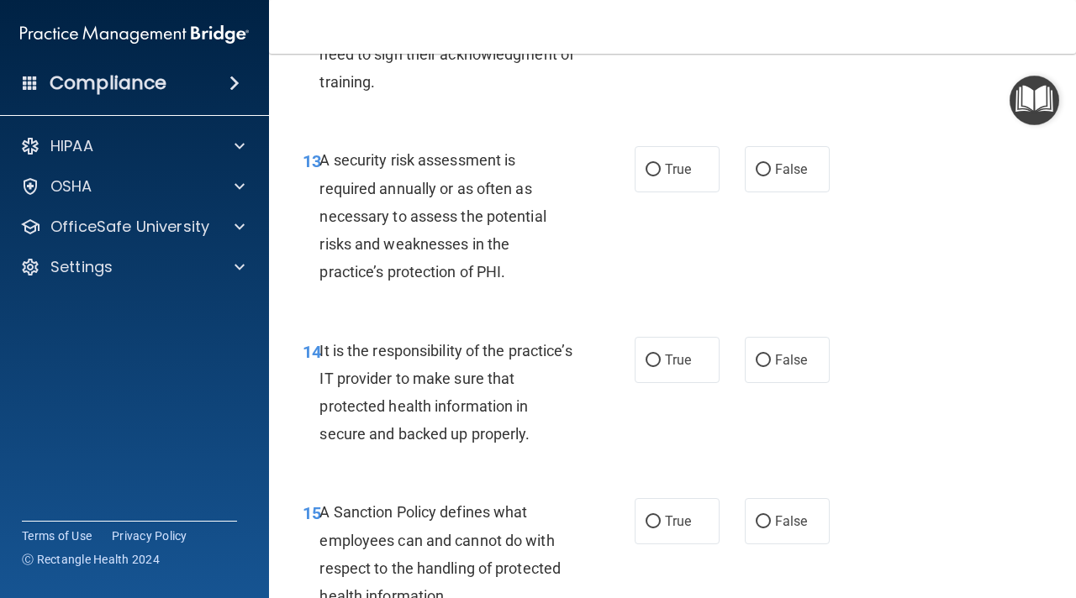
scroll to position [2544, 0]
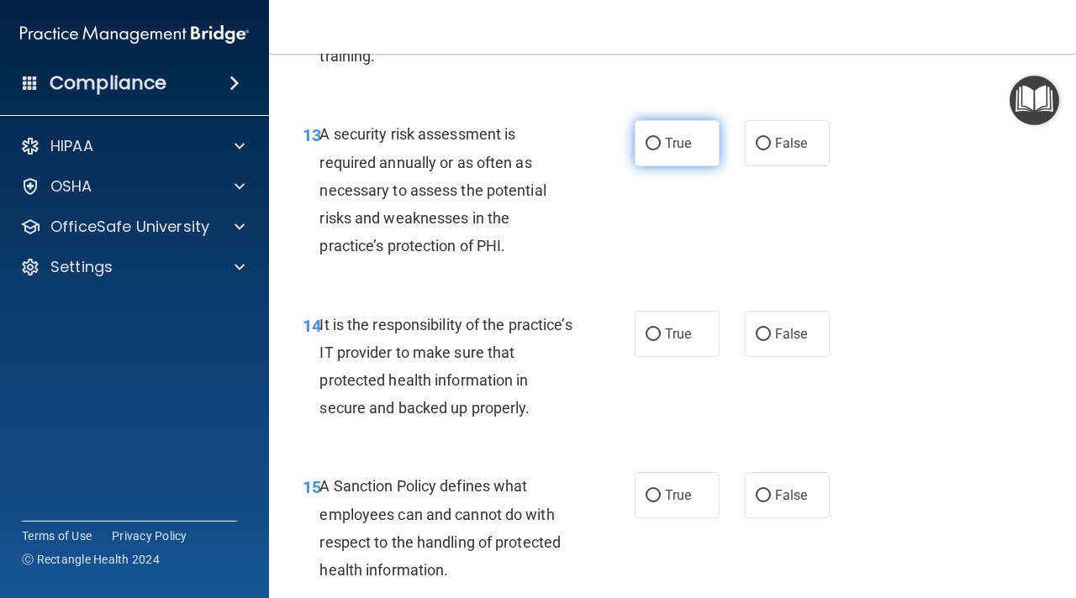
click at [657, 140] on input "True" at bounding box center [652, 144] width 15 height 13
radio input "true"
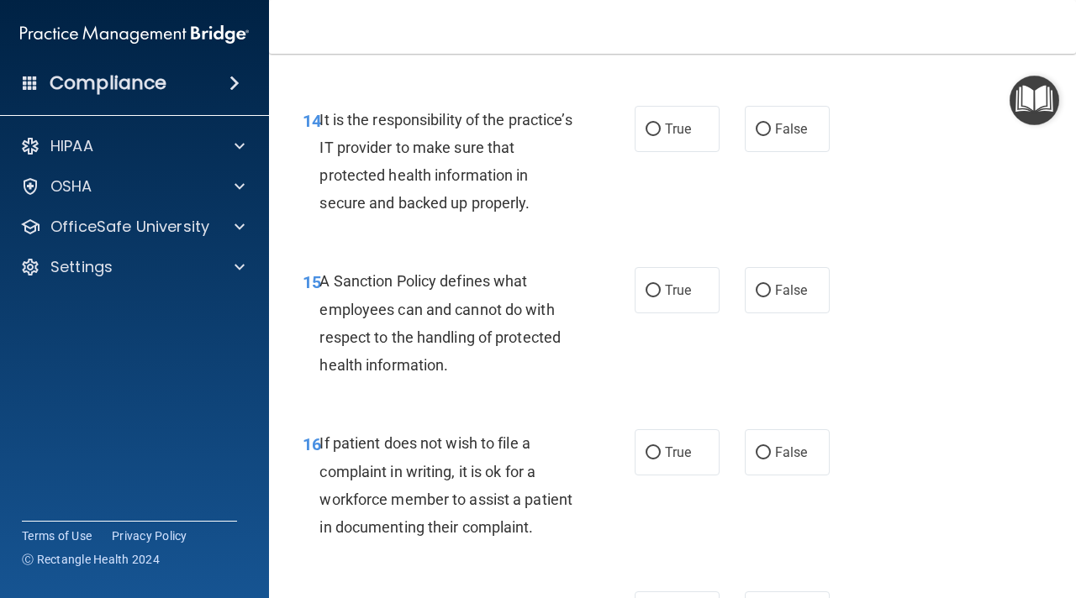
scroll to position [2752, 0]
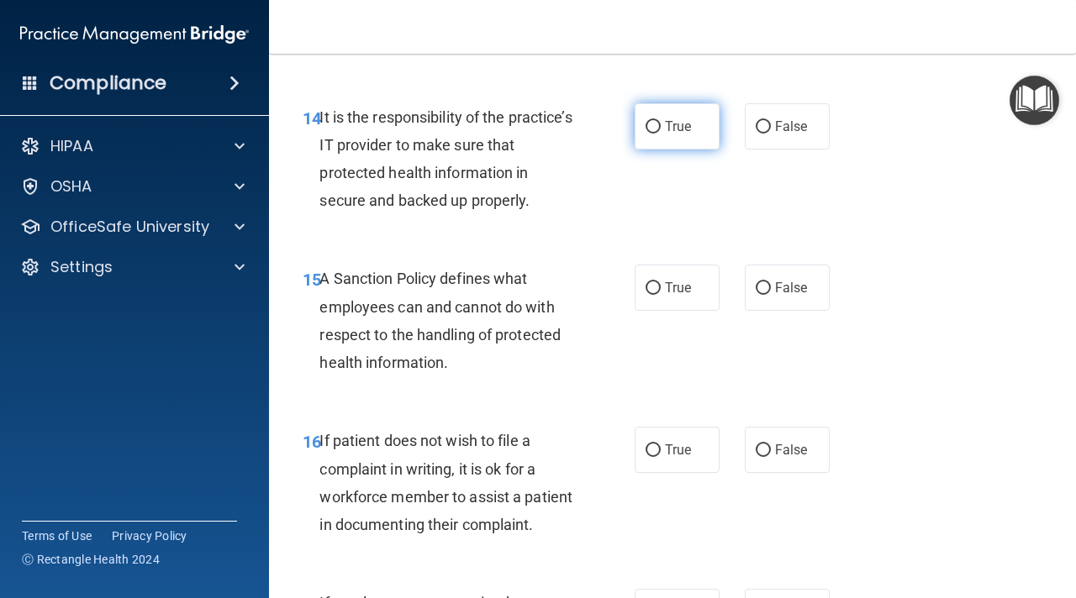
click at [702, 120] on label "True" at bounding box center [677, 126] width 85 height 46
click at [661, 121] on input "True" at bounding box center [652, 127] width 15 height 13
radio input "true"
click at [781, 122] on span "False" at bounding box center [791, 127] width 33 height 16
click at [771, 122] on input "False" at bounding box center [763, 127] width 15 height 13
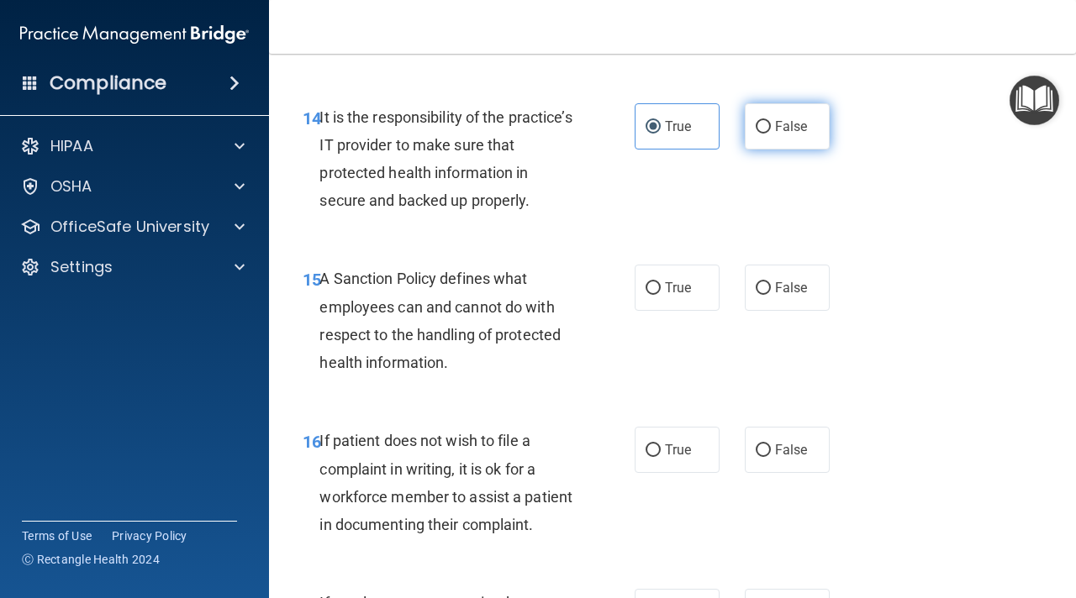
radio input "true"
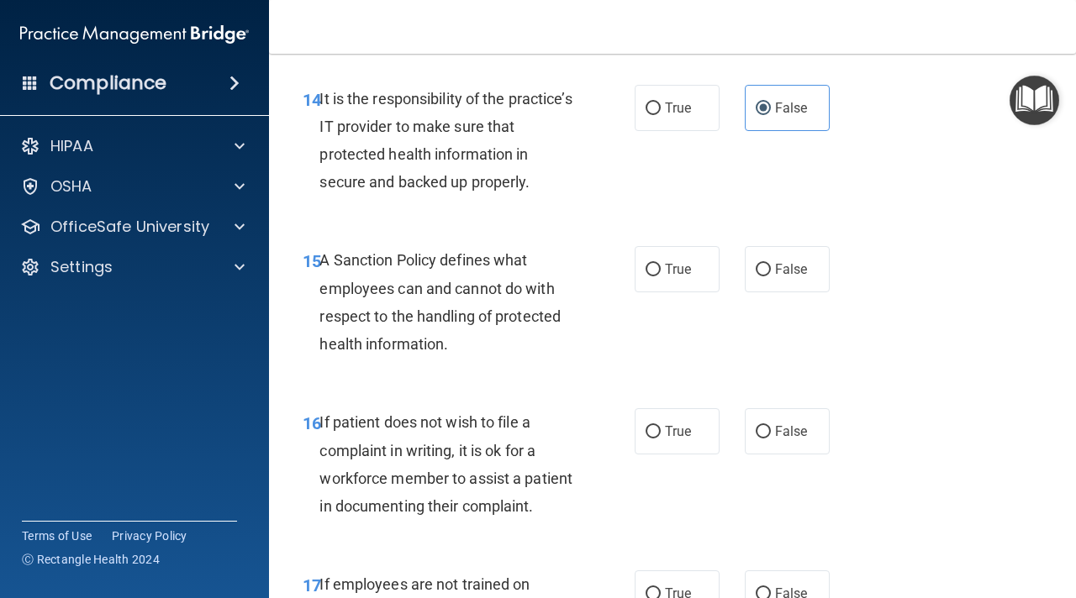
scroll to position [2758, 0]
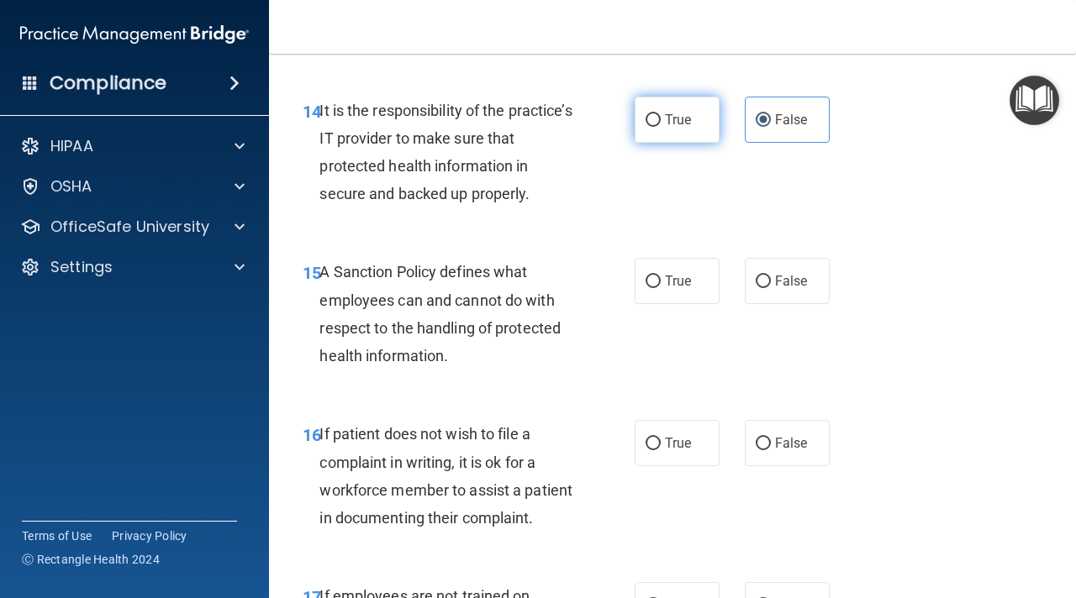
click at [668, 116] on span "True" at bounding box center [678, 120] width 26 height 16
click at [661, 116] on input "True" at bounding box center [652, 120] width 15 height 13
radio input "true"
radio input "false"
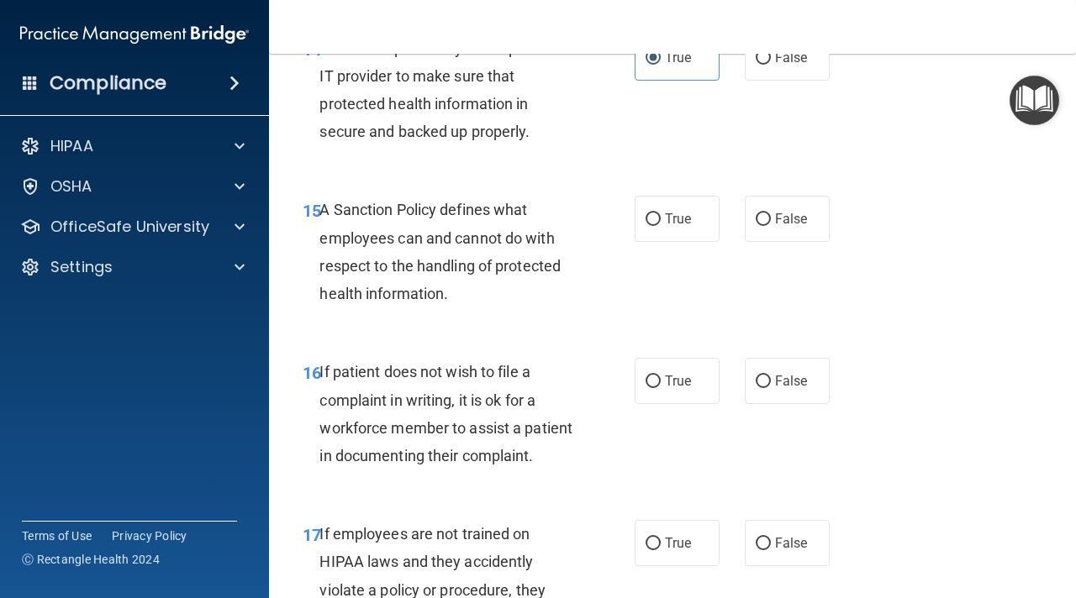
scroll to position [2826, 0]
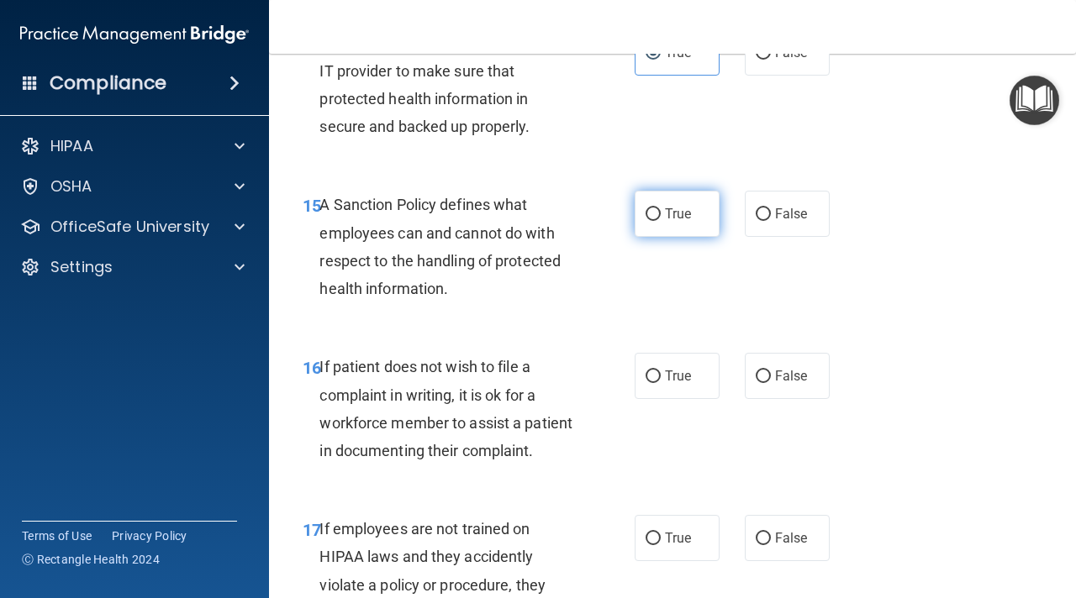
click at [674, 216] on span "True" at bounding box center [678, 214] width 26 height 16
click at [661, 216] on input "True" at bounding box center [652, 214] width 15 height 13
radio input "true"
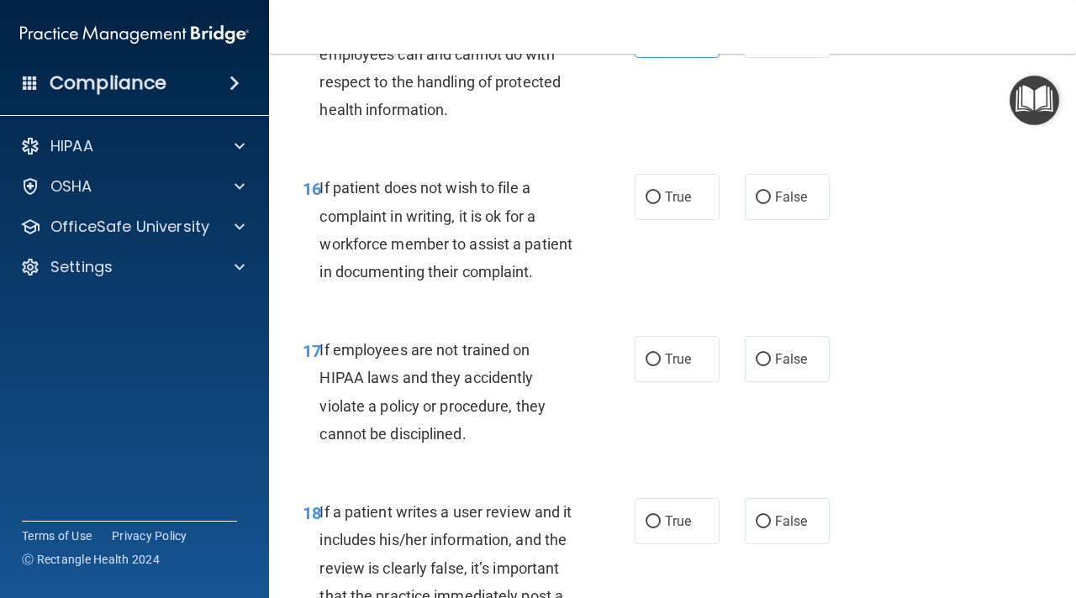
scroll to position [3017, 0]
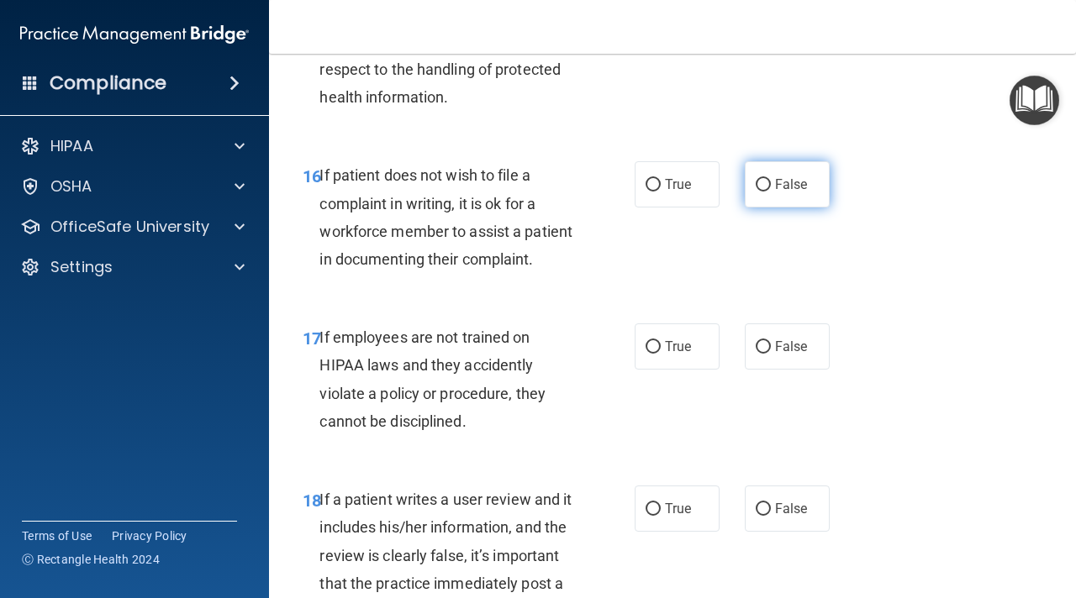
click at [777, 198] on label "False" at bounding box center [787, 184] width 85 height 46
click at [771, 192] on input "False" at bounding box center [763, 185] width 15 height 13
radio input "true"
click at [685, 186] on span "True" at bounding box center [678, 185] width 26 height 16
click at [661, 186] on input "True" at bounding box center [652, 185] width 15 height 13
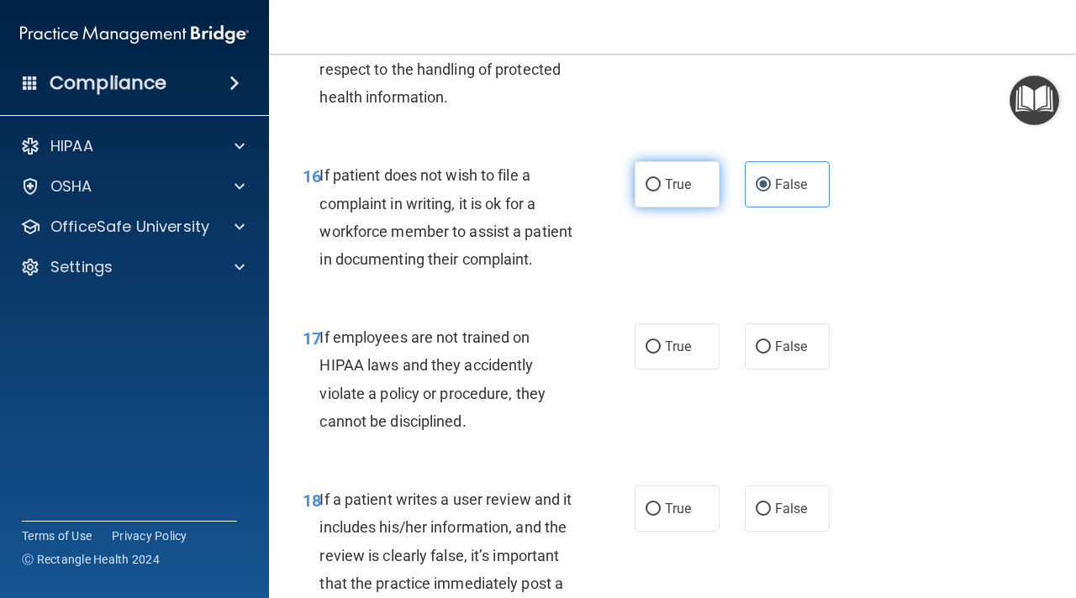
radio input "true"
radio input "false"
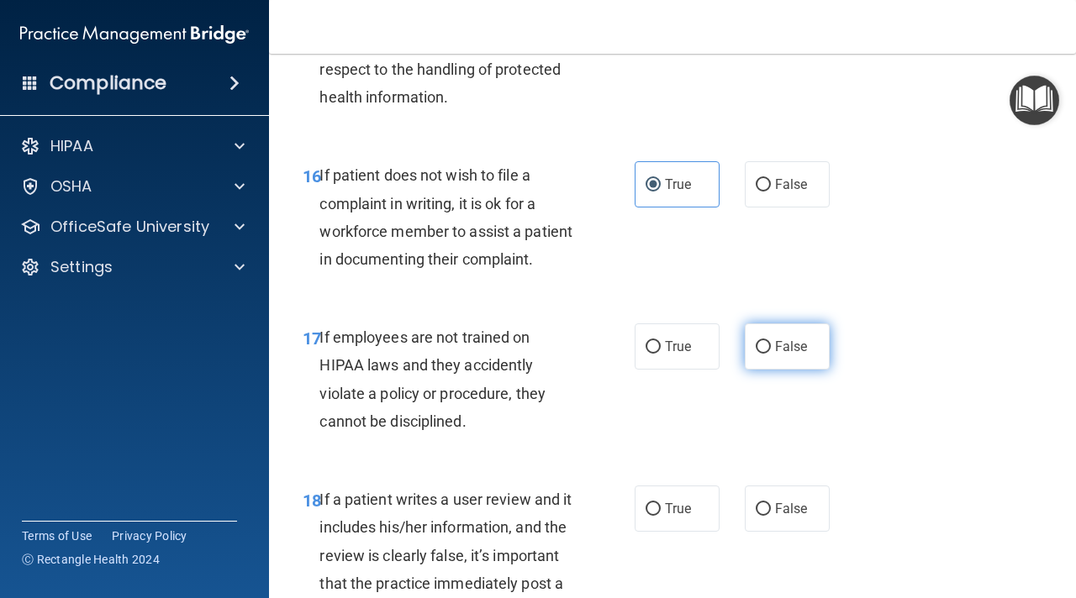
click at [806, 347] on span "False" at bounding box center [791, 347] width 33 height 16
click at [771, 347] on input "False" at bounding box center [763, 347] width 15 height 13
radio input "true"
click at [684, 335] on label "True" at bounding box center [677, 347] width 85 height 46
click at [661, 341] on input "True" at bounding box center [652, 347] width 15 height 13
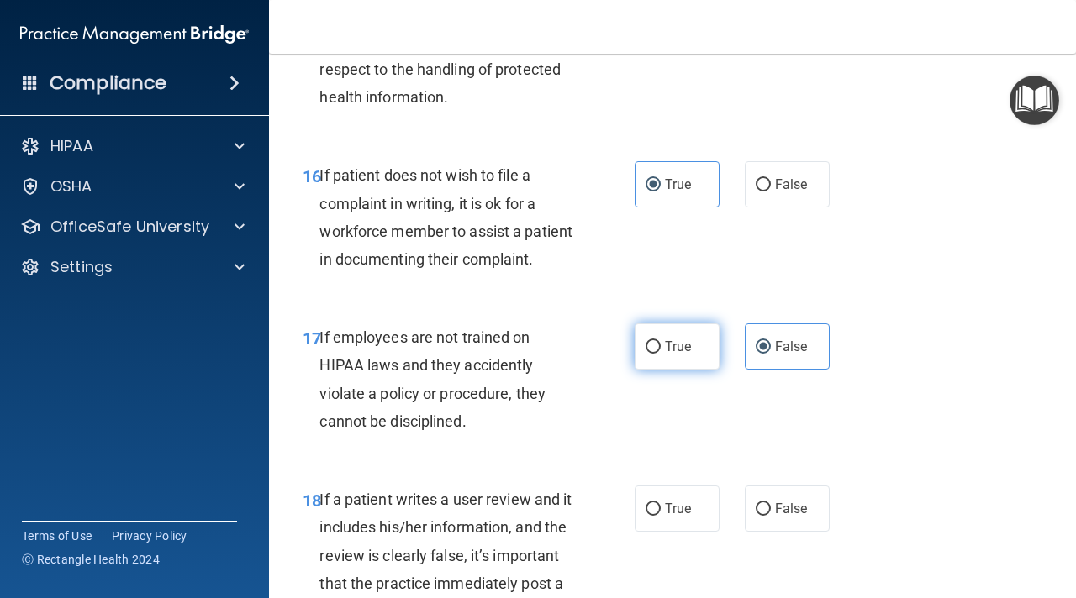
radio input "true"
radio input "false"
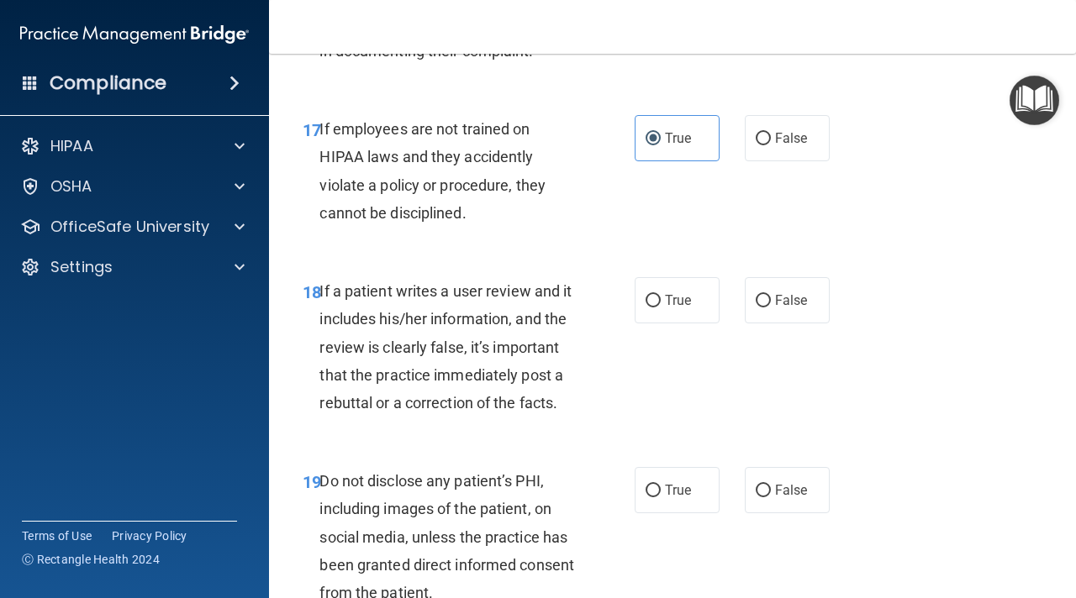
scroll to position [3227, 0]
click at [750, 312] on label "False" at bounding box center [787, 300] width 85 height 46
click at [756, 307] on input "False" at bounding box center [763, 300] width 15 height 13
radio input "true"
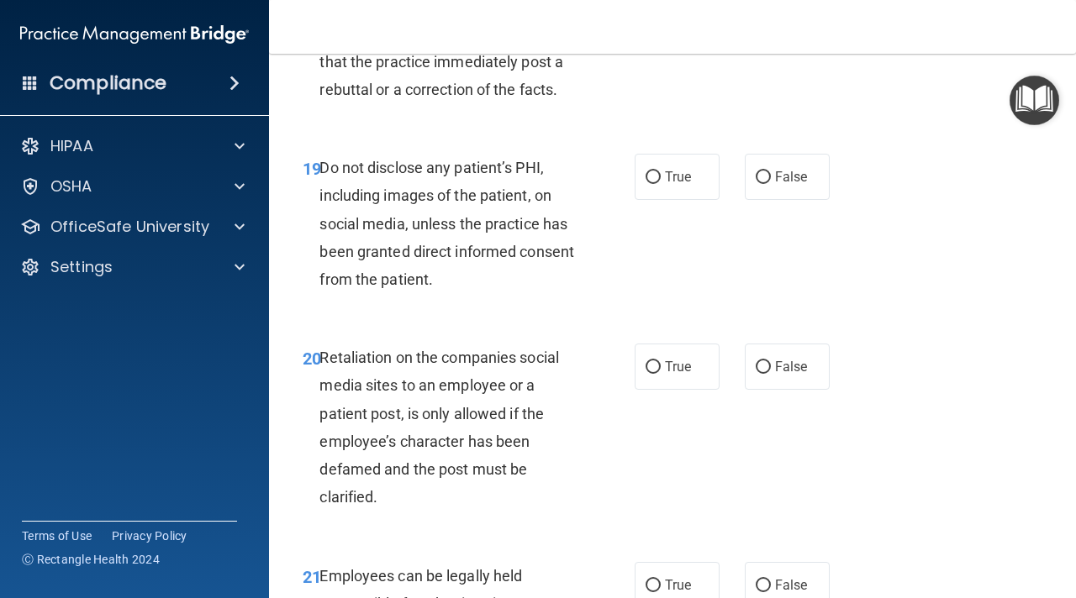
scroll to position [3555, 0]
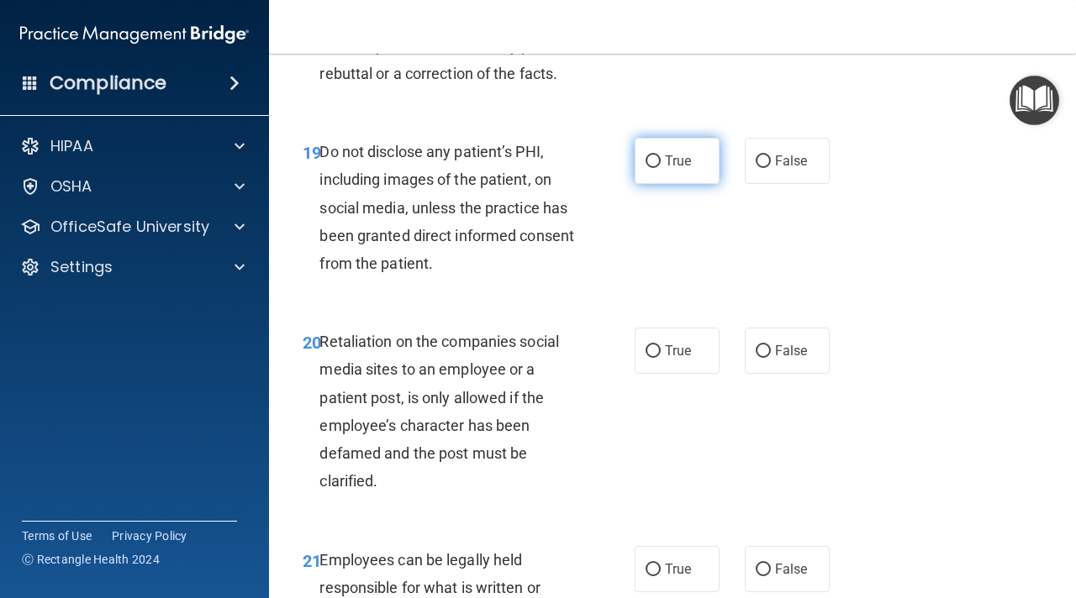
click at [650, 150] on label "True" at bounding box center [677, 161] width 85 height 46
click at [650, 155] on input "True" at bounding box center [652, 161] width 15 height 13
radio input "true"
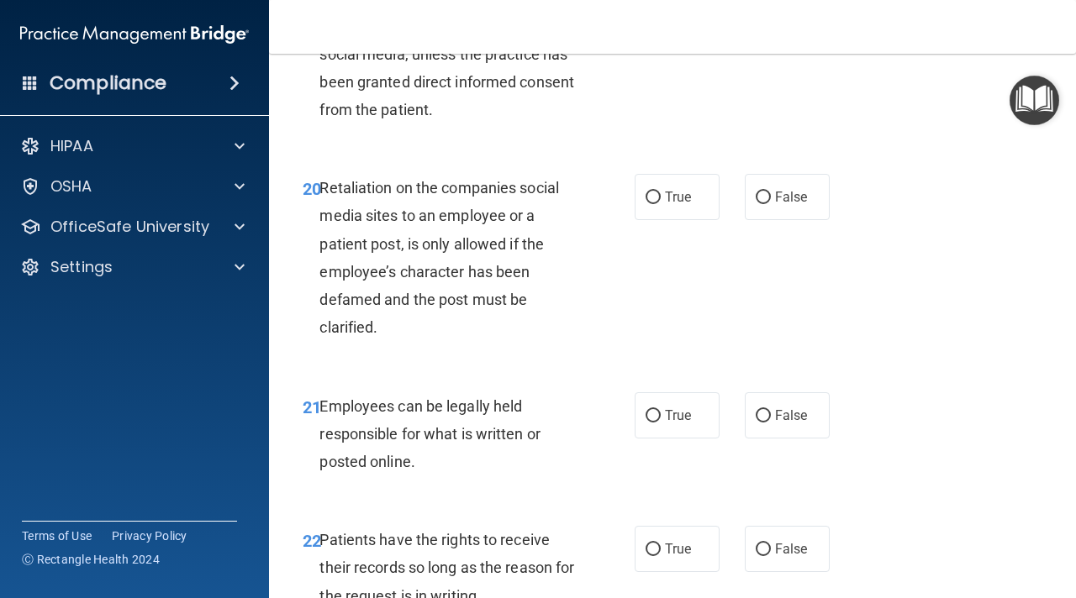
scroll to position [3711, 0]
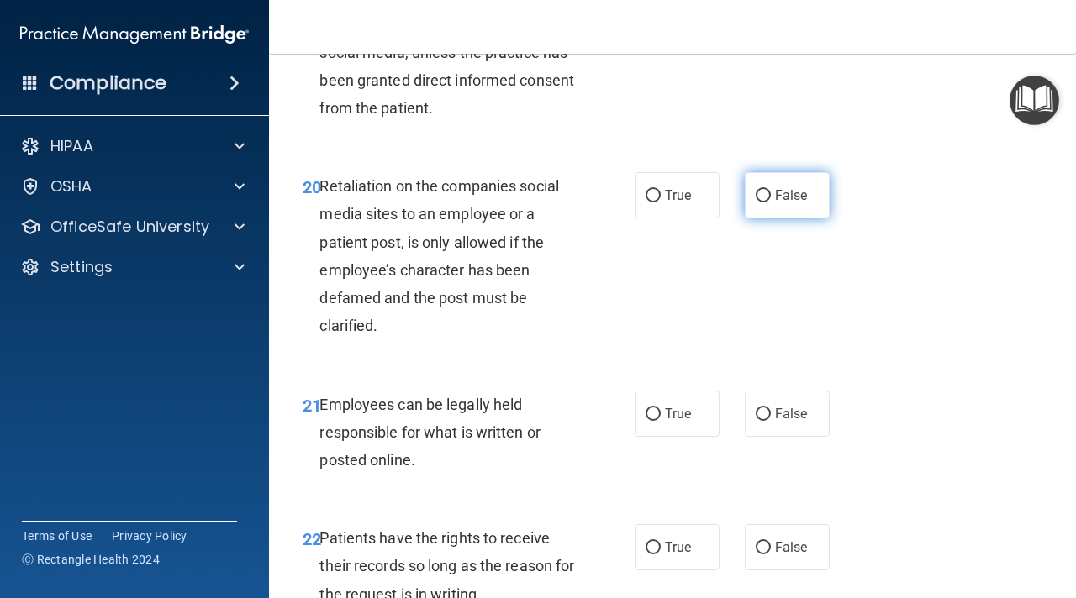
click at [804, 190] on span "False" at bounding box center [791, 195] width 33 height 16
click at [771, 190] on input "False" at bounding box center [763, 196] width 15 height 13
radio input "true"
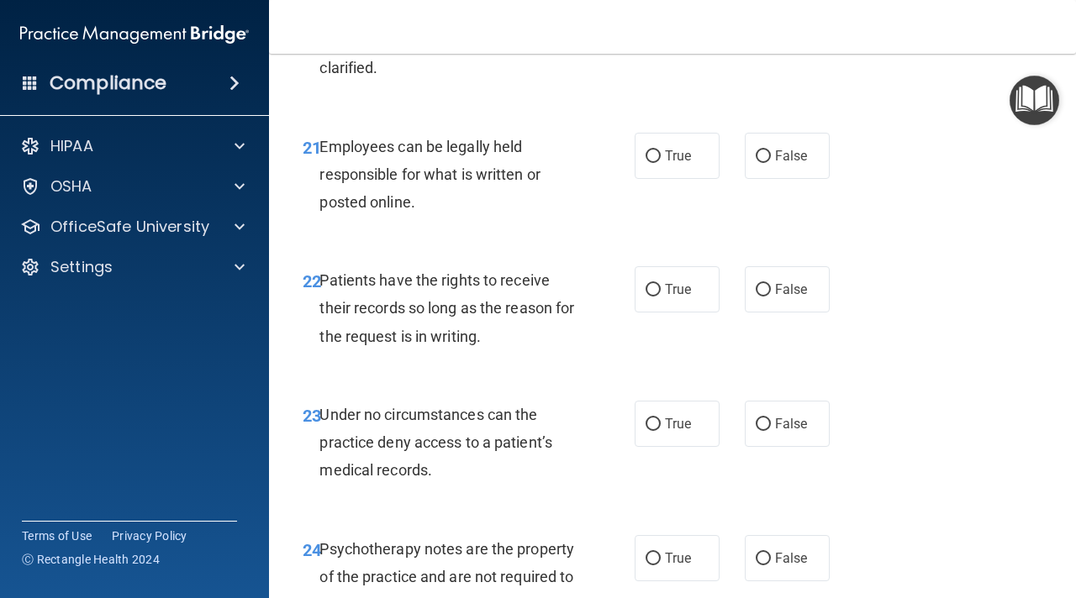
scroll to position [3970, 0]
click at [658, 157] on input "True" at bounding box center [652, 156] width 15 height 13
radio input "true"
click at [667, 287] on span "True" at bounding box center [678, 289] width 26 height 16
click at [661, 287] on input "True" at bounding box center [652, 289] width 15 height 13
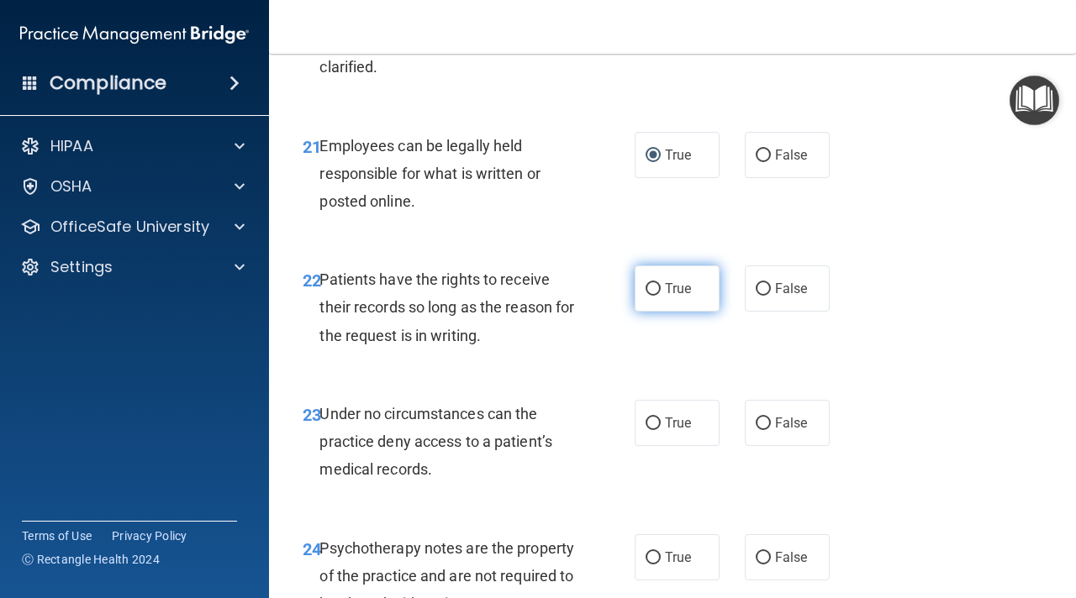
radio input "true"
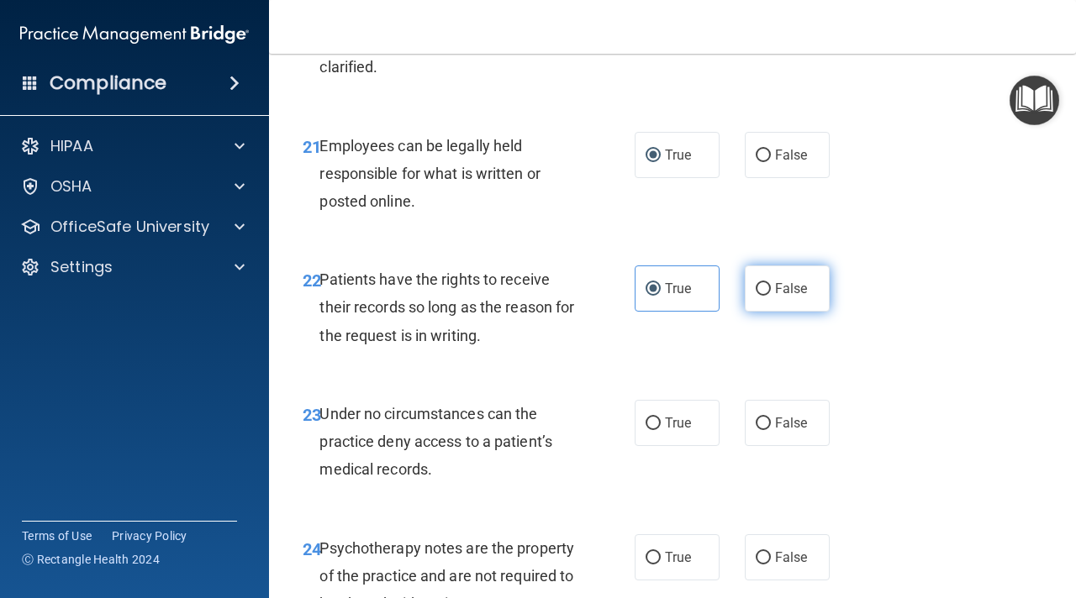
click at [759, 288] on input "False" at bounding box center [763, 289] width 15 height 13
radio input "true"
radio input "false"
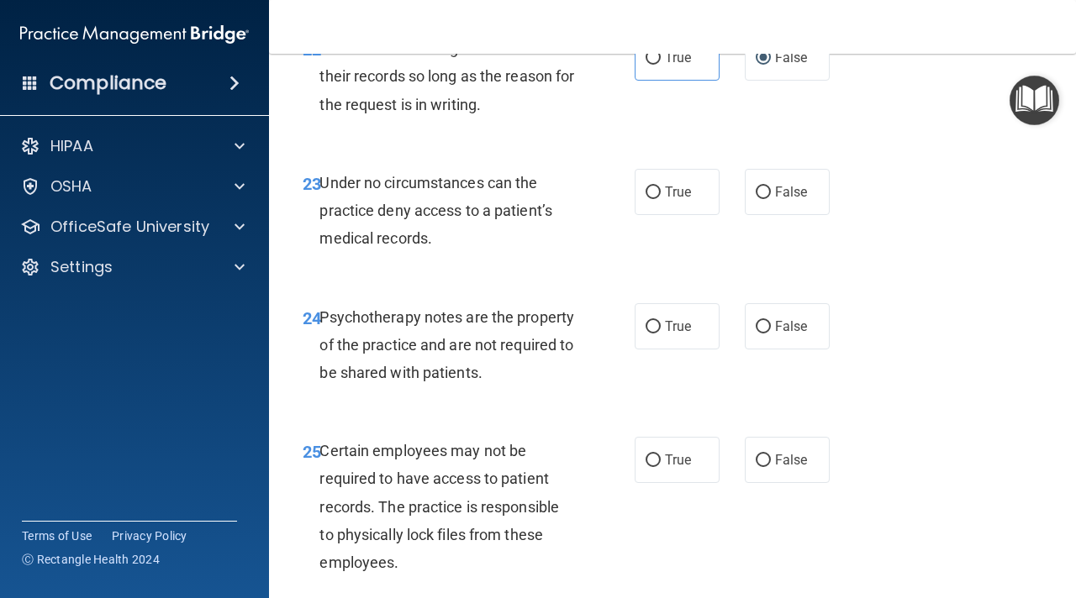
scroll to position [4202, 0]
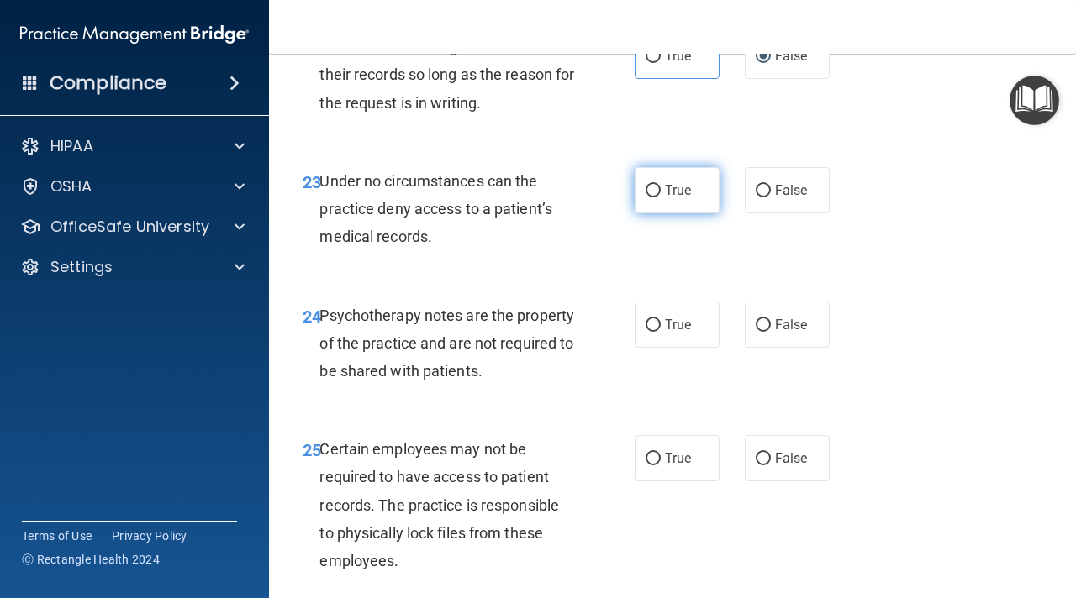
click at [692, 192] on label "True" at bounding box center [677, 190] width 85 height 46
click at [661, 192] on input "True" at bounding box center [652, 191] width 15 height 13
radio input "true"
click at [763, 328] on input "False" at bounding box center [763, 325] width 15 height 13
radio input "true"
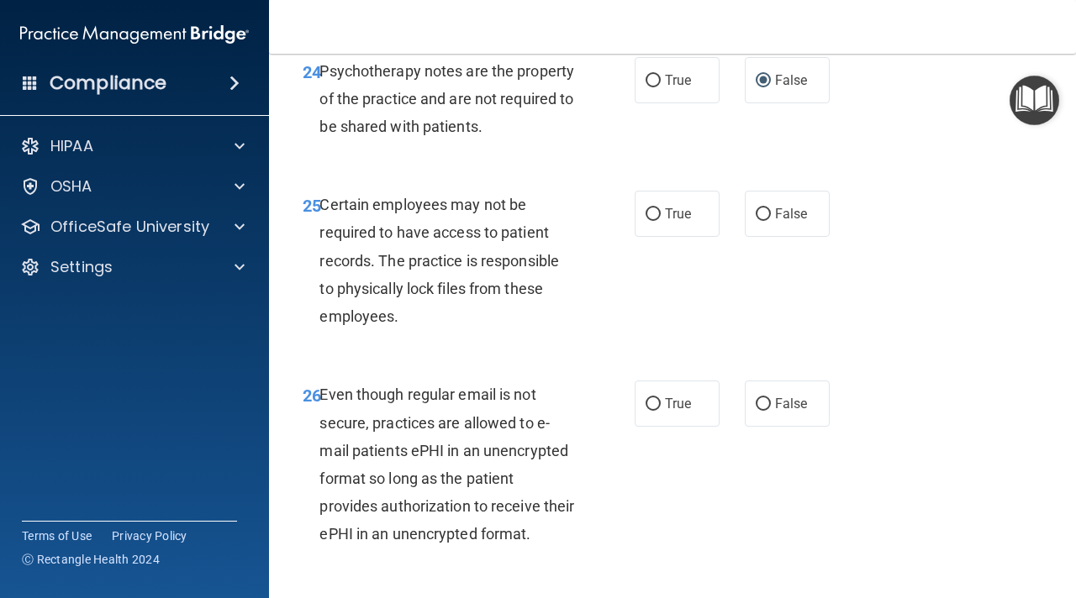
scroll to position [4450, 0]
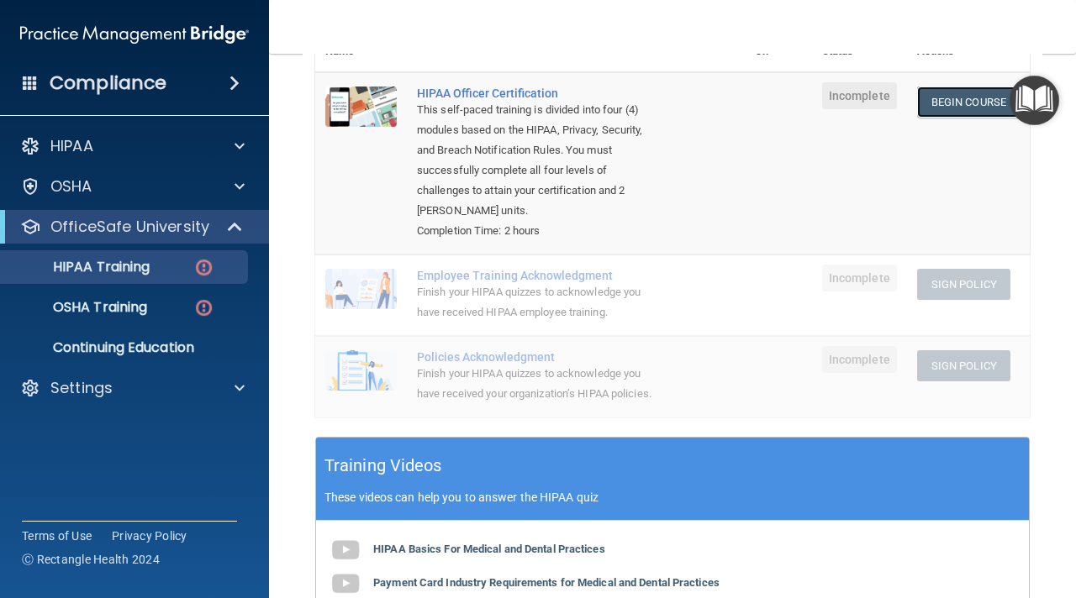
scroll to position [267, 0]
